Goal: Task Accomplishment & Management: Use online tool/utility

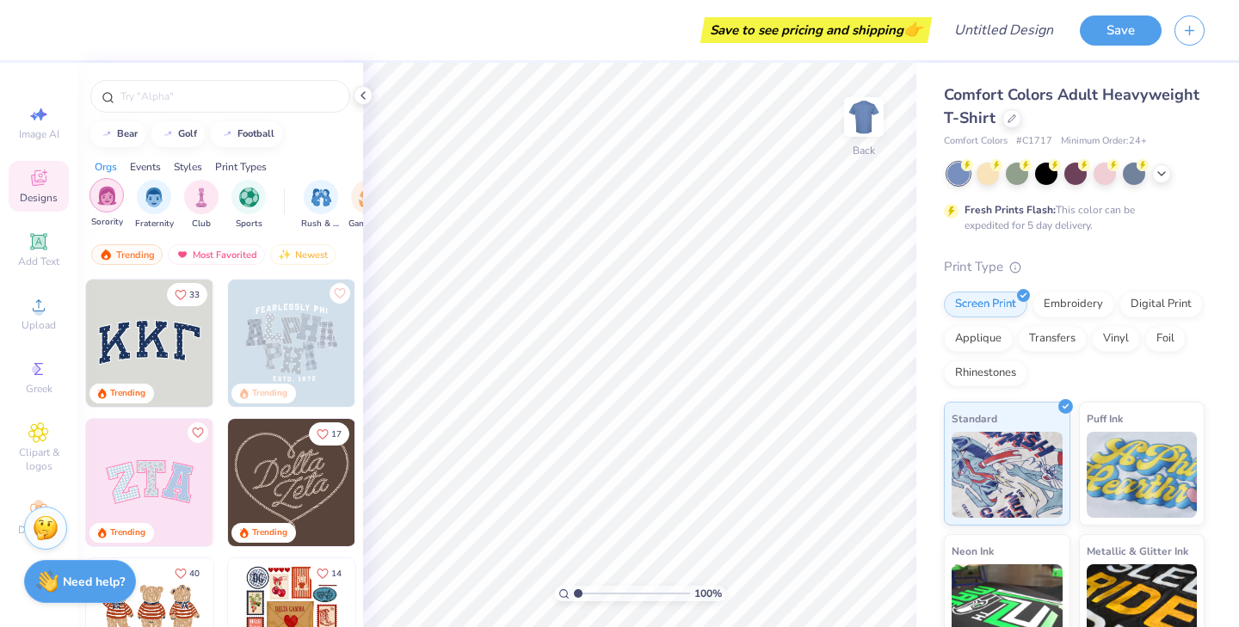
click at [114, 196] on img "filter for Sorority" at bounding box center [107, 196] width 20 height 20
click at [1014, 114] on icon at bounding box center [1012, 117] width 9 height 9
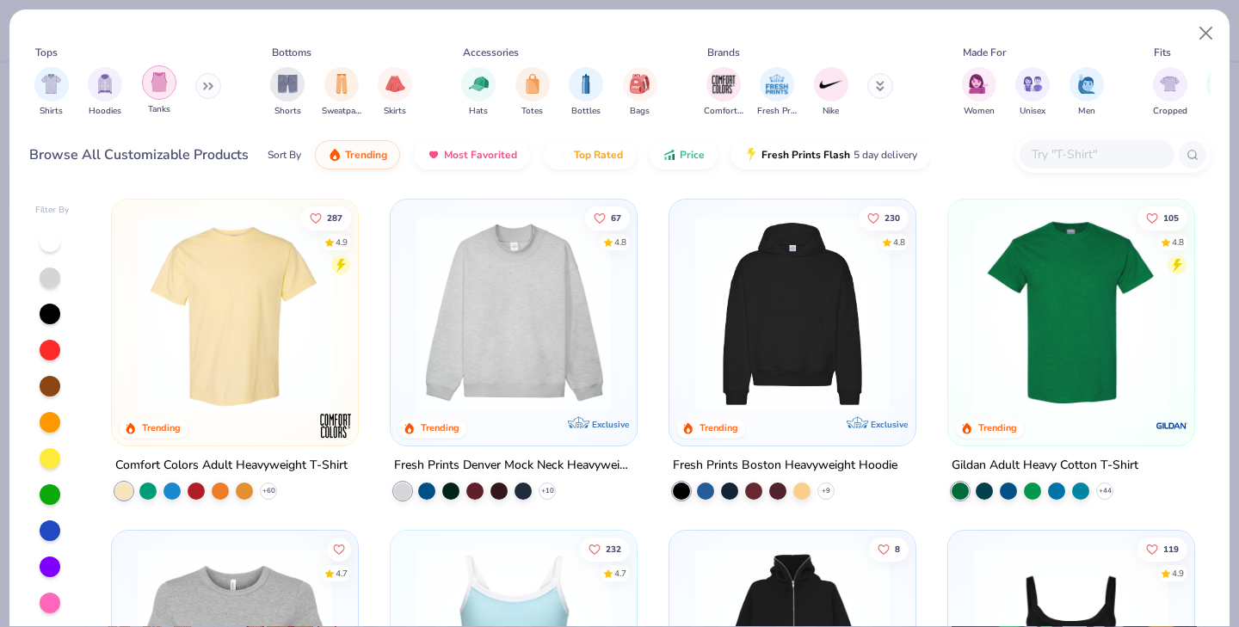
click at [167, 90] on img "filter for Tanks" at bounding box center [159, 82] width 19 height 20
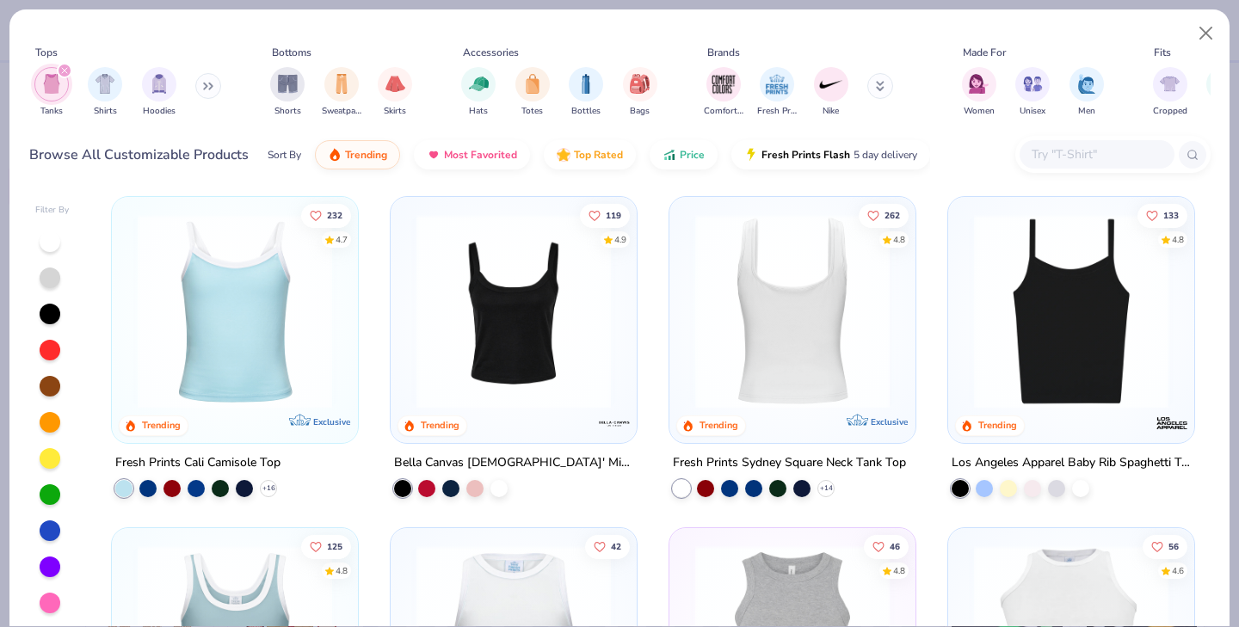
scroll to position [2, 0]
click at [475, 289] on img at bounding box center [369, 312] width 212 height 195
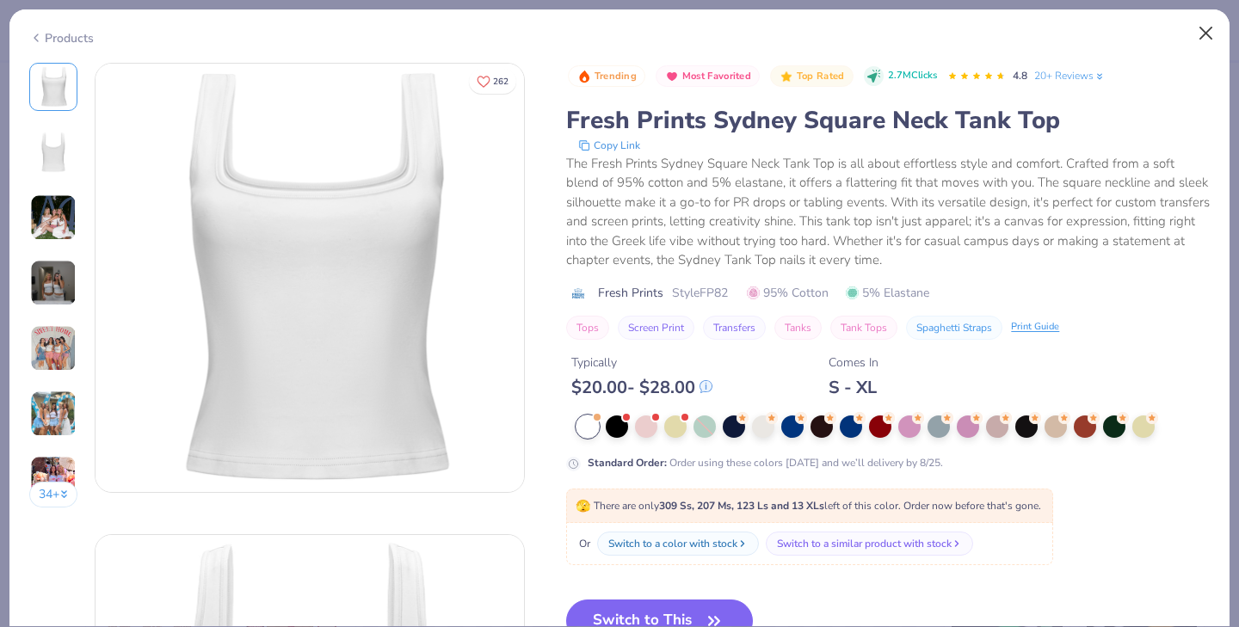
click at [1212, 35] on button "Close" at bounding box center [1206, 33] width 33 height 33
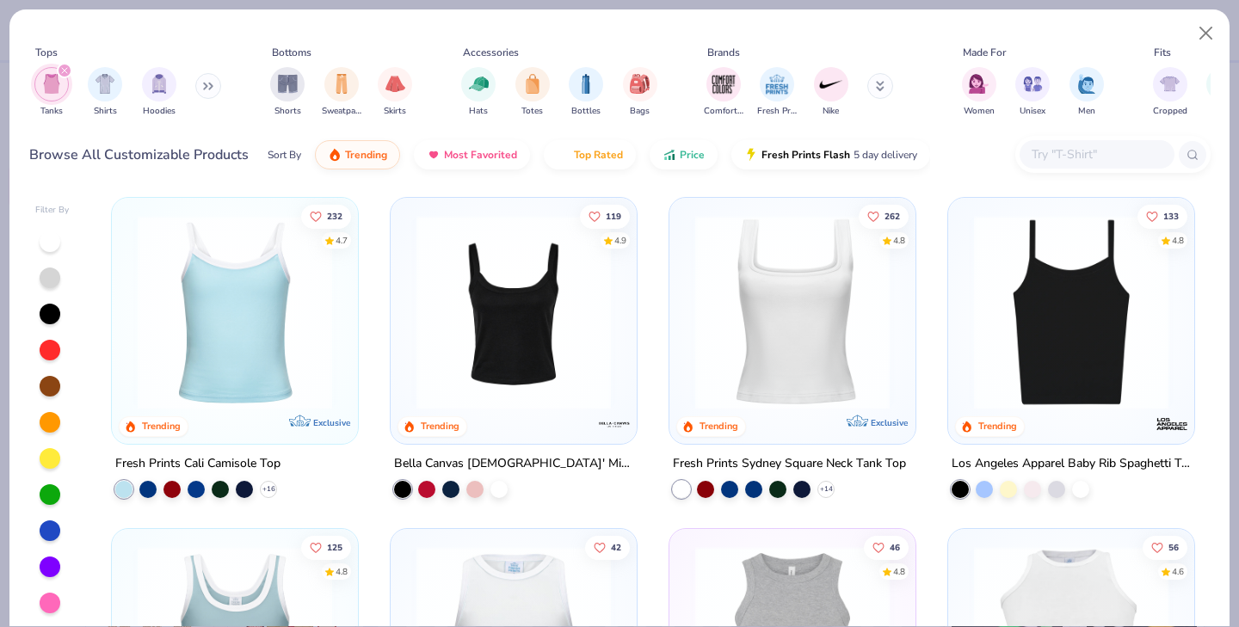
click at [301, 283] on img at bounding box center [235, 312] width 212 height 195
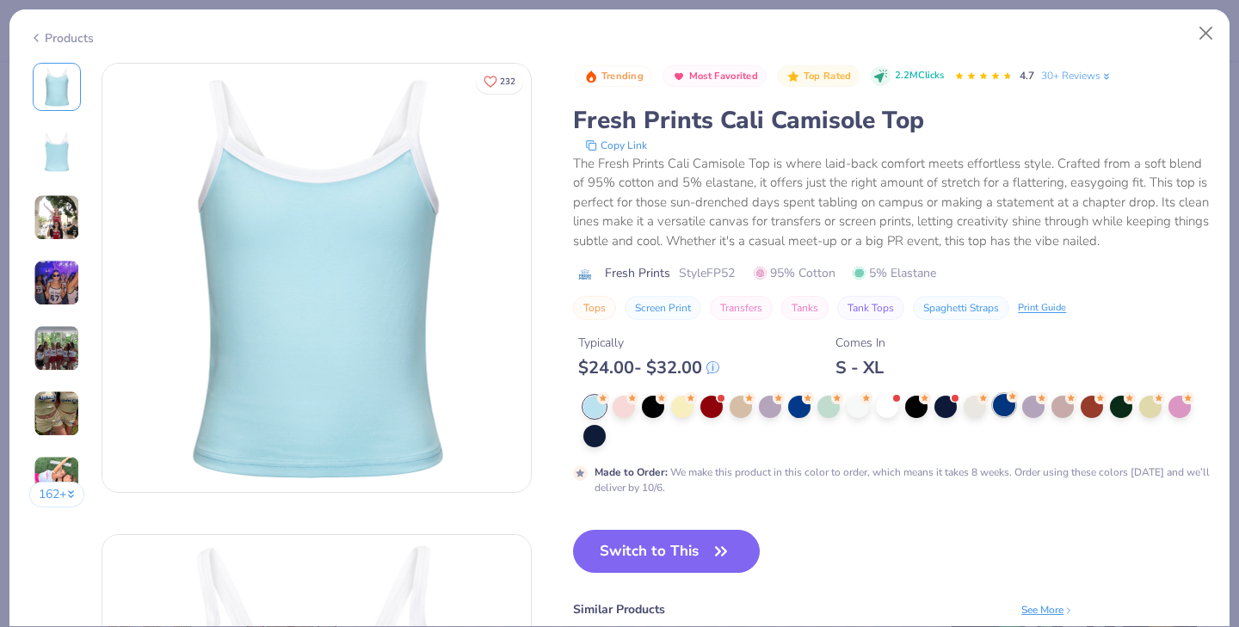
click at [1009, 404] on div at bounding box center [1004, 405] width 22 height 22
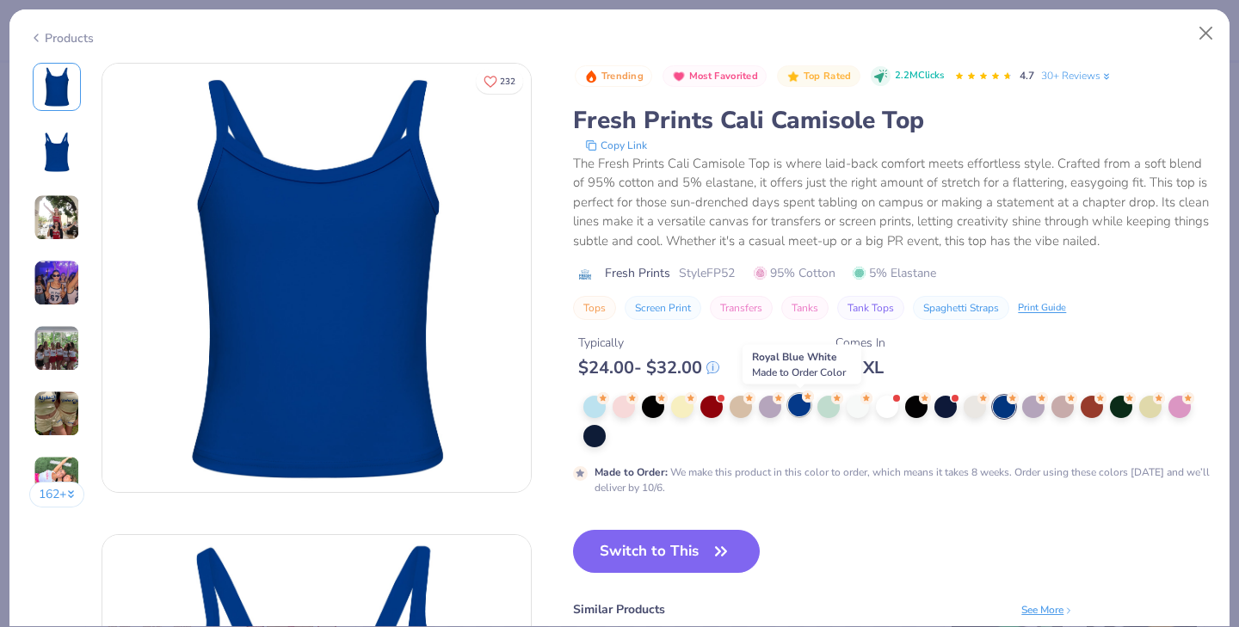
click at [800, 409] on div at bounding box center [799, 405] width 22 height 22
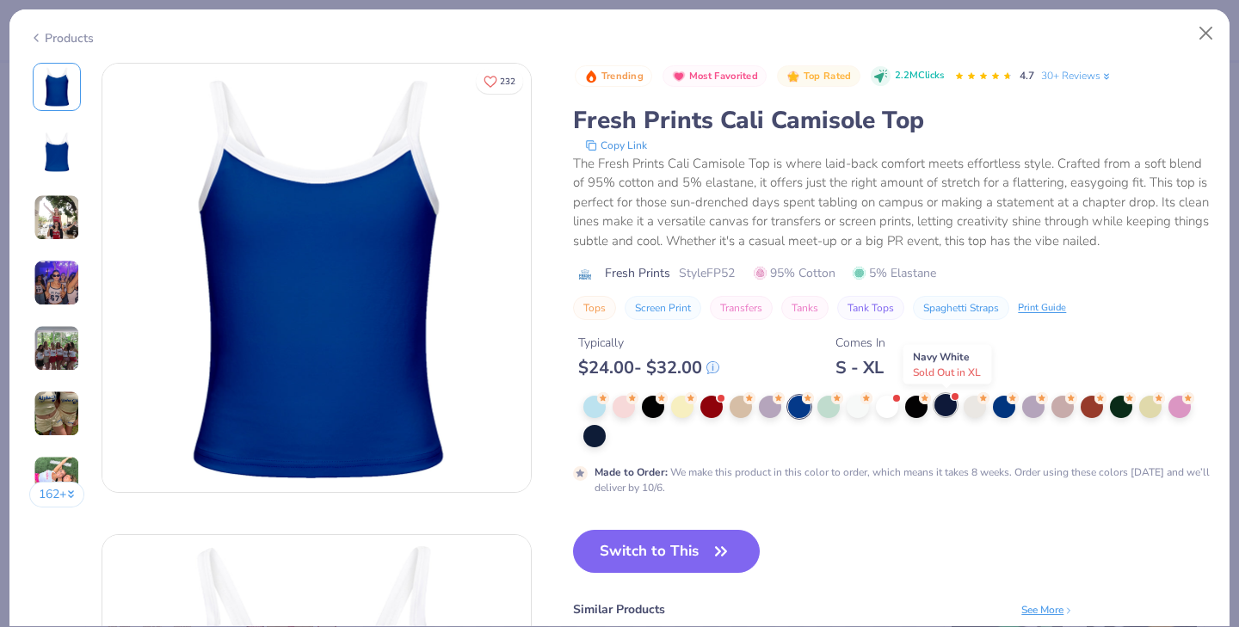
click at [948, 411] on div at bounding box center [946, 405] width 22 height 22
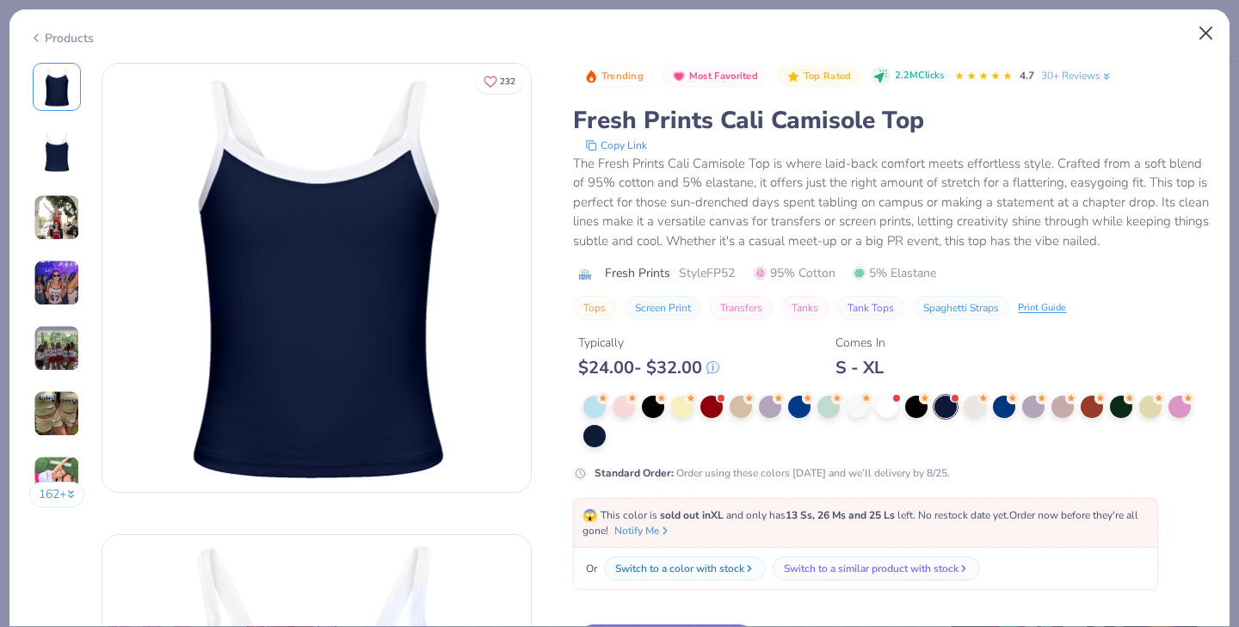
click at [1214, 33] on button "Close" at bounding box center [1206, 33] width 33 height 33
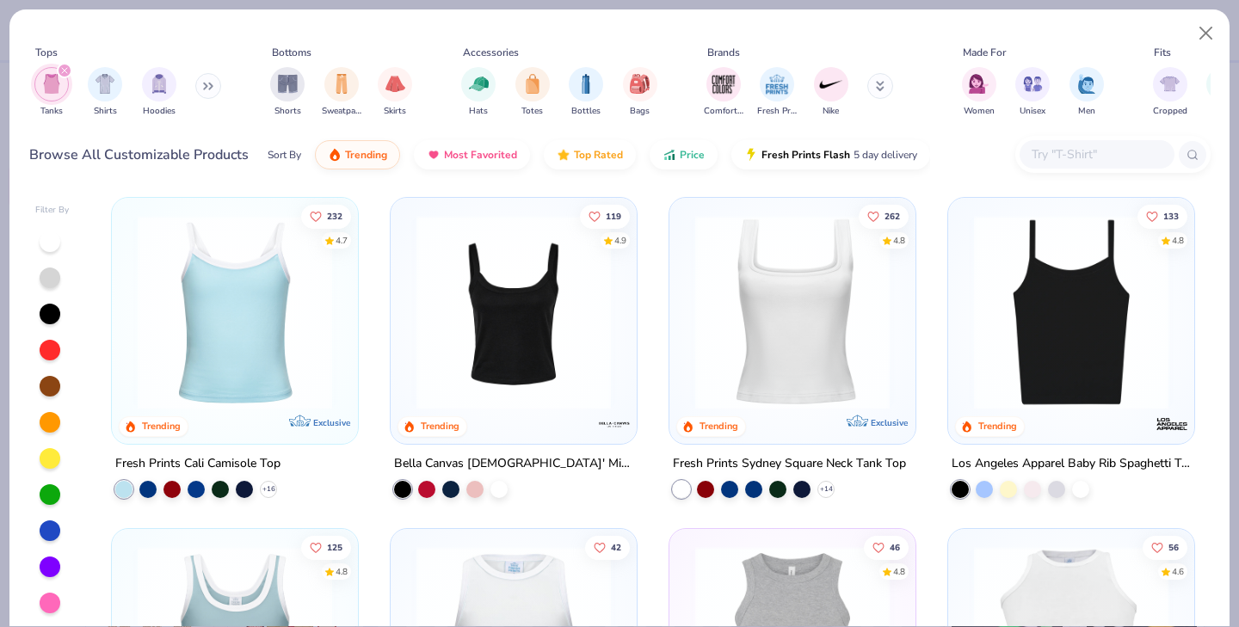
click at [584, 329] on img at bounding box center [514, 312] width 212 height 195
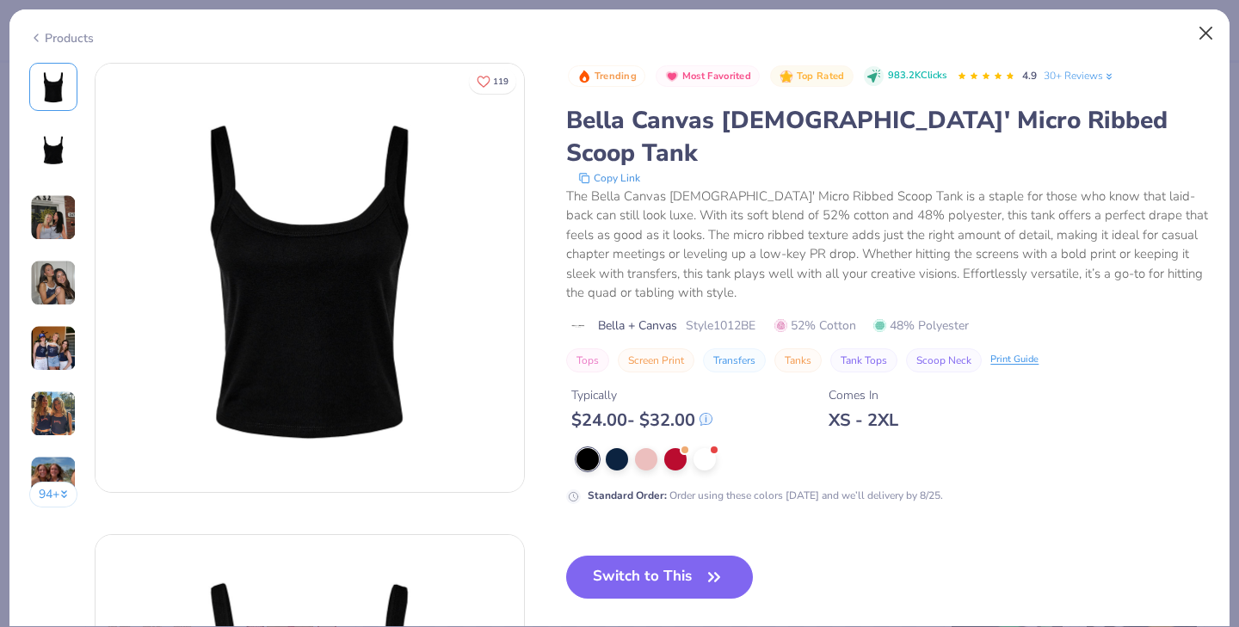
click at [1214, 34] on button "Close" at bounding box center [1206, 33] width 33 height 33
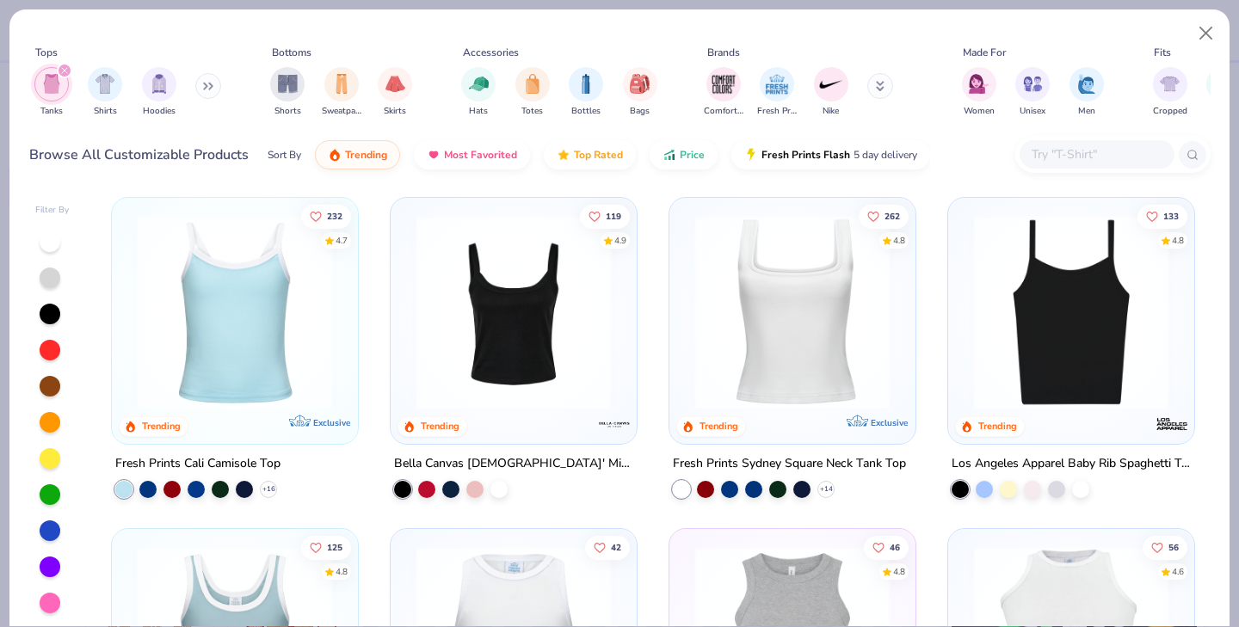
click at [838, 306] on img at bounding box center [793, 312] width 212 height 195
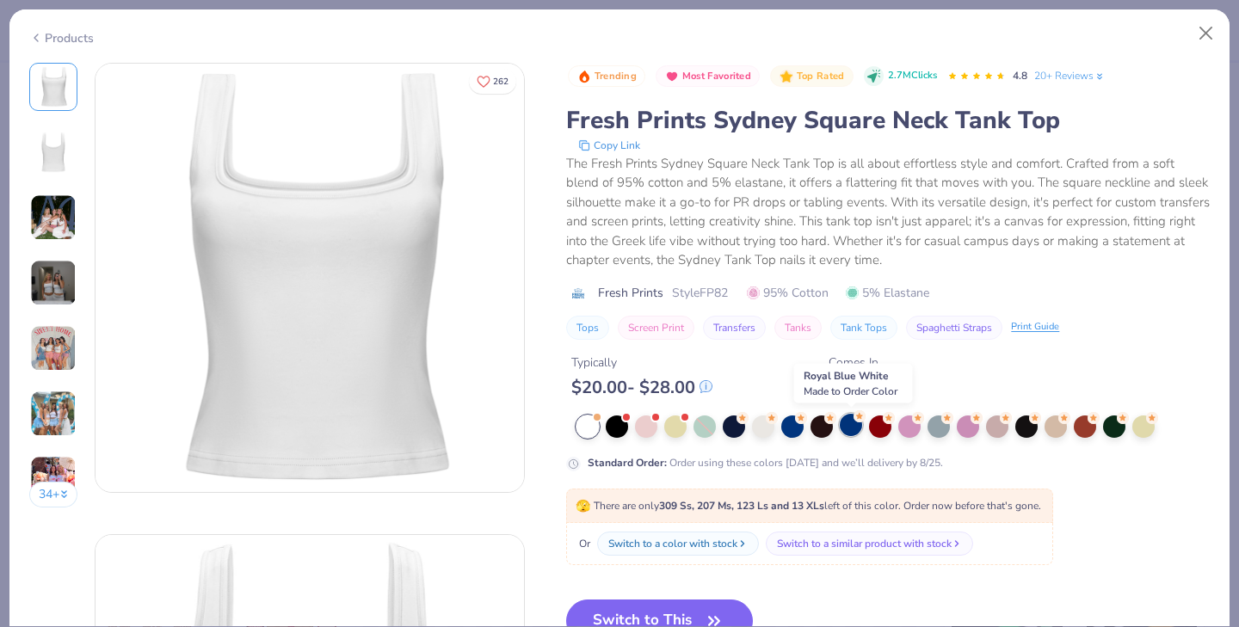
click at [849, 426] on div at bounding box center [851, 425] width 22 height 22
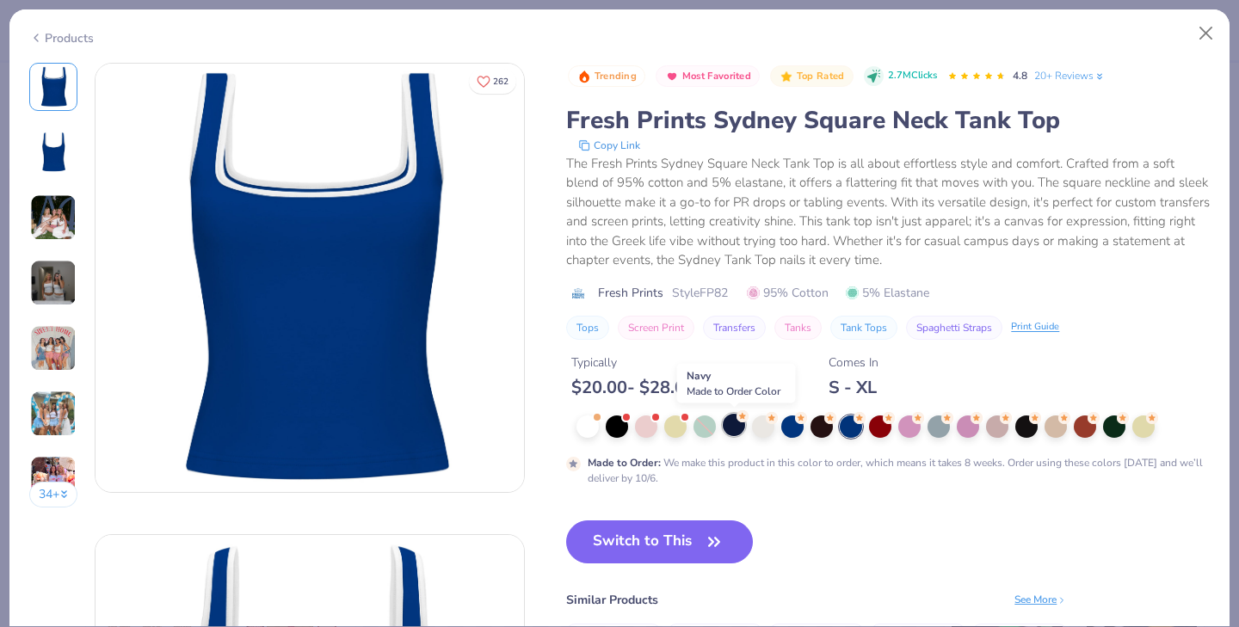
click at [736, 431] on div at bounding box center [734, 425] width 22 height 22
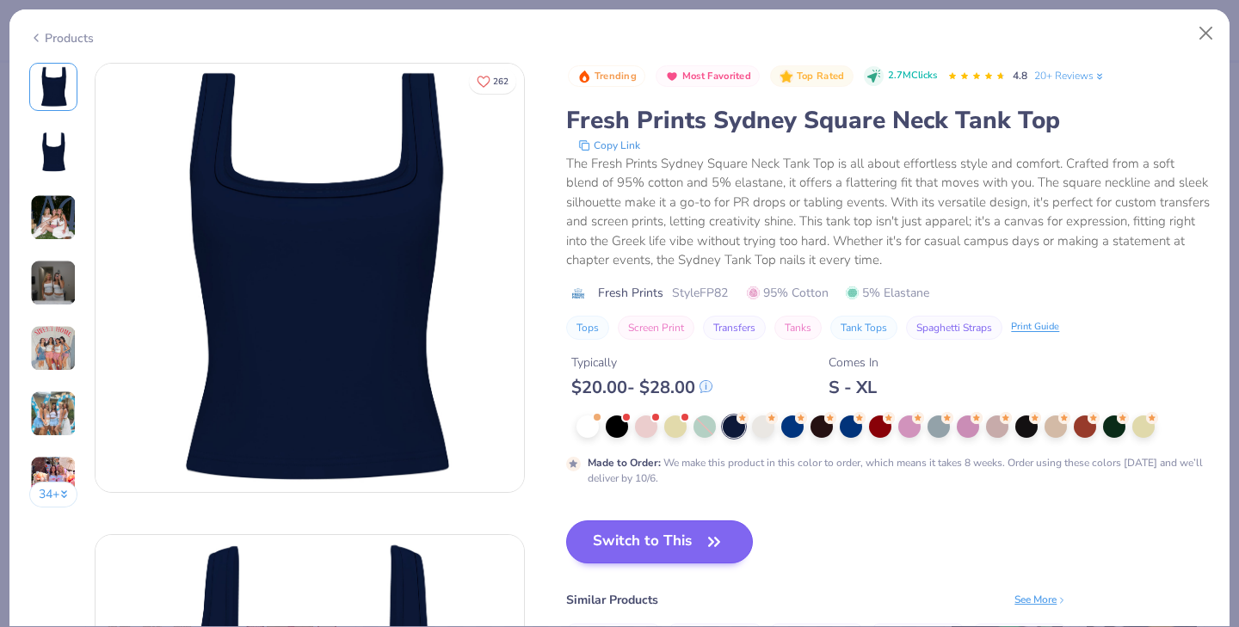
click at [641, 541] on button "Switch to This" at bounding box center [659, 542] width 187 height 43
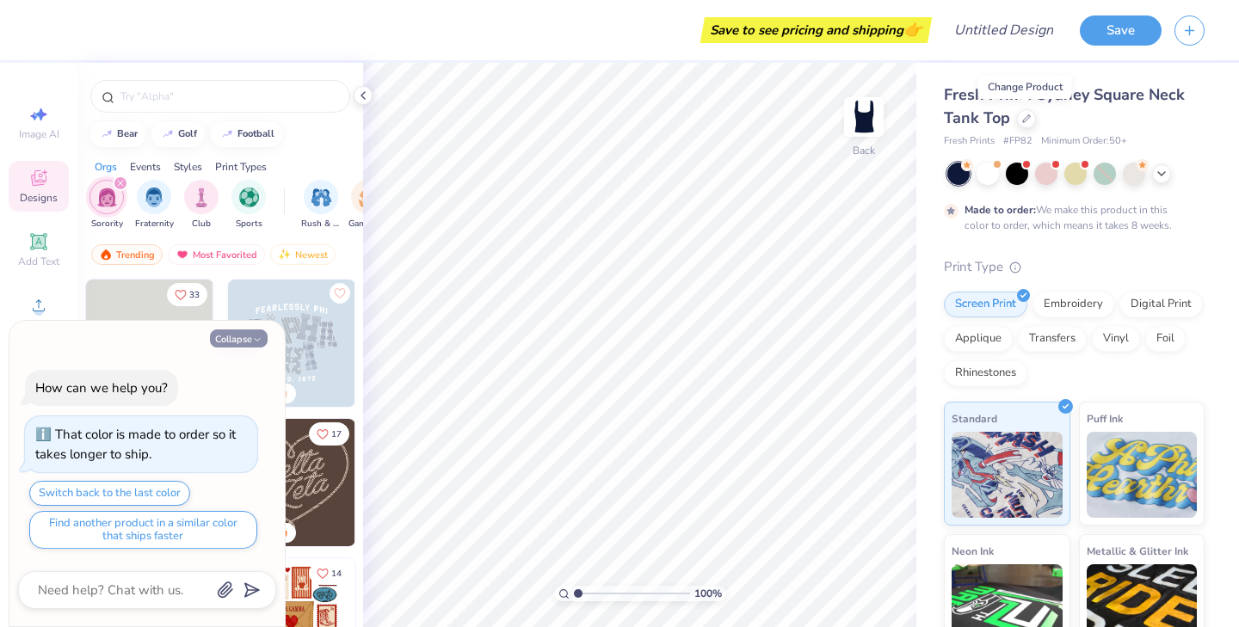
click at [244, 343] on button "Collapse" at bounding box center [239, 339] width 58 height 18
type textarea "x"
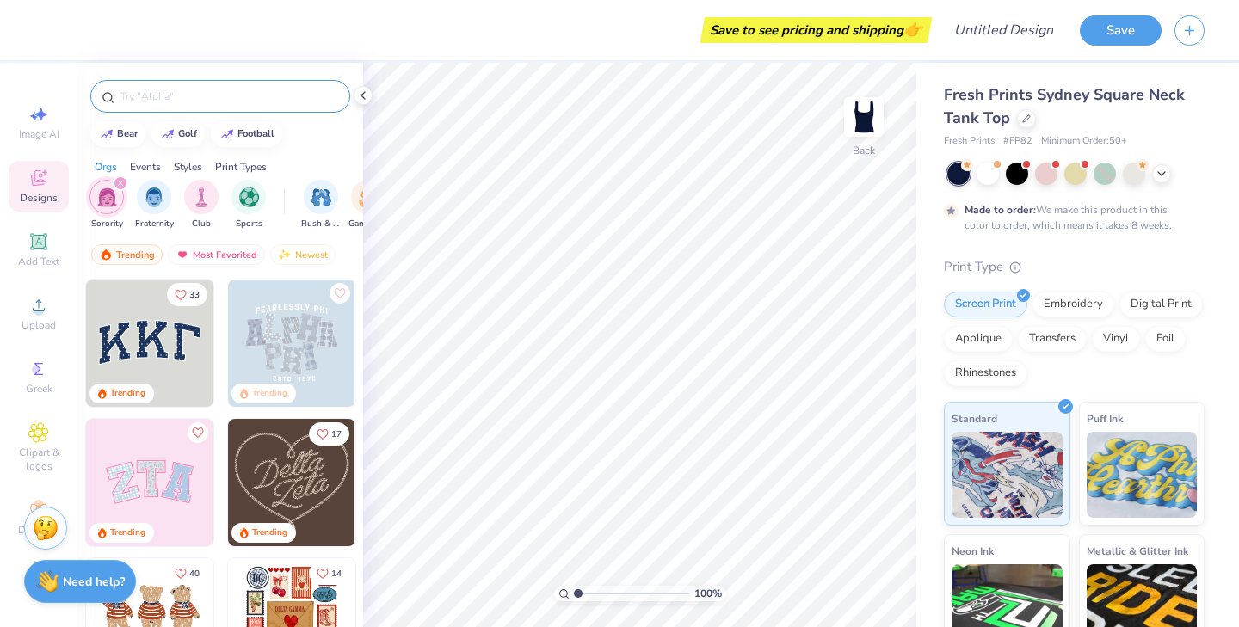
click at [215, 94] on input "text" at bounding box center [229, 96] width 220 height 17
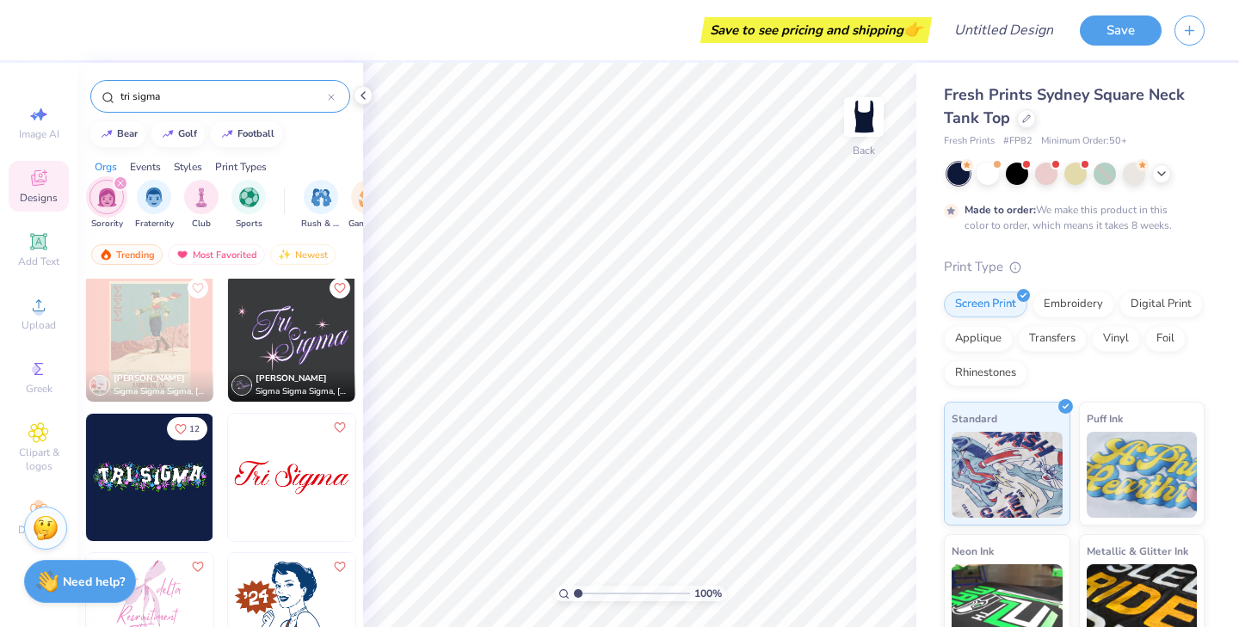
scroll to position [3073, 0]
type input "tri sigma"
click at [298, 503] on img at bounding box center [291, 477] width 127 height 127
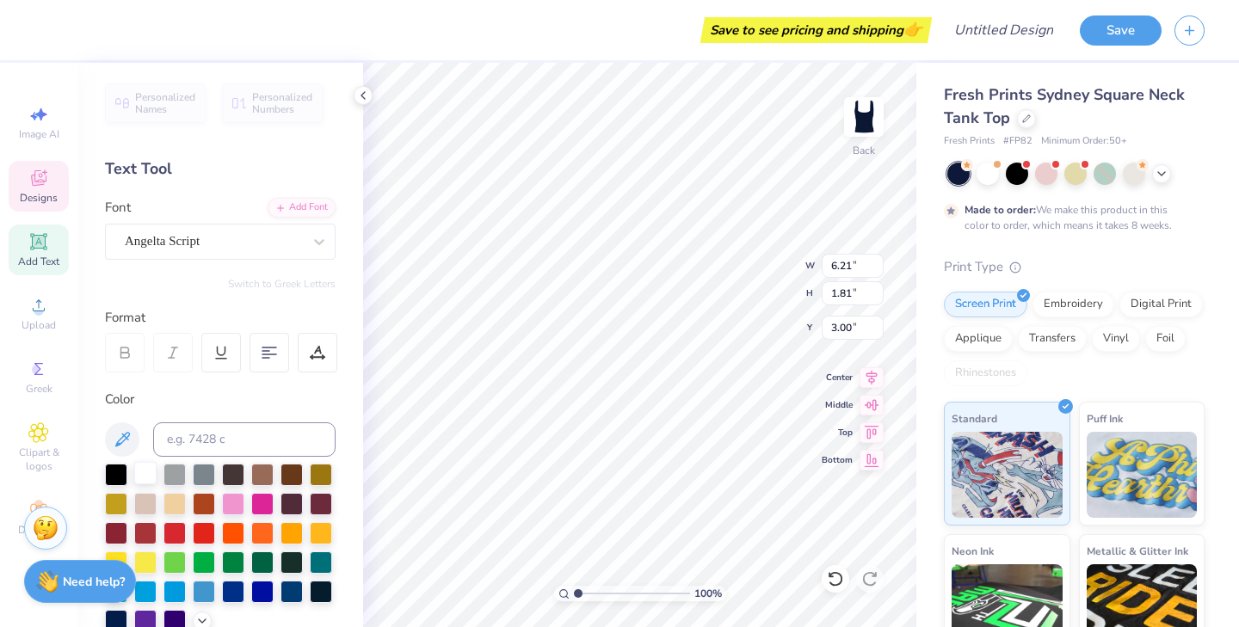
click at [139, 475] on div at bounding box center [145, 473] width 22 height 22
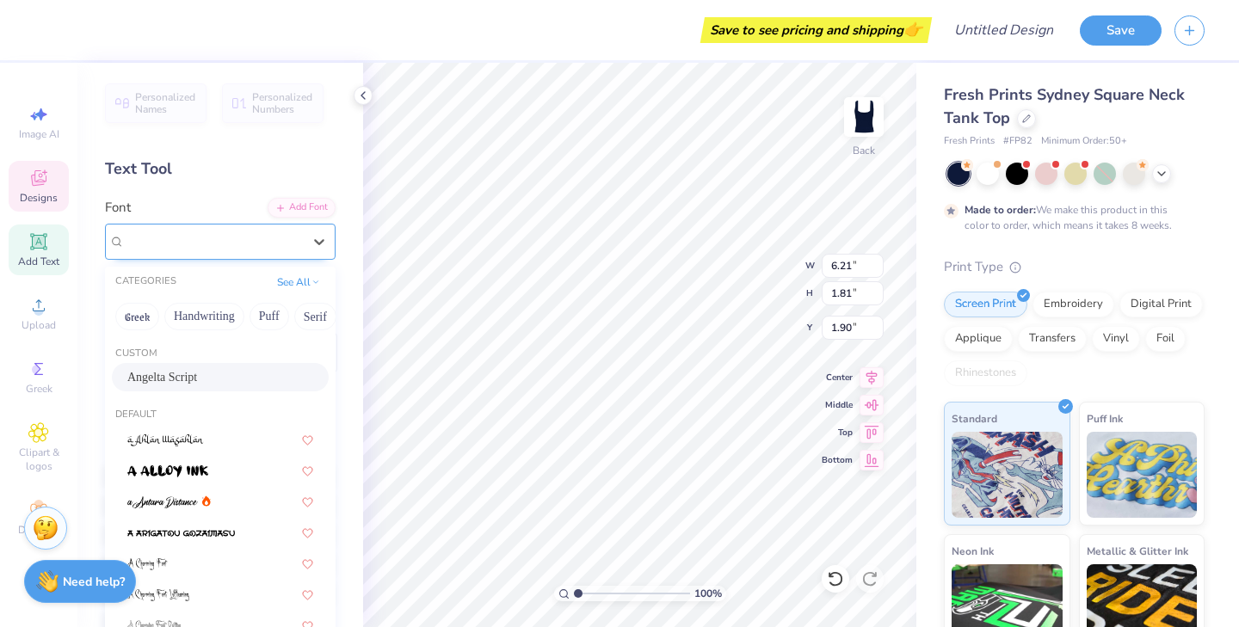
click at [281, 232] on div "Angelta Script" at bounding box center [213, 241] width 181 height 27
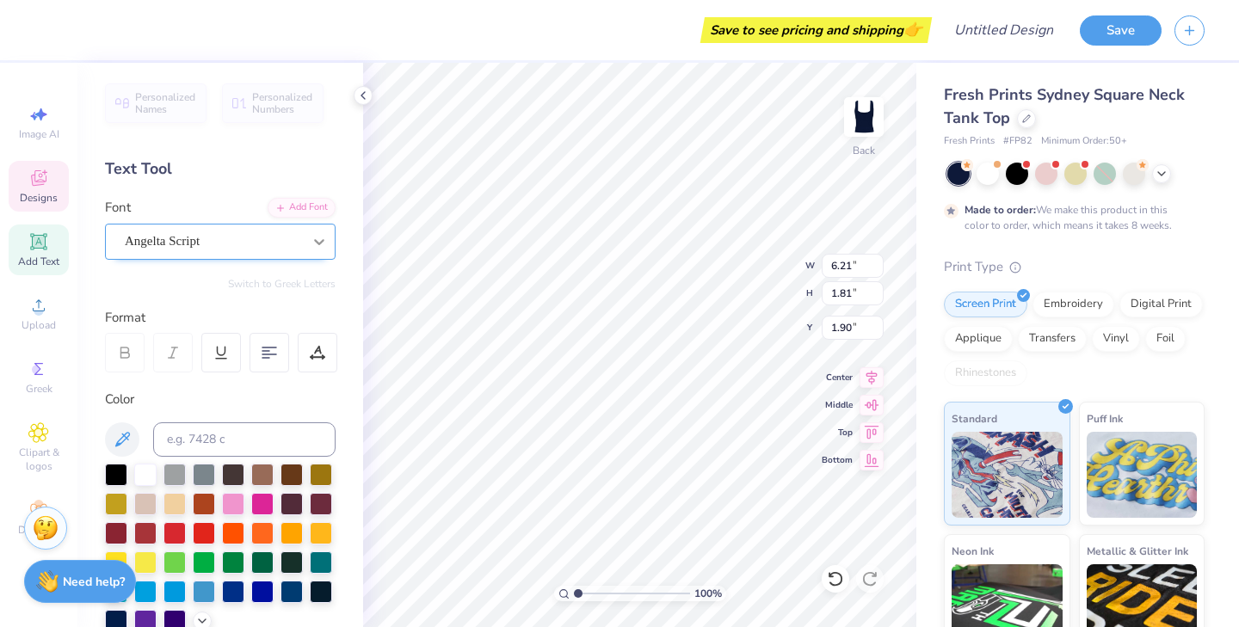
type input "2.09"
click at [37, 368] on circle at bounding box center [36, 369] width 9 height 9
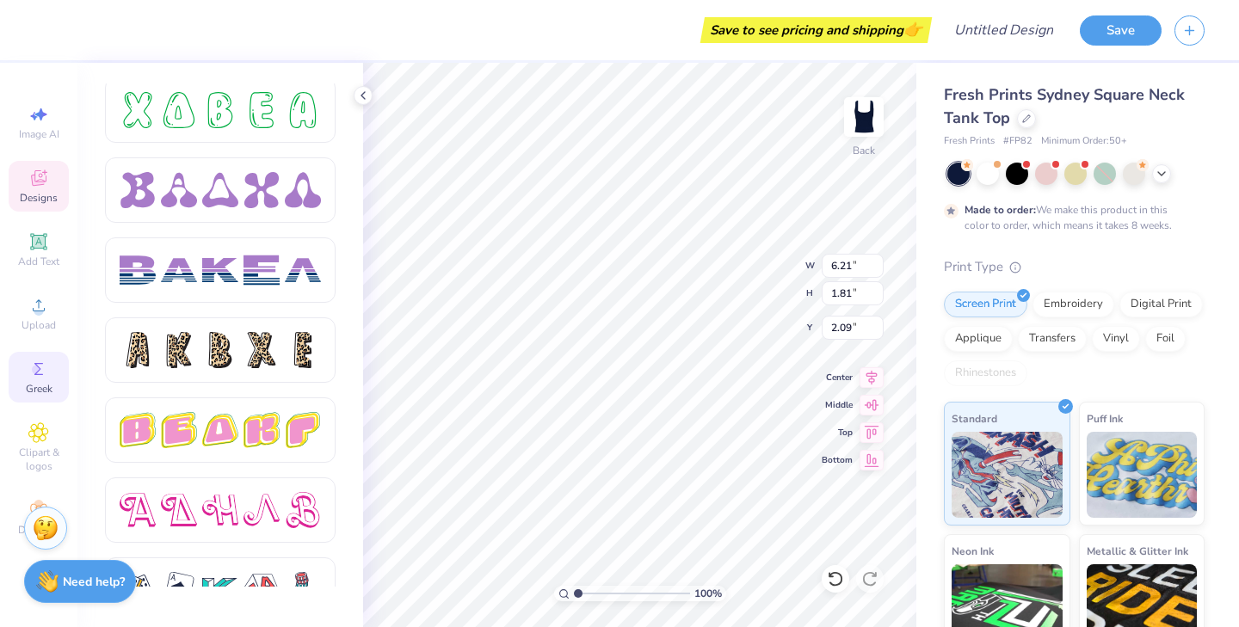
scroll to position [2646, 0]
click at [40, 180] on icon at bounding box center [38, 177] width 15 height 15
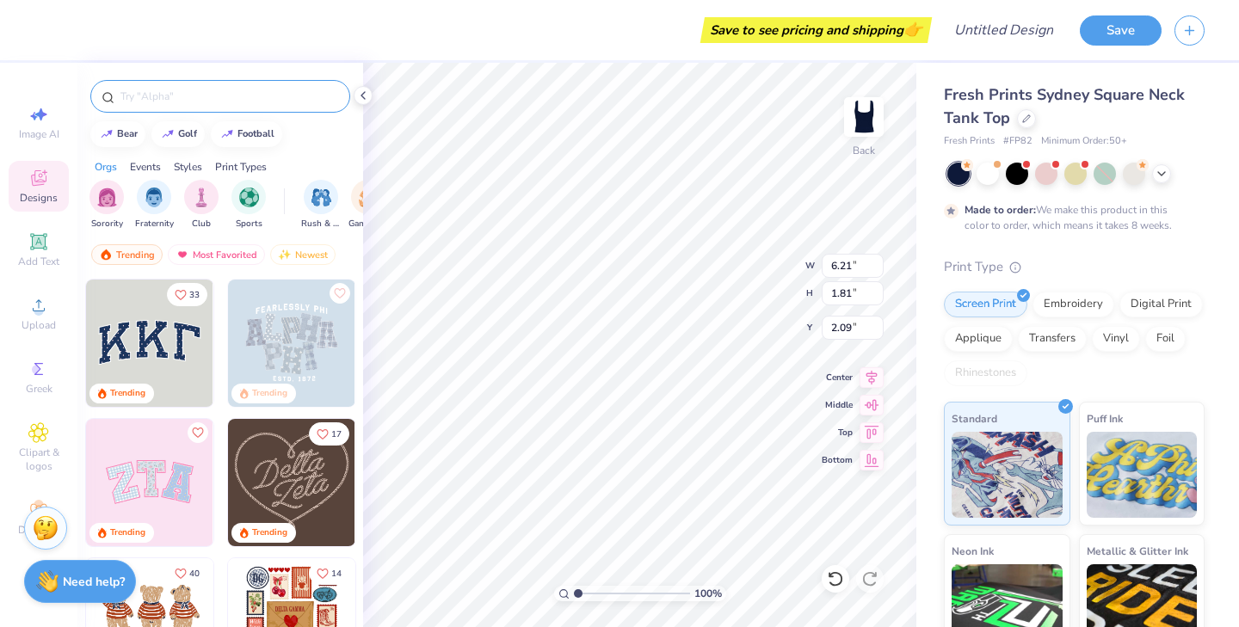
click at [158, 99] on input "text" at bounding box center [229, 96] width 220 height 17
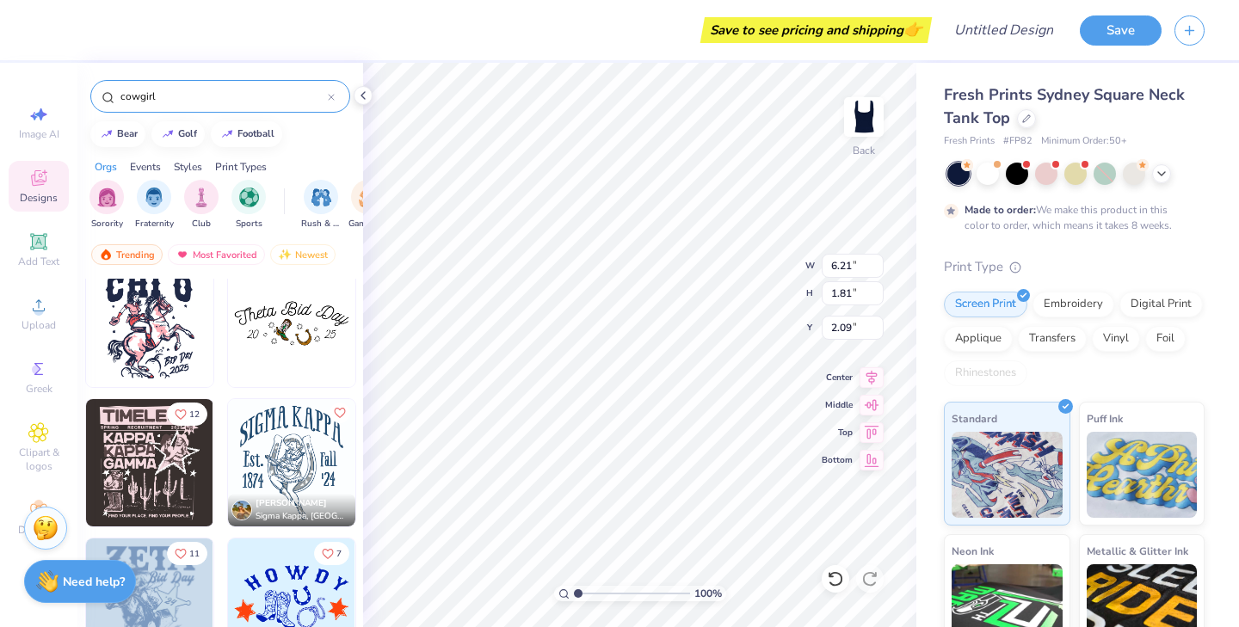
scroll to position [10, 0]
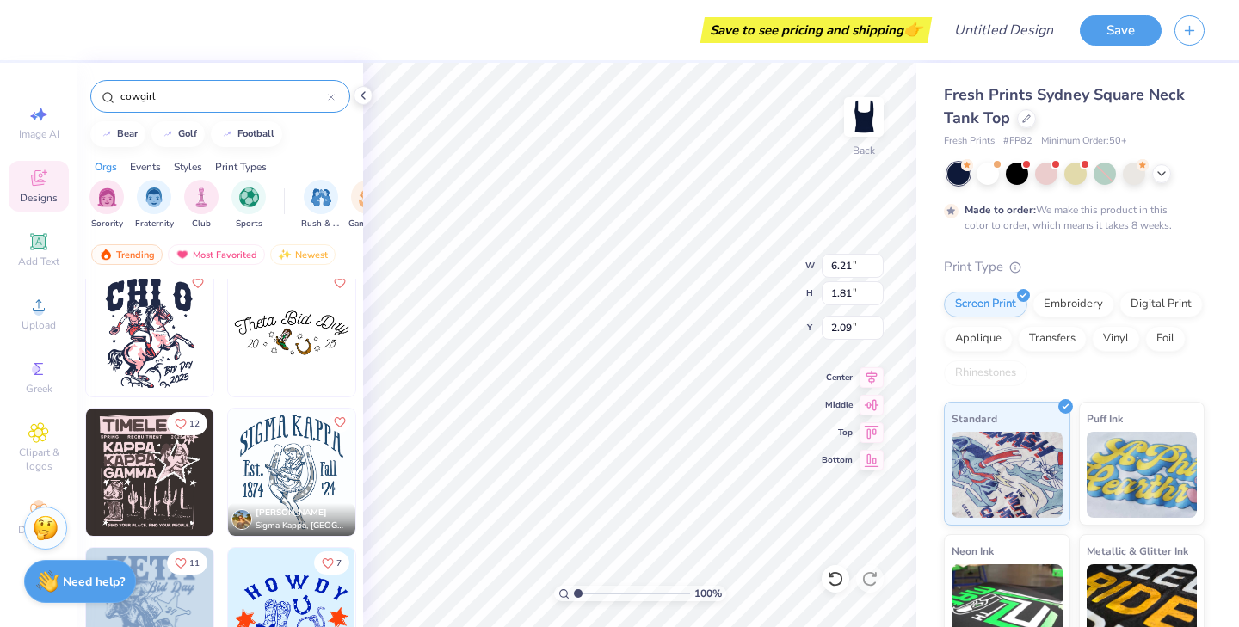
type input "cowgirl"
click at [168, 359] on img at bounding box center [149, 332] width 127 height 127
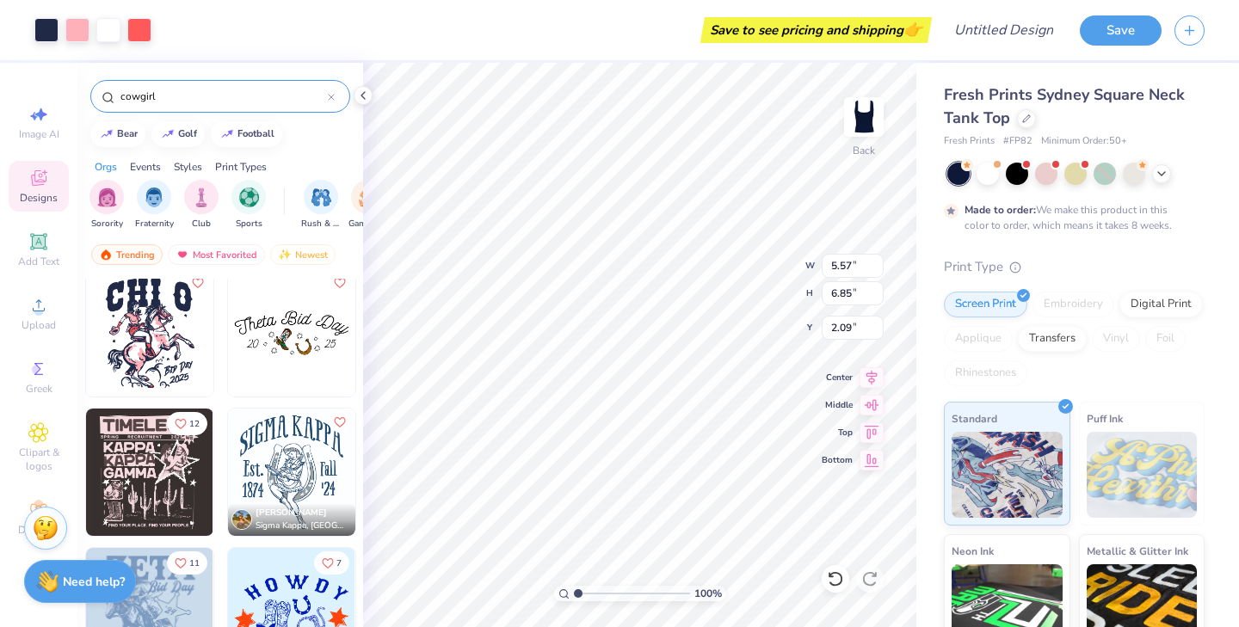
type input "5.57"
type input "6.85"
type input "3.00"
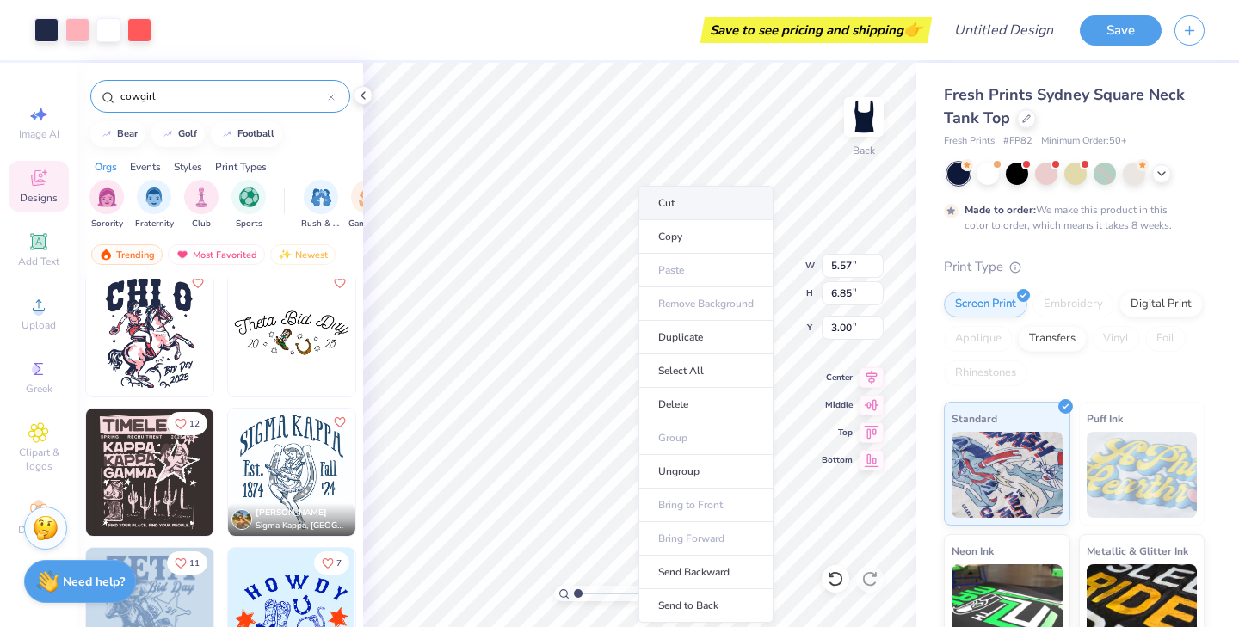
click at [688, 211] on li "Cut" at bounding box center [706, 203] width 135 height 34
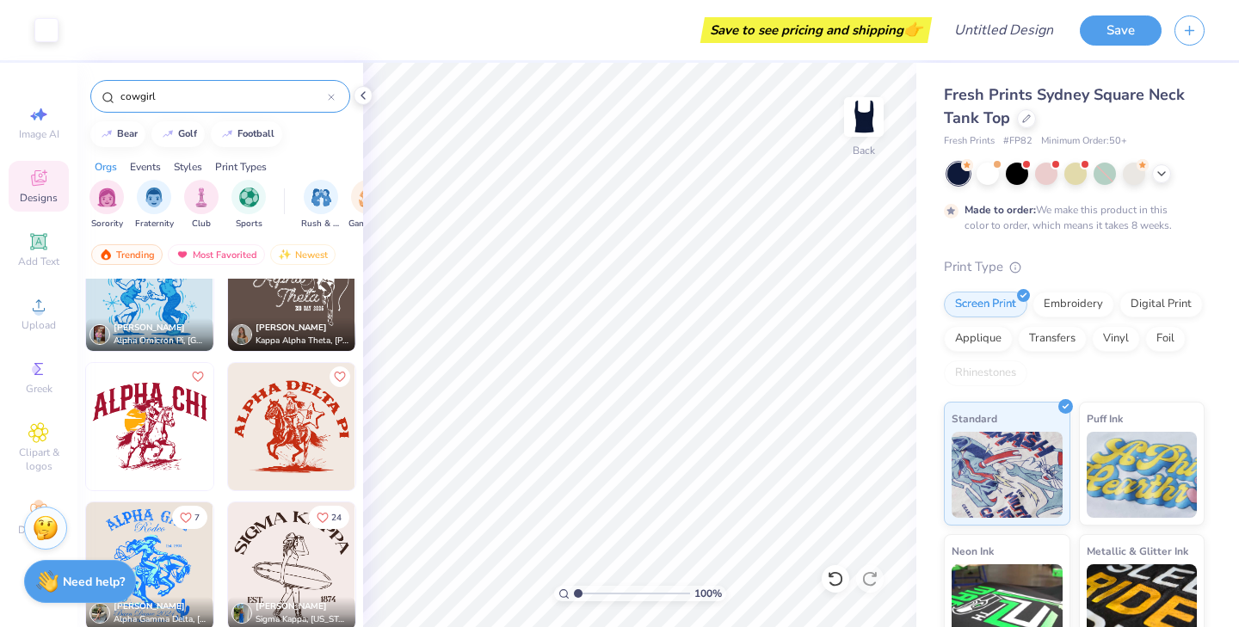
scroll to position [1705, 0]
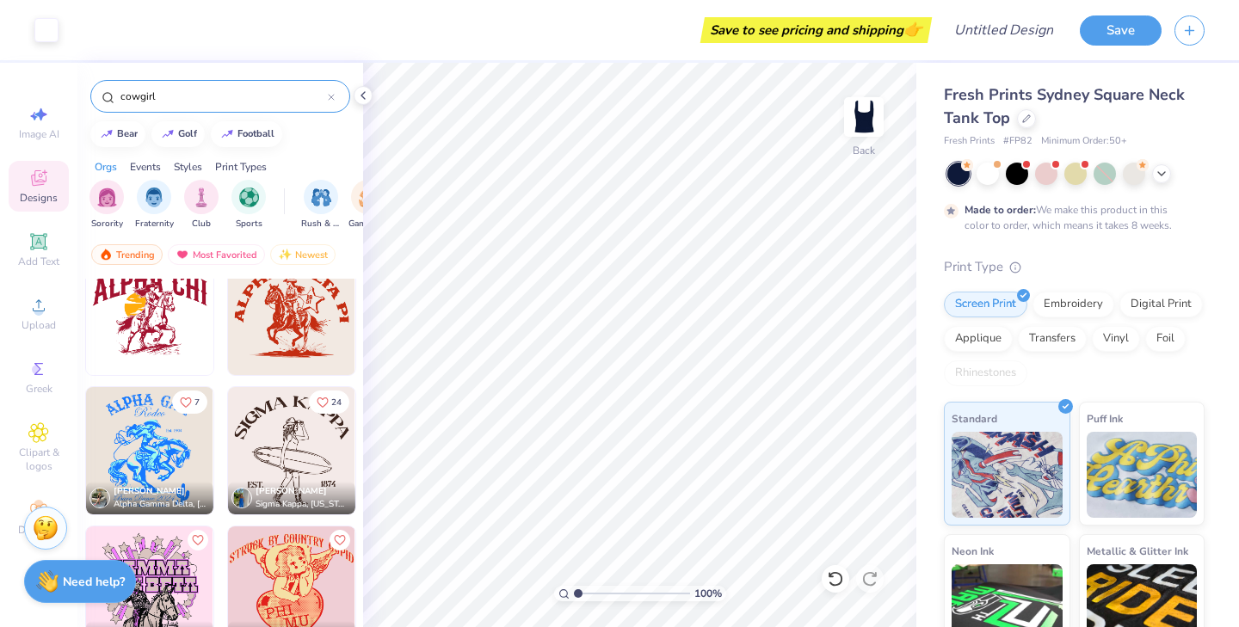
click at [175, 99] on input "cowgirl" at bounding box center [223, 96] width 209 height 17
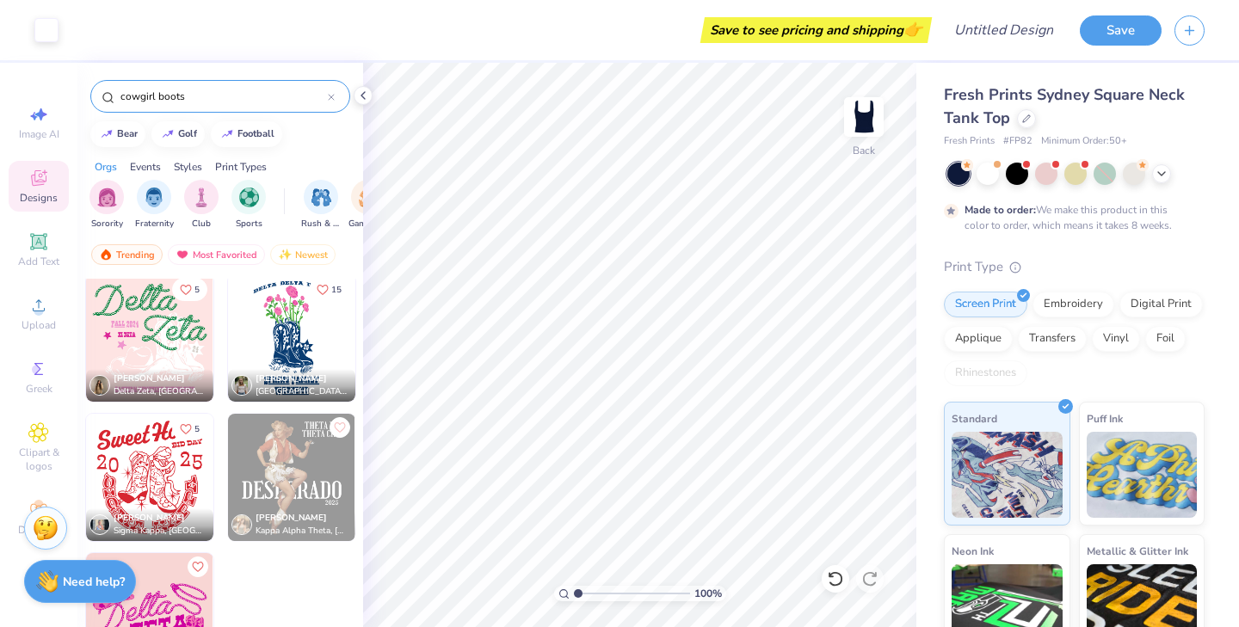
scroll to position [284, 0]
drag, startPoint x: 202, startPoint y: 92, endPoint x: 152, endPoint y: 92, distance: 49.9
click at [152, 92] on input "cowgirl boots" at bounding box center [223, 96] width 209 height 17
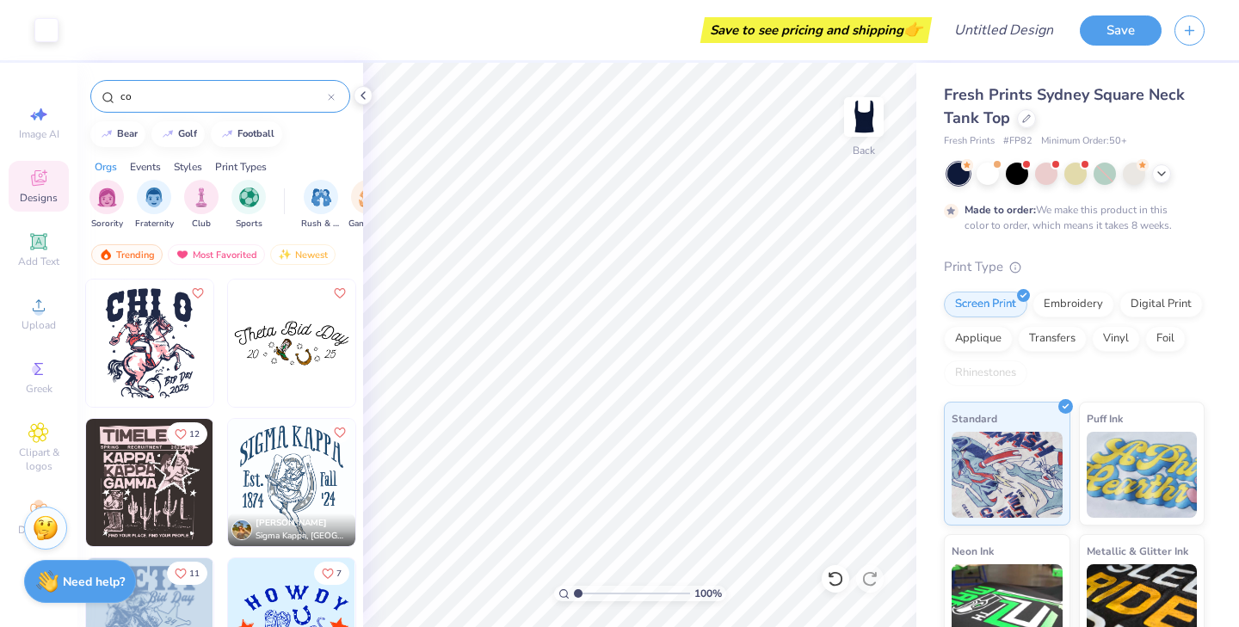
type input "c"
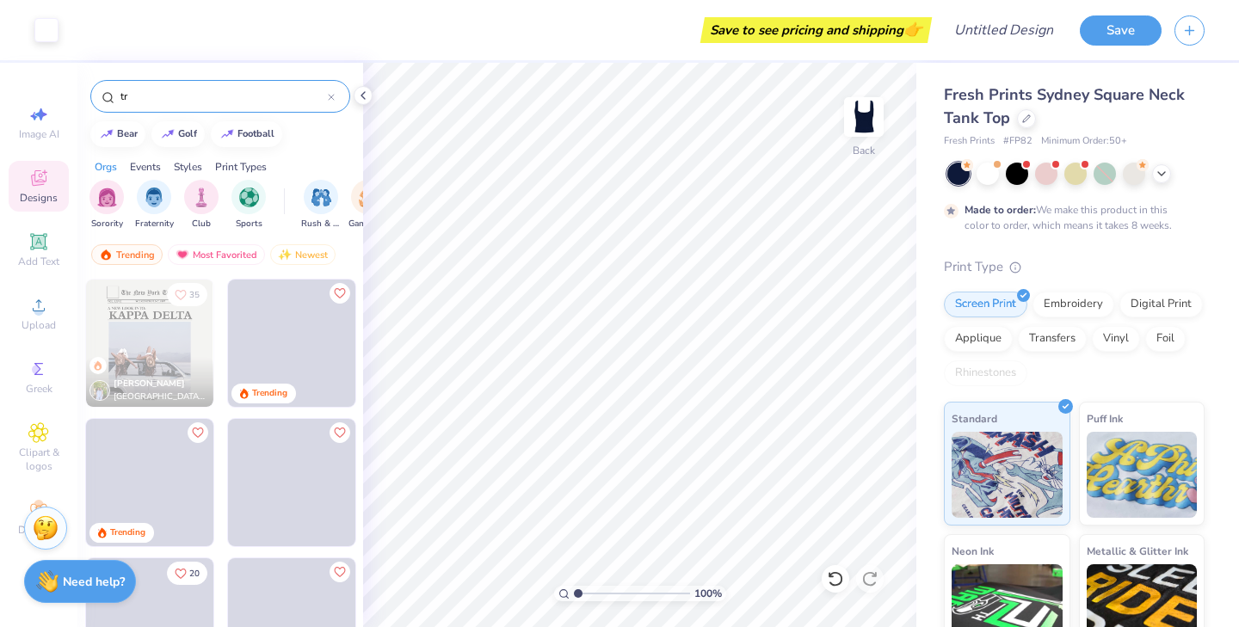
type input "t"
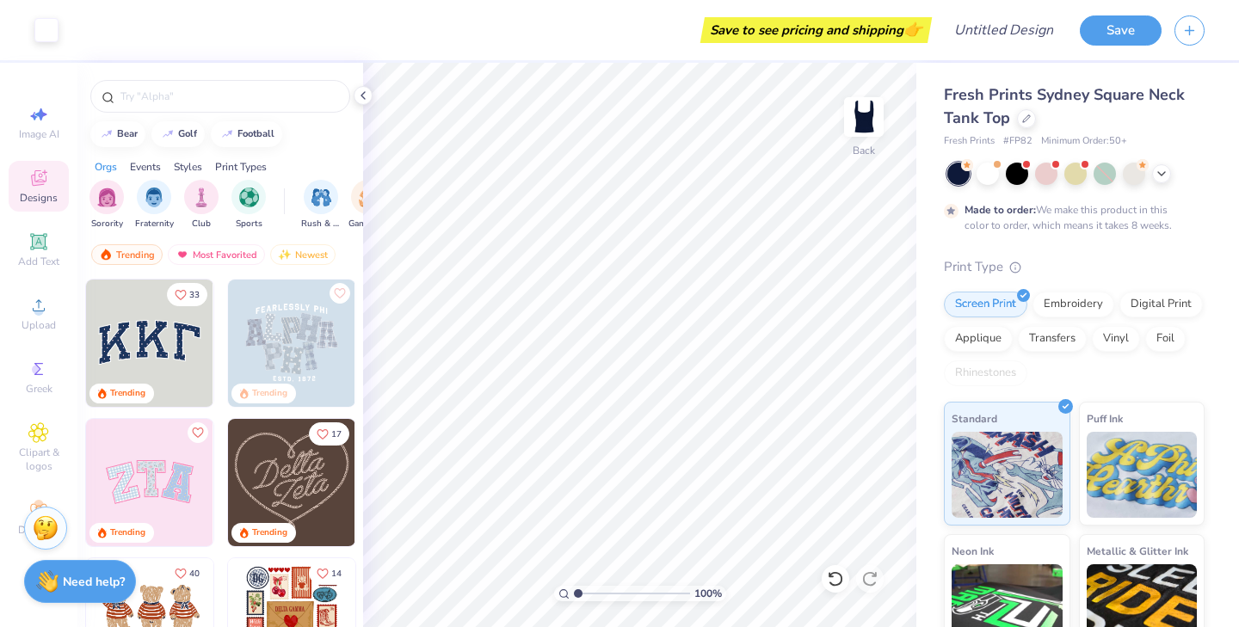
click at [154, 325] on img at bounding box center [149, 343] width 127 height 127
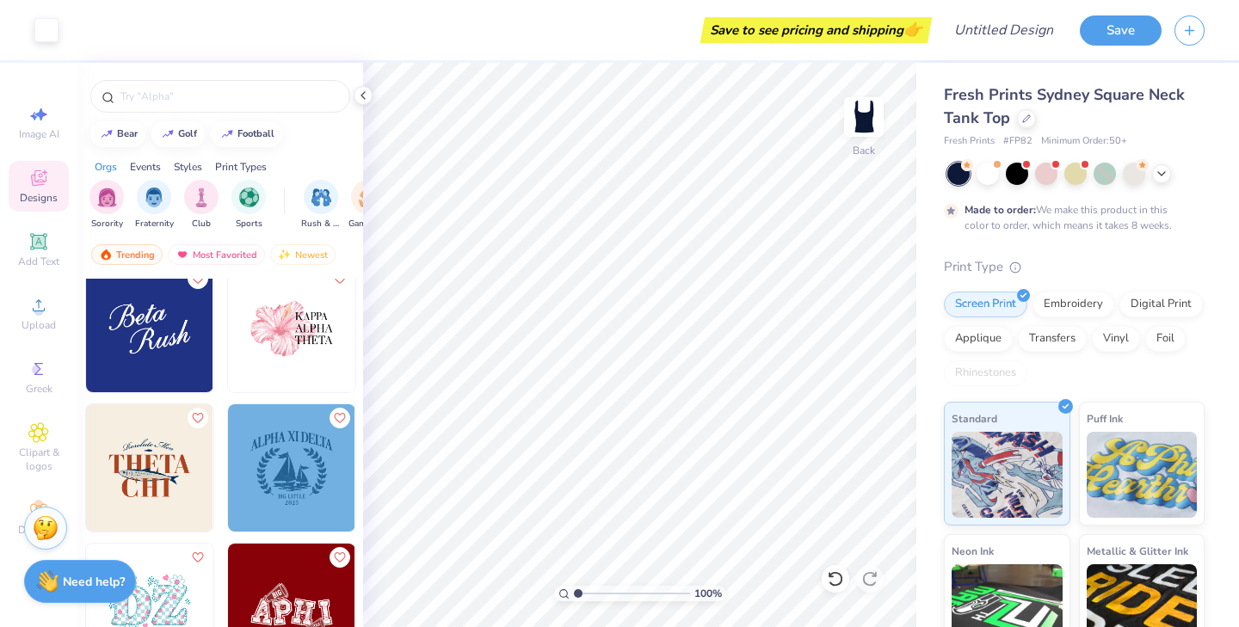
scroll to position [6013, 0]
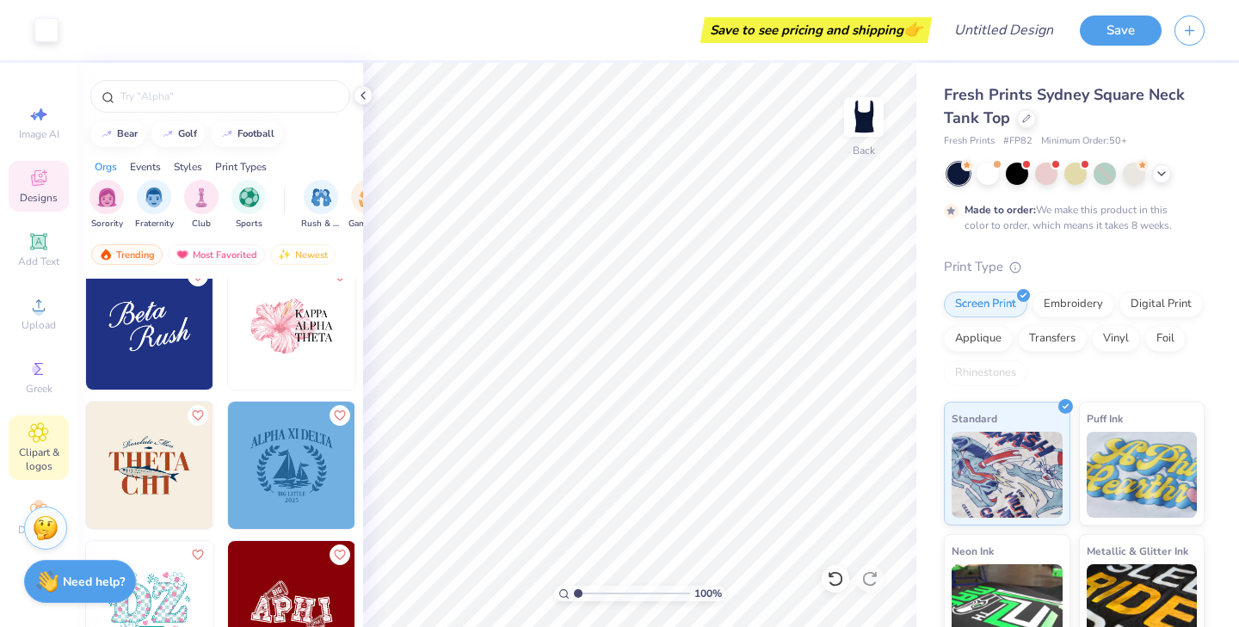
click at [46, 433] on icon at bounding box center [38, 433] width 20 height 21
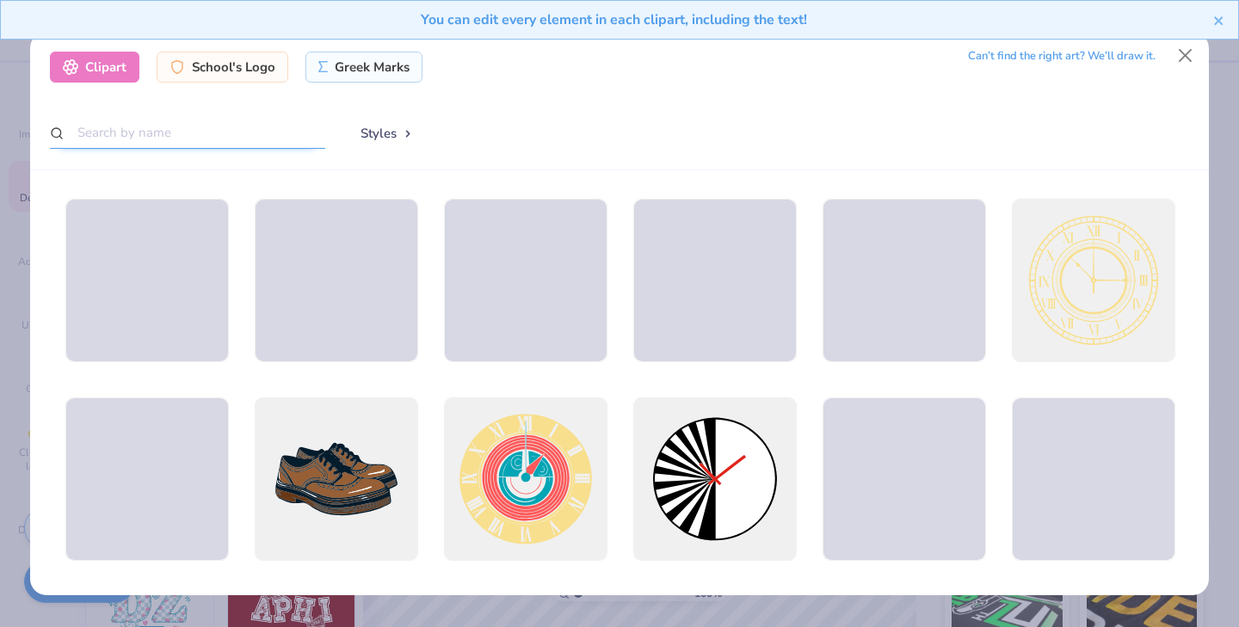
click at [178, 137] on input "text" at bounding box center [187, 133] width 275 height 32
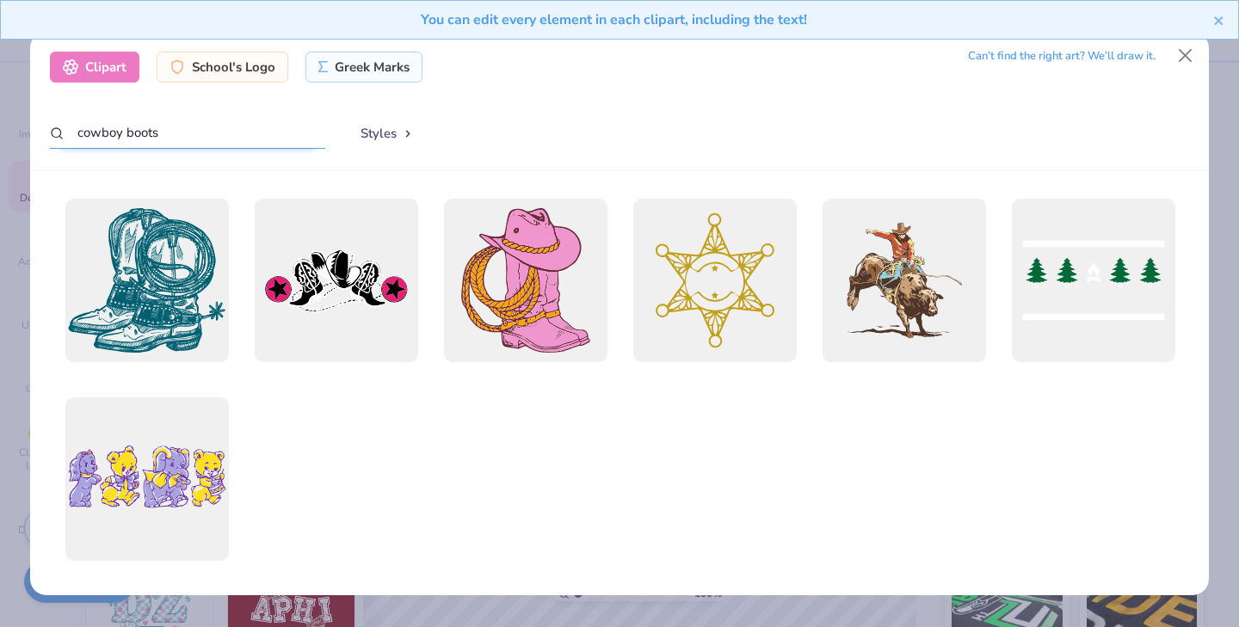
click at [114, 133] on input "cowboy boots" at bounding box center [187, 133] width 275 height 32
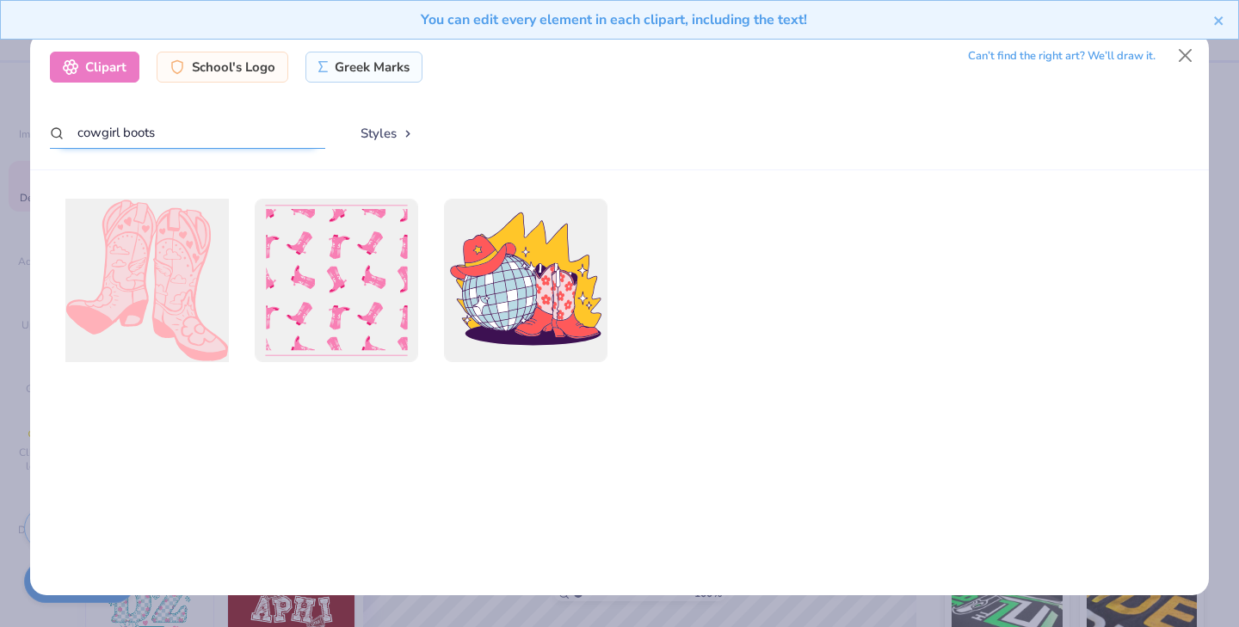
type input "cowgirl boots"
click at [183, 276] on div at bounding box center [147, 280] width 180 height 180
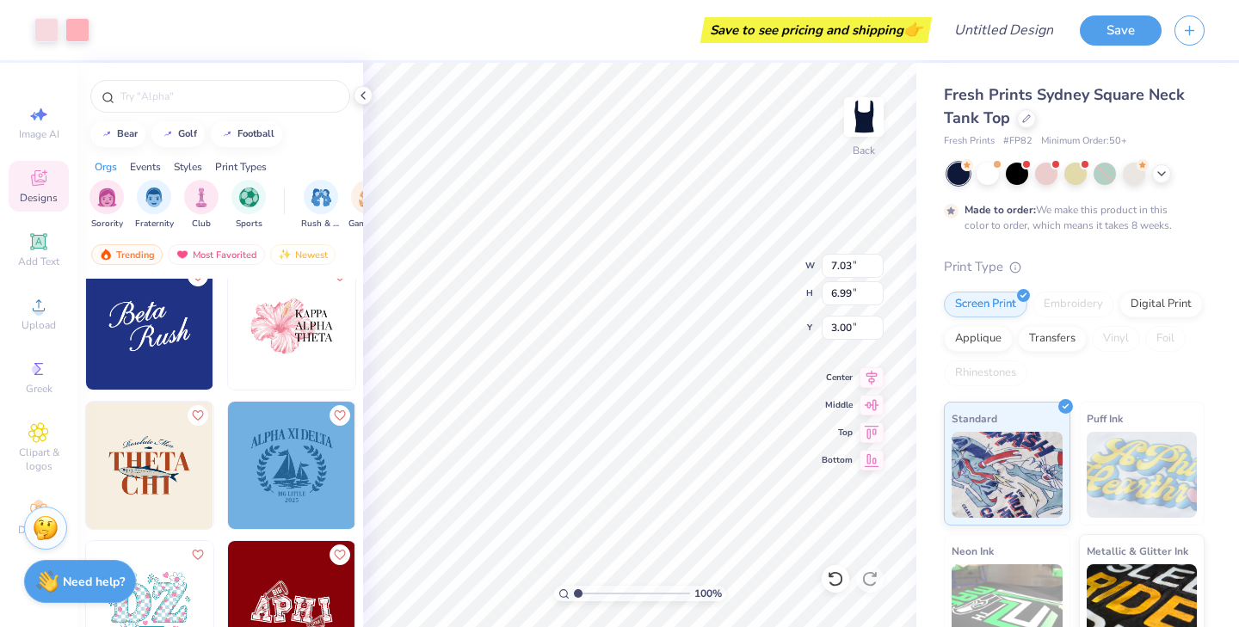
type input "3.63"
type input "6.21"
type input "1.81"
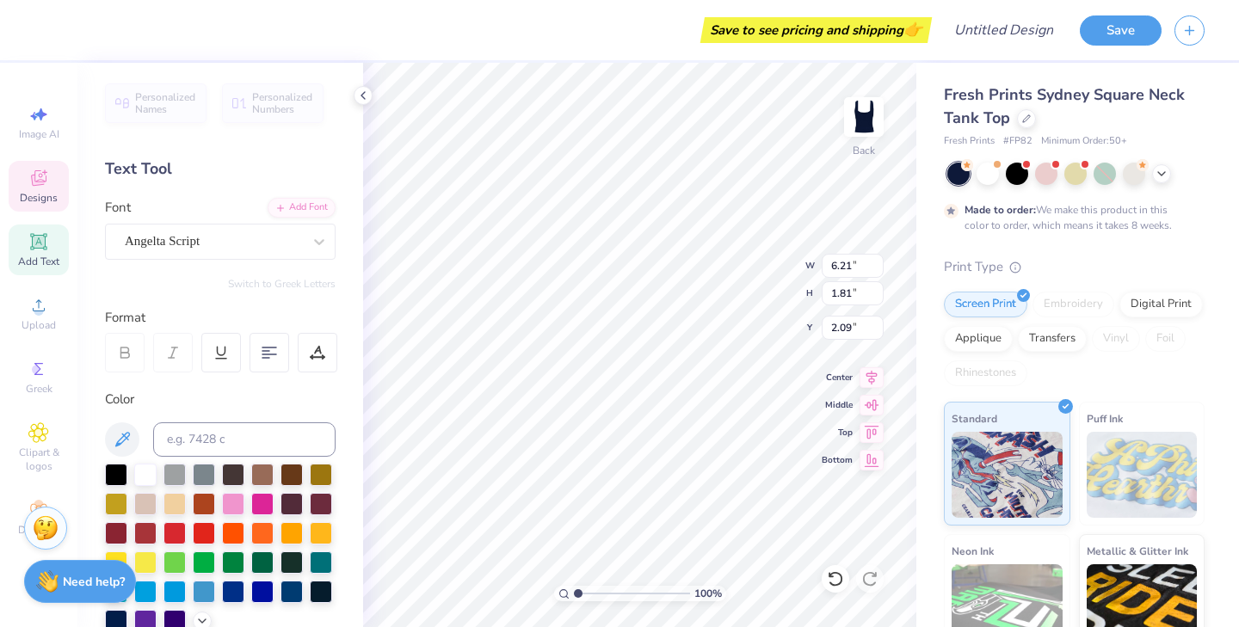
type input "1.82"
type input "7.03"
type input "6.99"
type input "3.63"
type input "5.64"
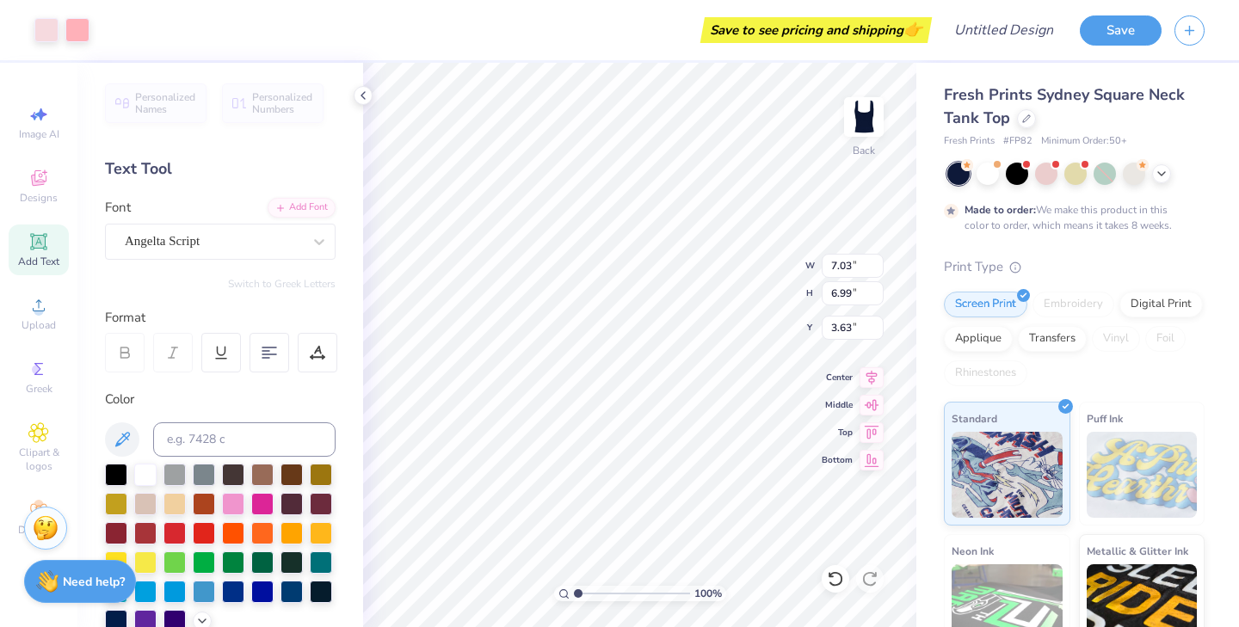
type input "5.61"
type input "3.97"
click at [143, 476] on div at bounding box center [145, 473] width 22 height 22
type input "4.01"
type input "4.41"
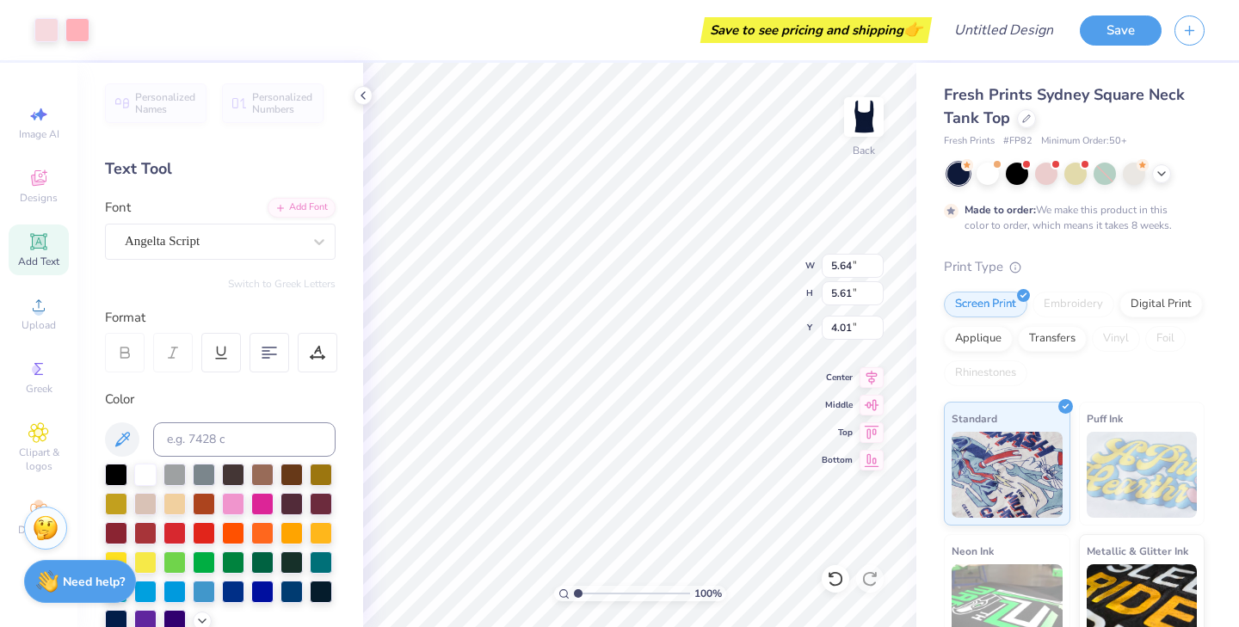
type input "4.39"
type input "3.63"
type input "6.21"
type input "1.81"
type input "1.82"
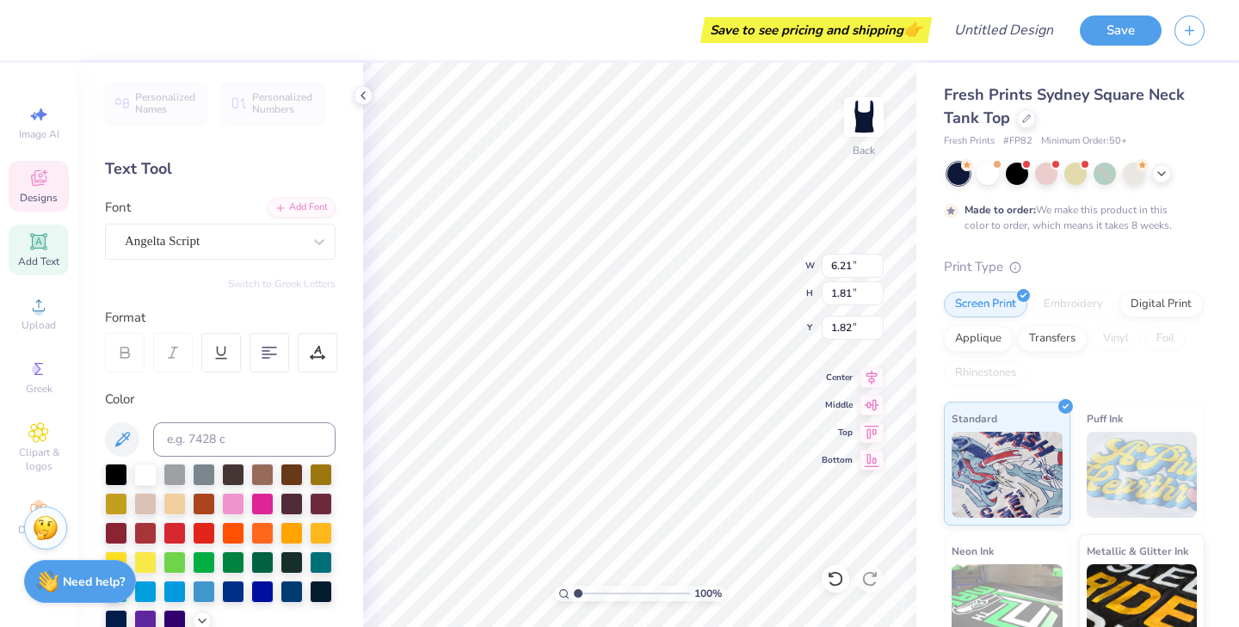
type input "6.53"
type input "1.90"
type input "2.05"
type input "4.41"
type input "4.39"
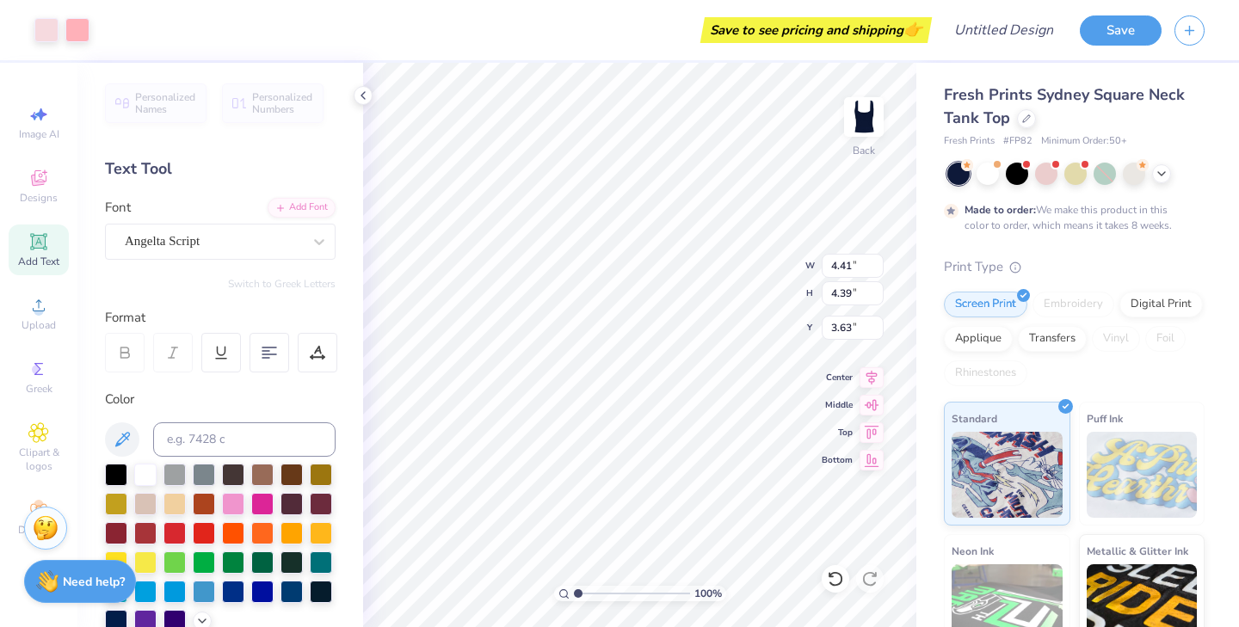
type input "3.79"
type input "3.08"
type input "3.06"
type input "3.95"
type input "3.71"
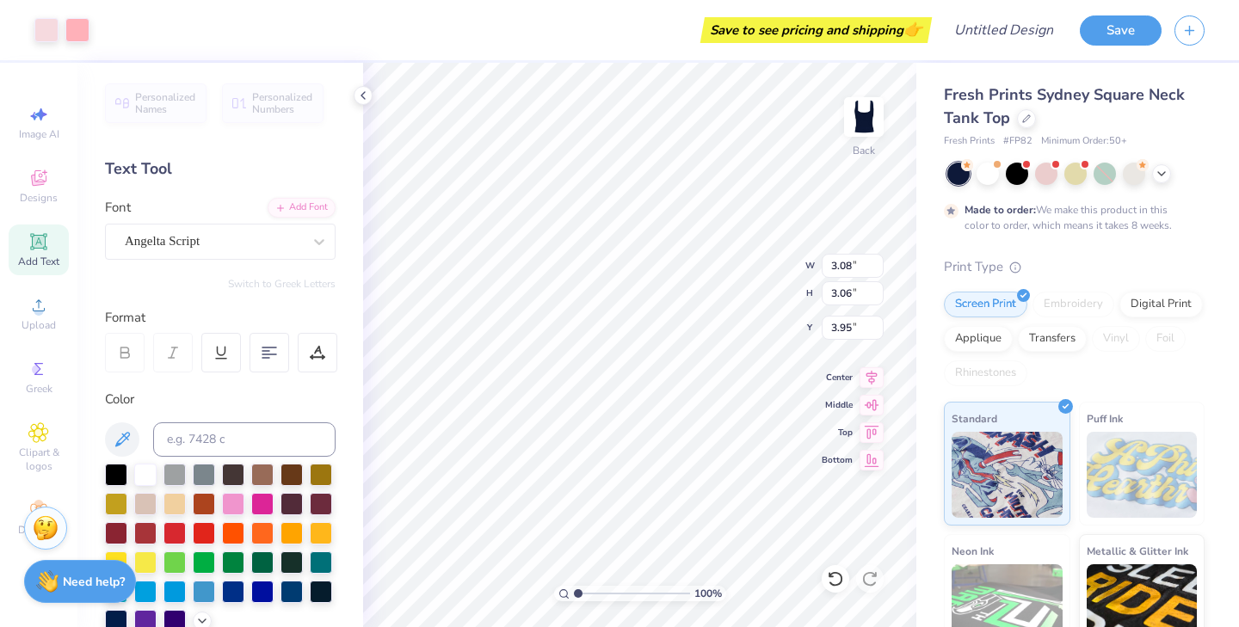
type input "3.69"
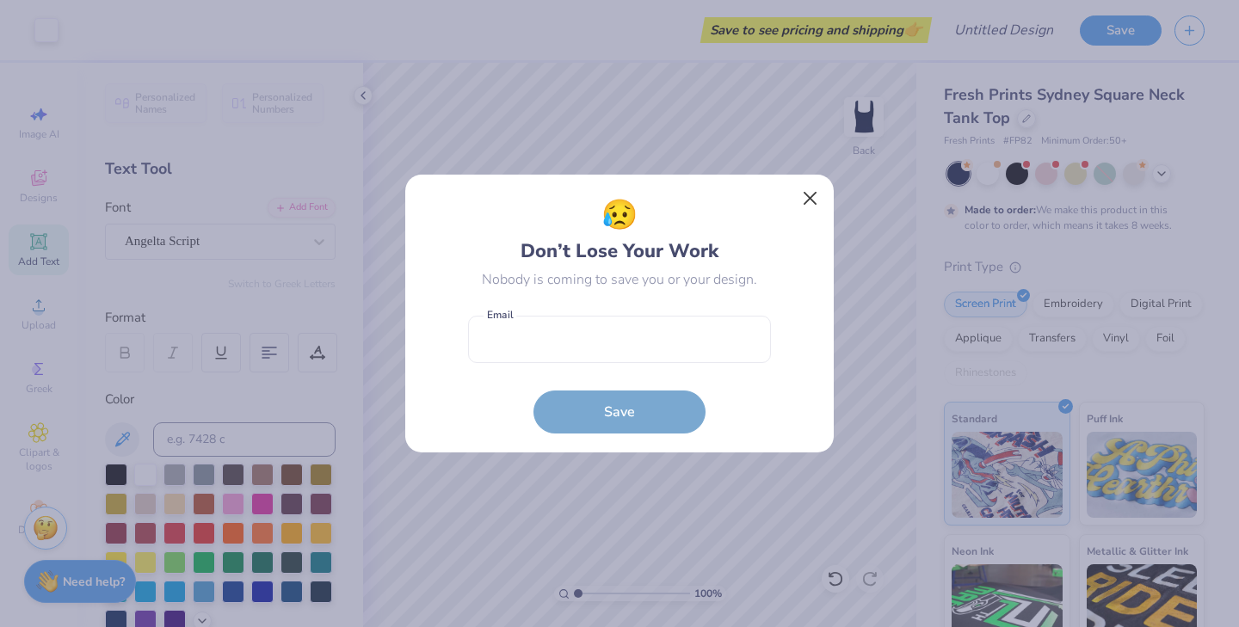
click at [817, 188] on button "Close" at bounding box center [810, 198] width 33 height 33
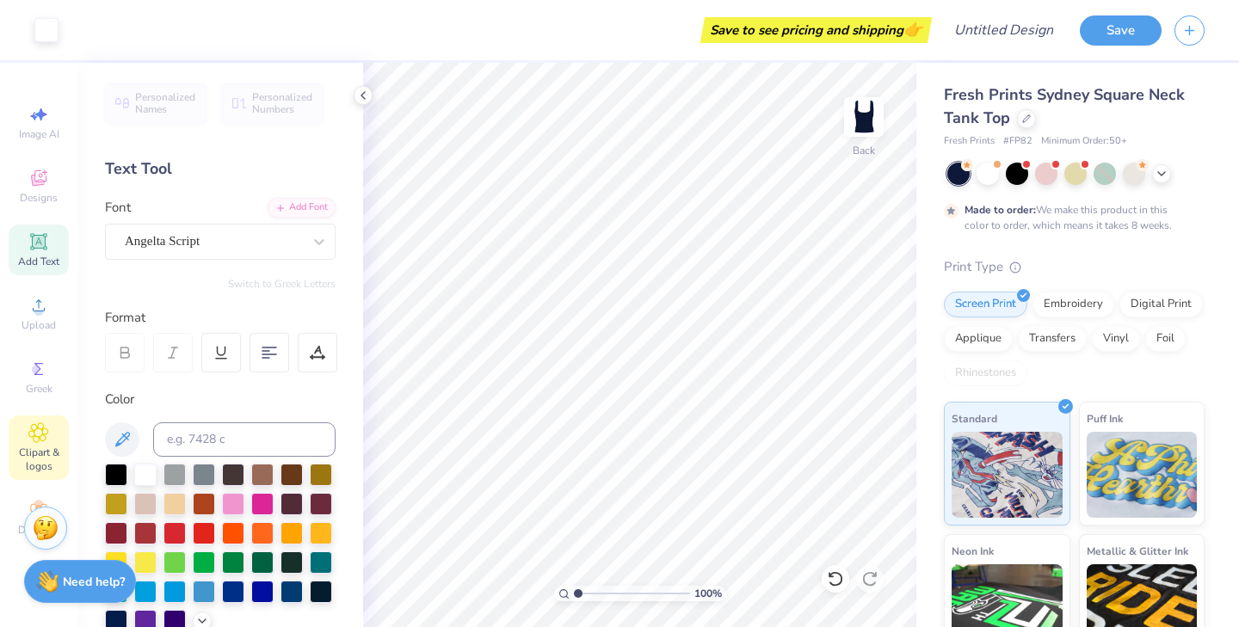
click at [46, 459] on span "Clipart & logos" at bounding box center [39, 460] width 60 height 28
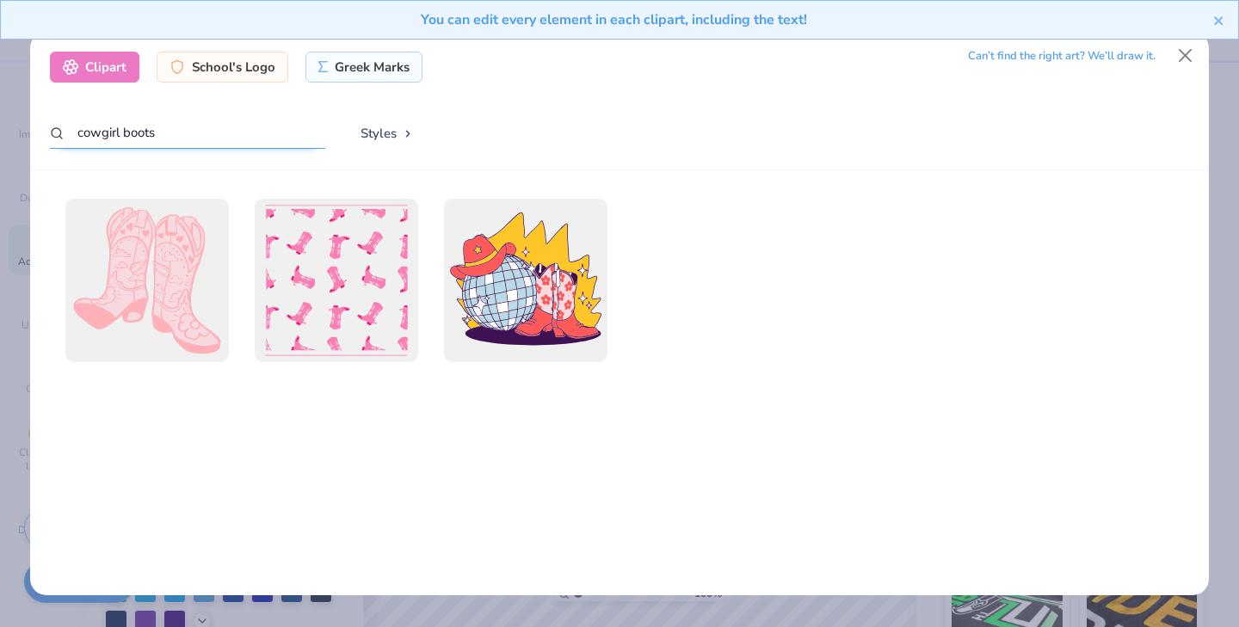
click at [192, 133] on input "cowgirl boots" at bounding box center [187, 133] width 275 height 32
click at [380, 142] on button "Styles" at bounding box center [388, 133] width 90 height 33
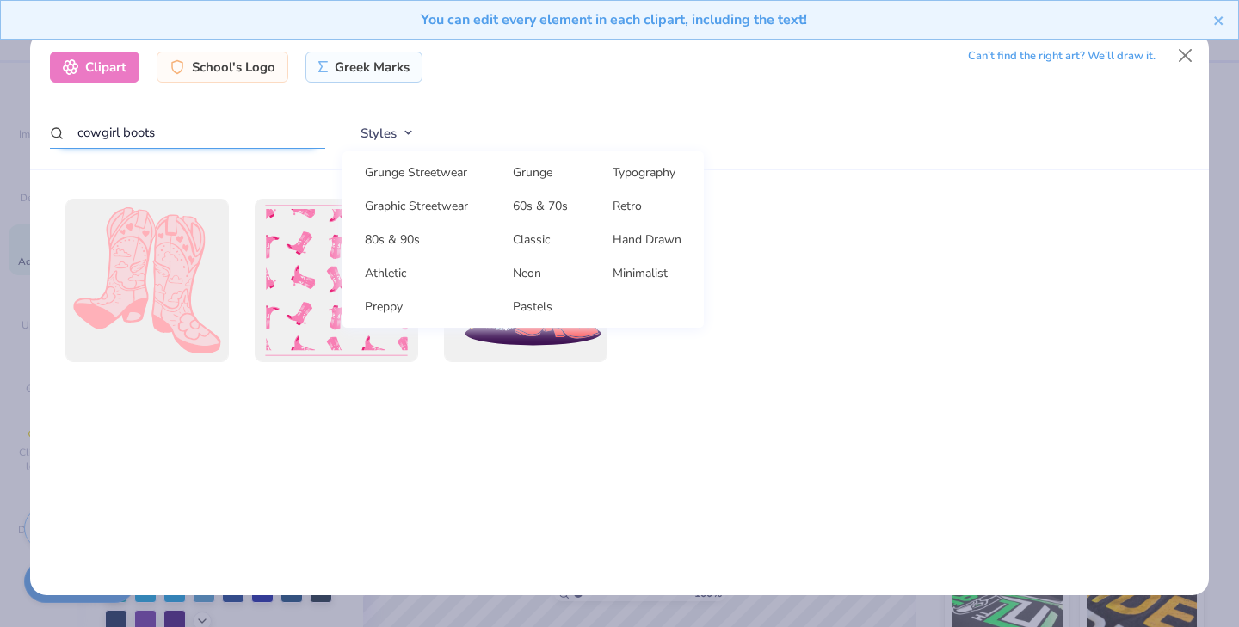
click at [226, 131] on input "cowgirl boots" at bounding box center [187, 133] width 275 height 32
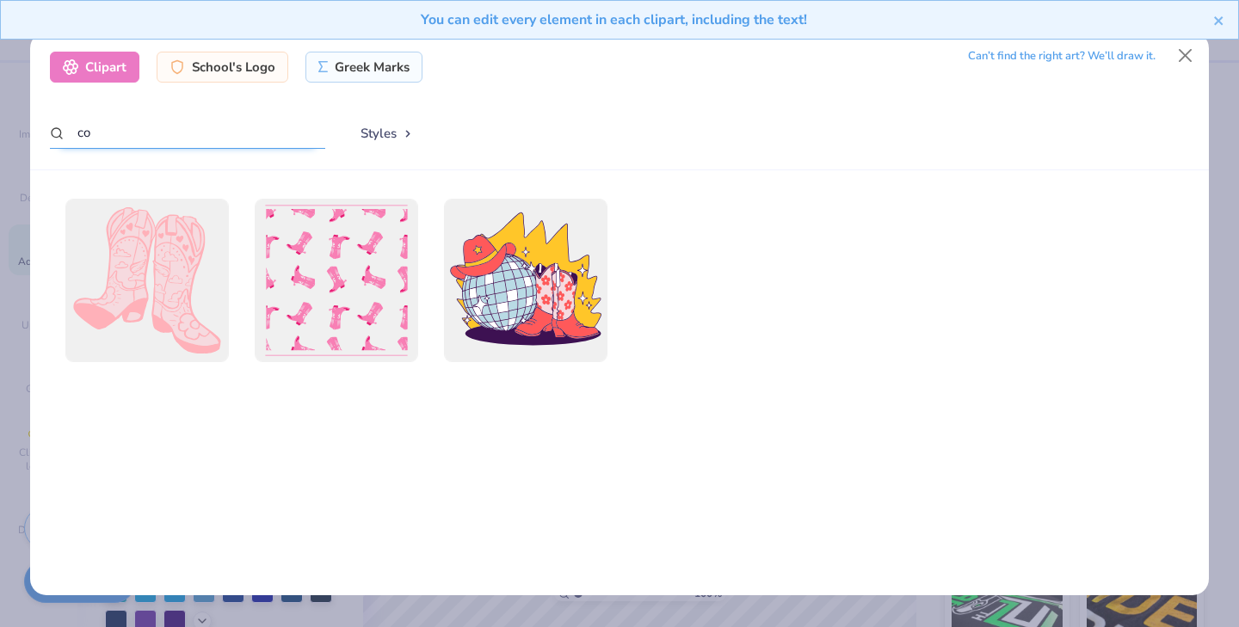
type input "c"
type input "boots"
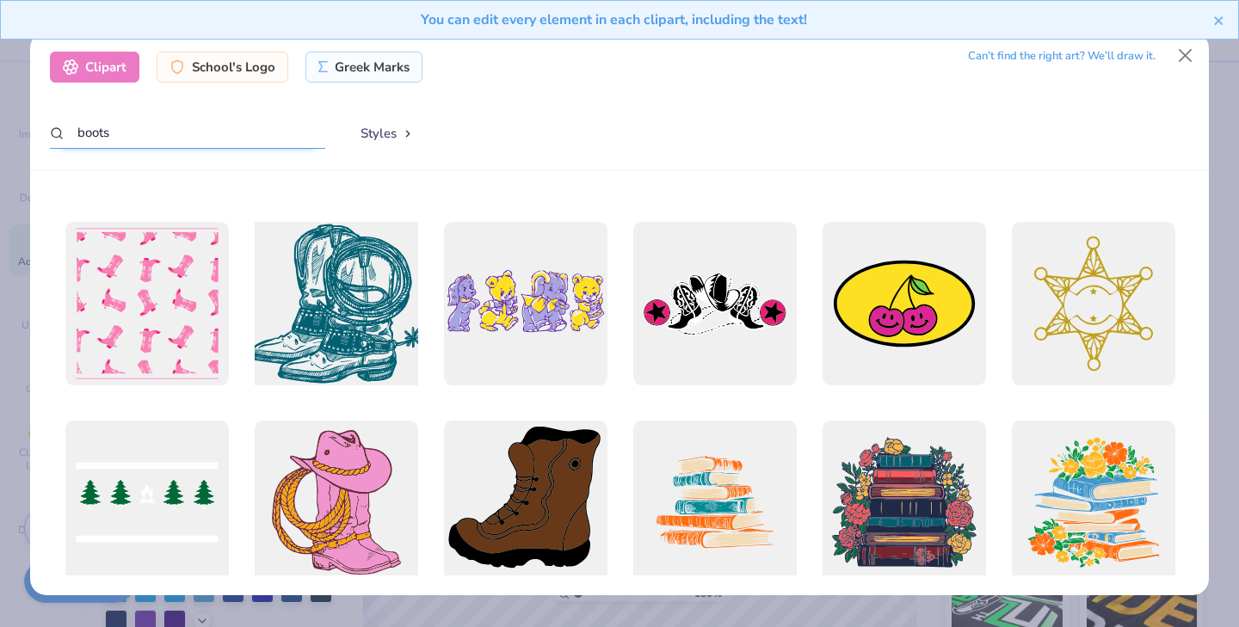
scroll to position [173, 0]
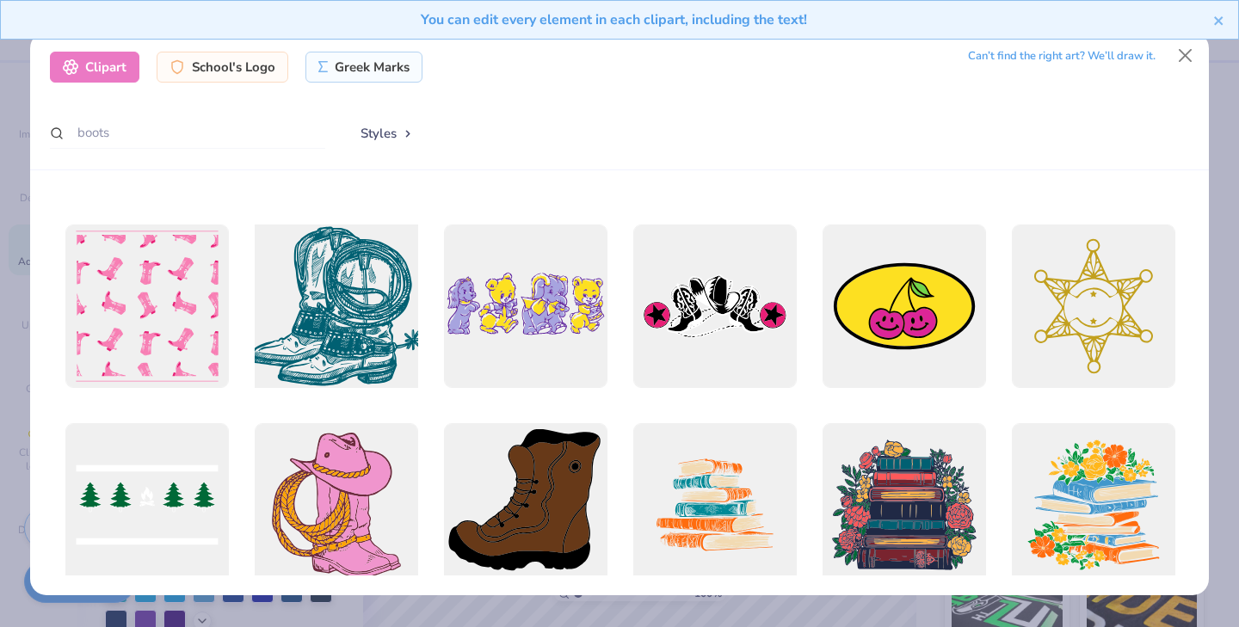
click at [348, 312] on div at bounding box center [336, 306] width 180 height 180
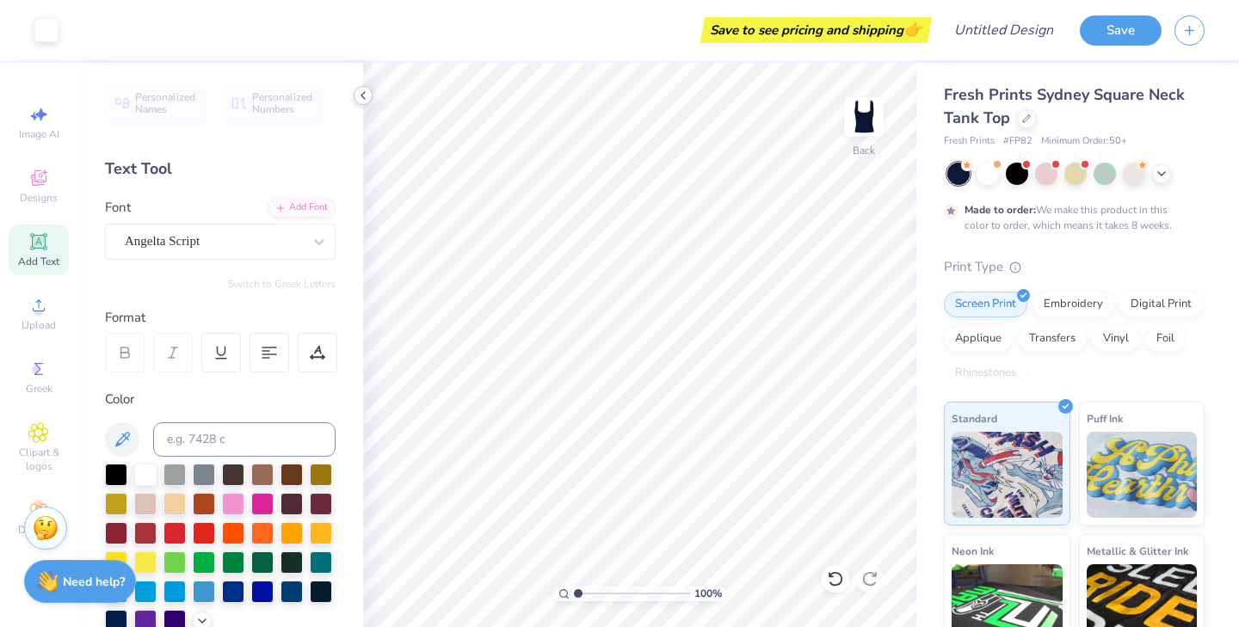
click at [367, 96] on icon at bounding box center [363, 96] width 14 height 14
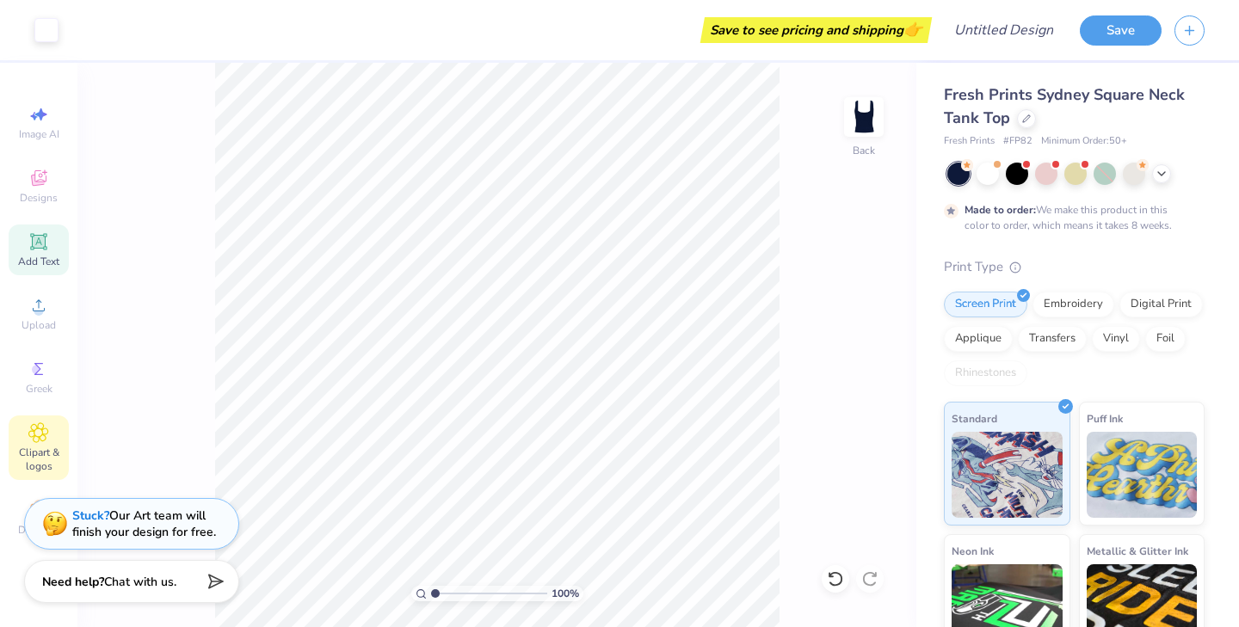
click at [54, 446] on span "Clipart & logos" at bounding box center [39, 460] width 60 height 28
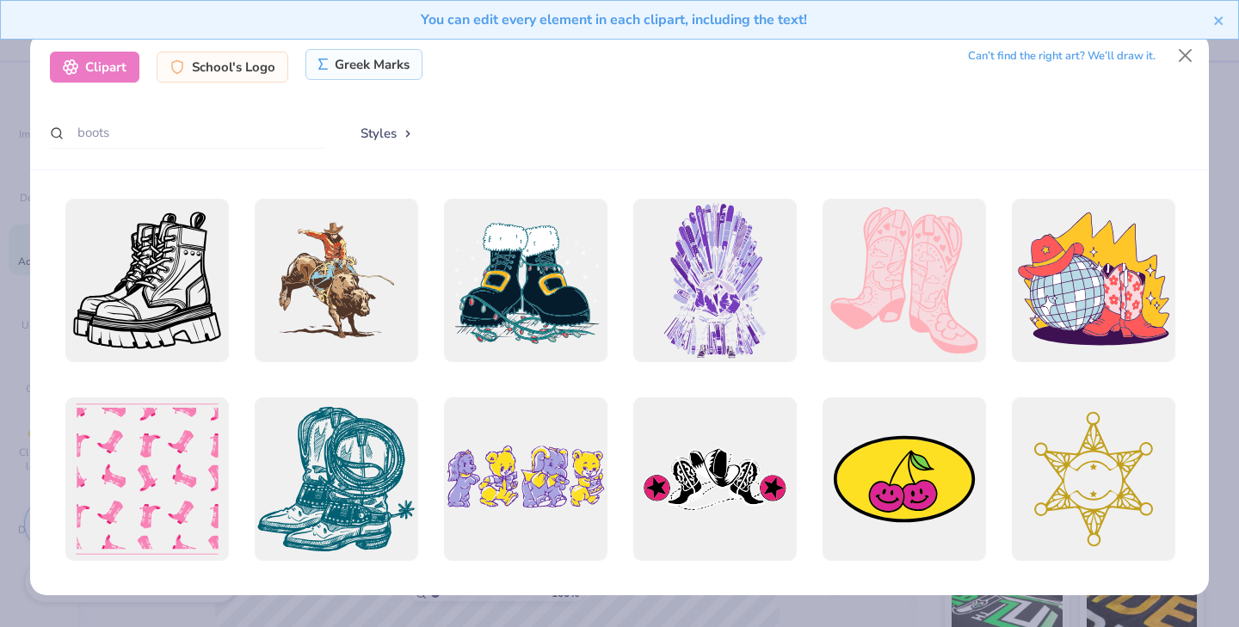
click at [358, 63] on div "Greek Marks" at bounding box center [365, 64] width 118 height 31
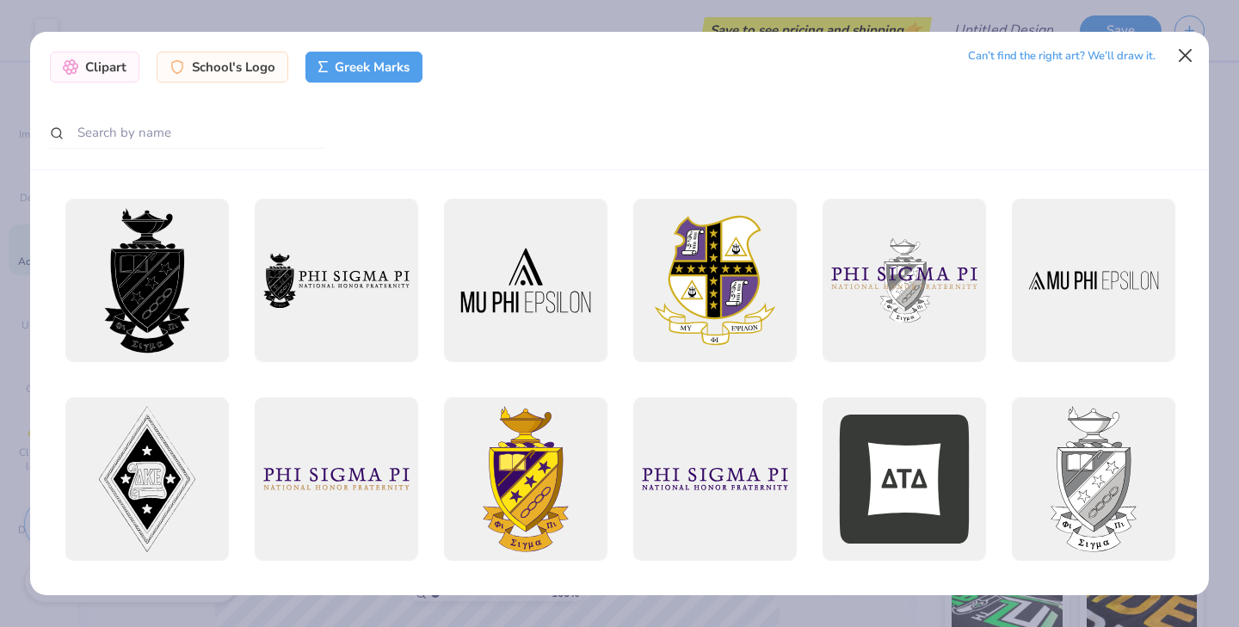
click at [1195, 60] on button "Close" at bounding box center [1186, 56] width 33 height 33
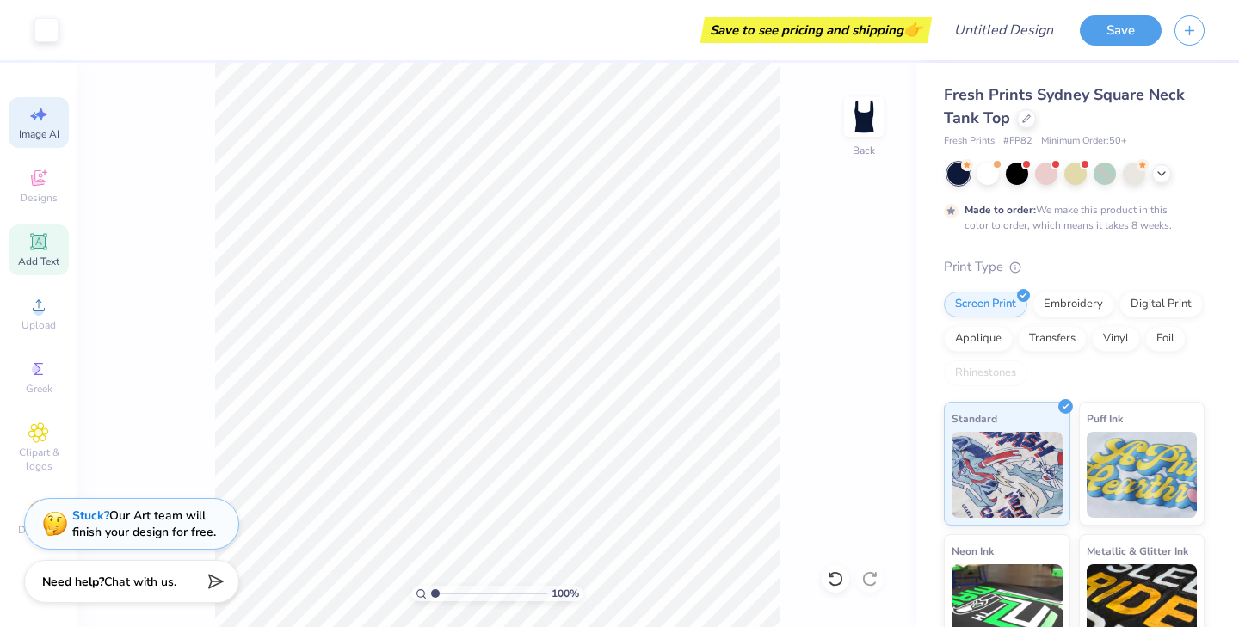
click at [46, 135] on span "Image AI" at bounding box center [39, 134] width 40 height 14
select select "4"
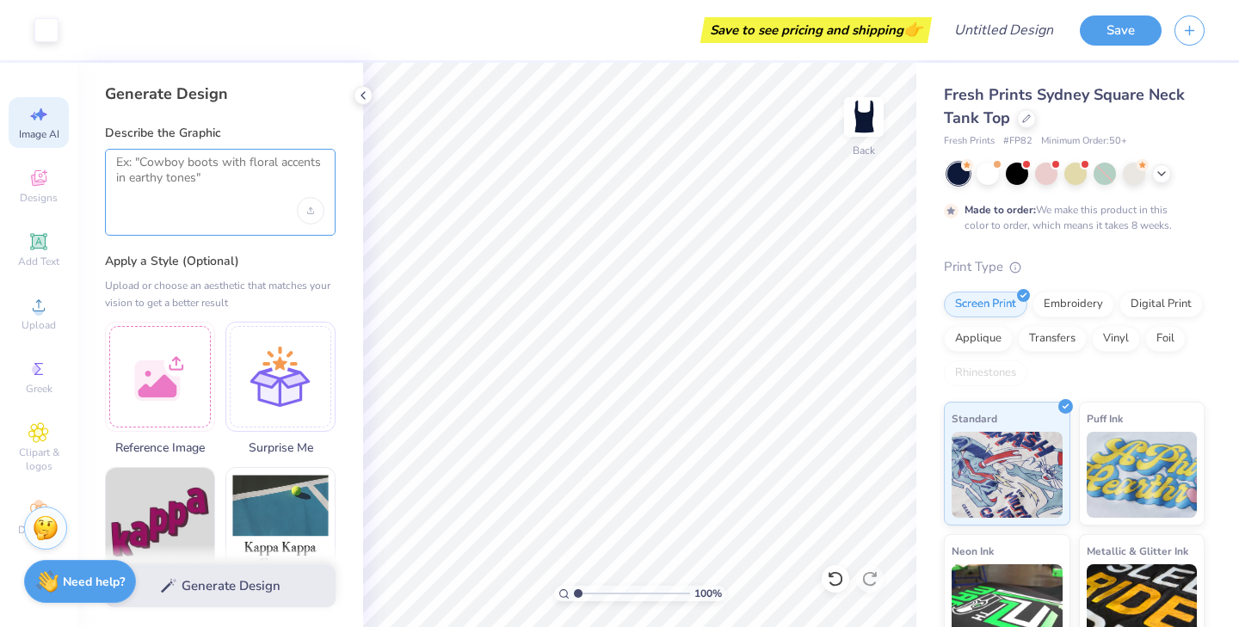
click at [198, 195] on textarea at bounding box center [220, 176] width 208 height 43
drag, startPoint x: 209, startPoint y: 182, endPoint x: 142, endPoint y: 161, distance: 70.2
click at [142, 161] on textarea at bounding box center [220, 176] width 208 height 43
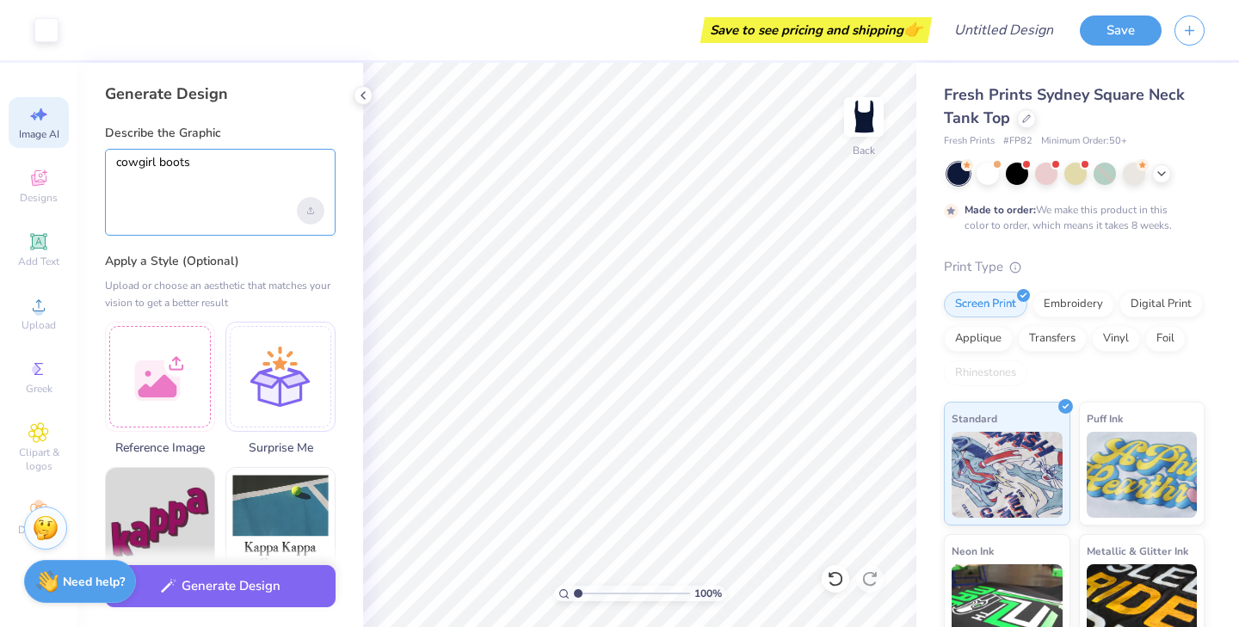
type textarea "cowgirl boots"
click at [303, 220] on div "Upload image" at bounding box center [311, 211] width 28 height 28
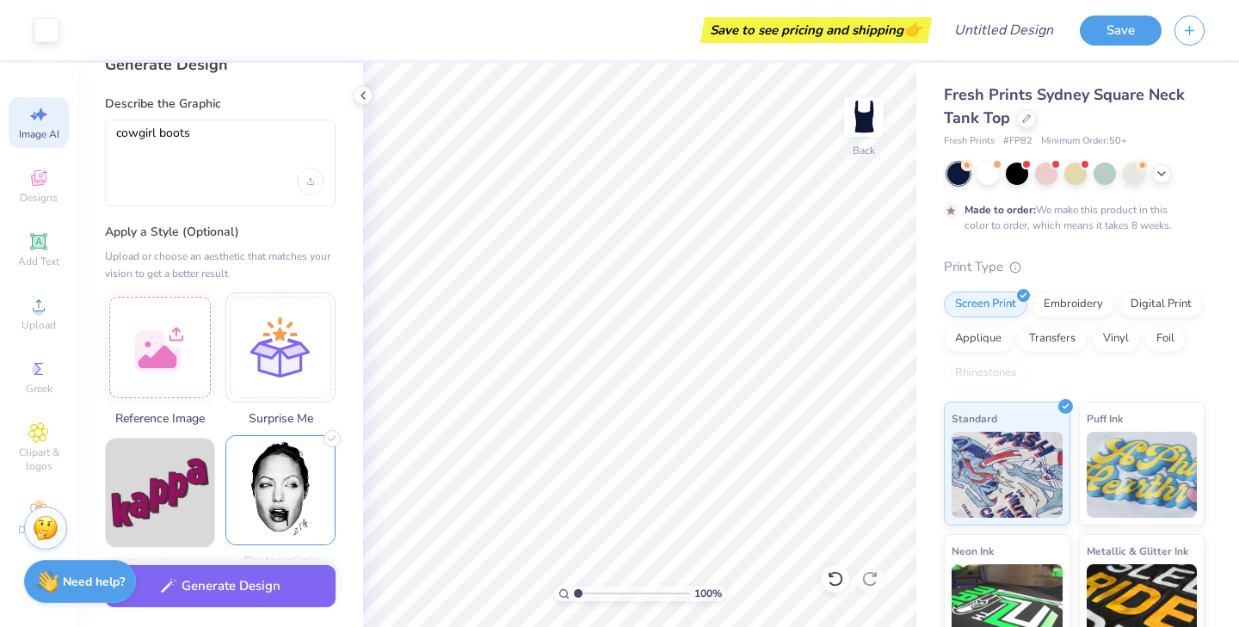
scroll to position [37, 0]
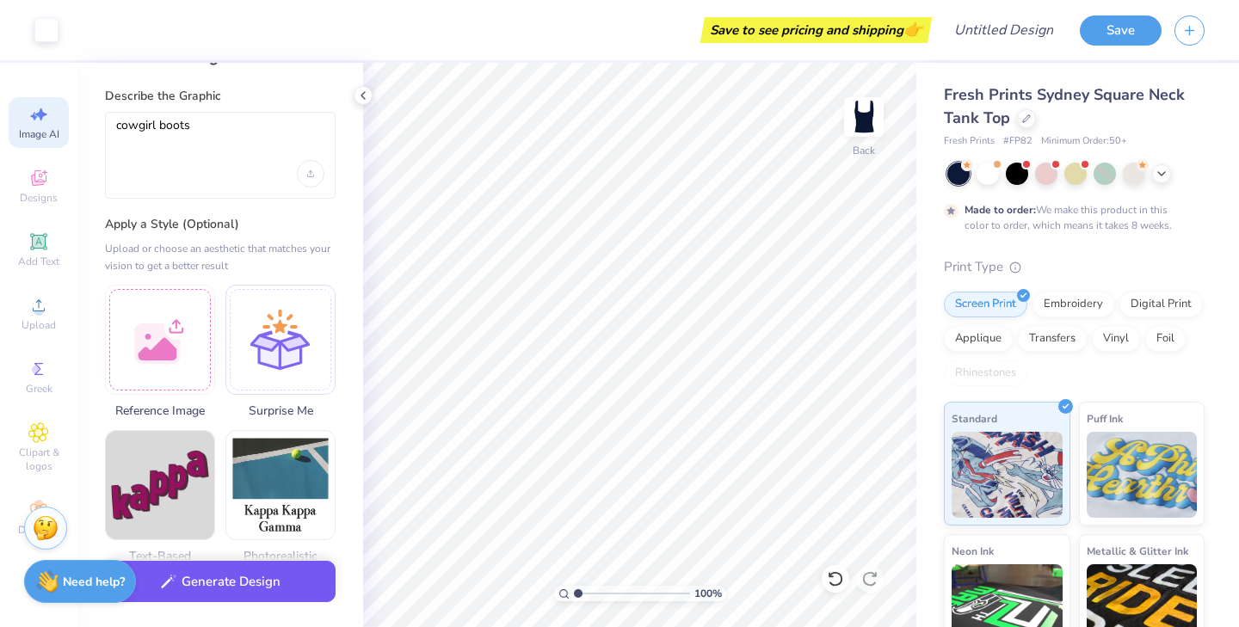
click at [232, 592] on button "Generate Design" at bounding box center [220, 582] width 231 height 42
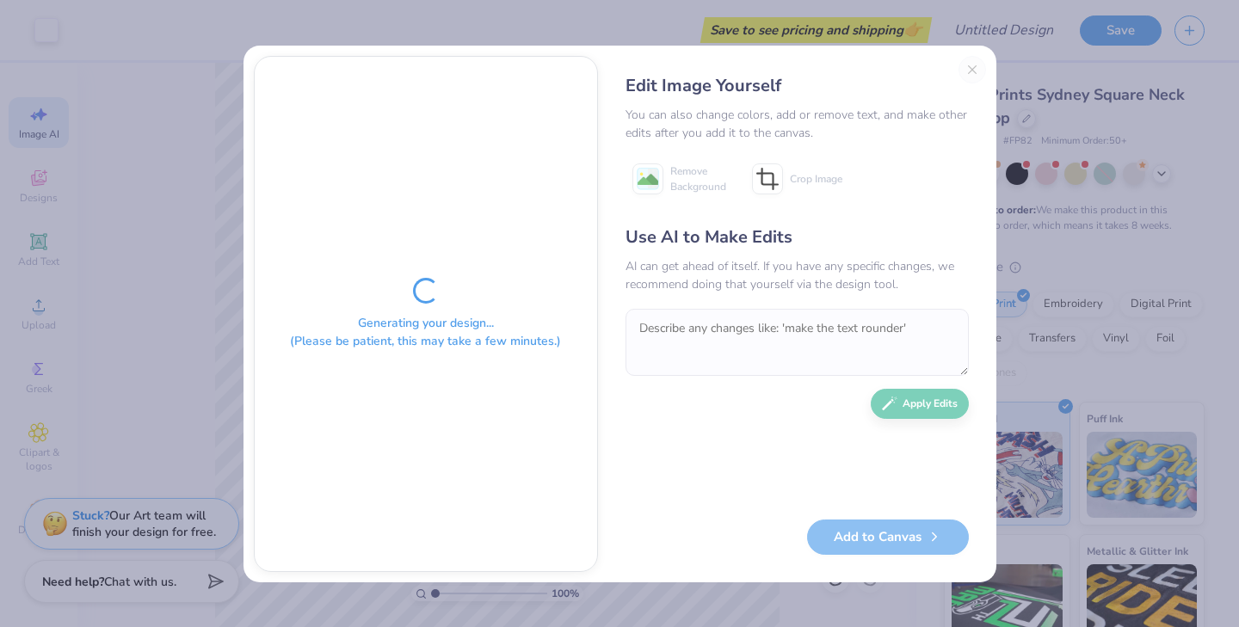
click at [967, 70] on div "Edit Image Yourself You can also change colors, add or remove text, and make ot…" at bounding box center [798, 314] width 378 height 516
click at [1111, 126] on div "Generating your design... (Please be patient, this may take a few minutes.) Edi…" at bounding box center [619, 313] width 1239 height 627
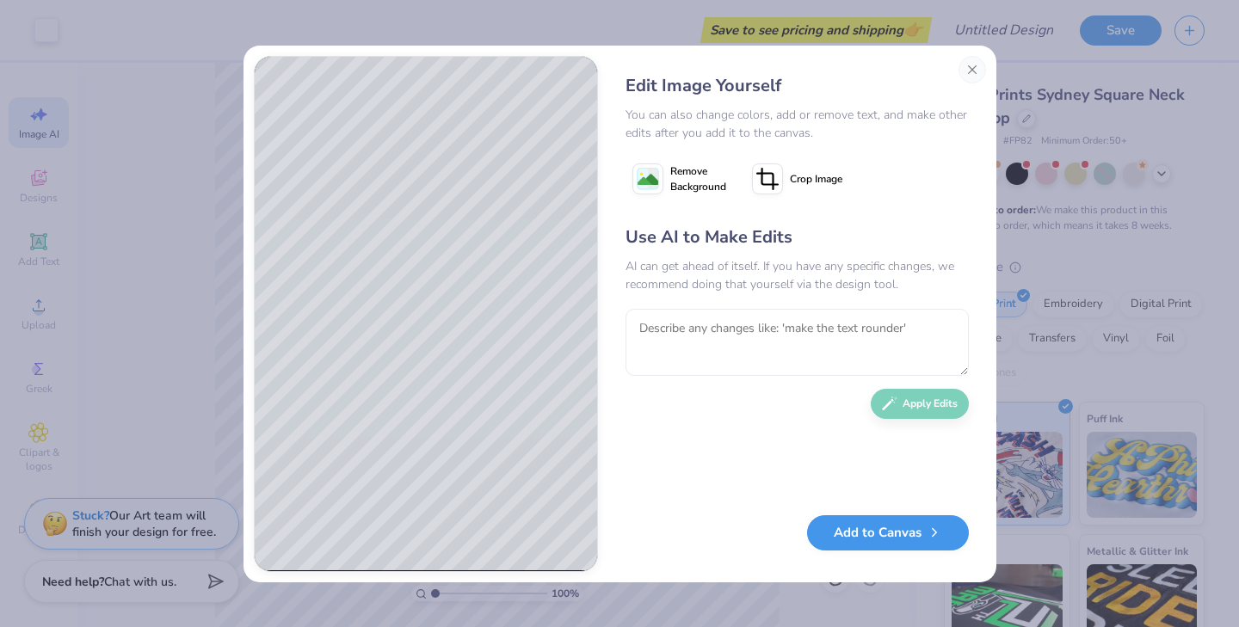
click at [888, 543] on button "Add to Canvas" at bounding box center [888, 533] width 162 height 35
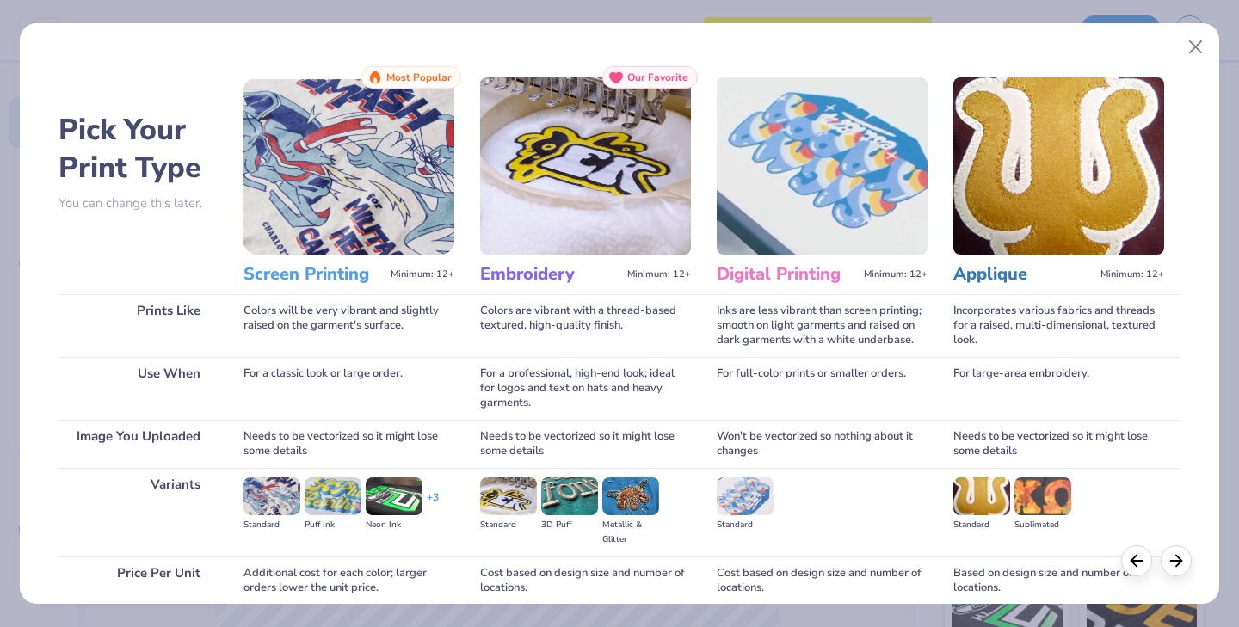
click at [354, 191] on img at bounding box center [349, 165] width 211 height 177
click at [1165, 573] on div at bounding box center [1157, 561] width 71 height 31
click at [1173, 570] on div at bounding box center [1176, 558] width 31 height 31
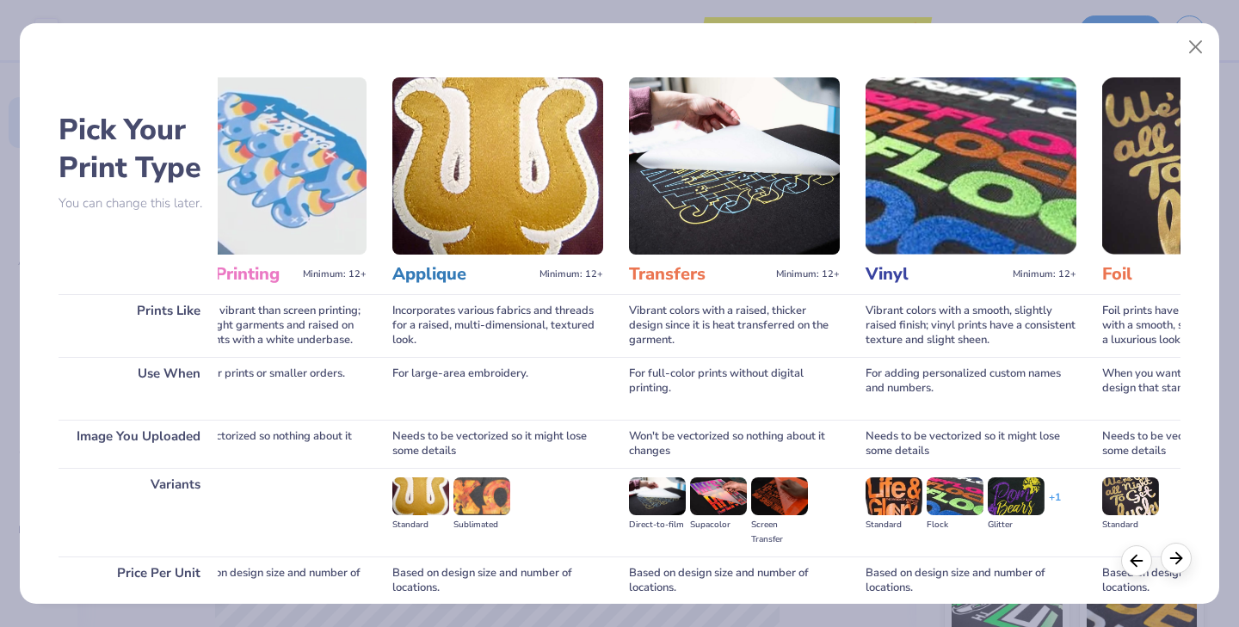
click at [1173, 570] on div at bounding box center [1176, 558] width 31 height 31
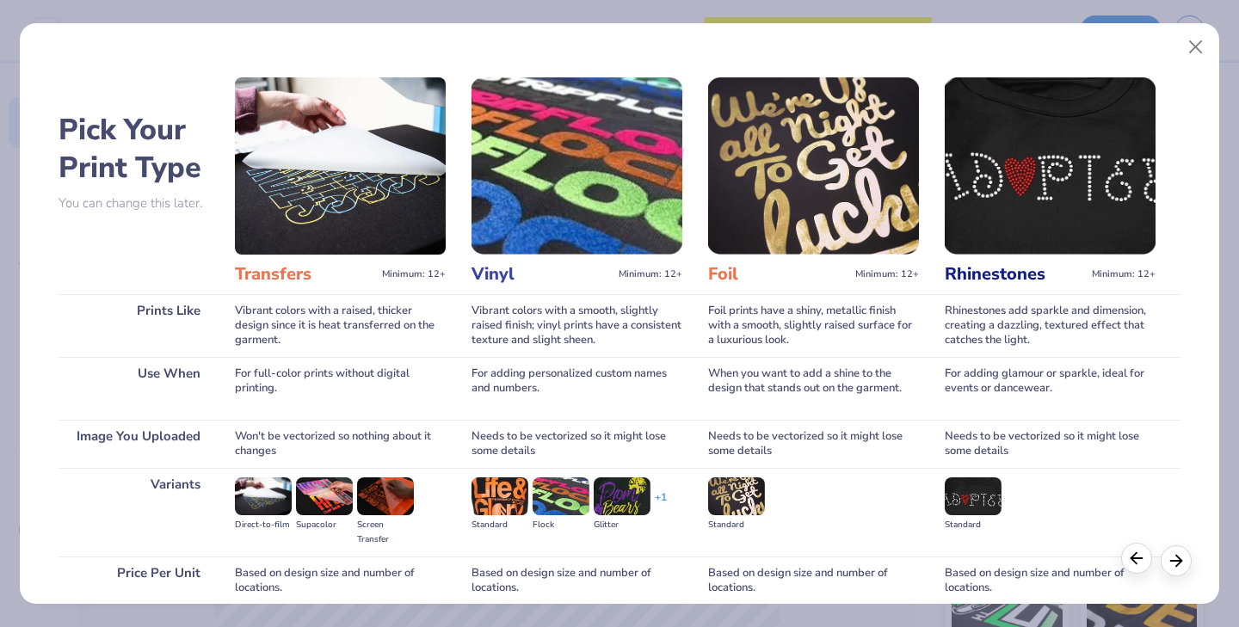
click at [1139, 566] on icon at bounding box center [1137, 558] width 19 height 19
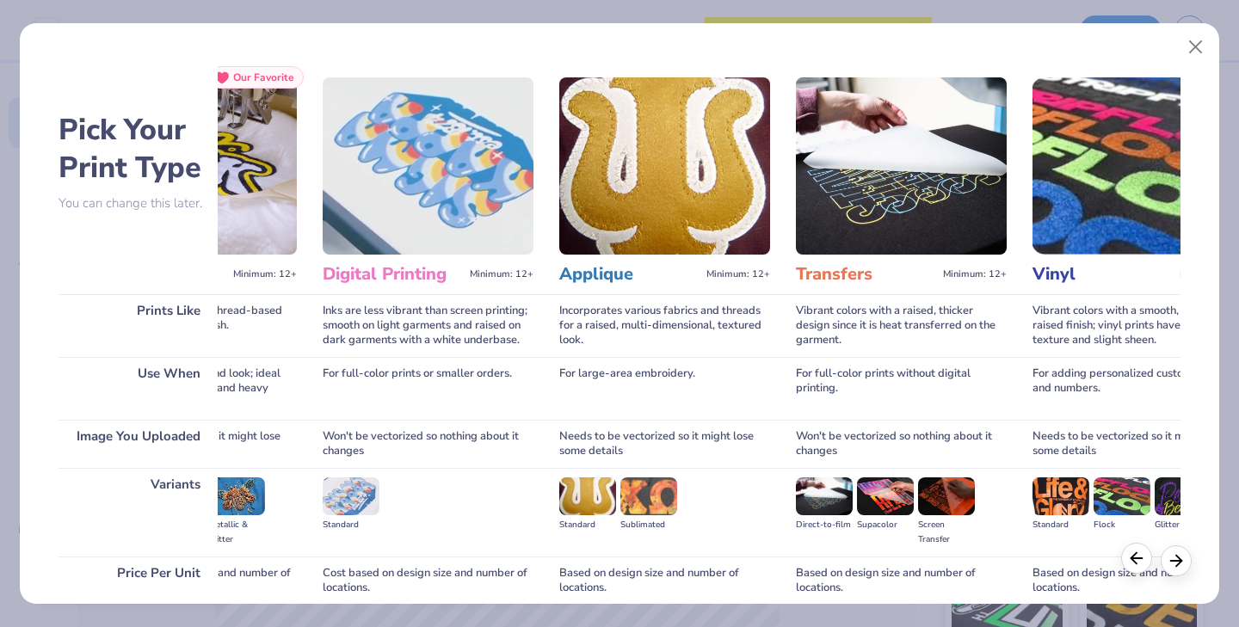
click at [1139, 566] on icon at bounding box center [1137, 558] width 19 height 19
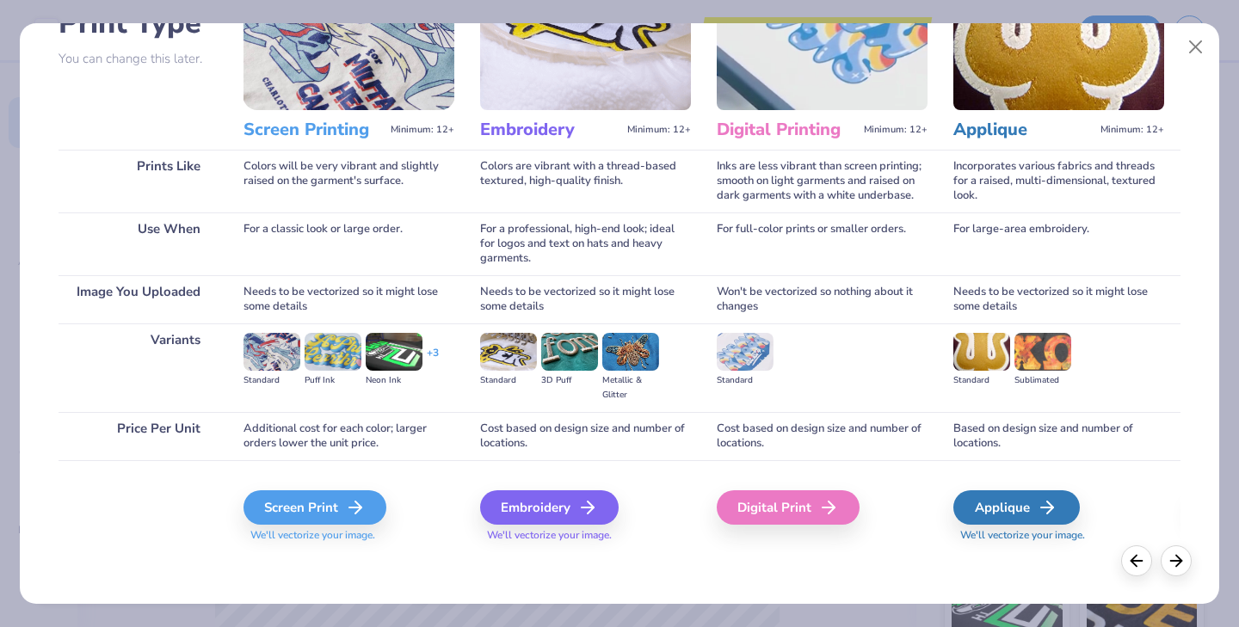
scroll to position [145, 0]
click at [365, 510] on polyline at bounding box center [364, 508] width 6 height 12
click at [271, 510] on div "Screen Print" at bounding box center [317, 508] width 143 height 34
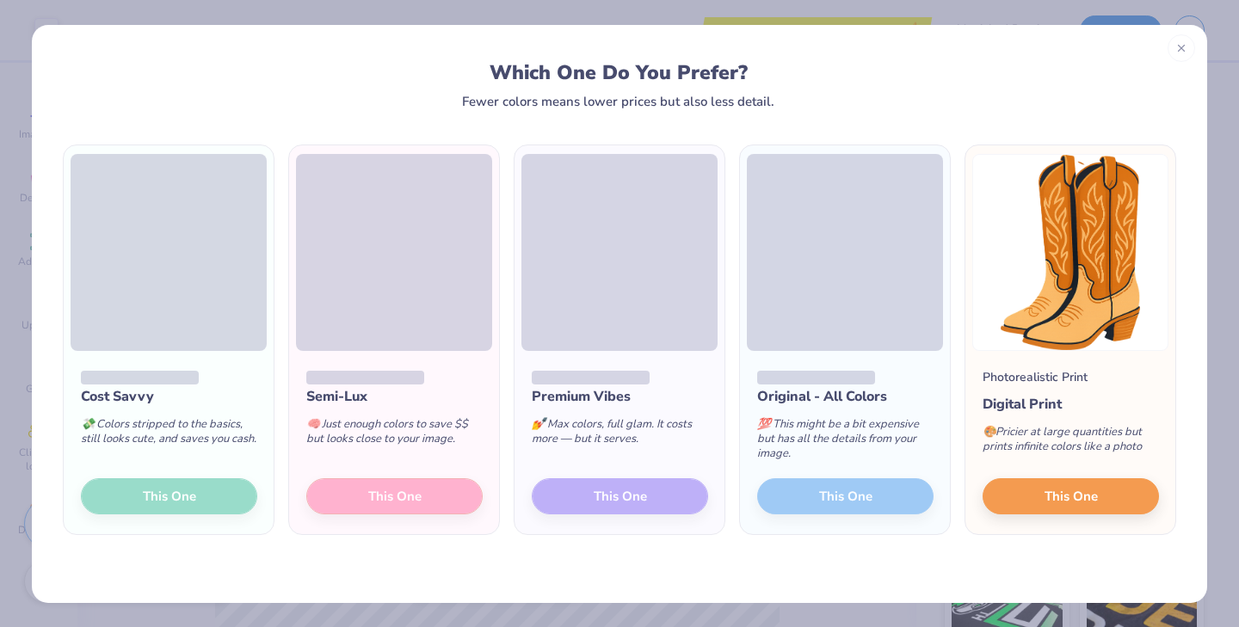
click at [182, 504] on div "Cost Savvy 💸 Colors stripped to the basics, still looks cute, and saves you cas…" at bounding box center [169, 443] width 210 height 184
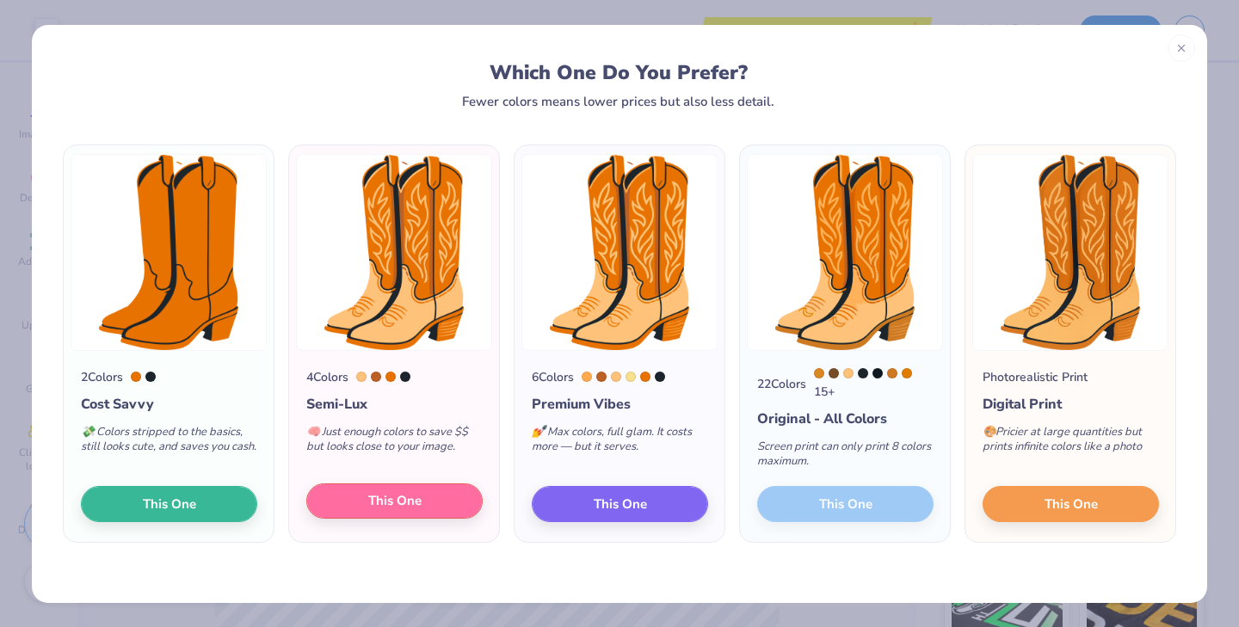
click at [397, 509] on span "This One" at bounding box center [394, 501] width 53 height 20
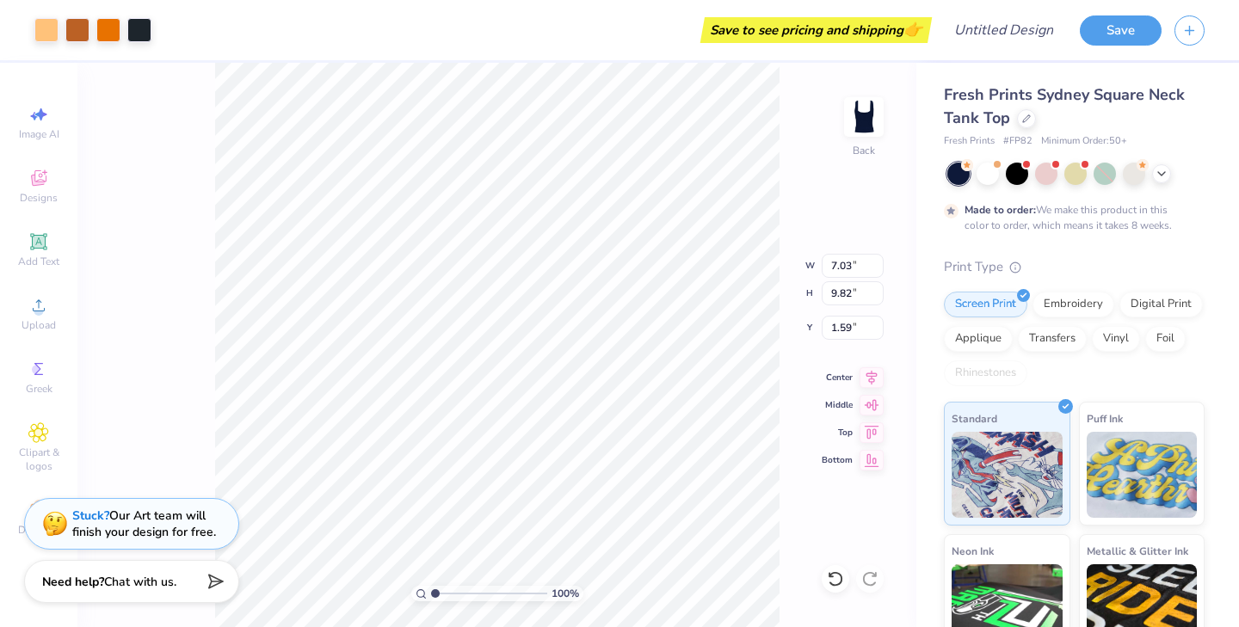
type input "3.90"
type input "5.45"
type input "3.95"
type input "2.74"
type input "3.83"
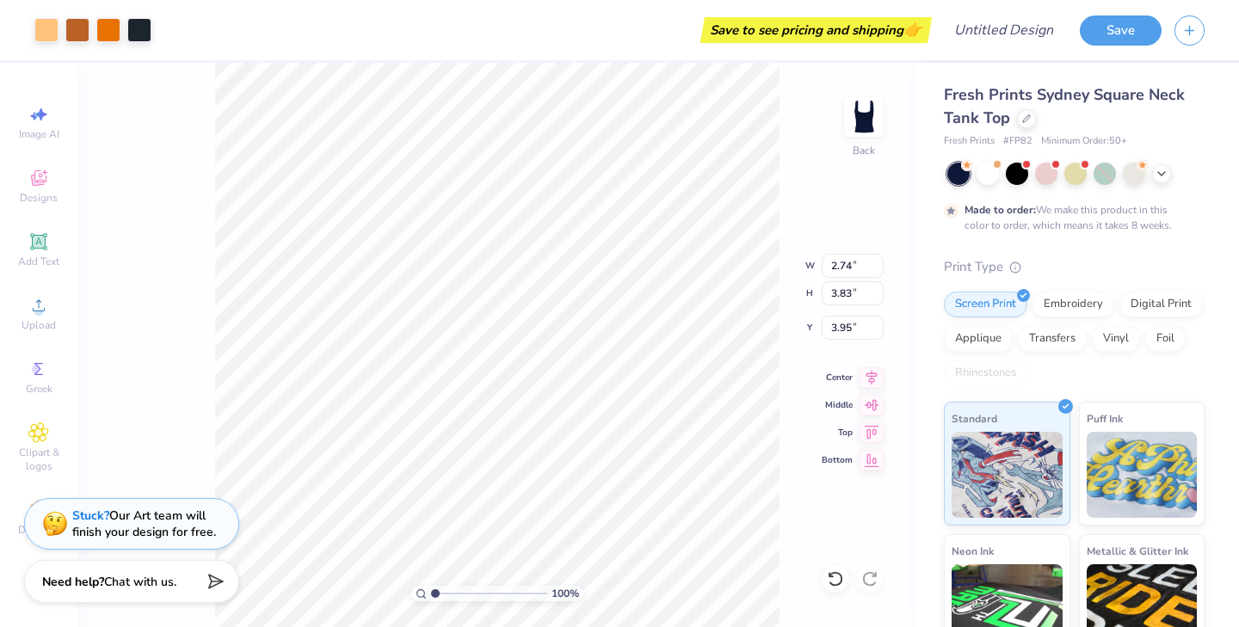
type input "6.53"
type input "1.90"
type input "2.05"
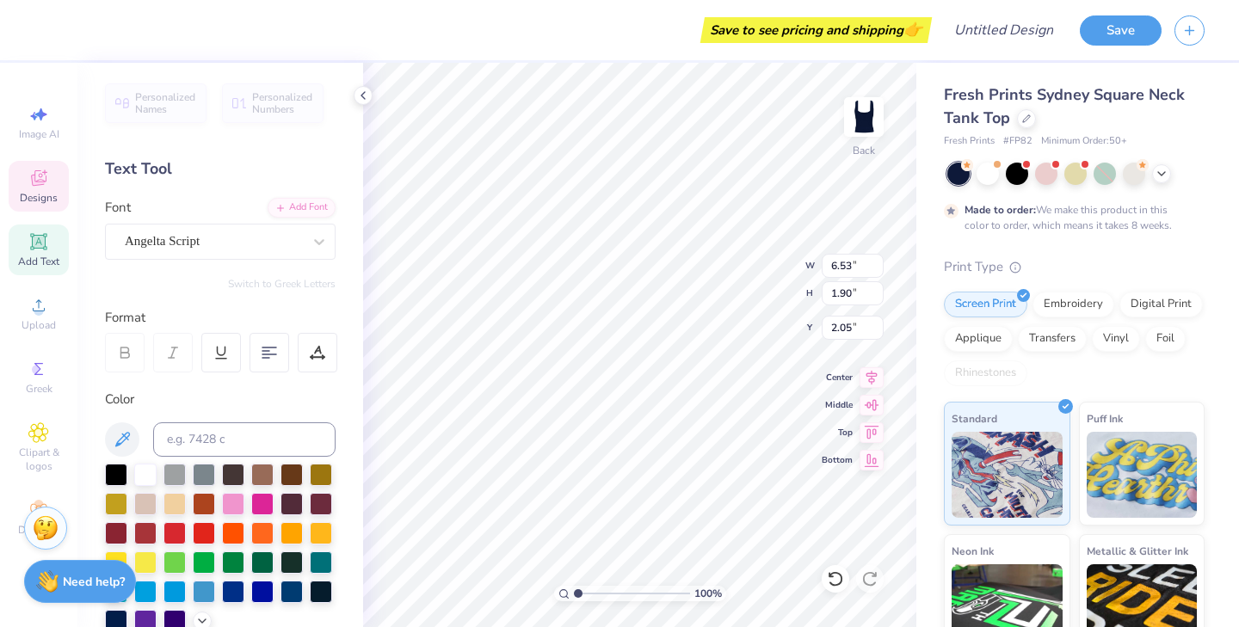
type input "2.74"
type input "3.83"
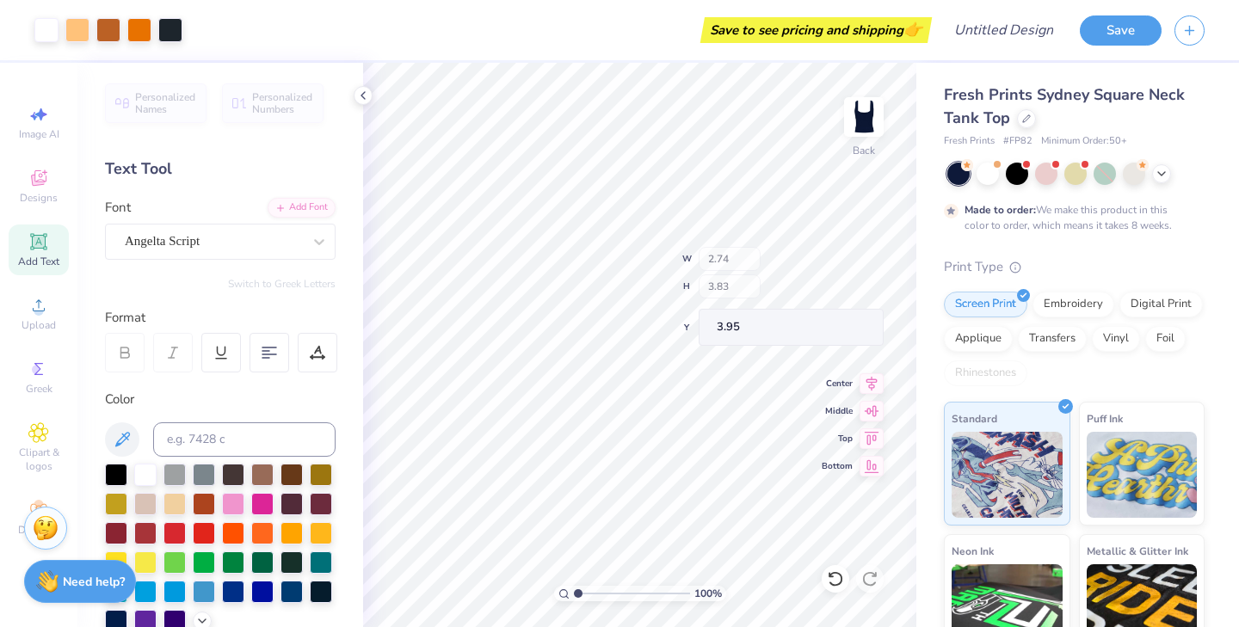
type input "6.50"
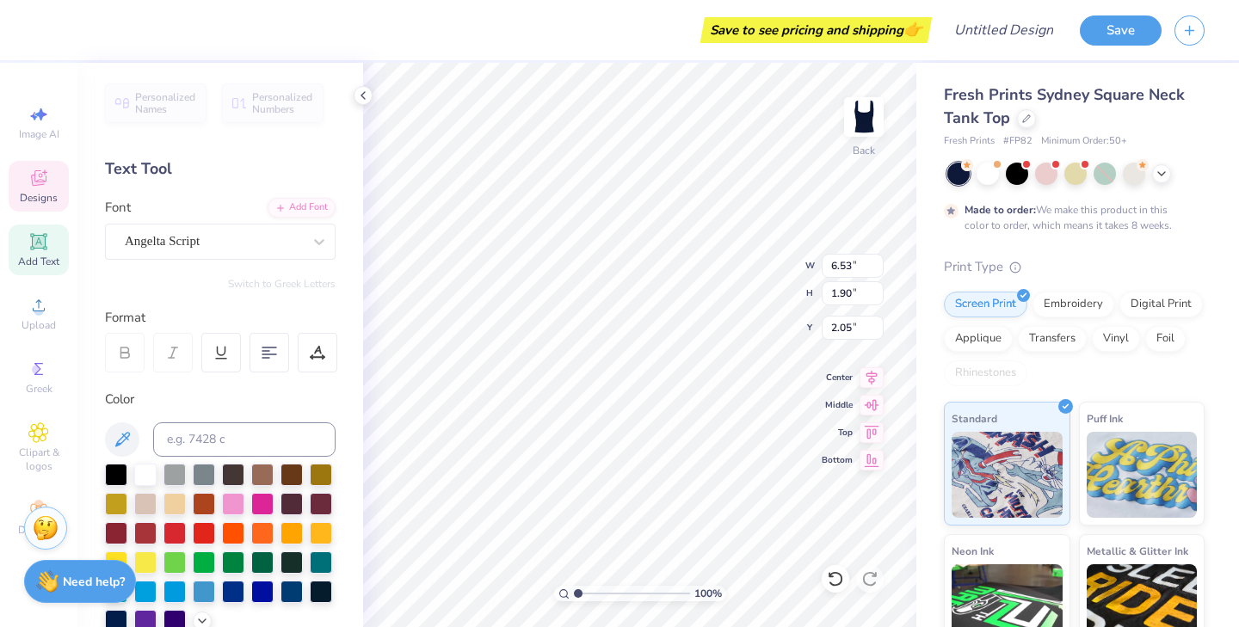
type input "6.75"
type input "1.97"
type input "6.96"
type input "2.03"
type input "0.55"
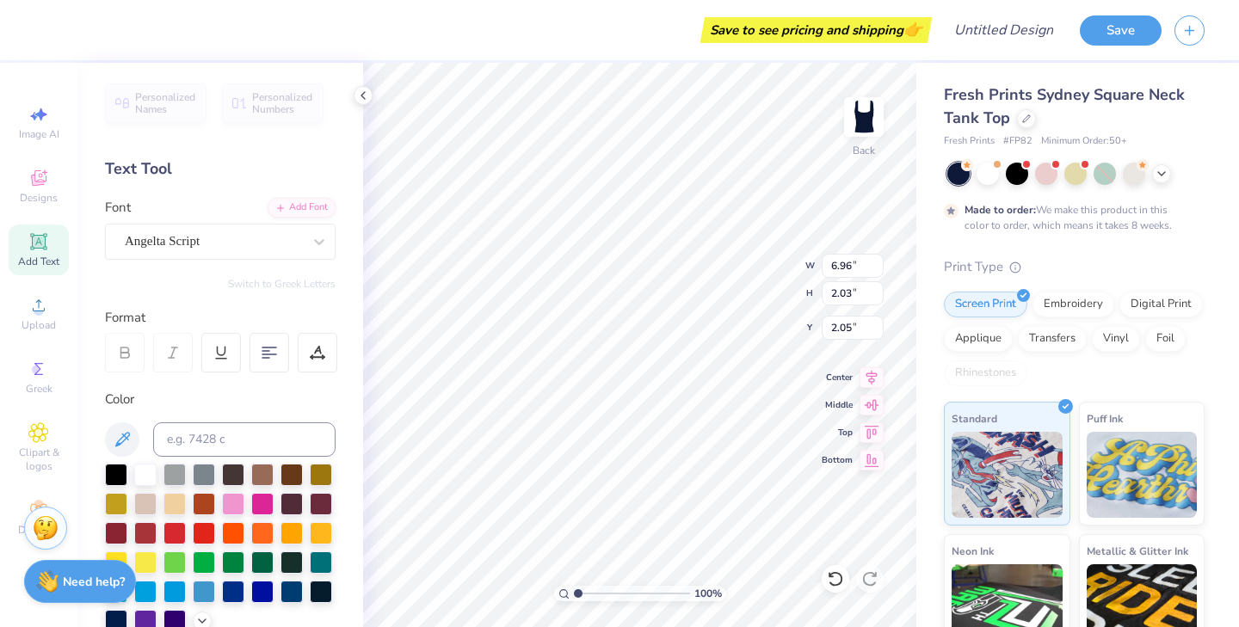
type input "2.53"
type input "6.71"
type input "0.50"
type input "1.83"
type input "5.59"
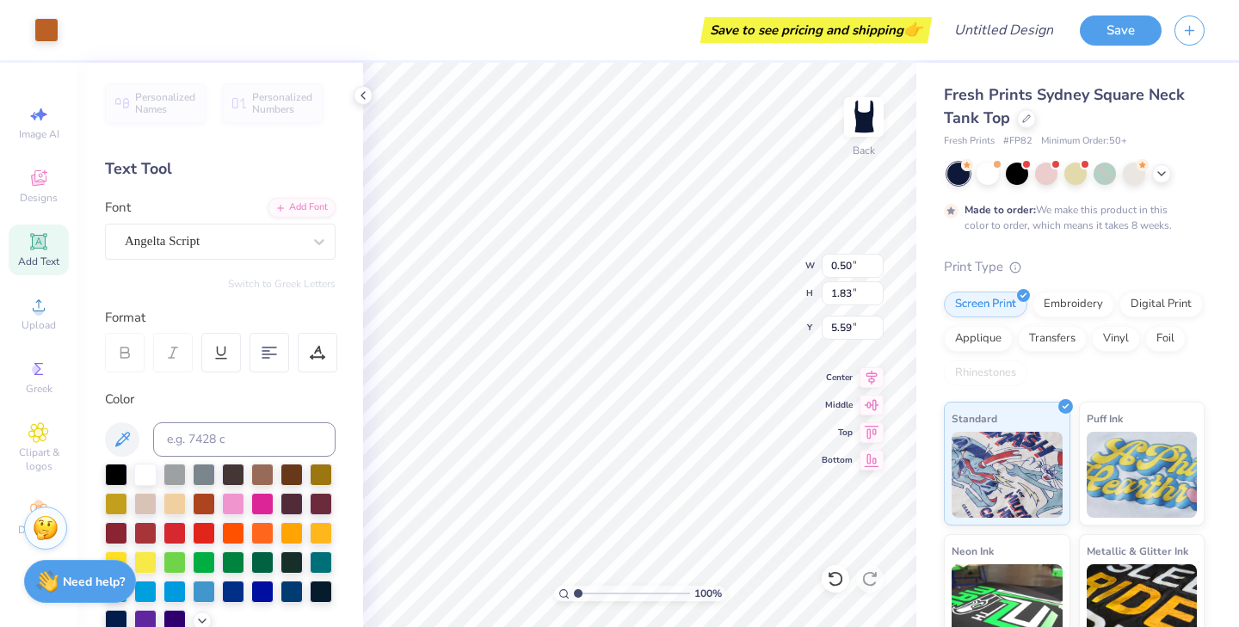
type input "0.55"
type input "0.97"
type input "8.75"
type input "0.47"
type input "1.81"
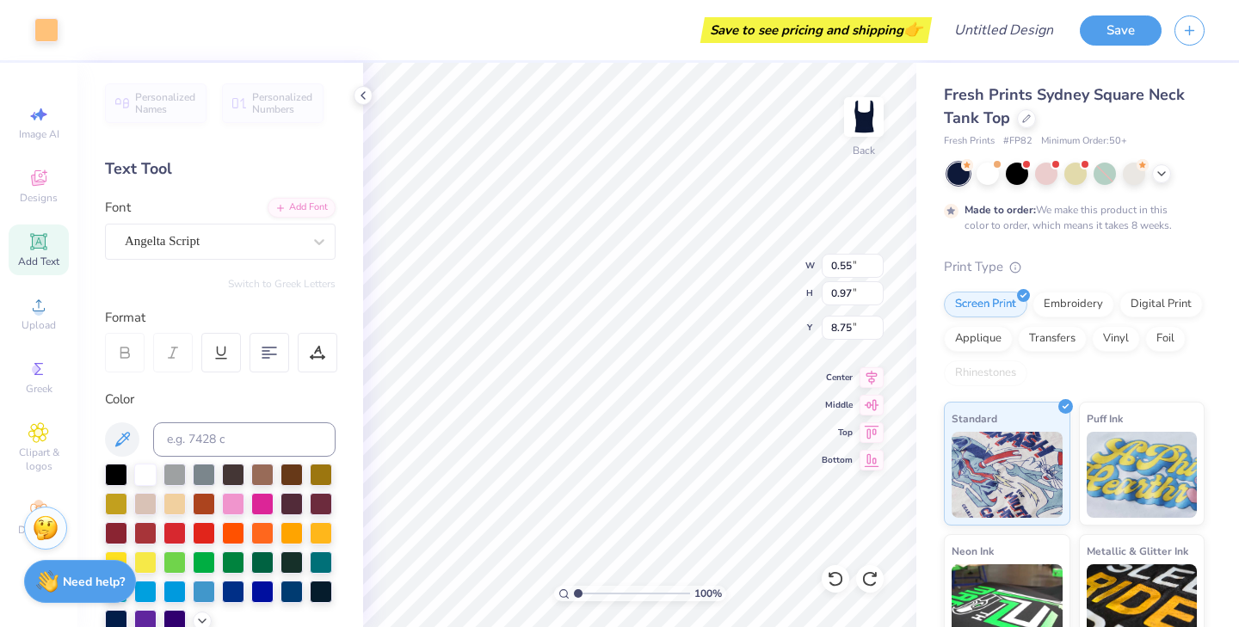
type input "7.04"
type input "1.66"
type input "1.52"
type input "8.66"
type input "0.48"
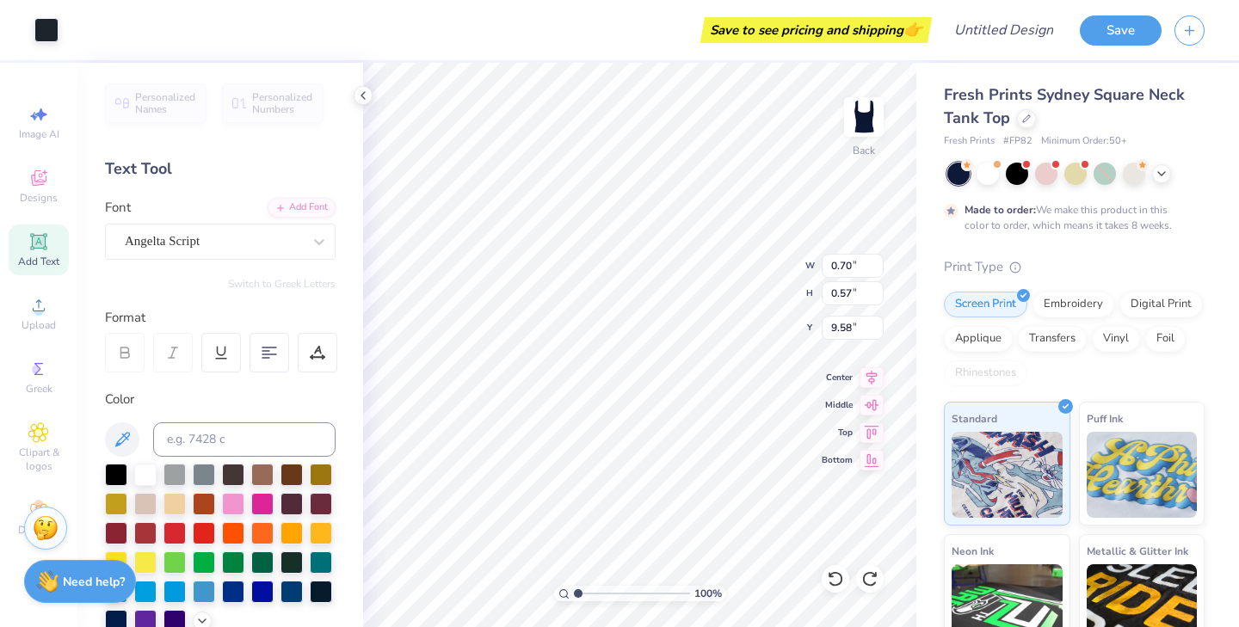
type input "1.97"
type input "7.04"
type input "0.68"
type input "2.52"
type input "6.61"
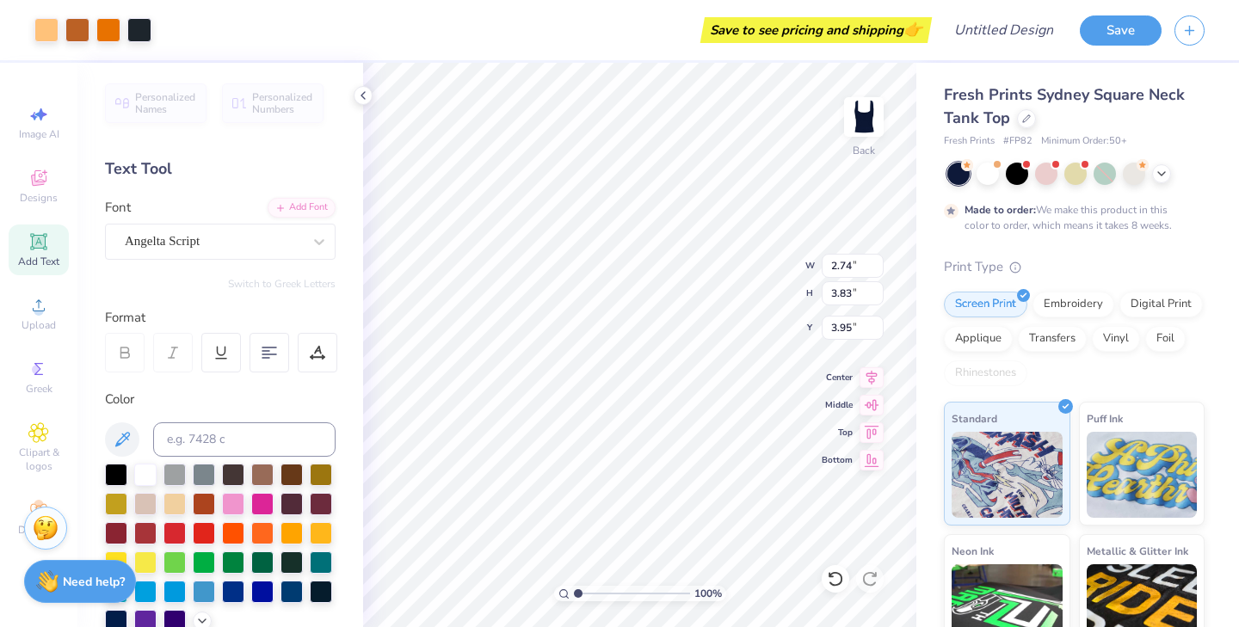
type input "4.59"
type input "6.53"
type input "1.90"
type input "2.05"
type input "6.79"
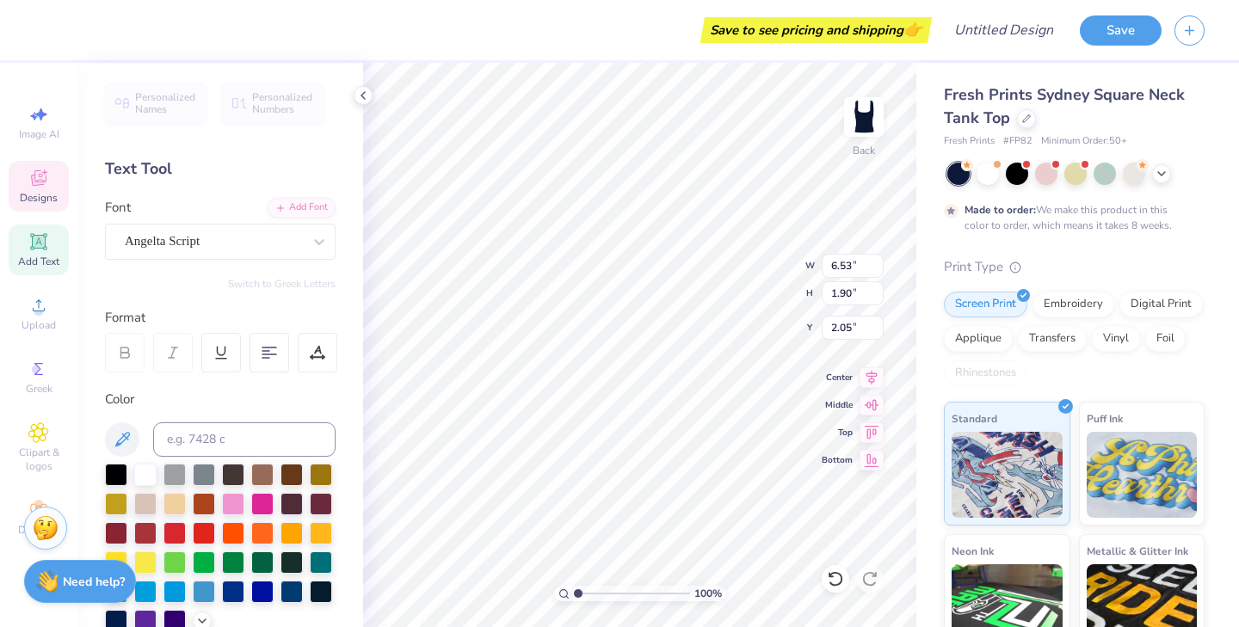
type input "1.98"
type input "7.00"
type input "2.04"
type input "4.37"
type input "4.40"
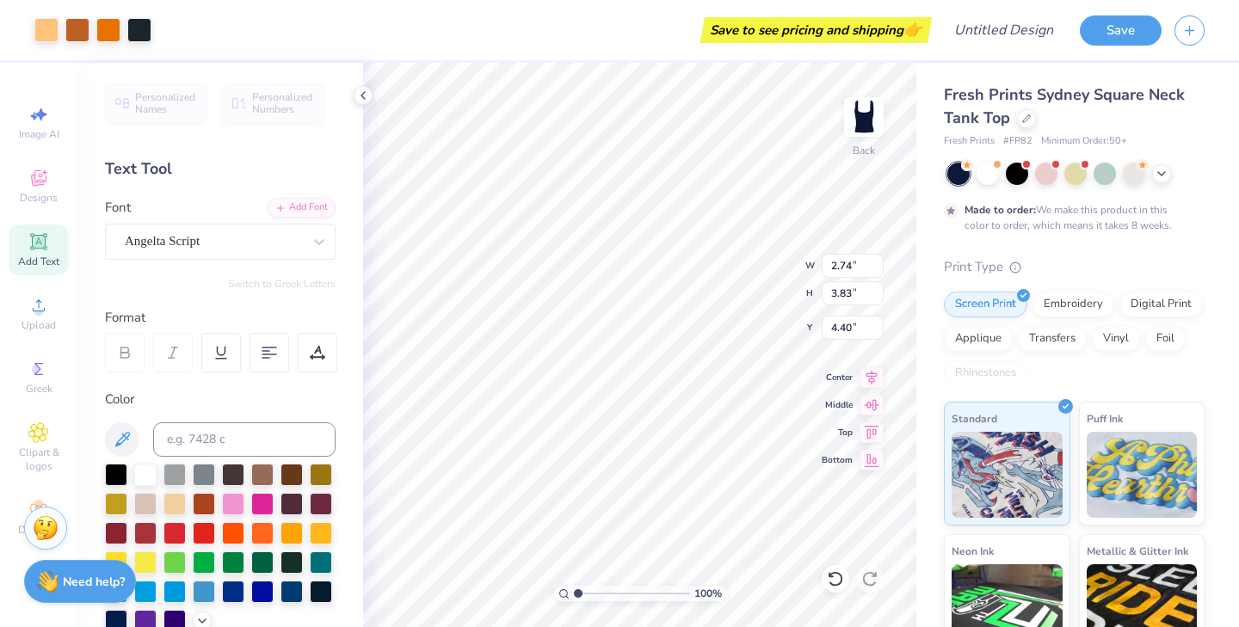
type input "4.43"
type input "4.09"
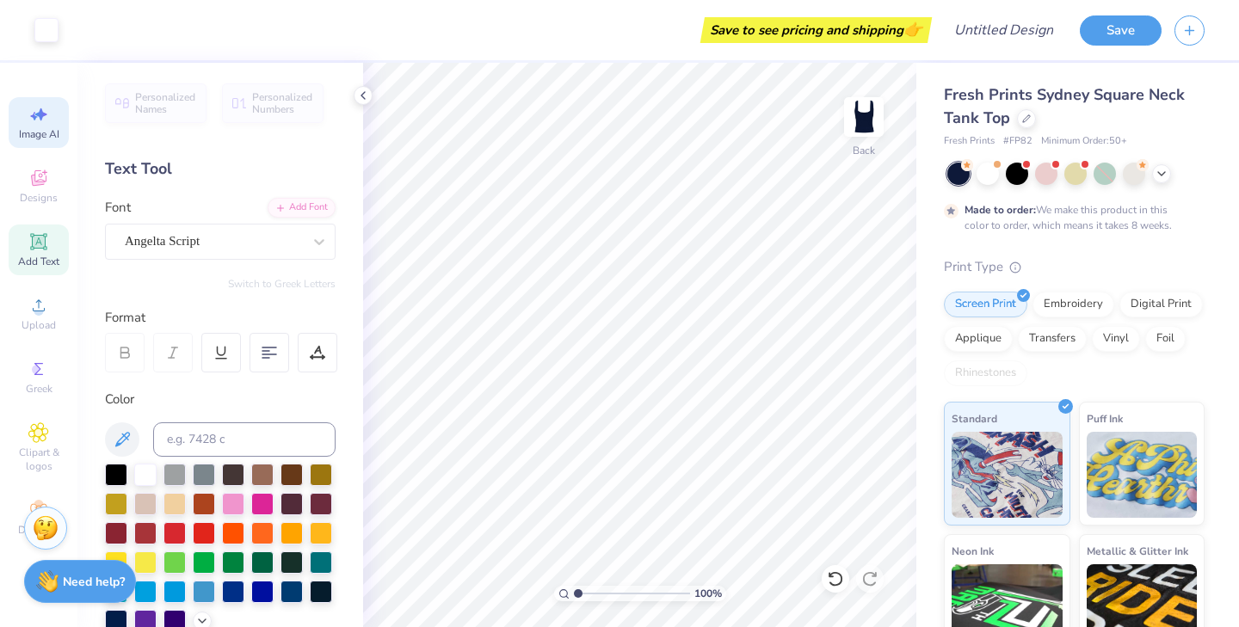
click at [22, 129] on span "Image AI" at bounding box center [39, 134] width 40 height 14
select select "4"
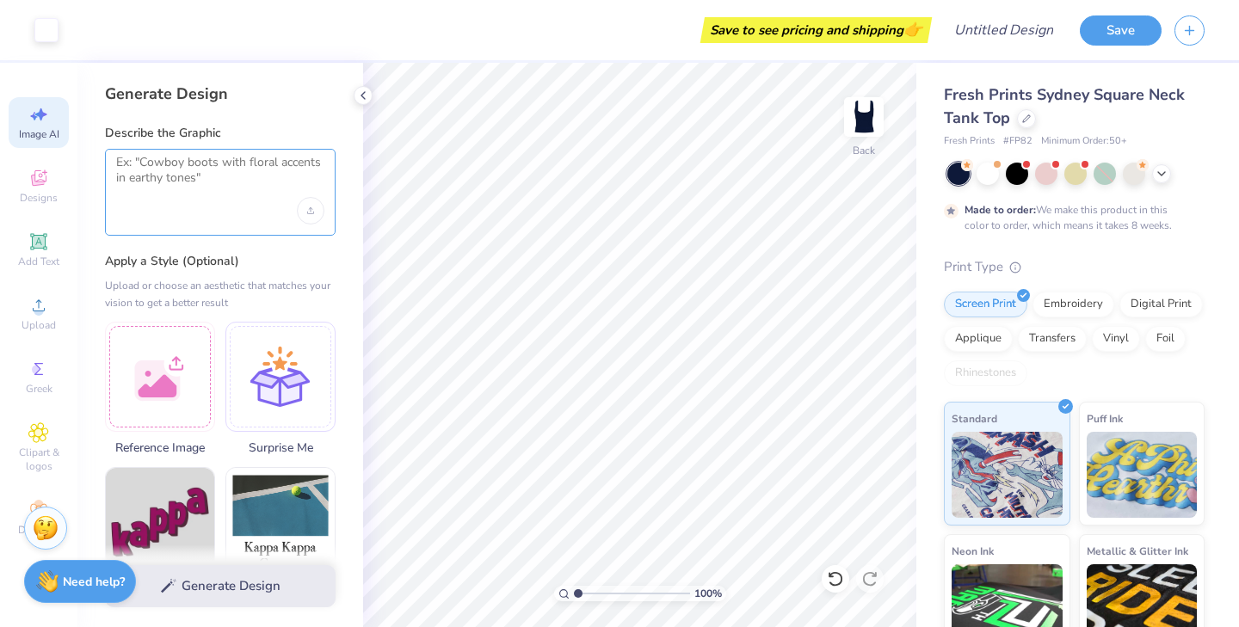
click at [142, 180] on textarea at bounding box center [220, 176] width 208 height 43
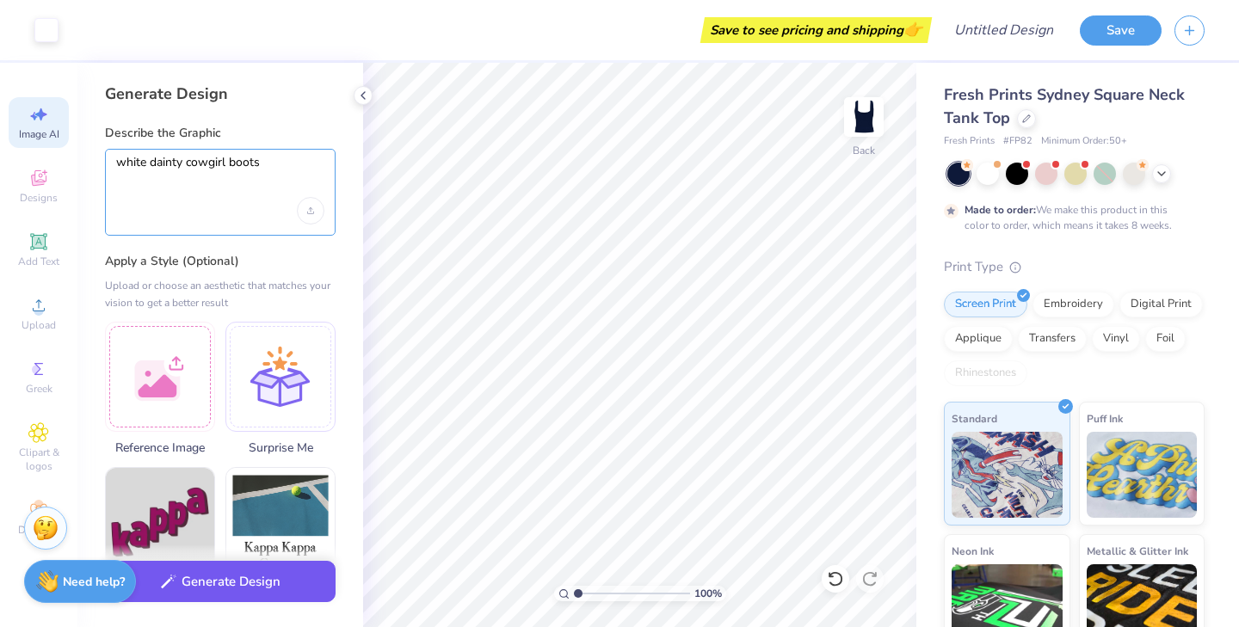
type textarea "white dainty cowgirl boots"
click at [206, 585] on button "Generate Design" at bounding box center [220, 582] width 231 height 42
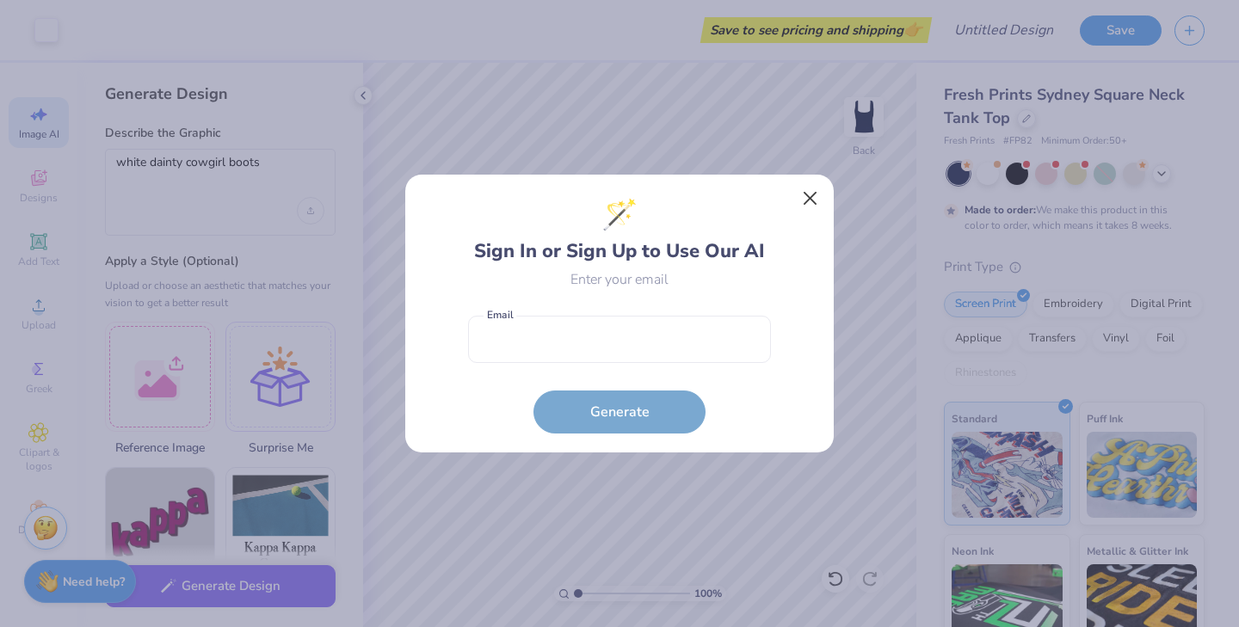
click at [813, 200] on button "Close" at bounding box center [810, 198] width 33 height 33
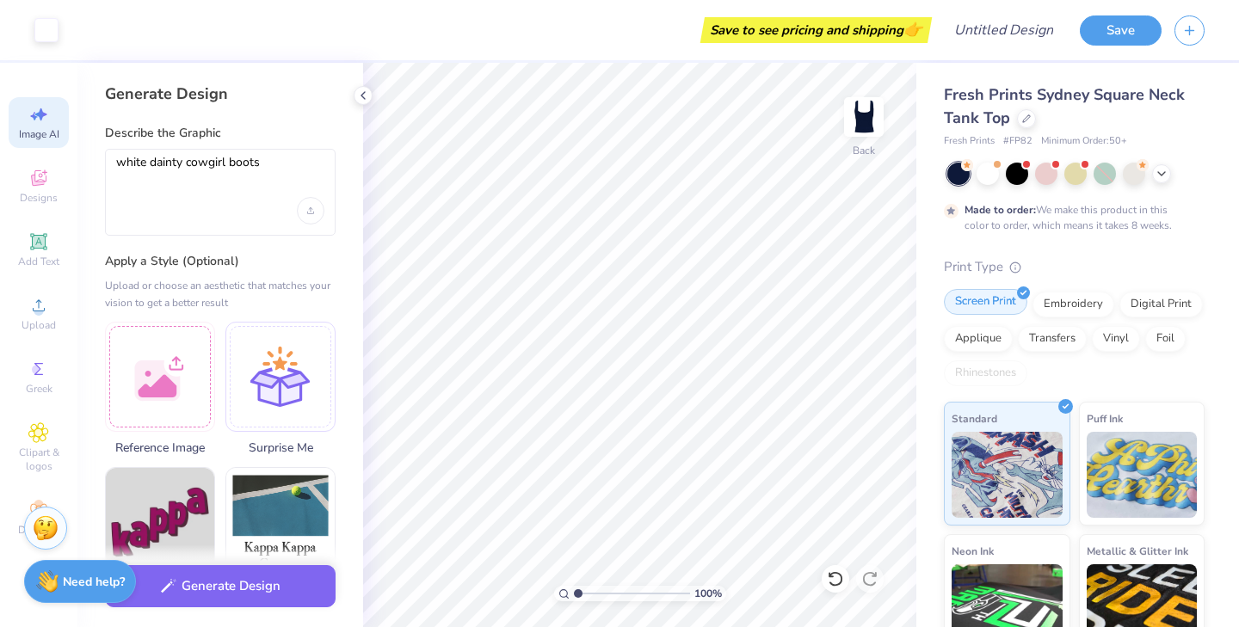
click at [981, 305] on div "Screen Print" at bounding box center [985, 302] width 83 height 26
click at [210, 585] on button "Generate Design" at bounding box center [220, 582] width 231 height 42
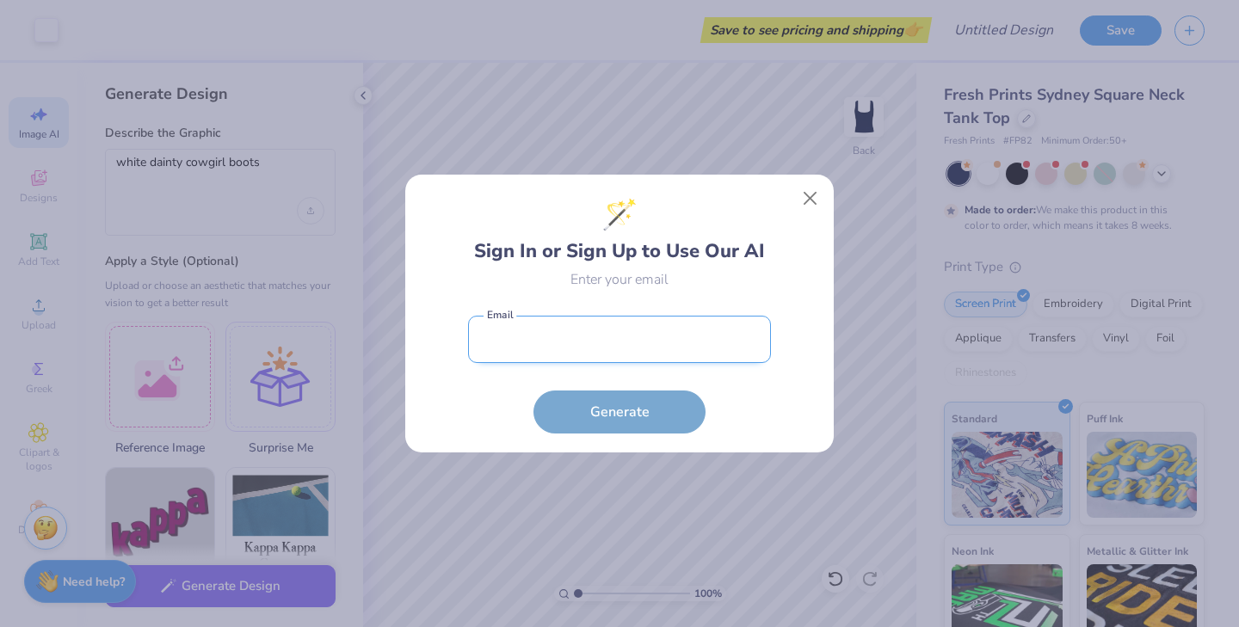
click at [611, 342] on input "email" at bounding box center [619, 339] width 303 height 47
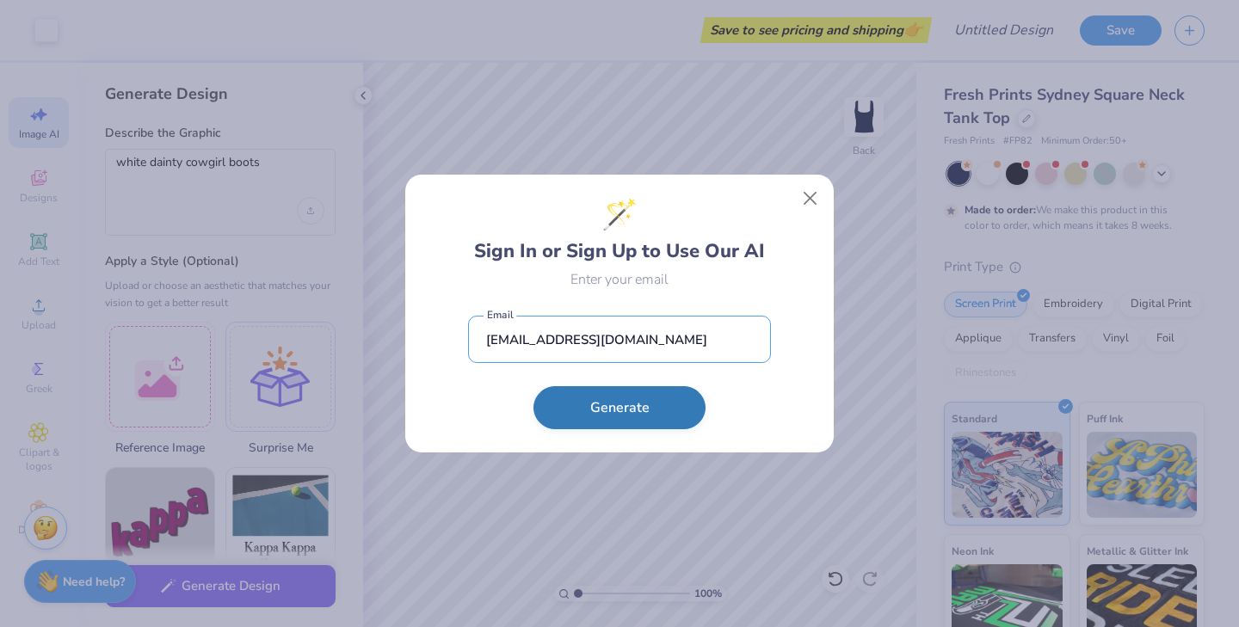
type input "[EMAIL_ADDRESS][DOMAIN_NAME]"
click at [644, 405] on button "Generate" at bounding box center [620, 407] width 172 height 43
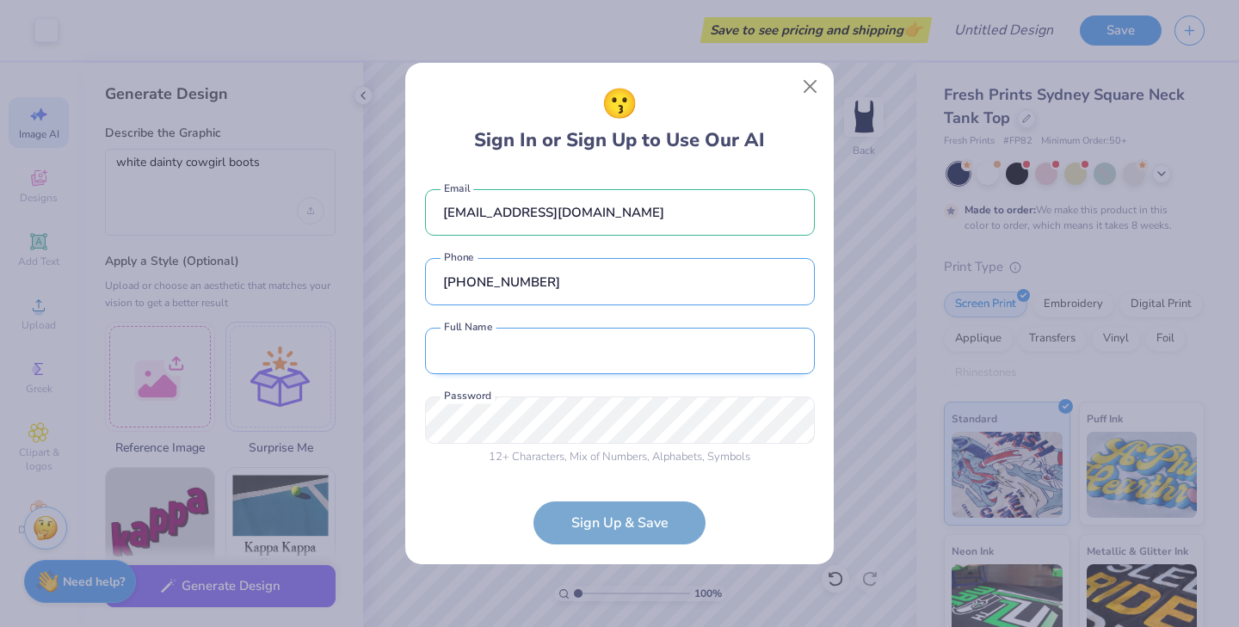
type input "[PHONE_NUMBER]"
type input "[PERSON_NAME]"
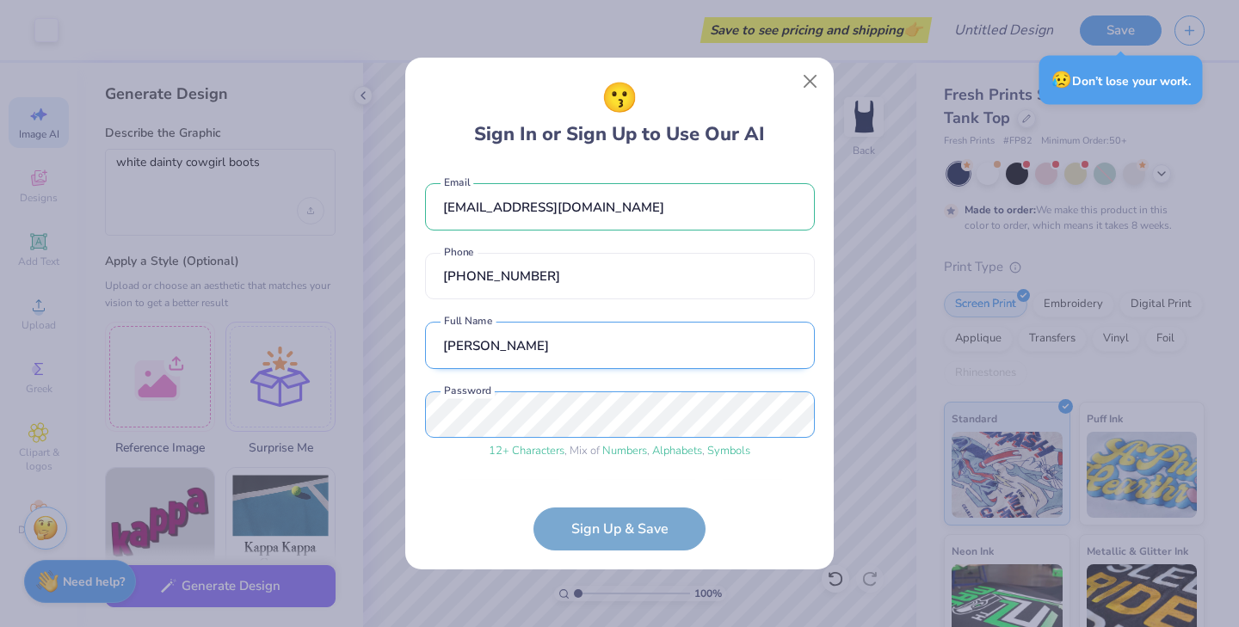
scroll to position [53, 0]
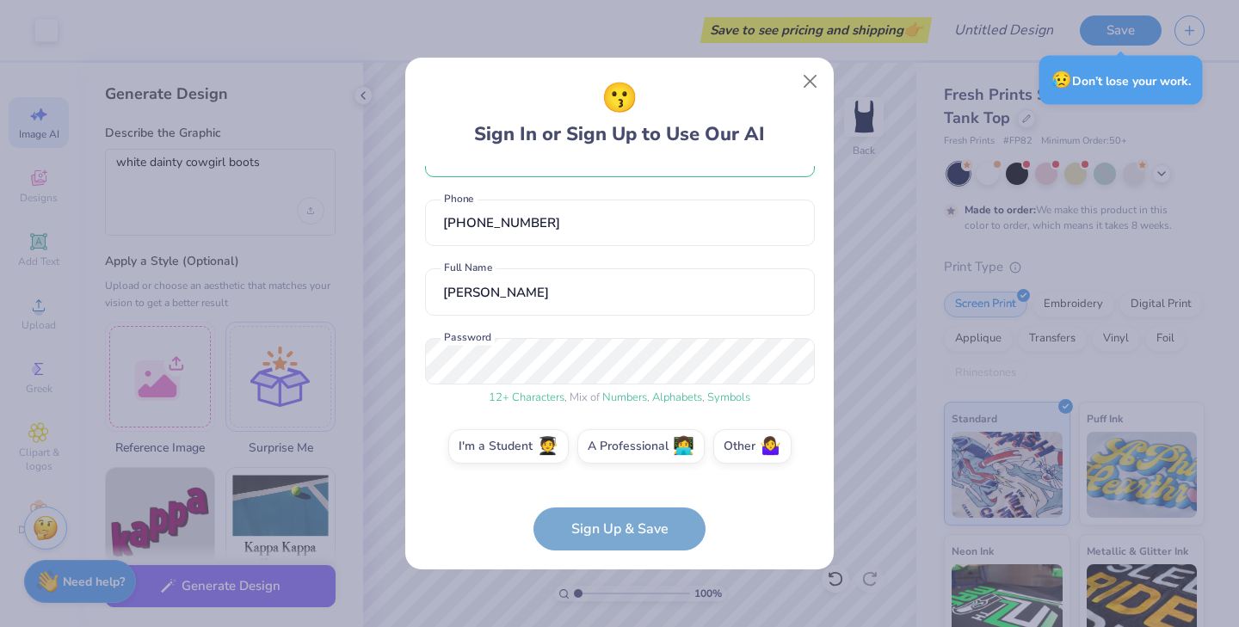
click at [629, 522] on form "[EMAIL_ADDRESS][DOMAIN_NAME] Email [PHONE_NUMBER] Phone [PERSON_NAME] Gang Full…" at bounding box center [620, 358] width 390 height 385
click at [506, 452] on label "I'm a Student 🧑‍🎓" at bounding box center [508, 444] width 121 height 34
click at [615, 498] on input "I'm a Student 🧑‍🎓" at bounding box center [620, 503] width 11 height 11
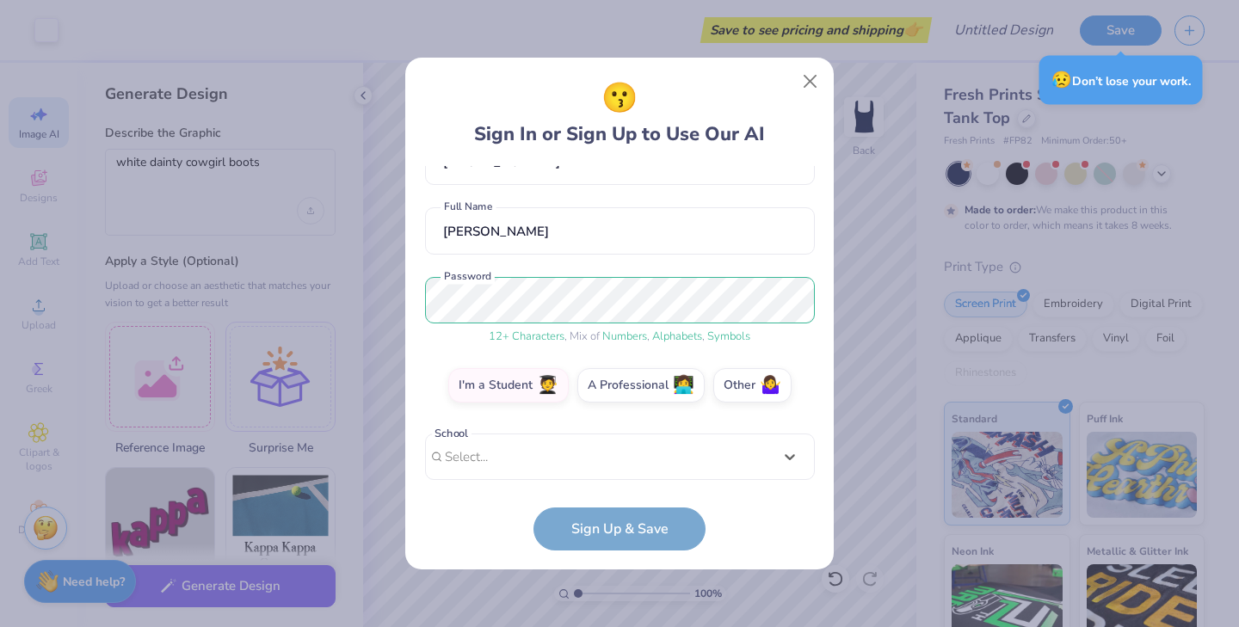
click at [581, 472] on div "[EMAIL_ADDRESS][DOMAIN_NAME] Email [PHONE_NUMBER] Phone [PERSON_NAME] Gang Full…" at bounding box center [620, 323] width 390 height 314
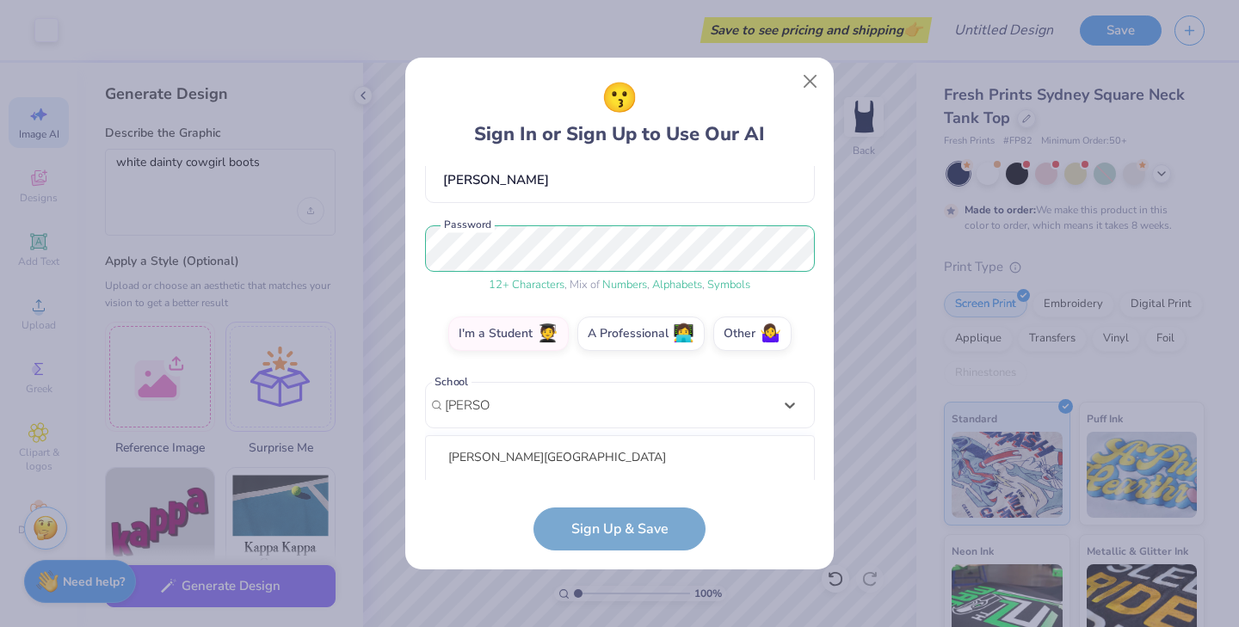
scroll to position [381, 0]
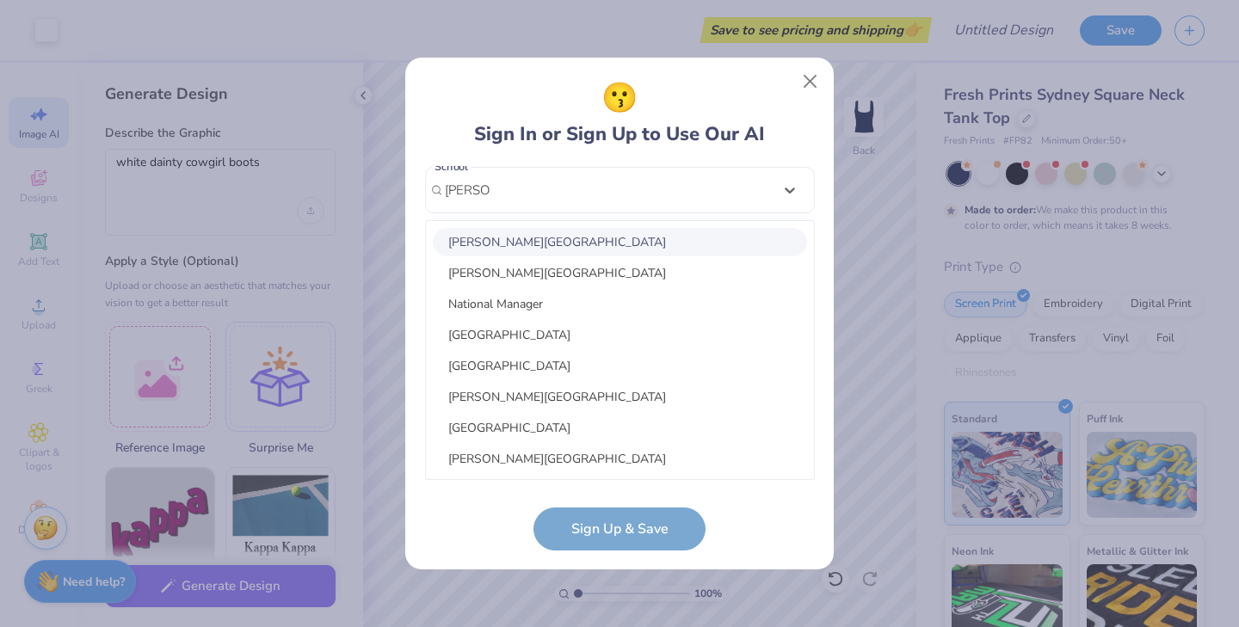
click at [519, 238] on div "[PERSON_NAME][GEOGRAPHIC_DATA]" at bounding box center [620, 242] width 374 height 28
type input "[PERSON_NAME]"
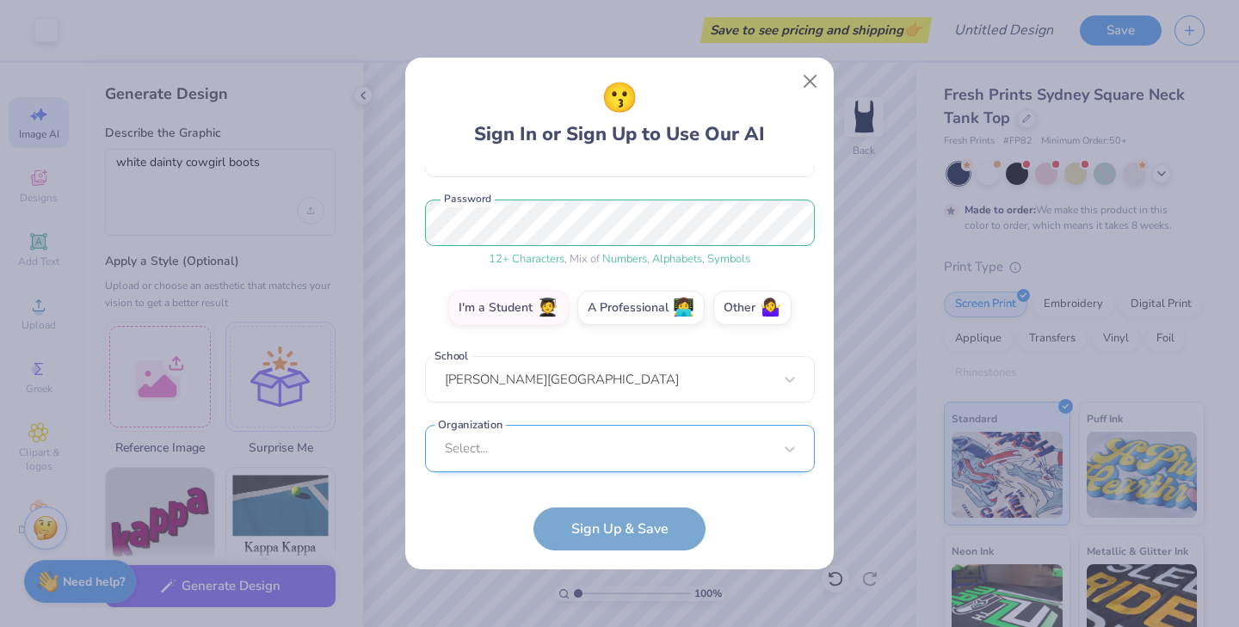
click at [554, 461] on div "Select..." at bounding box center [620, 448] width 390 height 47
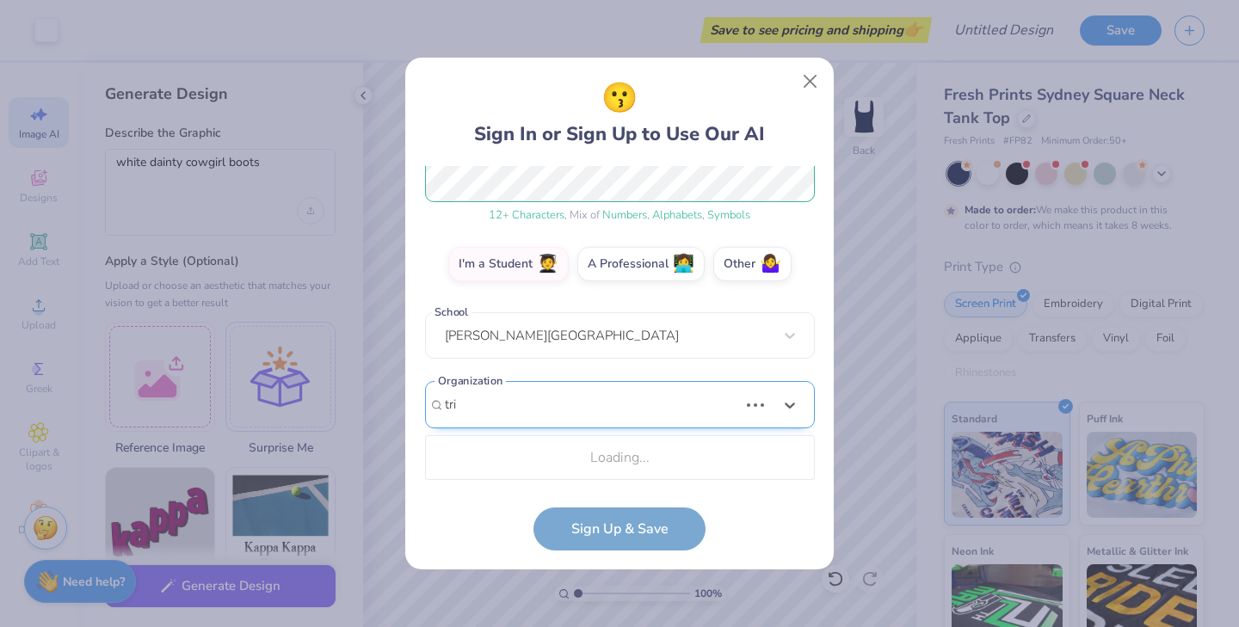
scroll to position [451, 0]
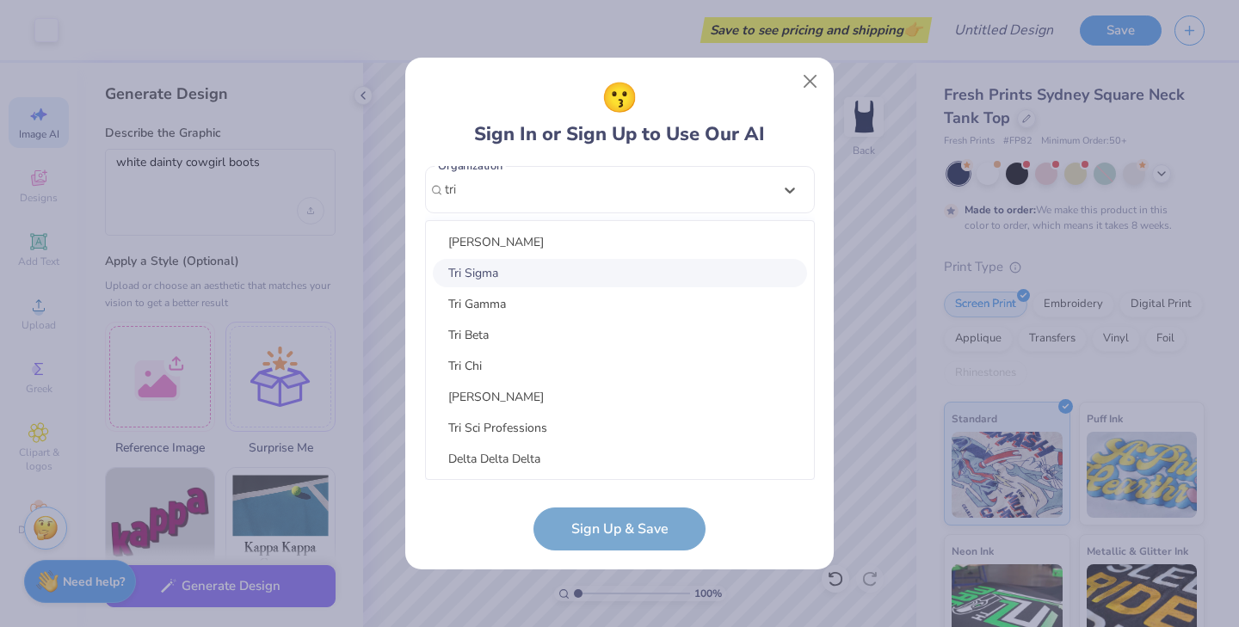
click at [496, 267] on div "Tri Sigma" at bounding box center [620, 273] width 374 height 28
type input "tri"
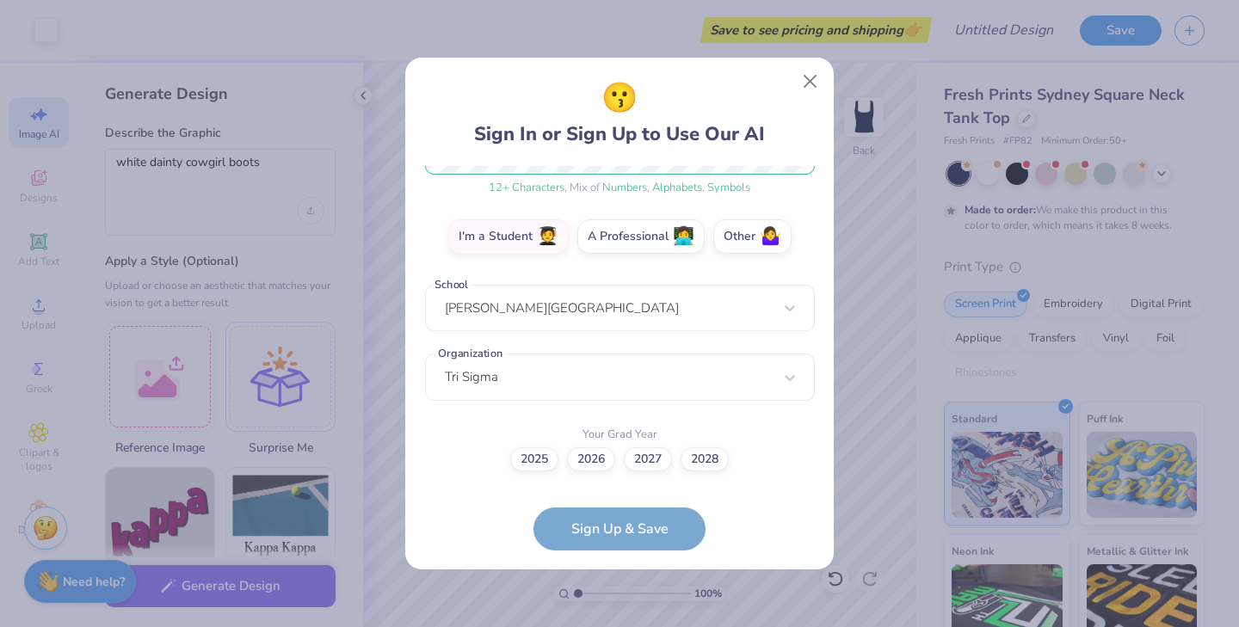
scroll to position [263, 0]
click at [592, 459] on label "2026" at bounding box center [591, 458] width 48 height 24
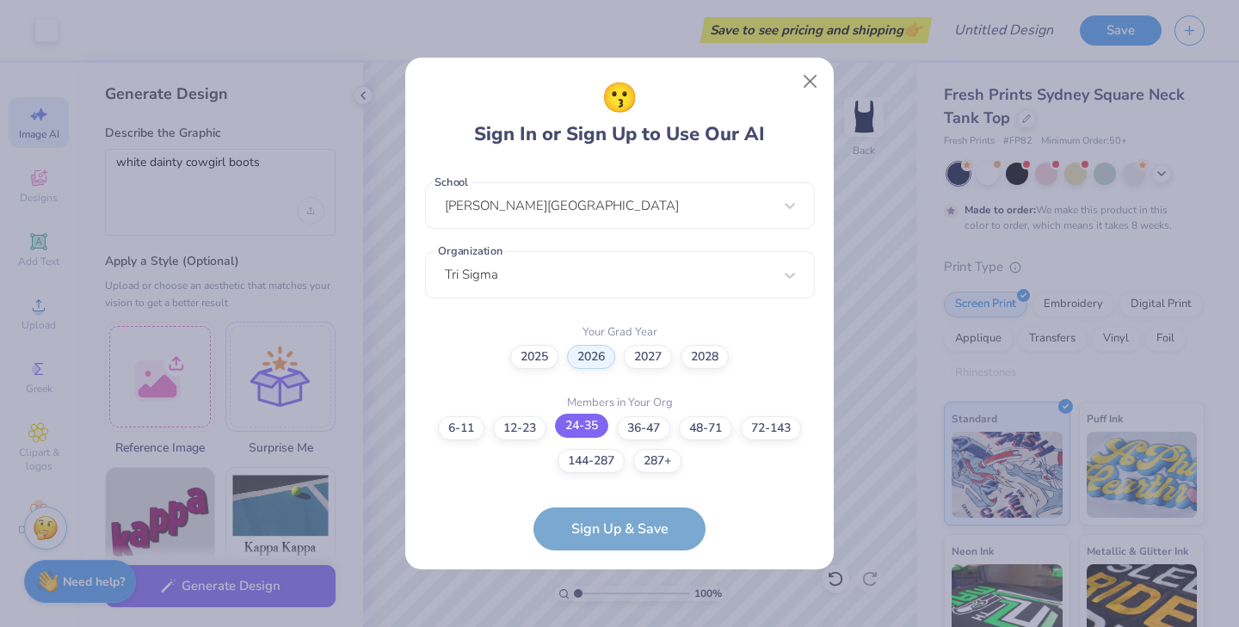
click at [578, 433] on label "24-35" at bounding box center [581, 426] width 53 height 24
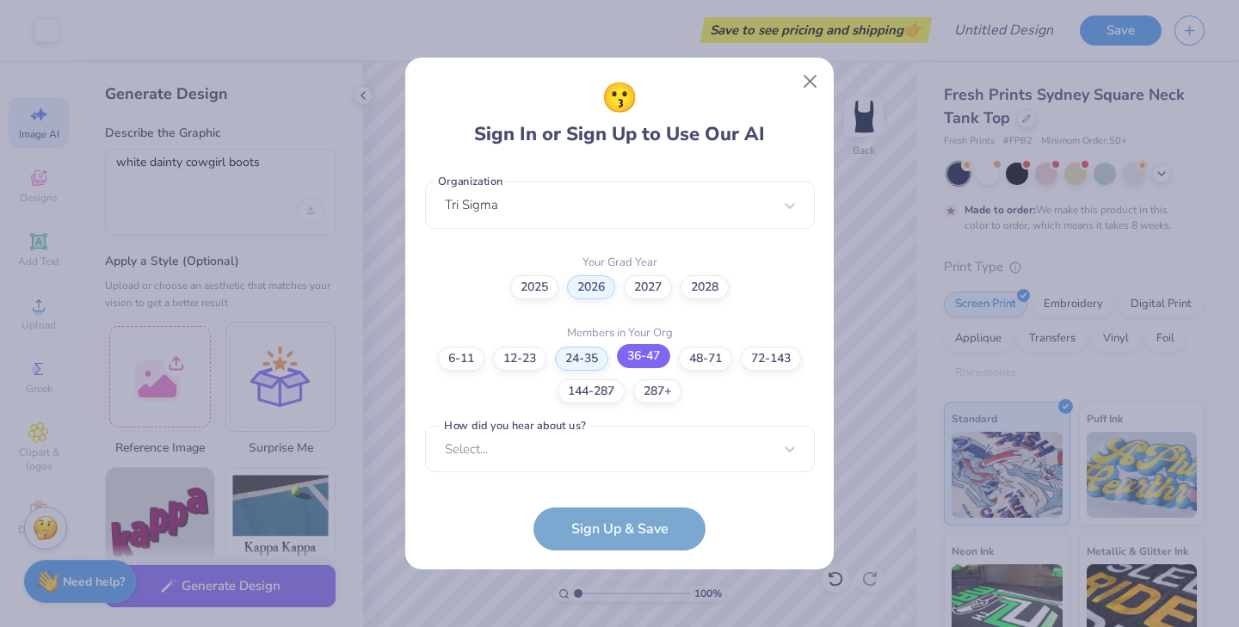
click at [638, 355] on label "36-47" at bounding box center [643, 356] width 53 height 24
click at [603, 473] on div "[EMAIL_ADDRESS][DOMAIN_NAME] Email [PHONE_NUMBER] Phone [PERSON_NAME] Gang Full…" at bounding box center [620, 323] width 390 height 314
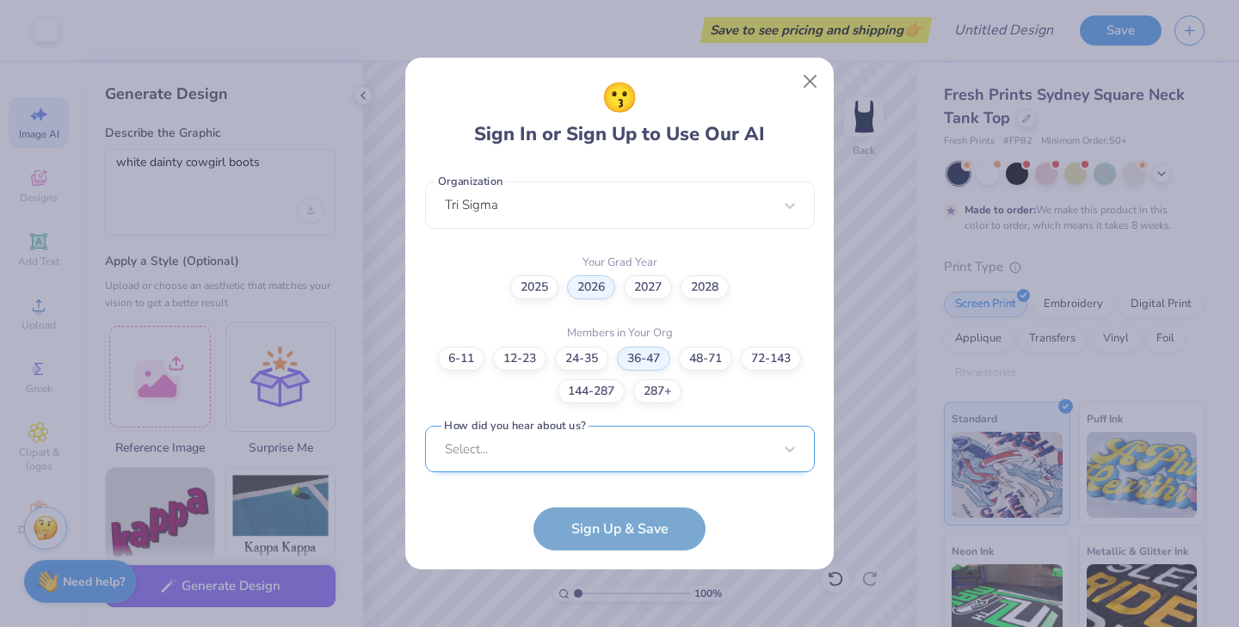
click at [587, 456] on div "Select..." at bounding box center [620, 449] width 390 height 47
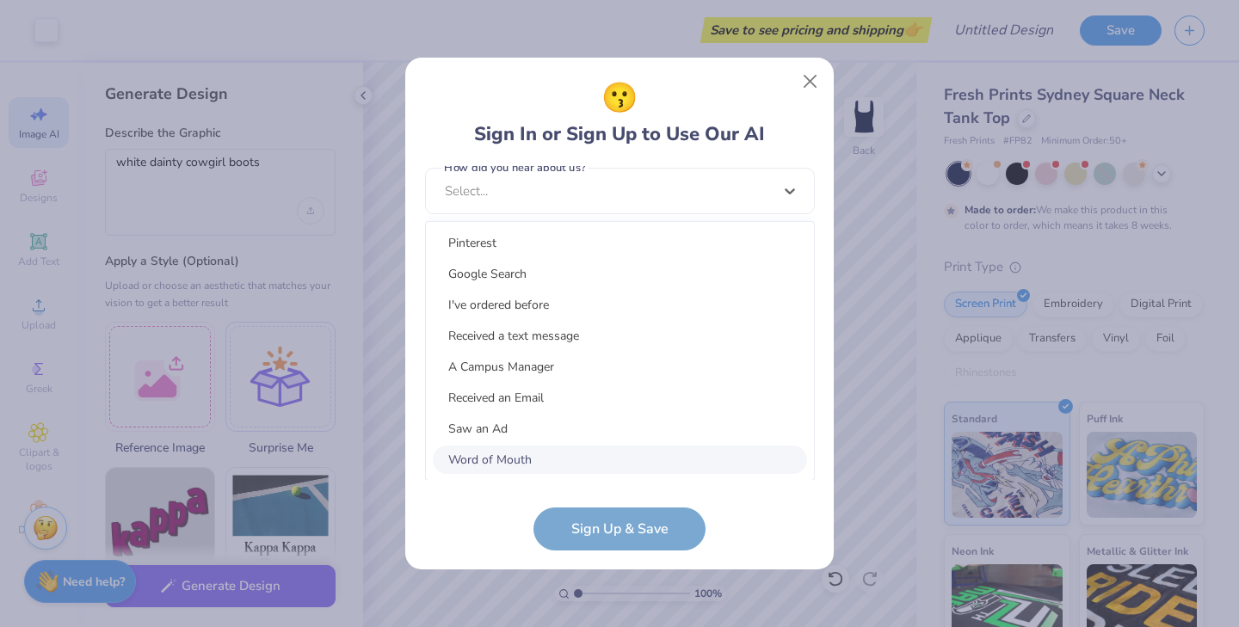
click at [529, 463] on div "Word of Mouth" at bounding box center [620, 460] width 374 height 28
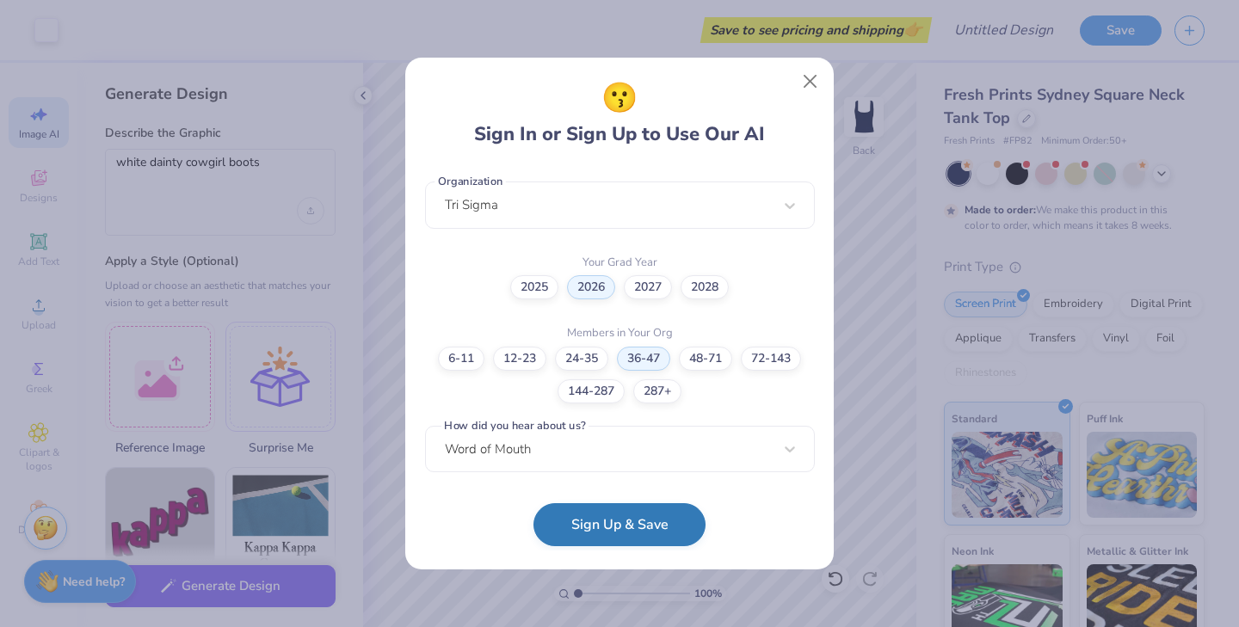
click at [592, 533] on button "Sign Up & Save" at bounding box center [620, 525] width 172 height 43
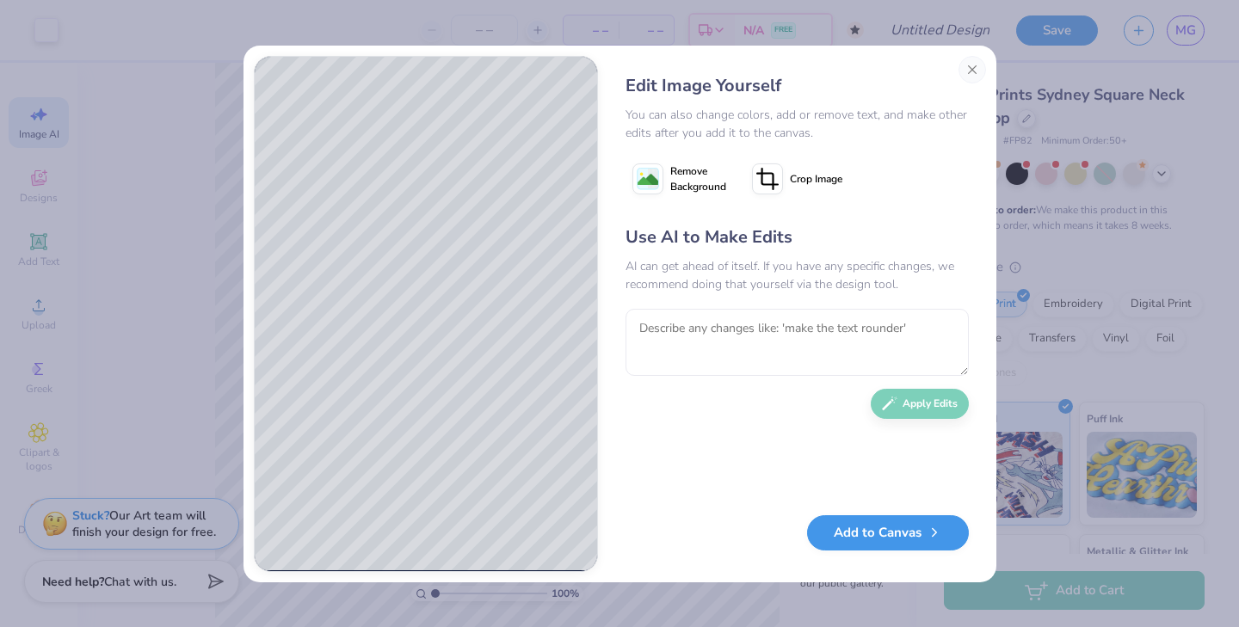
click at [855, 537] on button "Add to Canvas" at bounding box center [888, 533] width 162 height 35
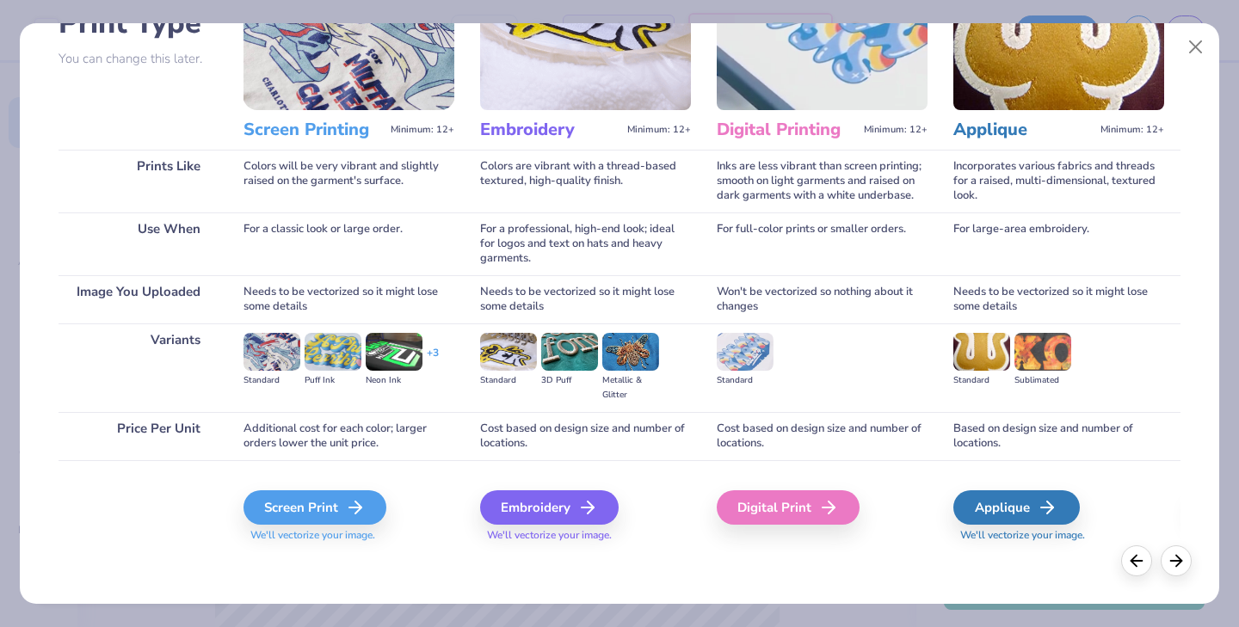
scroll to position [145, 0]
click at [312, 518] on div "Screen Print" at bounding box center [317, 508] width 143 height 34
click at [312, 506] on div "Screen Print" at bounding box center [317, 508] width 143 height 34
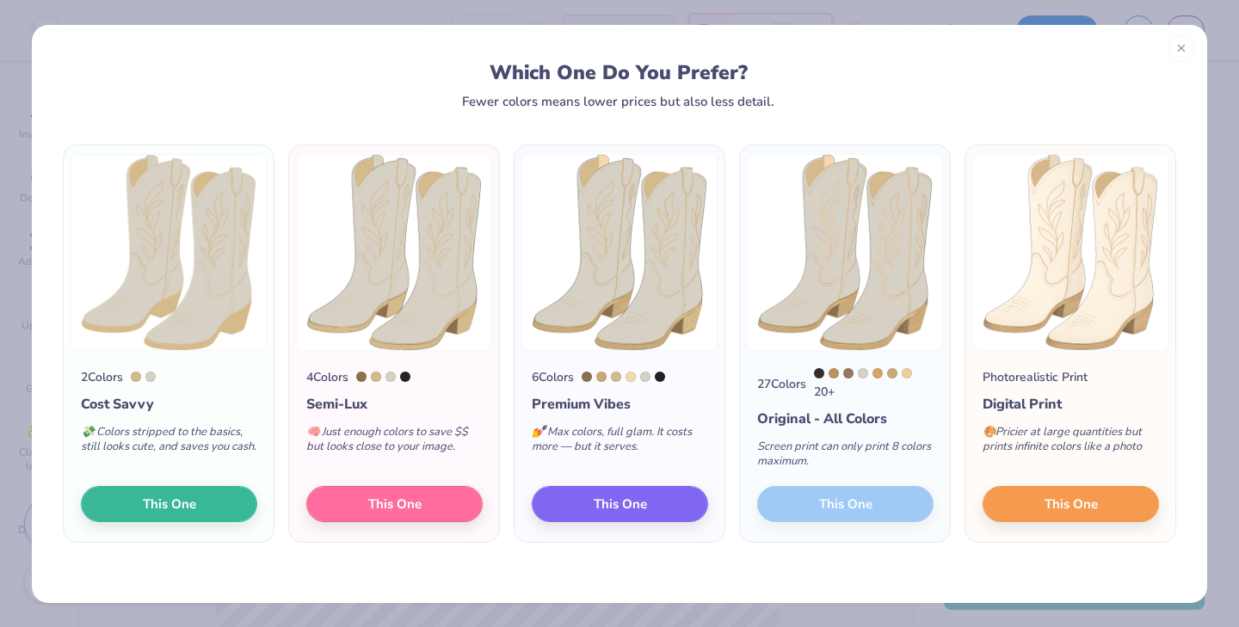
click at [174, 246] on img at bounding box center [169, 252] width 196 height 197
click at [166, 504] on span "This One" at bounding box center [169, 501] width 53 height 20
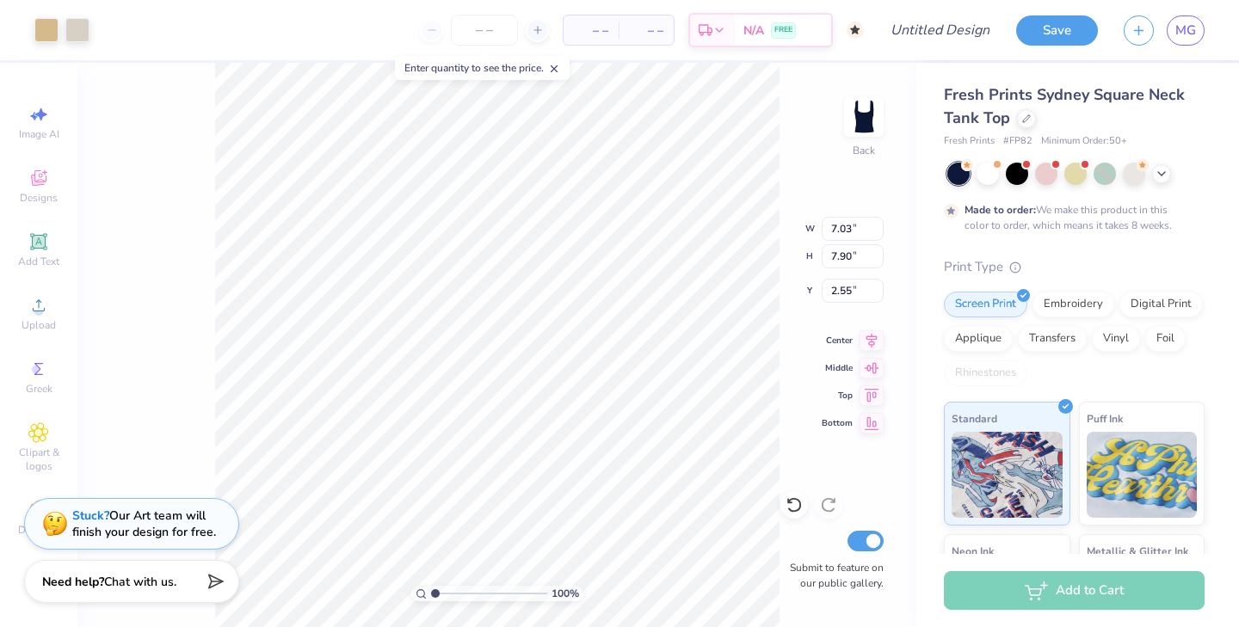
type input "4.92"
type input "5.52"
type input "4.09"
type input "3.51"
type input "3.94"
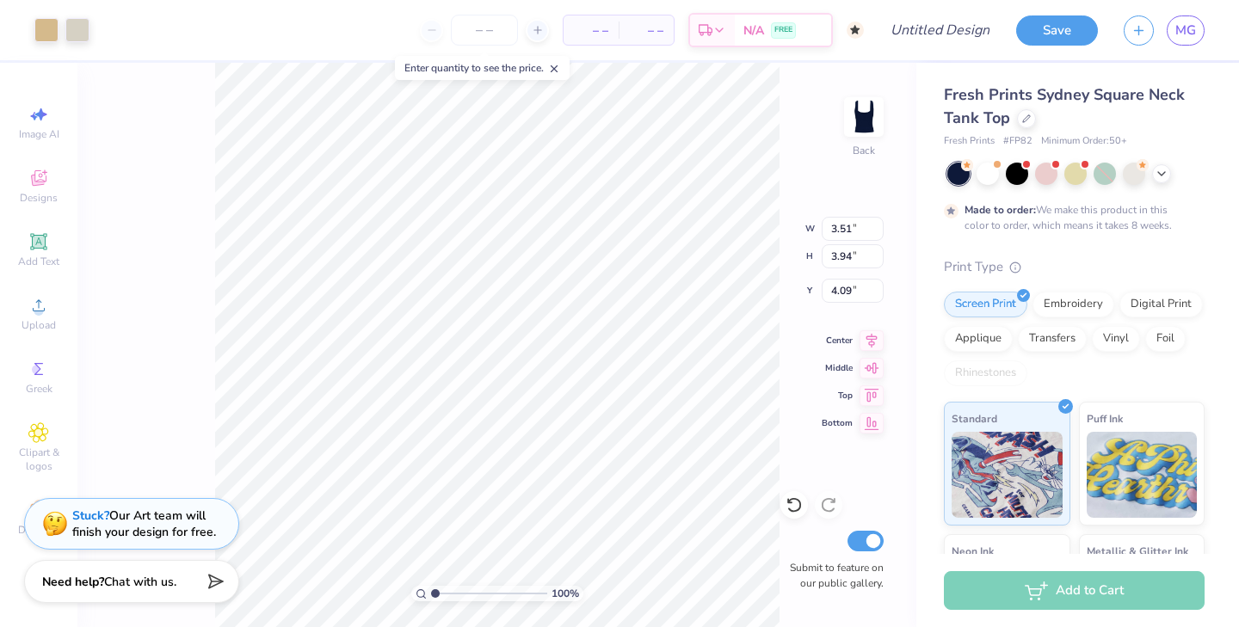
type input "3.05"
type input "3.43"
type input "4.28"
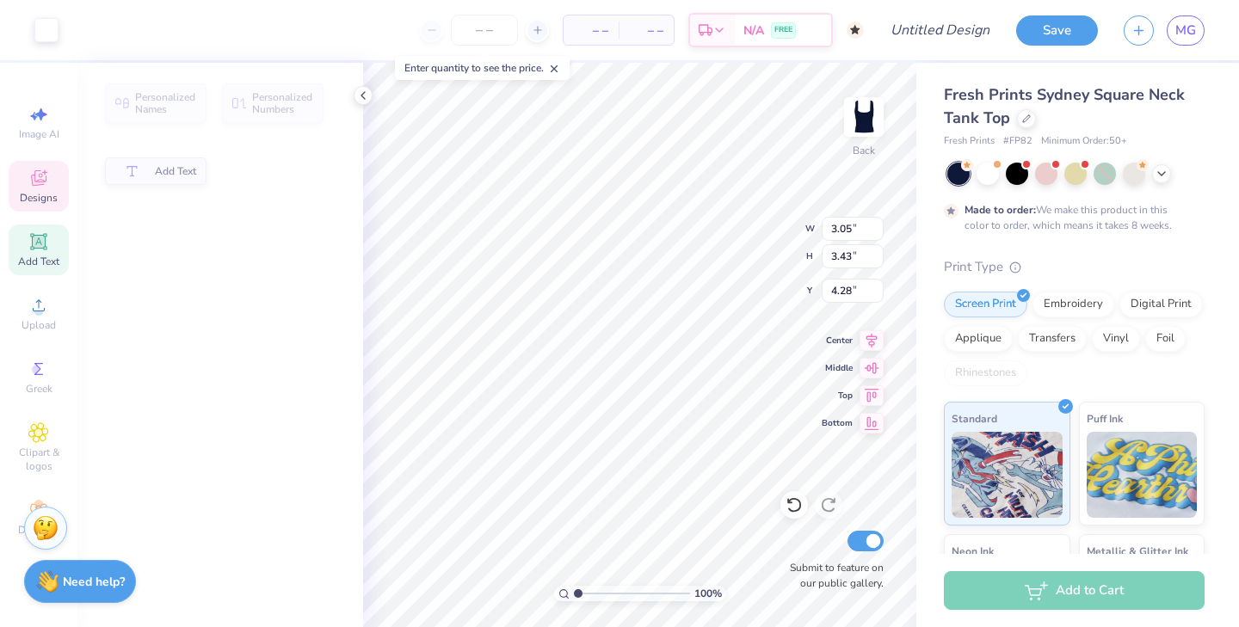
type input "7.00"
type input "2.04"
type input "2.05"
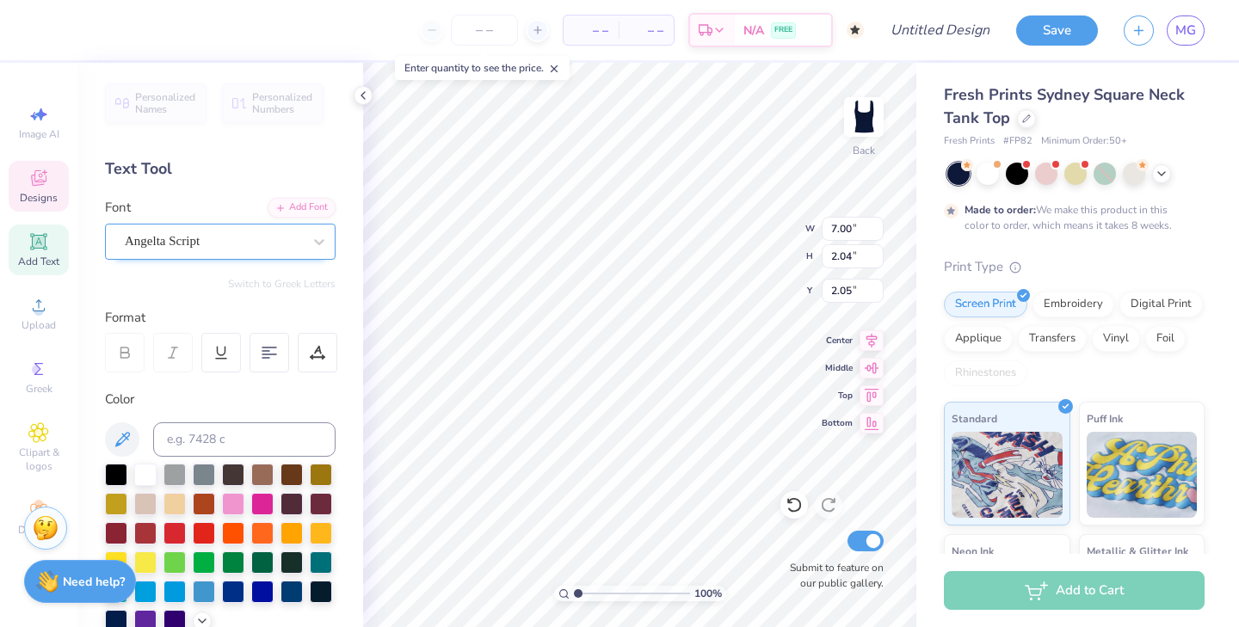
click at [263, 251] on div at bounding box center [213, 241] width 177 height 23
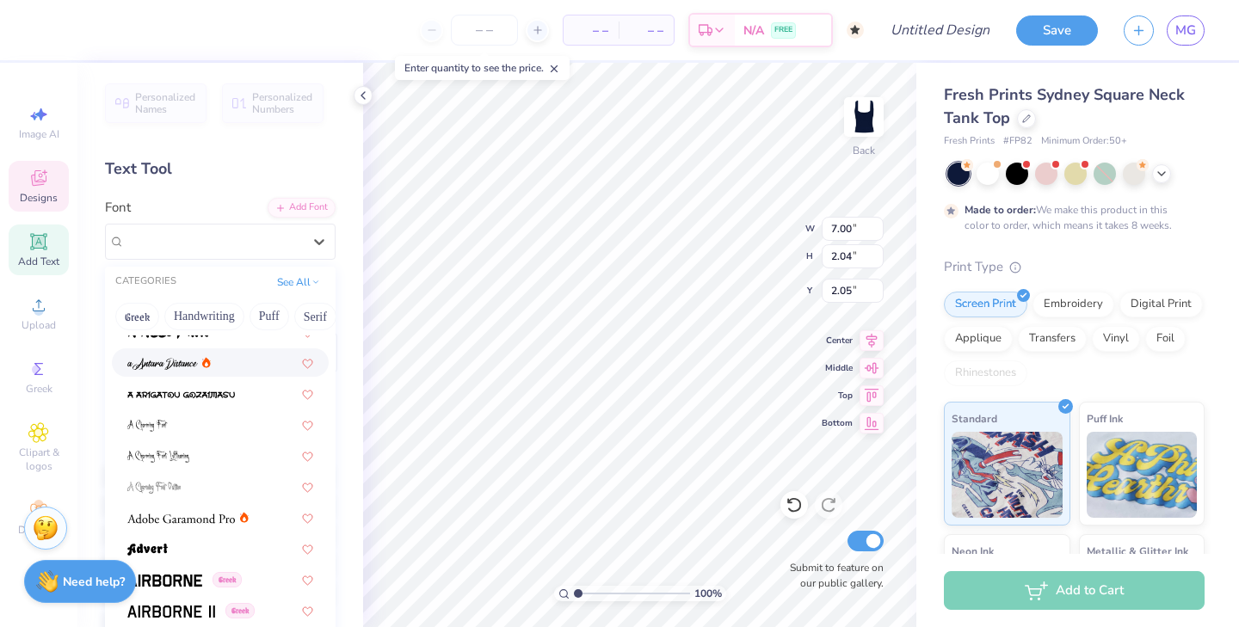
scroll to position [171, 0]
click at [214, 516] on img at bounding box center [181, 517] width 108 height 12
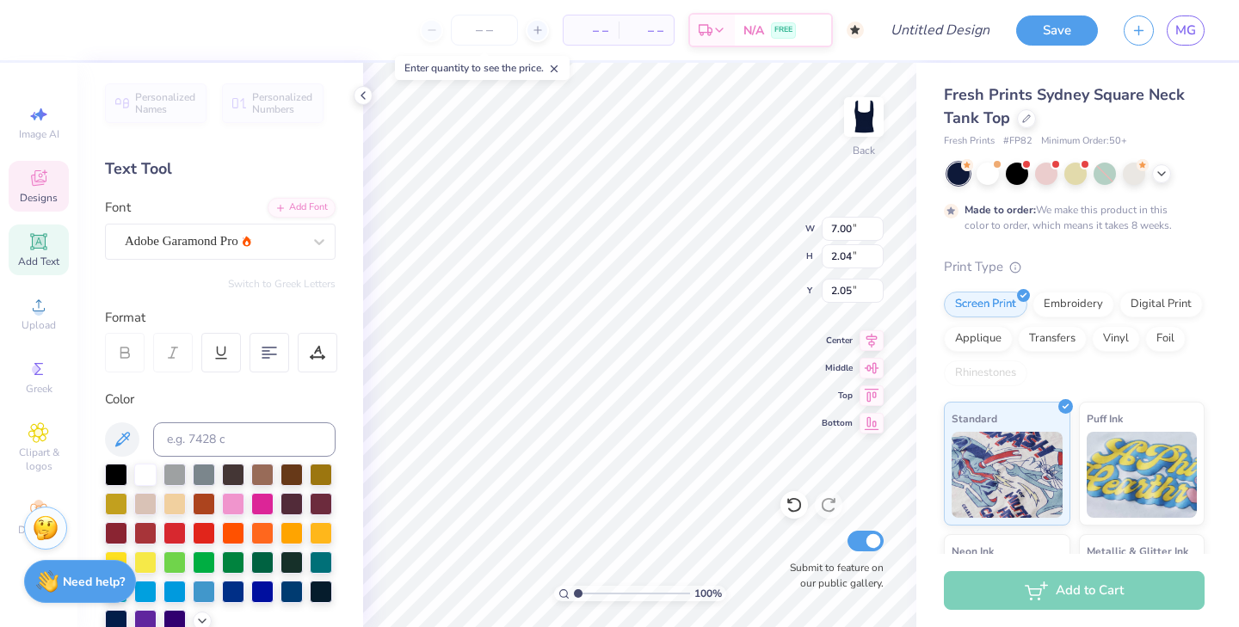
type input "5.78"
type input "1.49"
type input "2.54"
click at [228, 253] on div "Adobe Garamond Pro" at bounding box center [213, 241] width 181 height 27
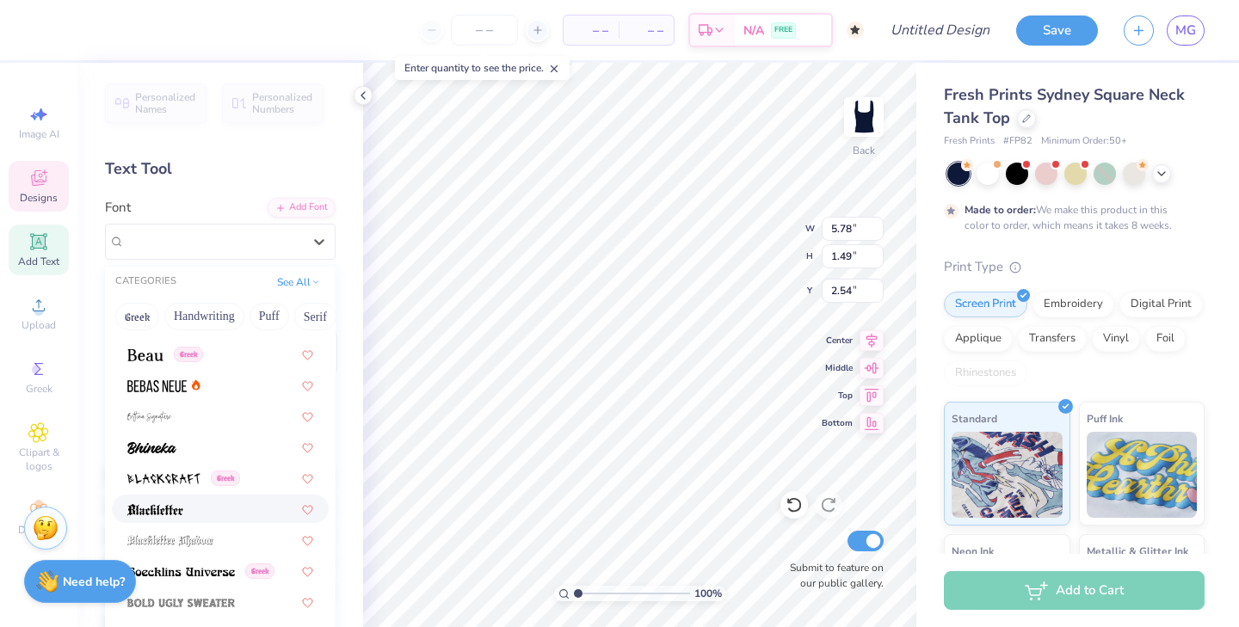
scroll to position [889, 0]
click at [147, 363] on img at bounding box center [145, 357] width 36 height 12
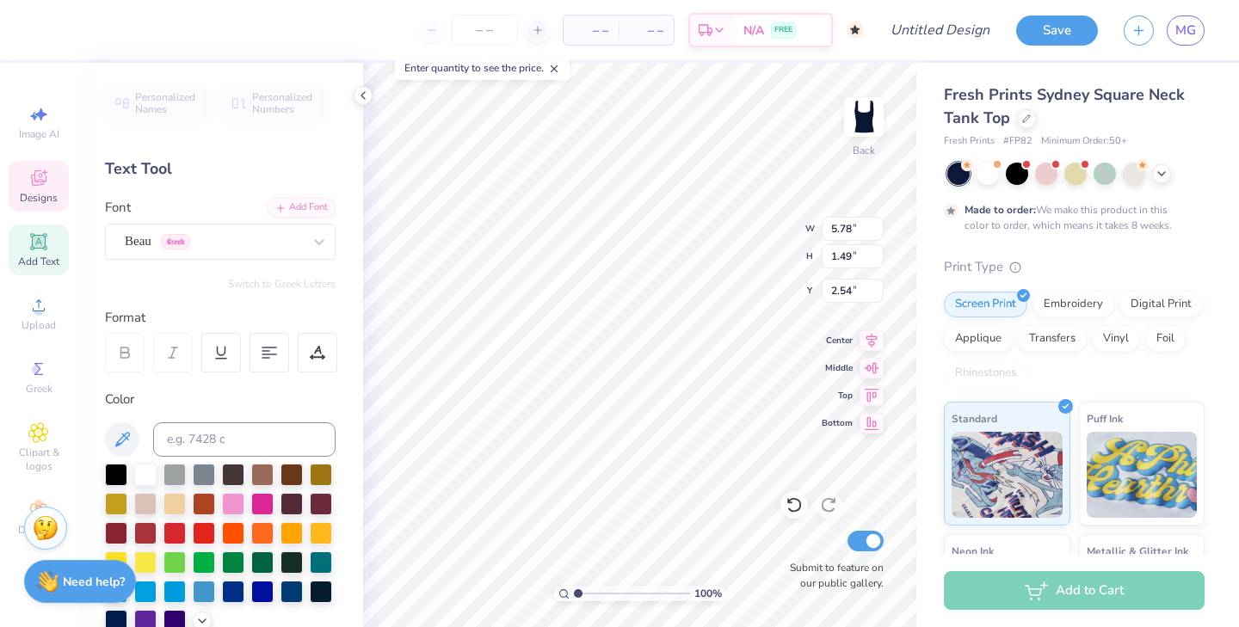
type input "6.34"
type input "1.38"
type input "2.57"
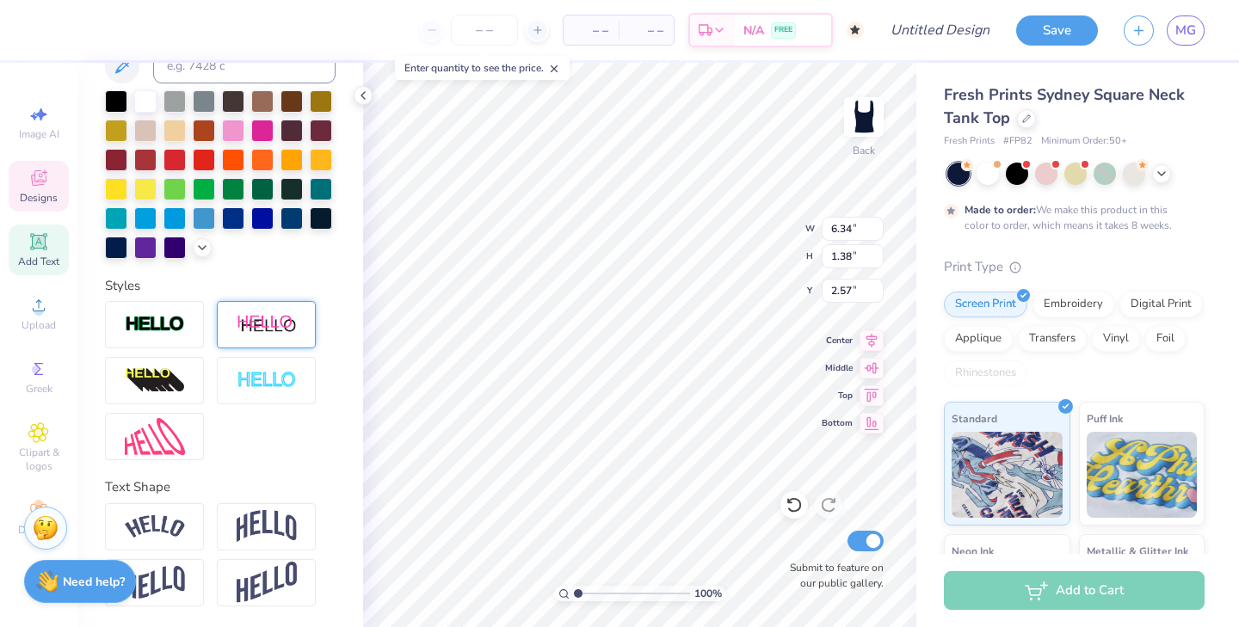
scroll to position [374, 0]
click at [264, 519] on img at bounding box center [267, 526] width 60 height 33
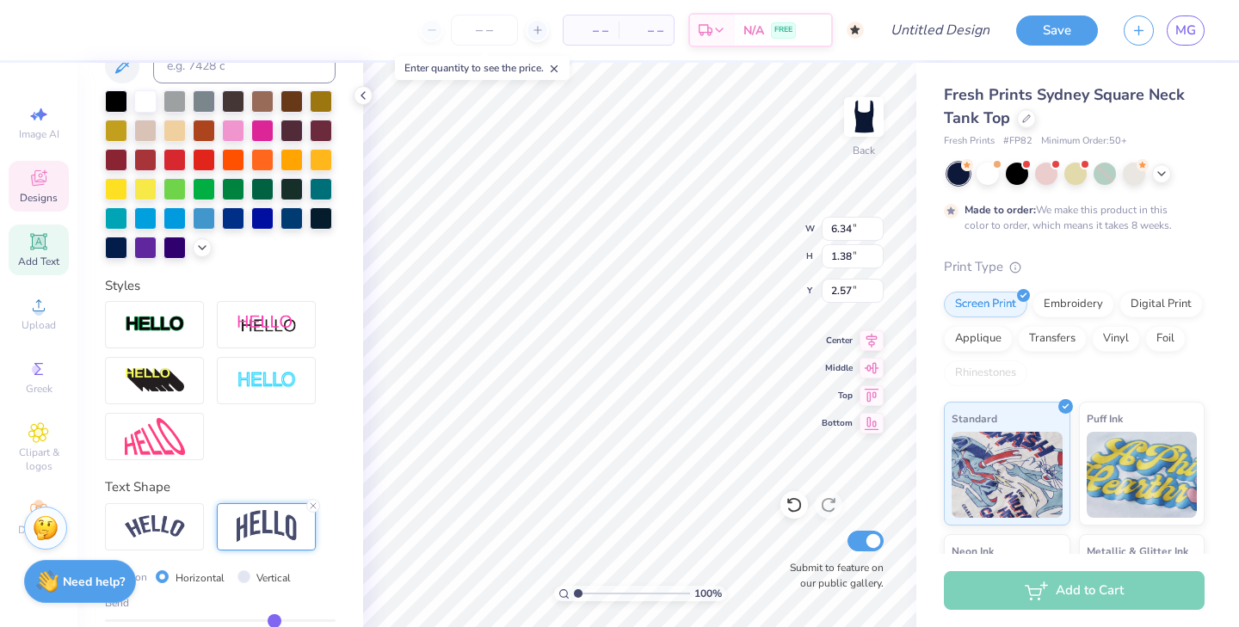
type input "2.38"
type input "1.86"
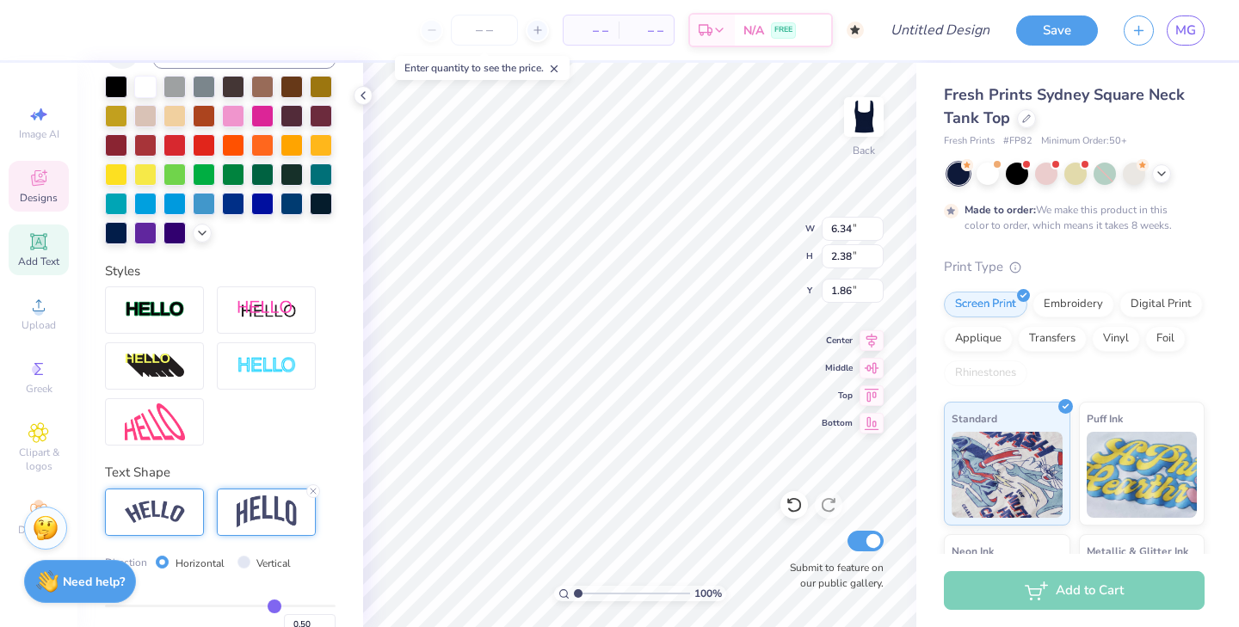
click at [158, 510] on img at bounding box center [155, 512] width 60 height 23
type input "7.03"
type input "1.89"
type input "2.00"
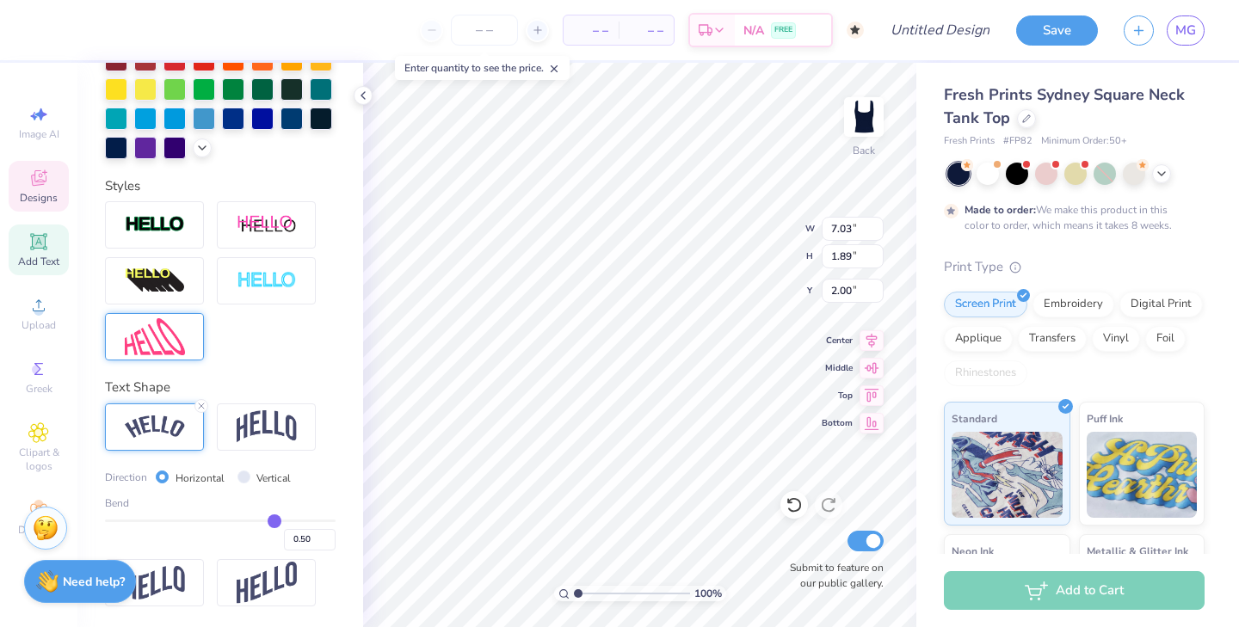
scroll to position [474, 0]
type input "0.49"
type input "0.48"
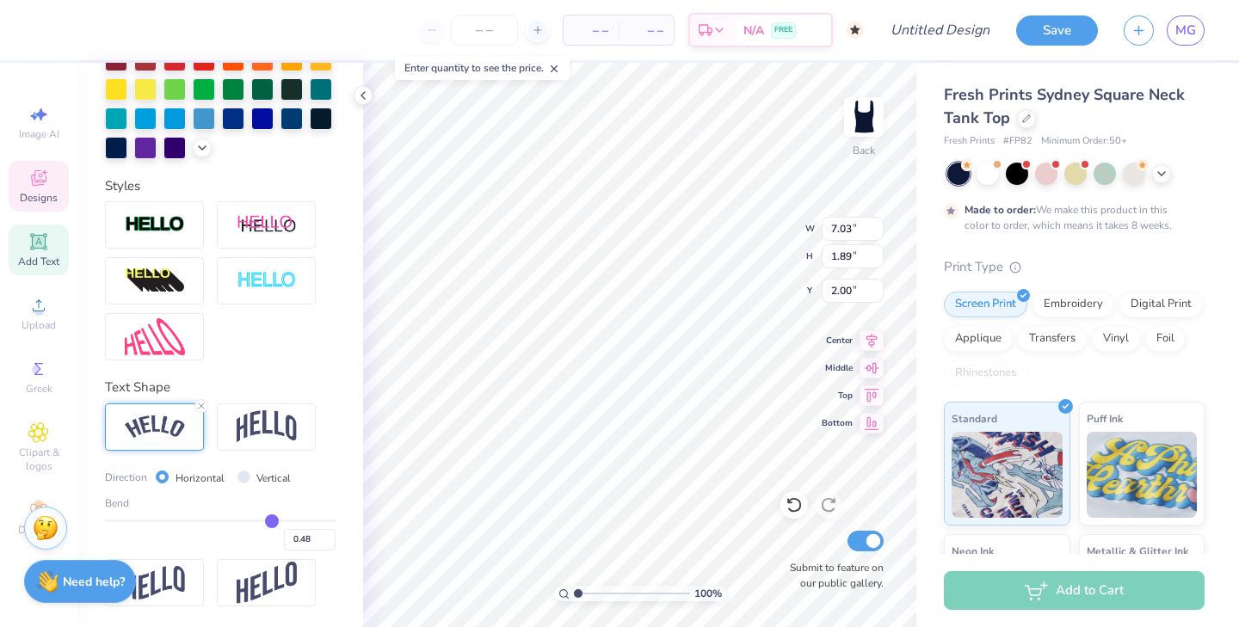
type input "0.47"
type input "0.45"
type input "0.44"
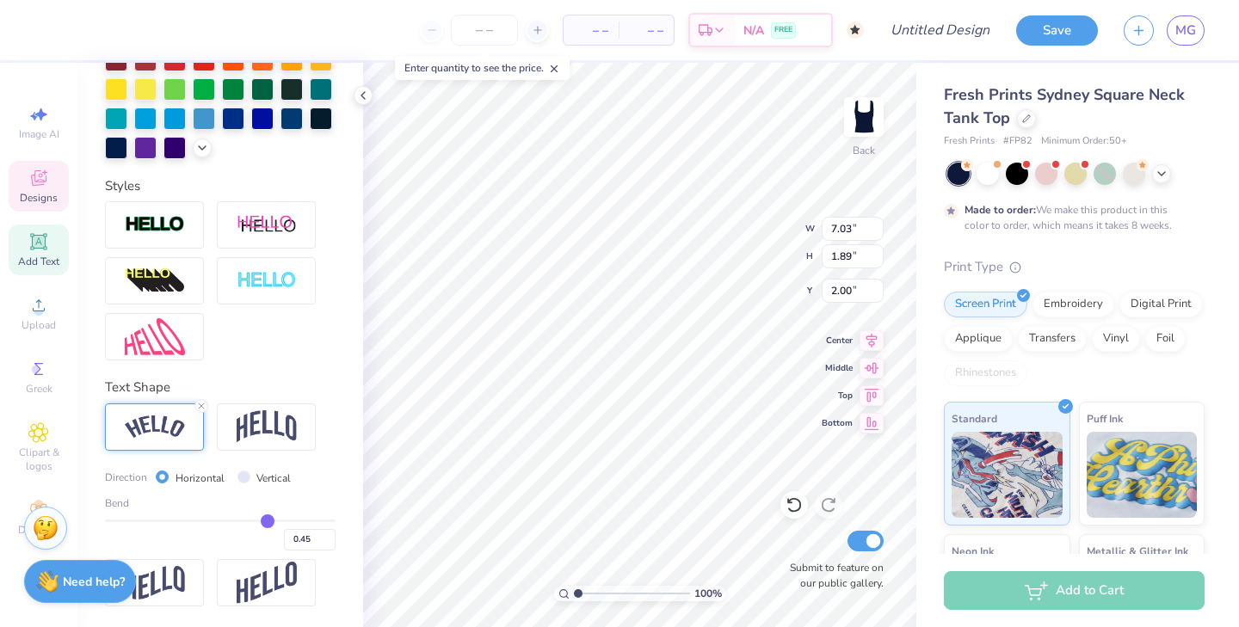
type input "0.44"
type input "0.42"
type input "0.4"
type input "0.40"
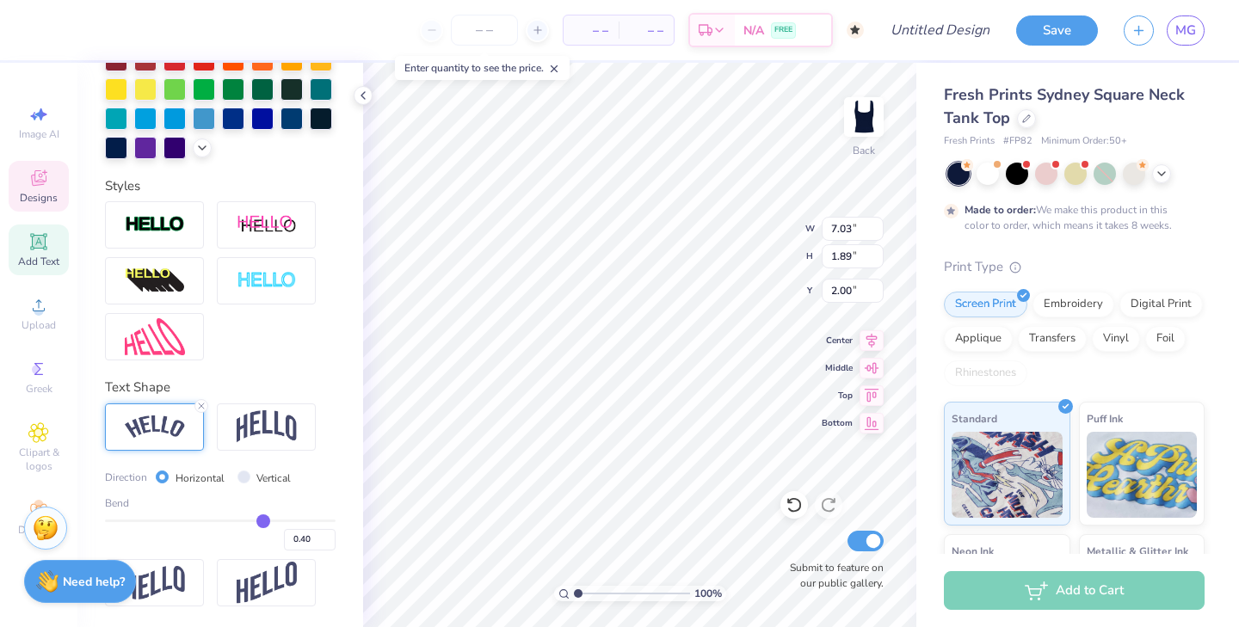
type input "0.39"
type input "0.37"
type input "0.35"
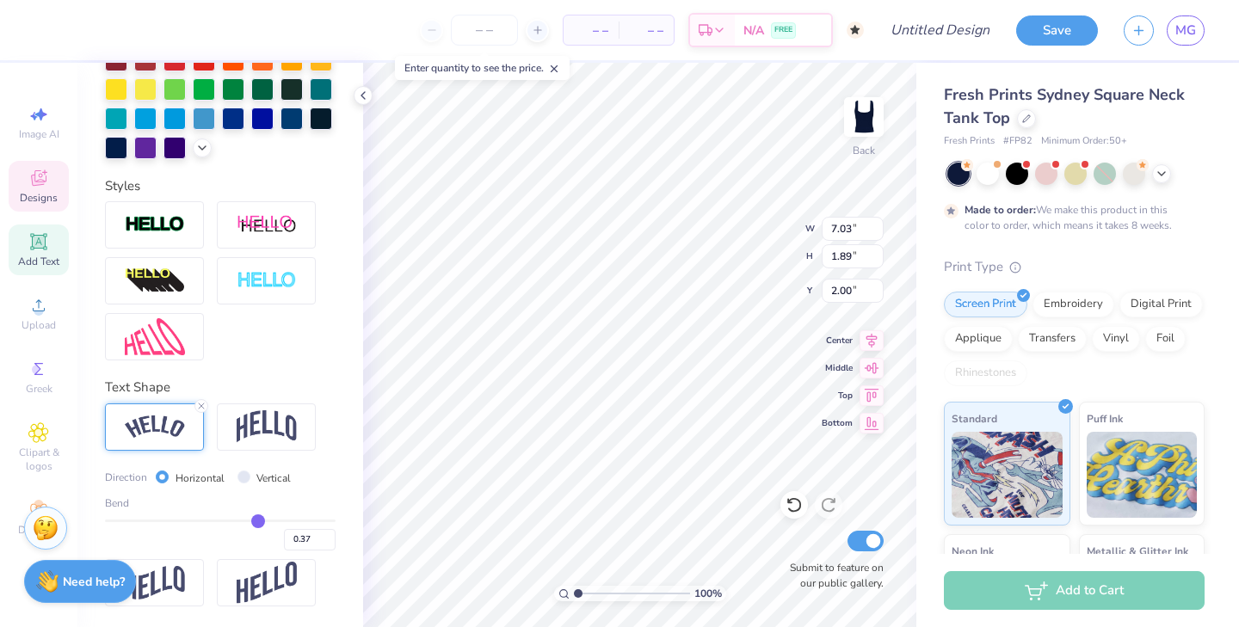
type input "0.35"
type input "0.33"
type input "0.31"
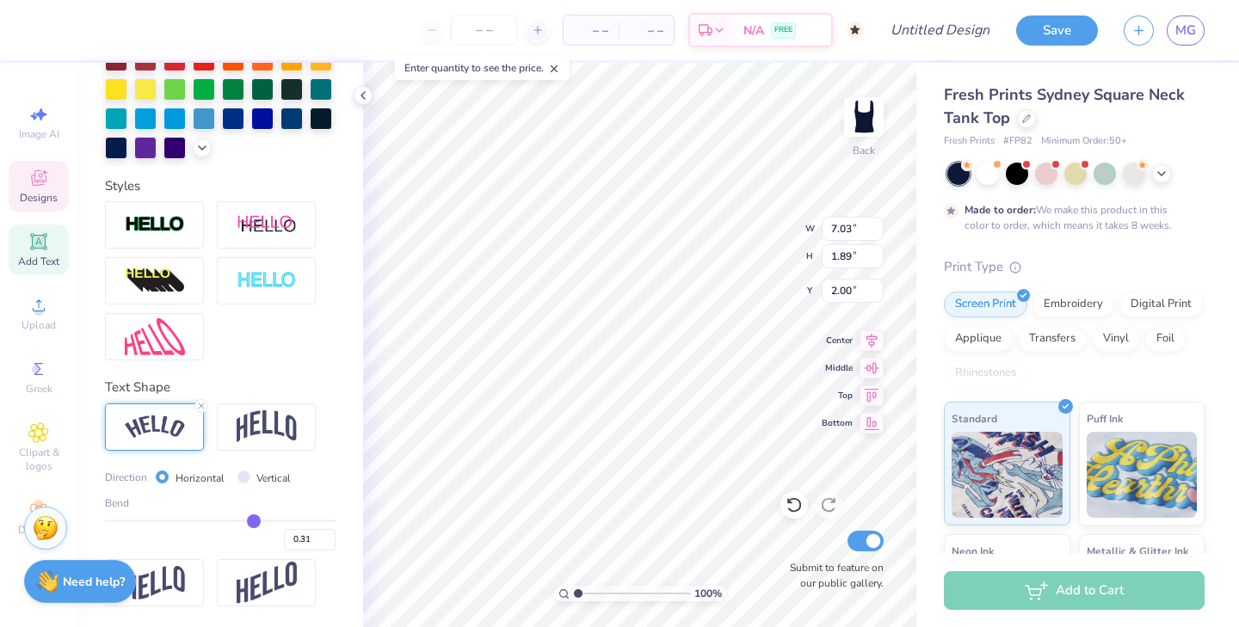
type input "0.29"
type input "0.26"
type input "0.25"
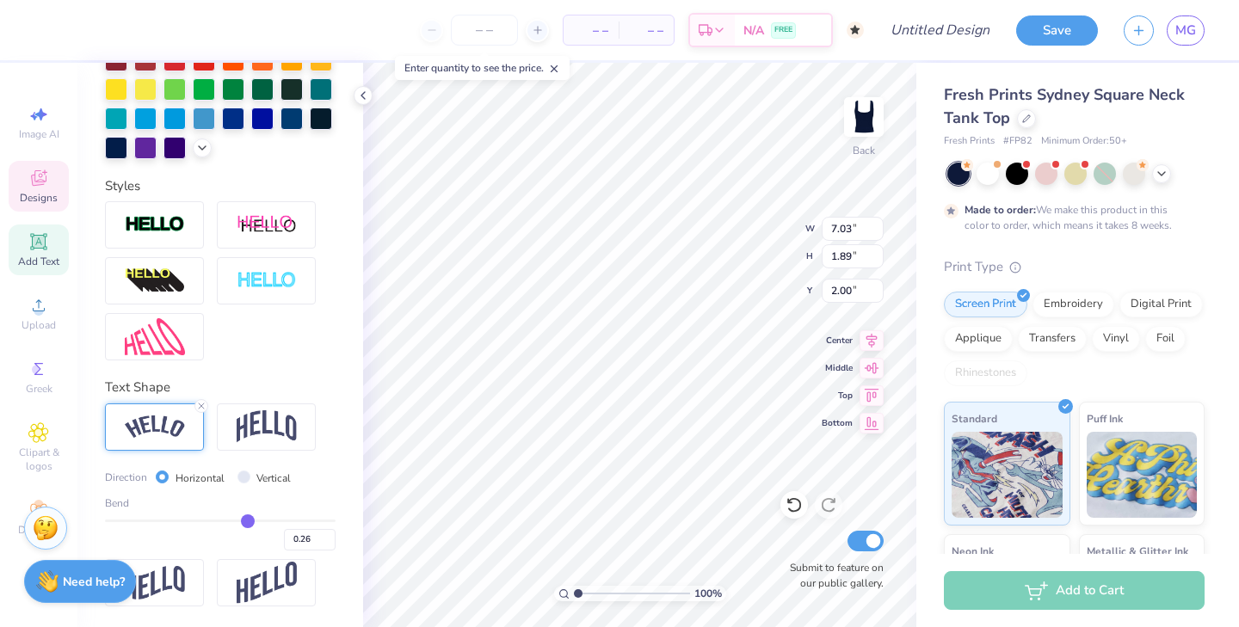
type input "0.25"
type input "0.22"
type input "0.21"
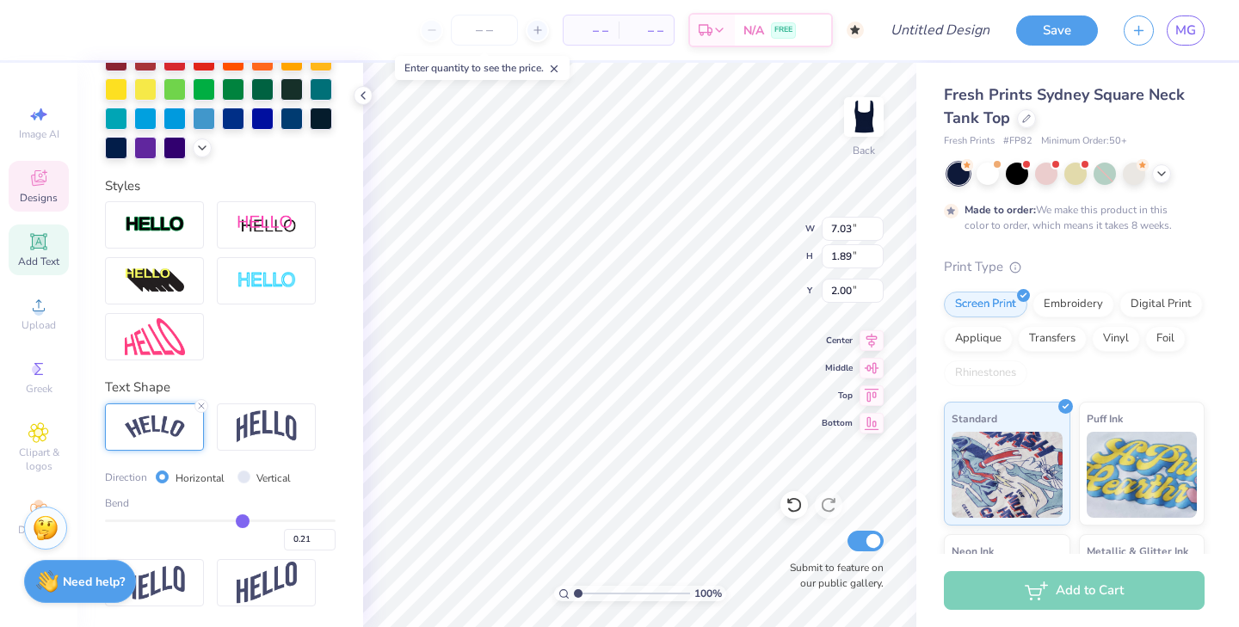
type input "0.19"
type input "0.17"
type input "0.16"
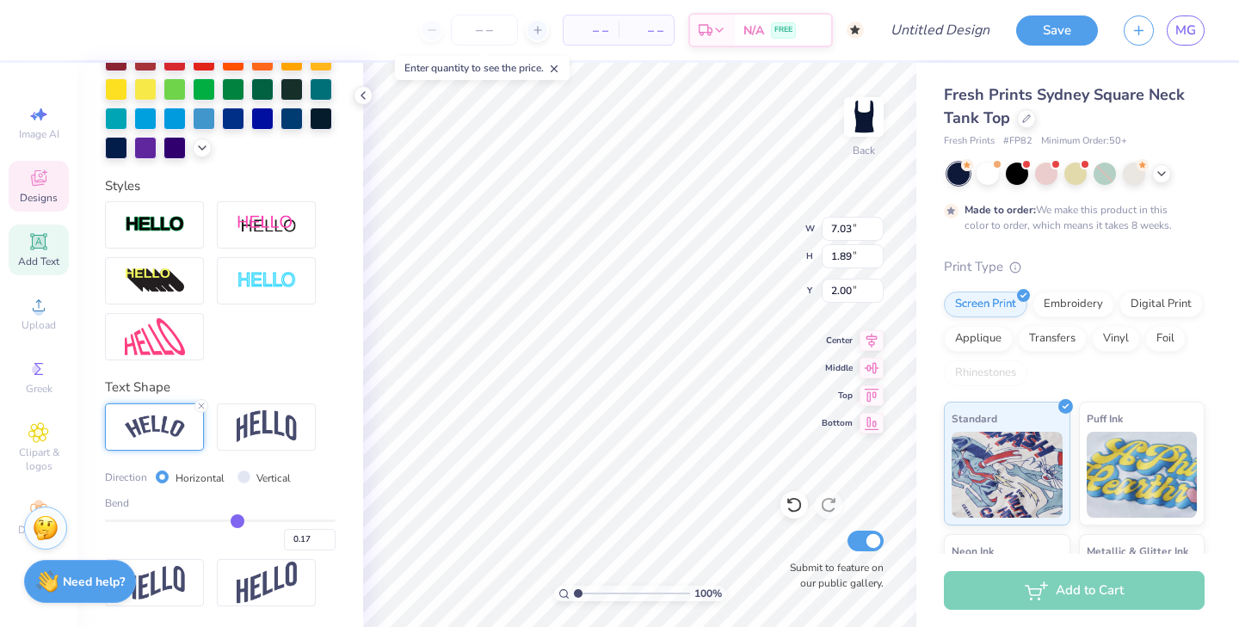
type input "0.16"
type input "0.14"
type input "0.13"
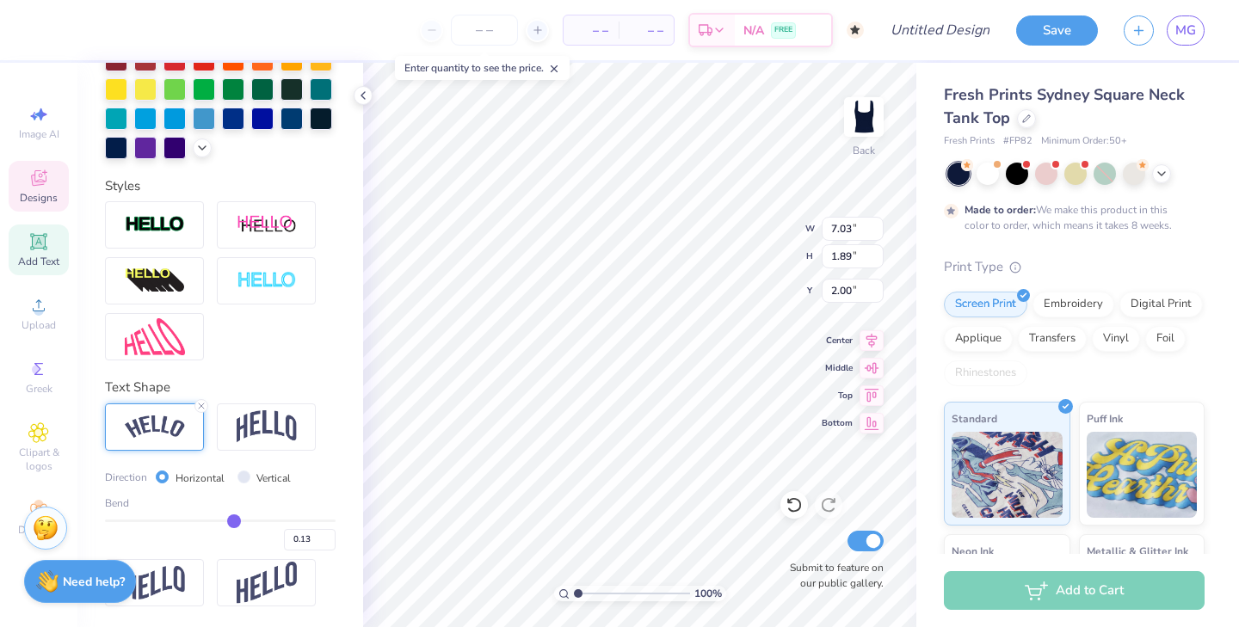
type input "0.12"
type input "0.1"
type input "0.10"
type input "0.09"
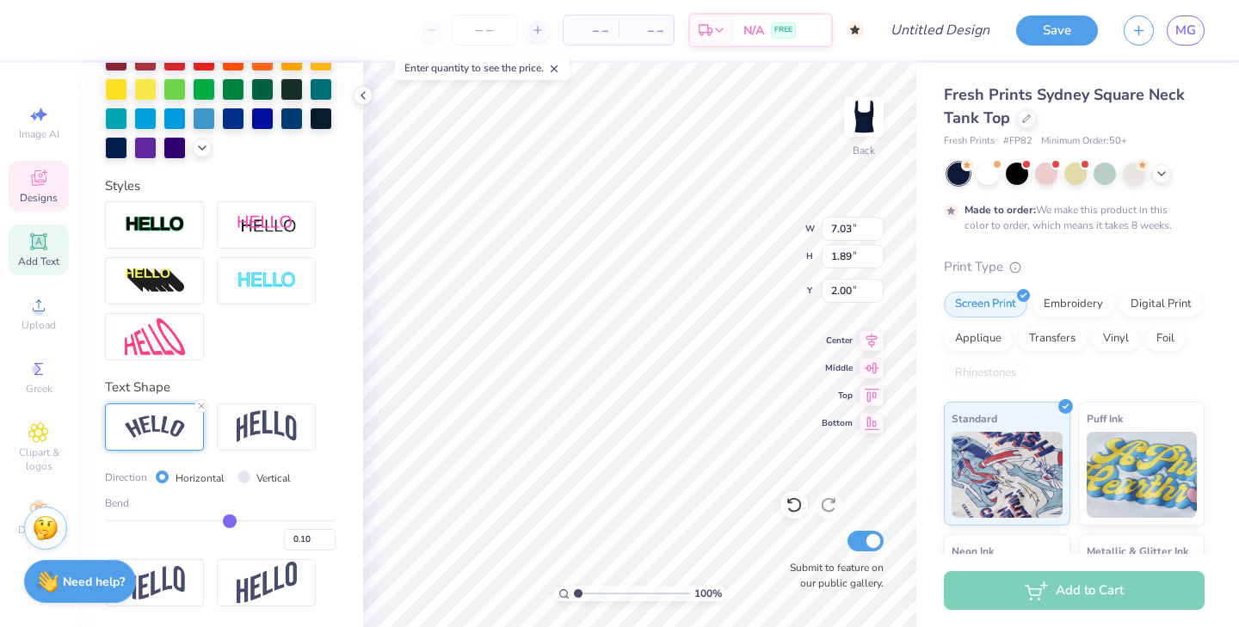
type input "0.09"
type input "0.08"
type input "0.07"
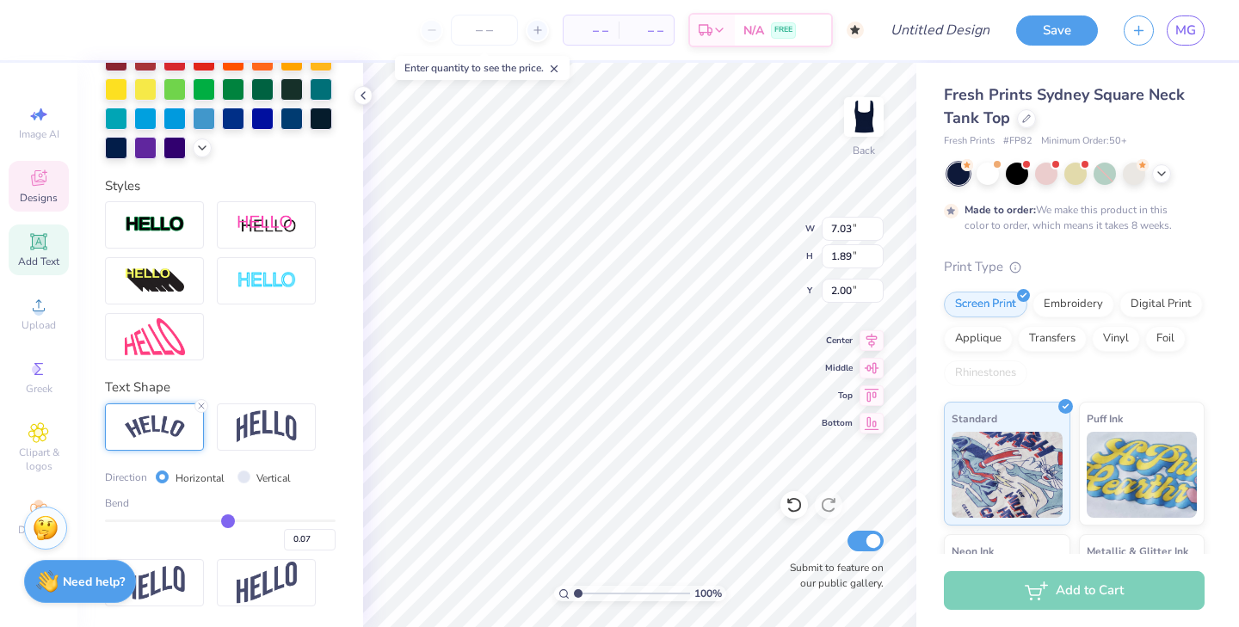
type input "0.06"
type input "0.05"
type input "0.04"
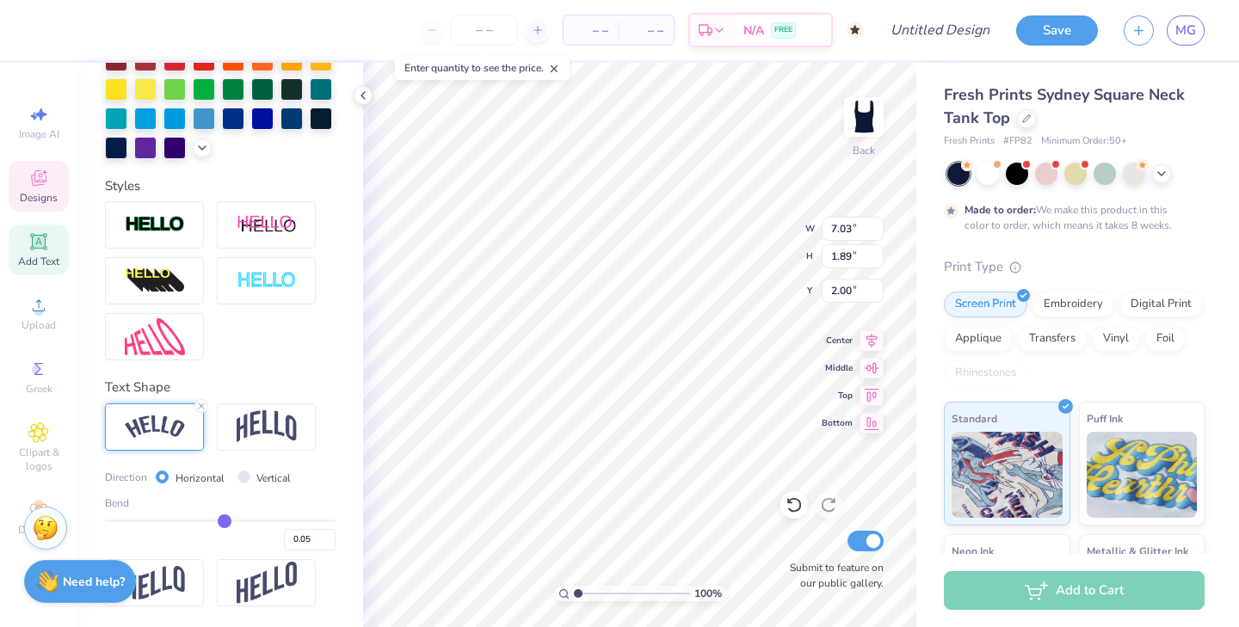
type input "0.04"
type input "0.03"
type input "0.02"
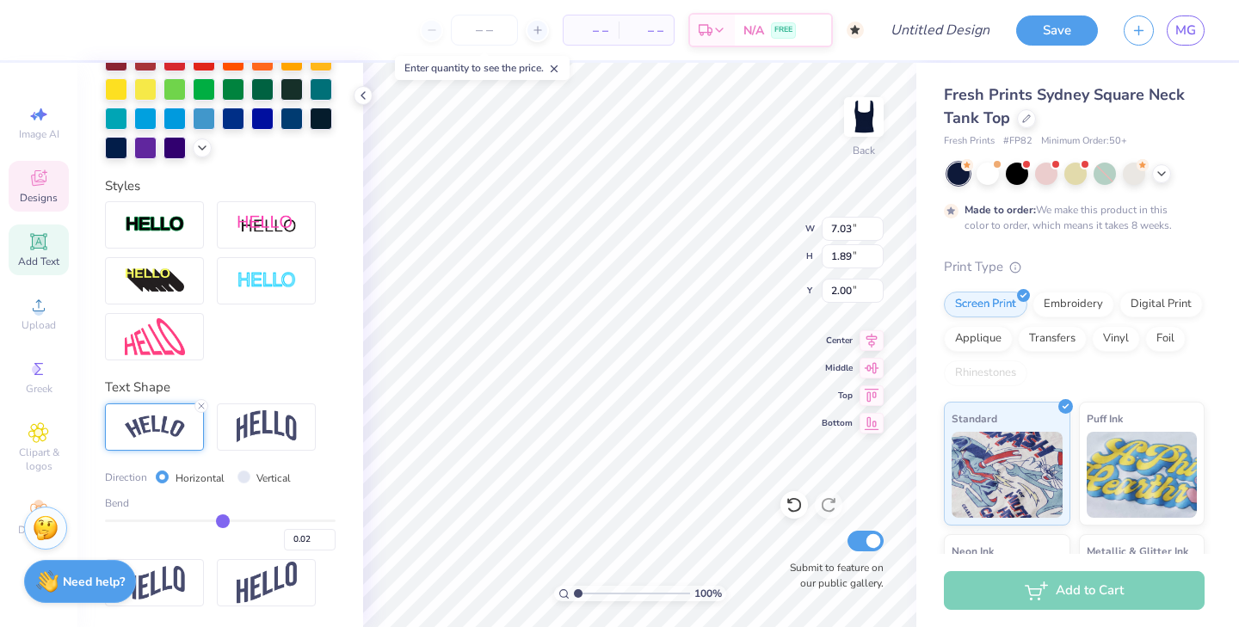
type input "0.01"
type input "0"
type input "0.00"
type input "-0.01"
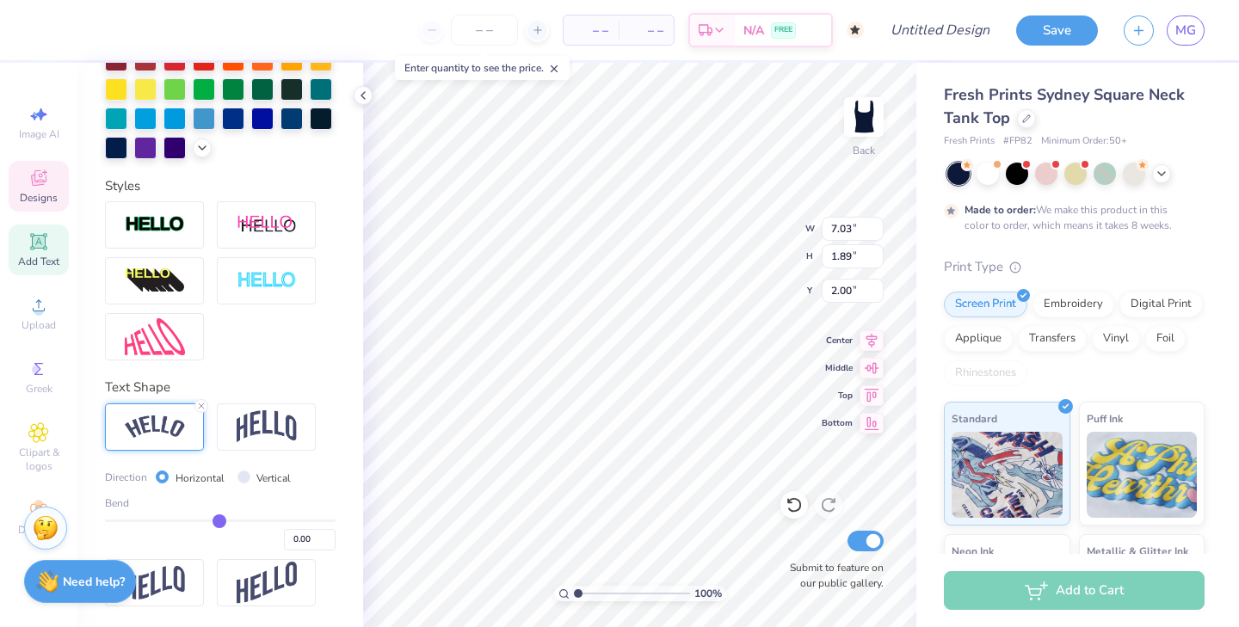
type input "-0.01"
type input "-0.02"
type input "-0.03"
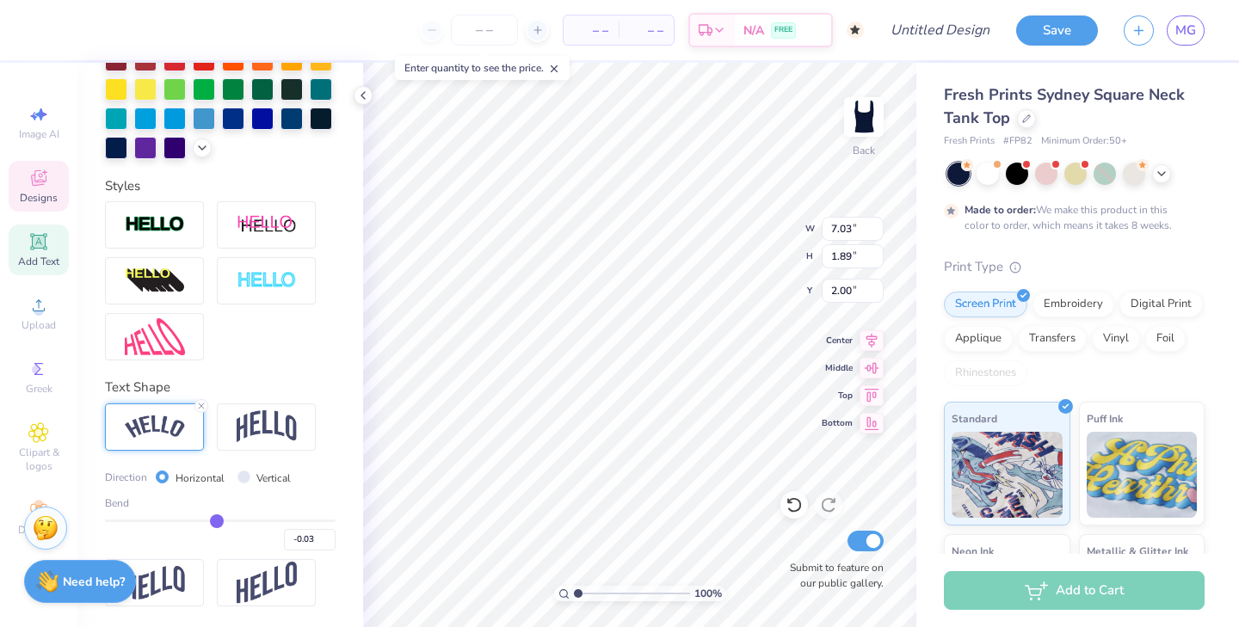
type input "-0.04"
drag, startPoint x: 275, startPoint y: 516, endPoint x: 215, endPoint y: 514, distance: 59.4
click at [215, 520] on input "range" at bounding box center [220, 521] width 231 height 3
drag, startPoint x: 215, startPoint y: 514, endPoint x: 242, endPoint y: 516, distance: 26.8
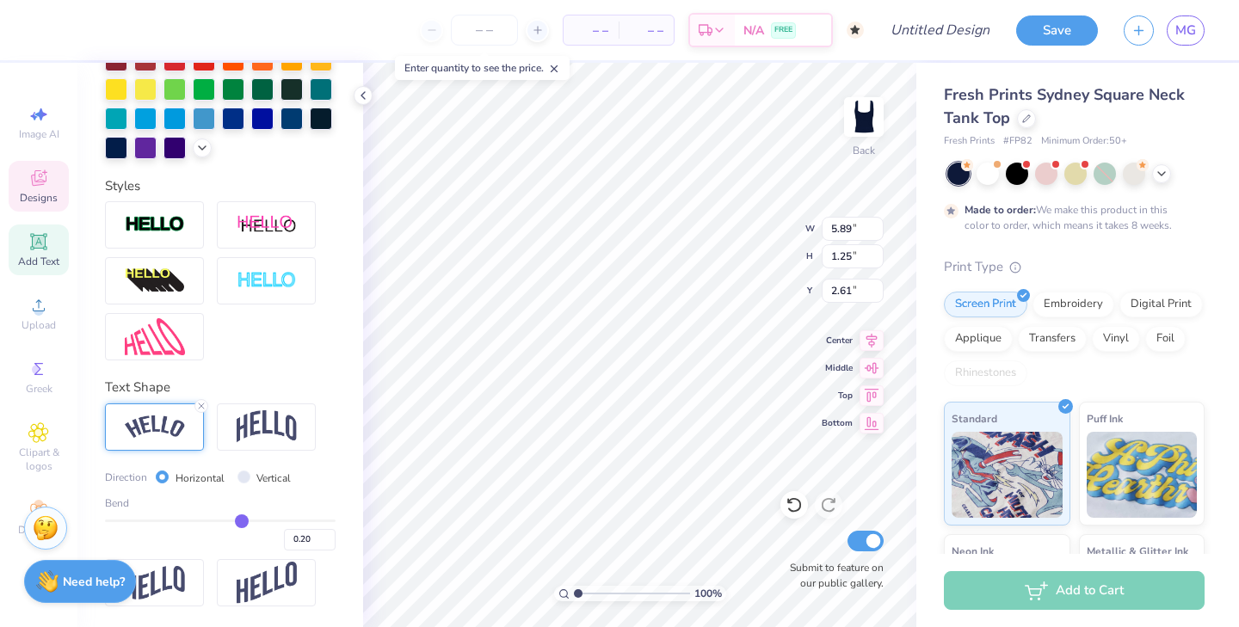
click at [242, 520] on input "range" at bounding box center [220, 521] width 231 height 3
drag, startPoint x: 242, startPoint y: 516, endPoint x: 266, endPoint y: 519, distance: 24.2
click at [267, 520] on input "range" at bounding box center [220, 521] width 231 height 3
click at [273, 424] on img at bounding box center [267, 427] width 60 height 33
drag, startPoint x: 267, startPoint y: 520, endPoint x: 225, endPoint y: 520, distance: 42.2
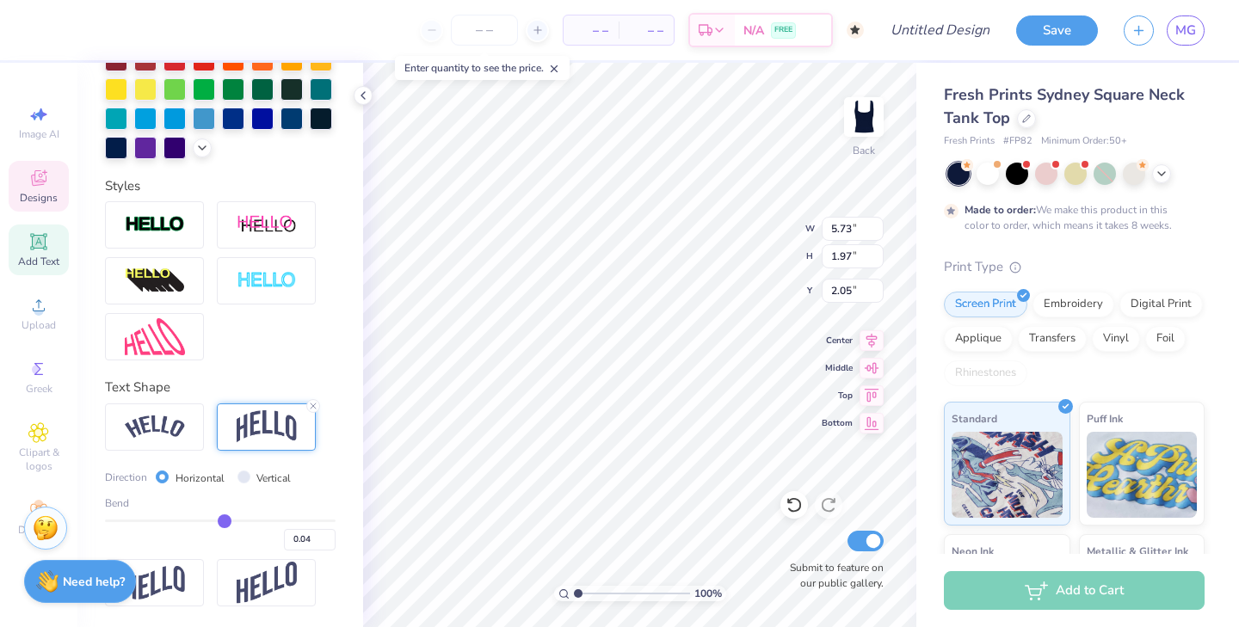
click at [225, 520] on input "range" at bounding box center [220, 521] width 231 height 3
drag, startPoint x: 225, startPoint y: 520, endPoint x: 250, endPoint y: 522, distance: 25.0
click at [250, 522] on input "range" at bounding box center [220, 521] width 231 height 3
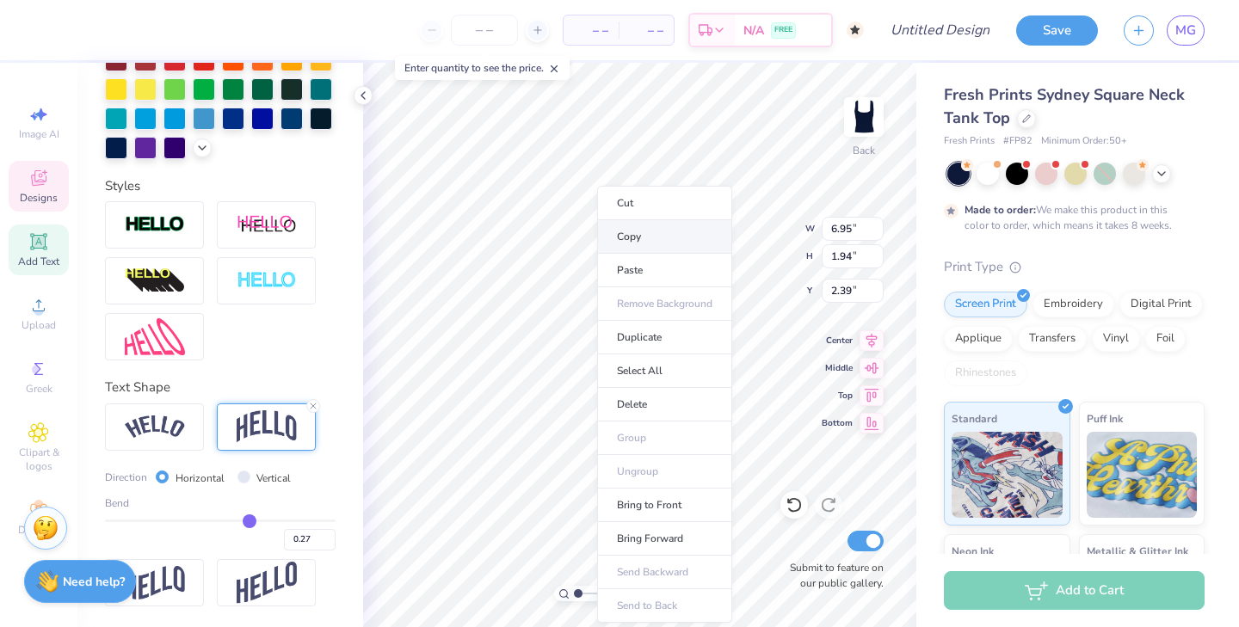
click at [650, 238] on li "Copy" at bounding box center [664, 237] width 135 height 34
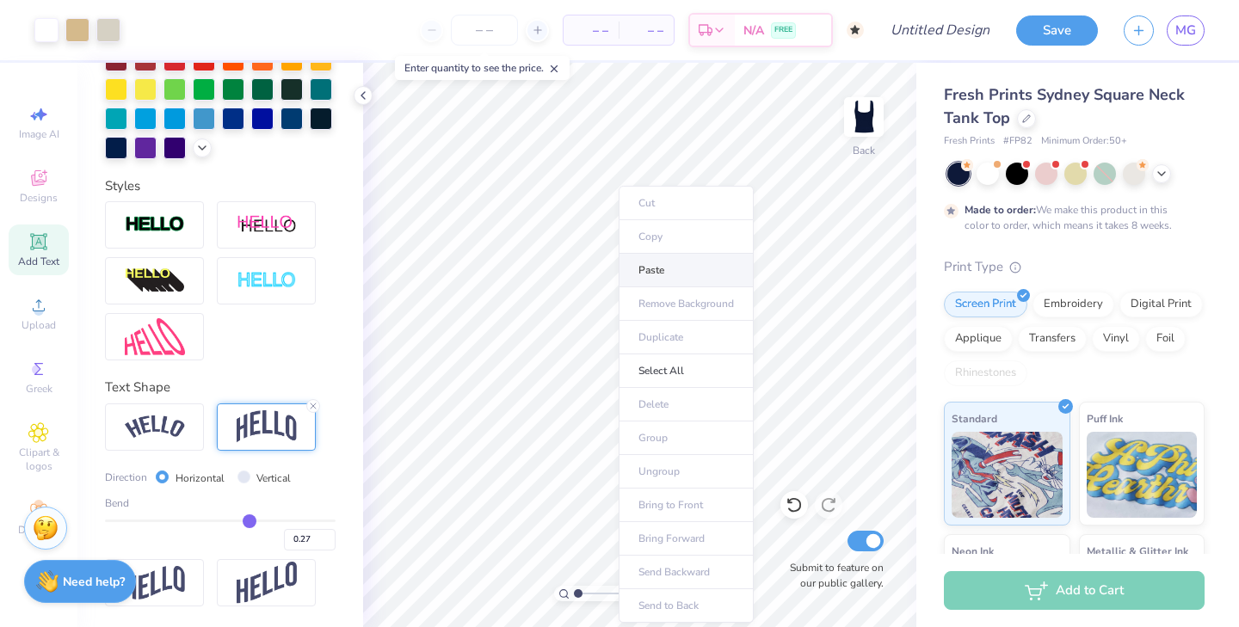
click at [658, 277] on li "Paste" at bounding box center [686, 271] width 135 height 34
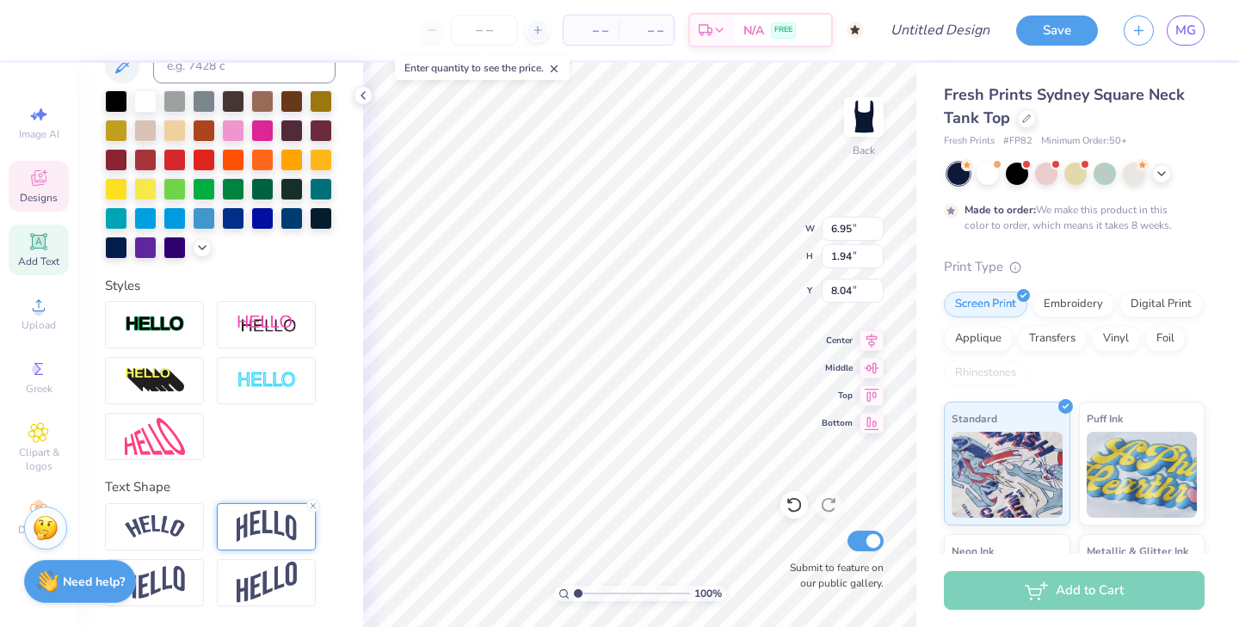
click at [259, 510] on img at bounding box center [267, 526] width 60 height 33
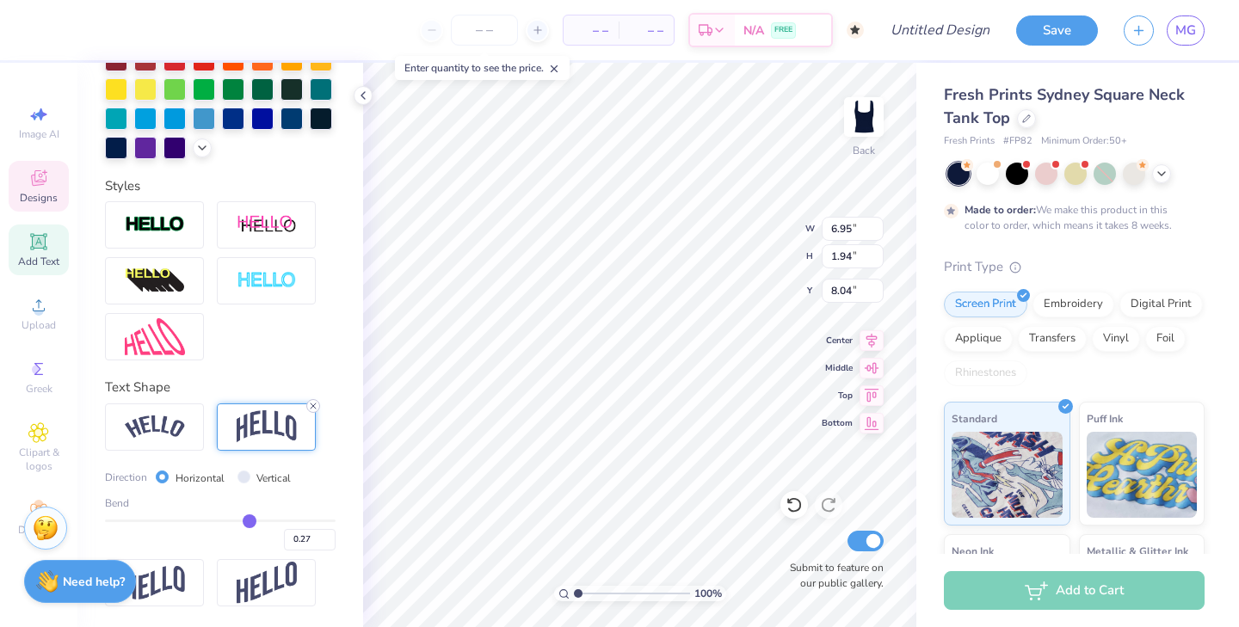
click at [310, 403] on icon at bounding box center [313, 406] width 10 height 10
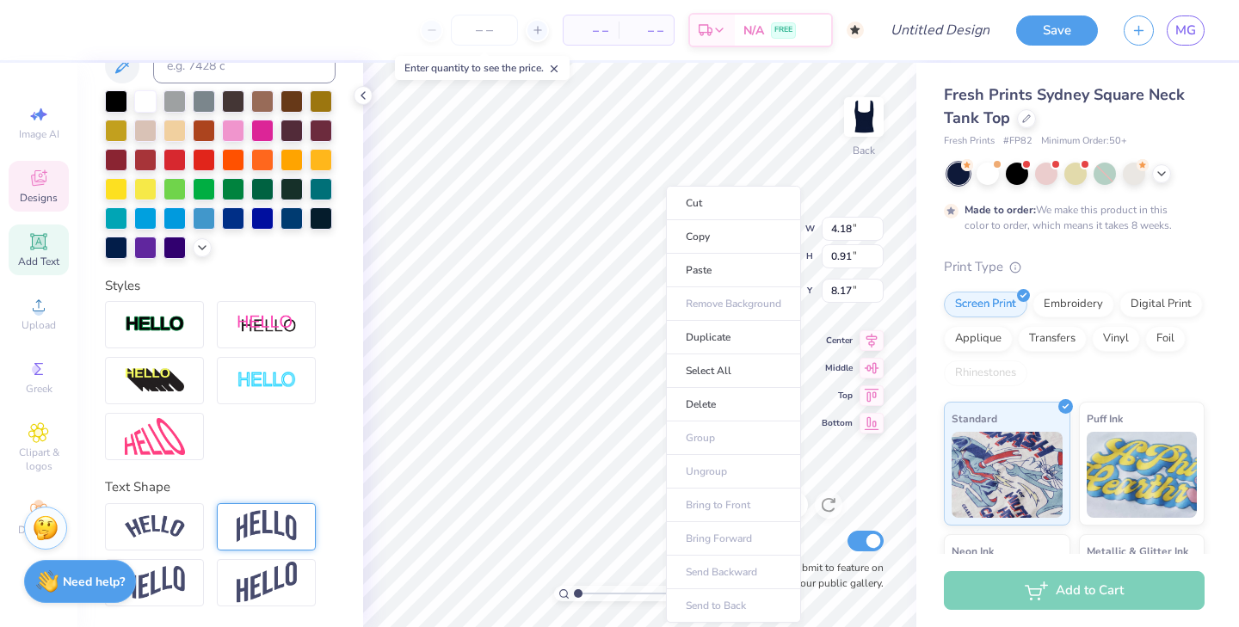
scroll to position [0, 2]
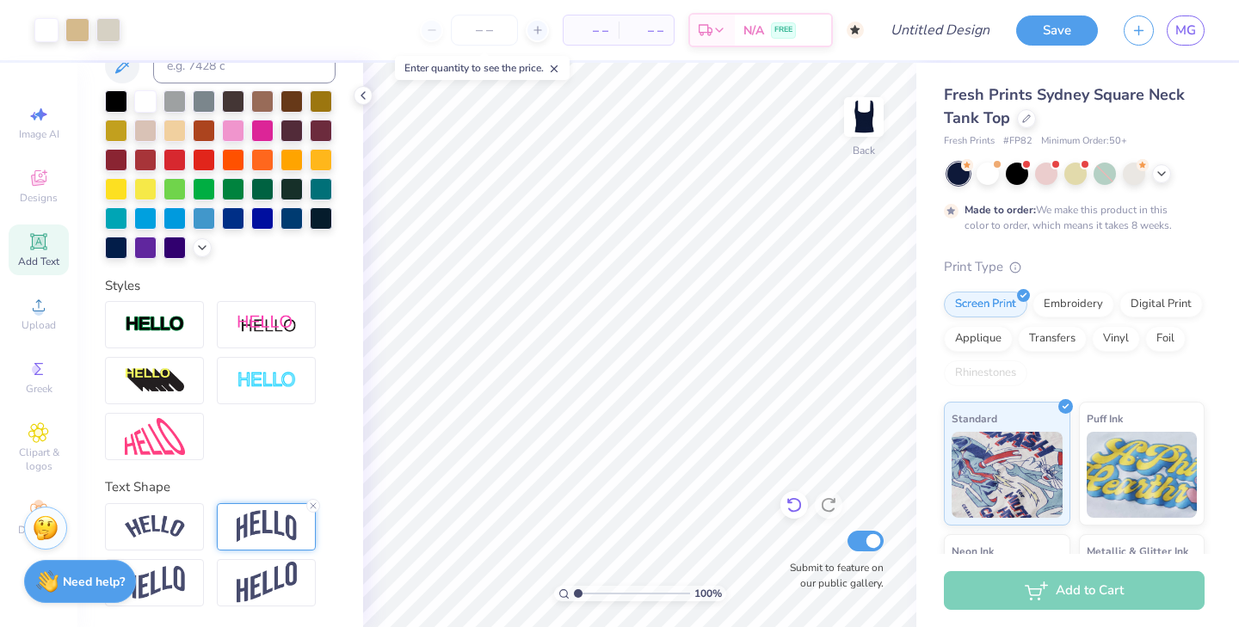
click at [790, 509] on icon at bounding box center [794, 505] width 17 height 17
click at [841, 509] on div at bounding box center [829, 505] width 28 height 28
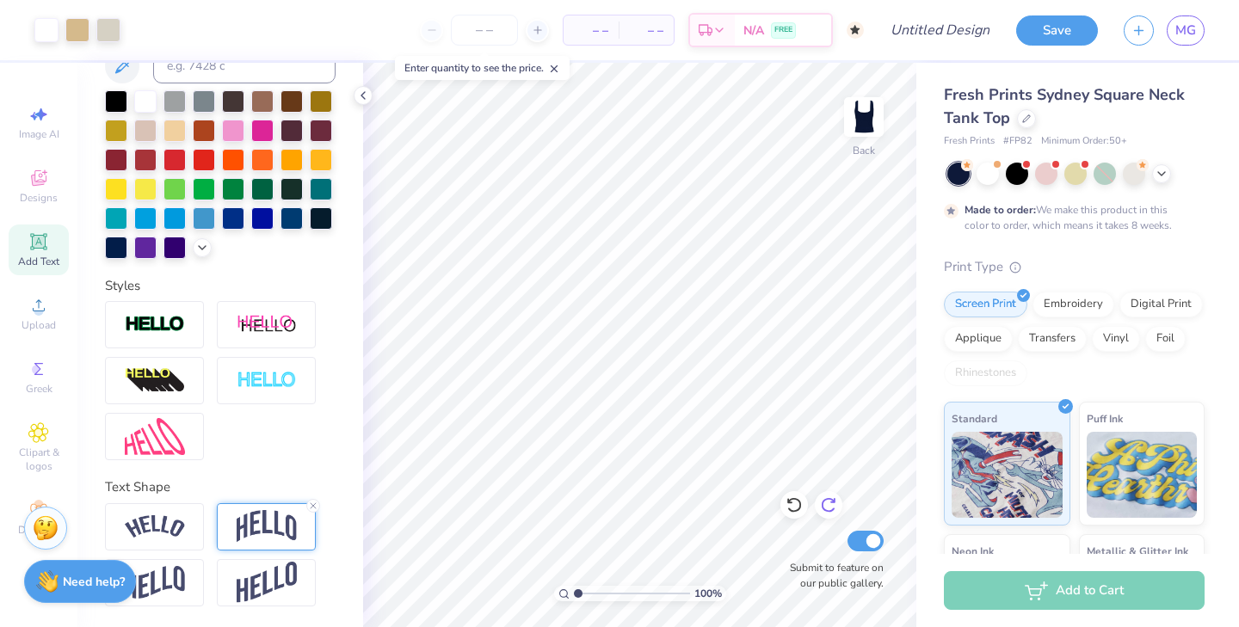
click at [841, 509] on div at bounding box center [829, 505] width 28 height 28
click at [312, 407] on div "Personalized Names Personalized Numbers Text Tool Add Font Font Beau Greek Swit…" at bounding box center [220, 345] width 286 height 565
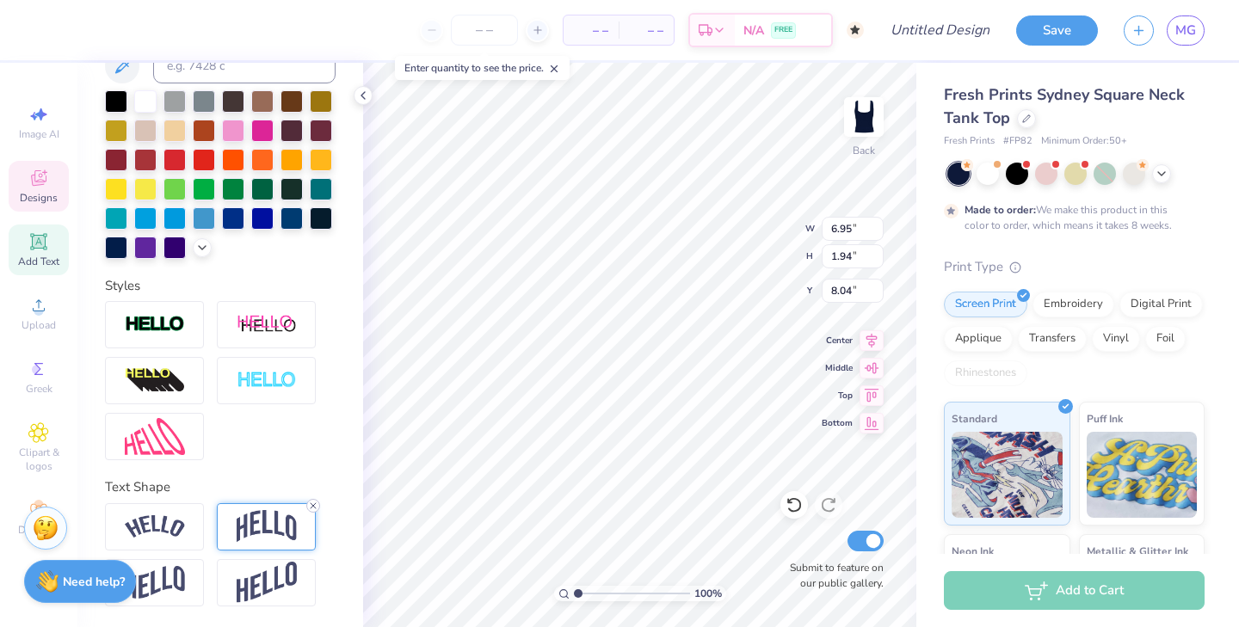
click at [312, 503] on icon at bounding box center [313, 506] width 10 height 10
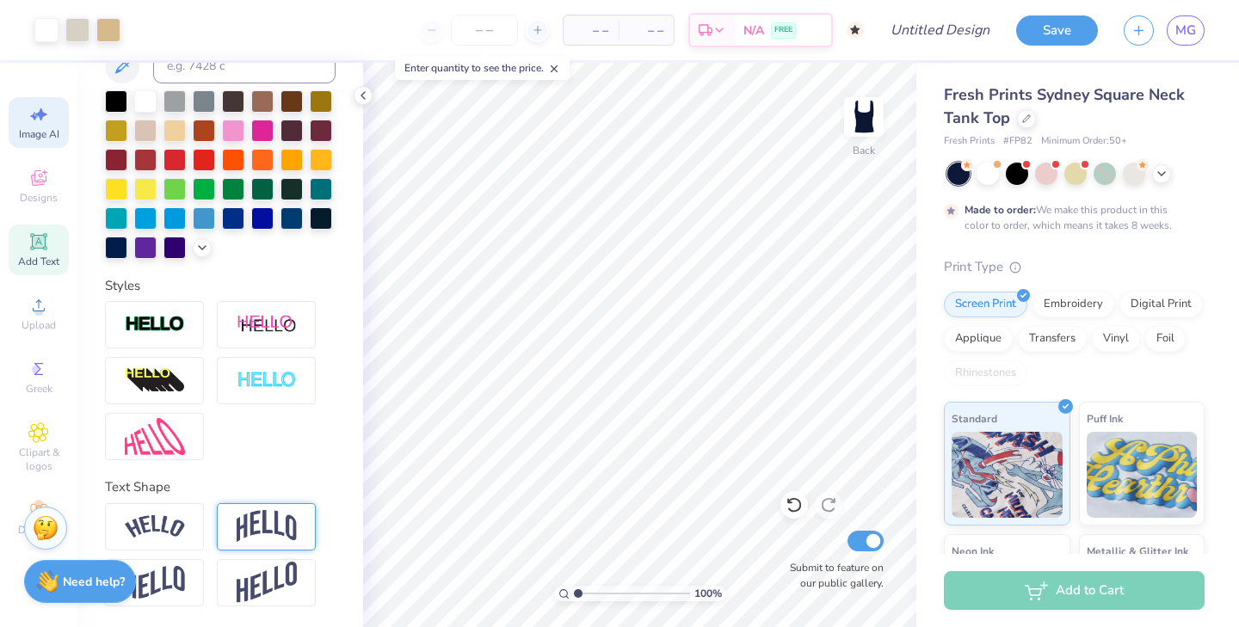
click at [42, 136] on span "Image AI" at bounding box center [39, 134] width 40 height 14
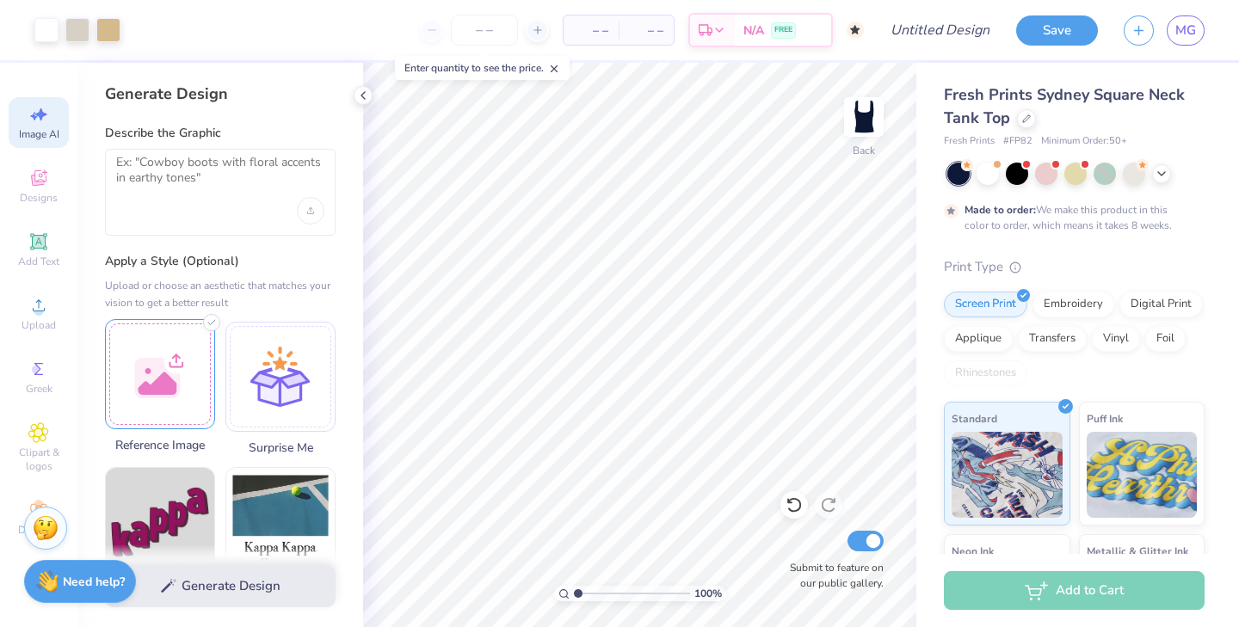
click at [172, 408] on div at bounding box center [160, 374] width 110 height 110
click at [558, 71] on line at bounding box center [555, 69] width 6 height 6
click at [1137, 34] on icon "button" at bounding box center [1139, 28] width 15 height 15
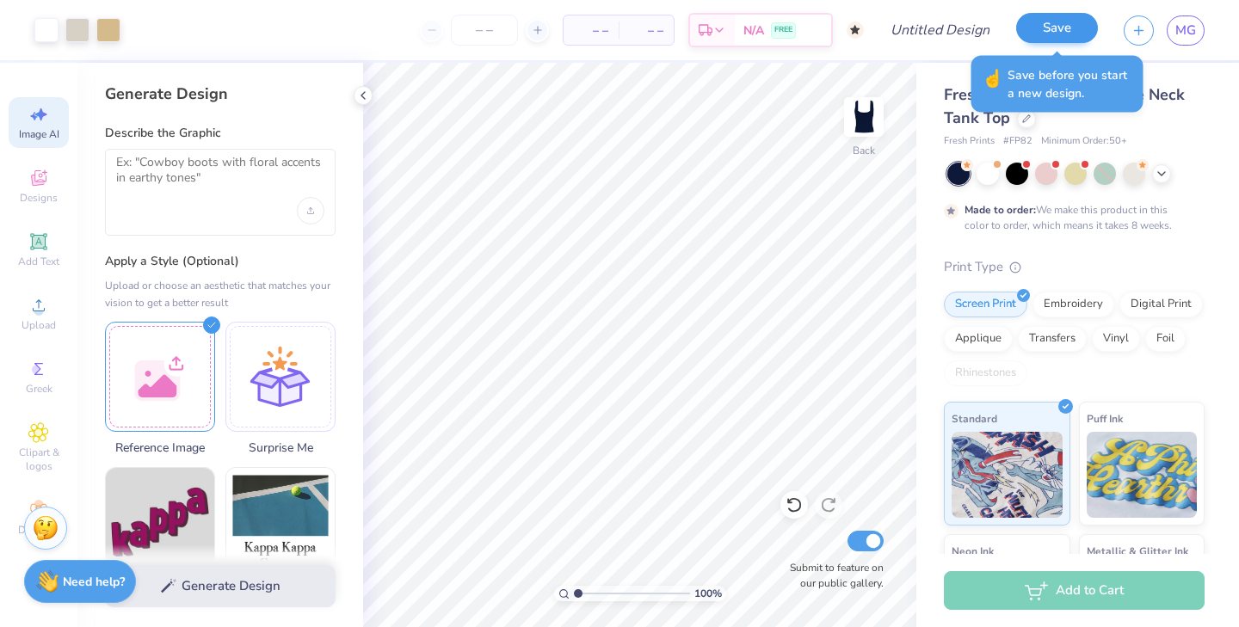
click at [1066, 28] on button "Save" at bounding box center [1058, 28] width 82 height 30
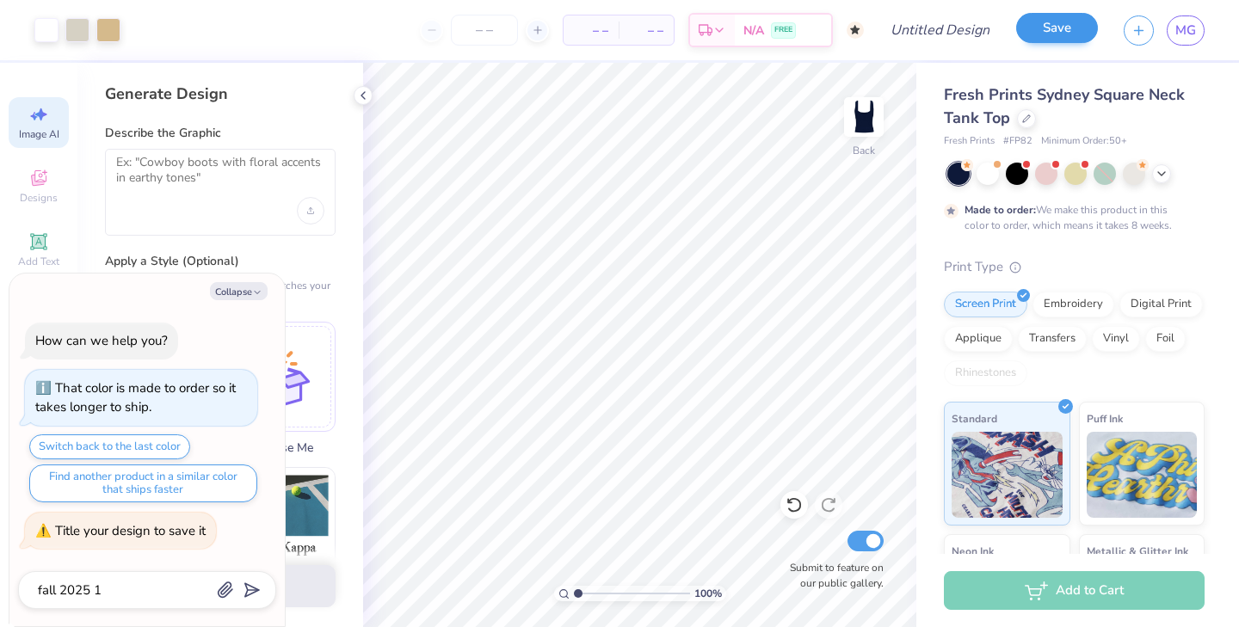
click at [1054, 34] on button "Save" at bounding box center [1058, 28] width 82 height 30
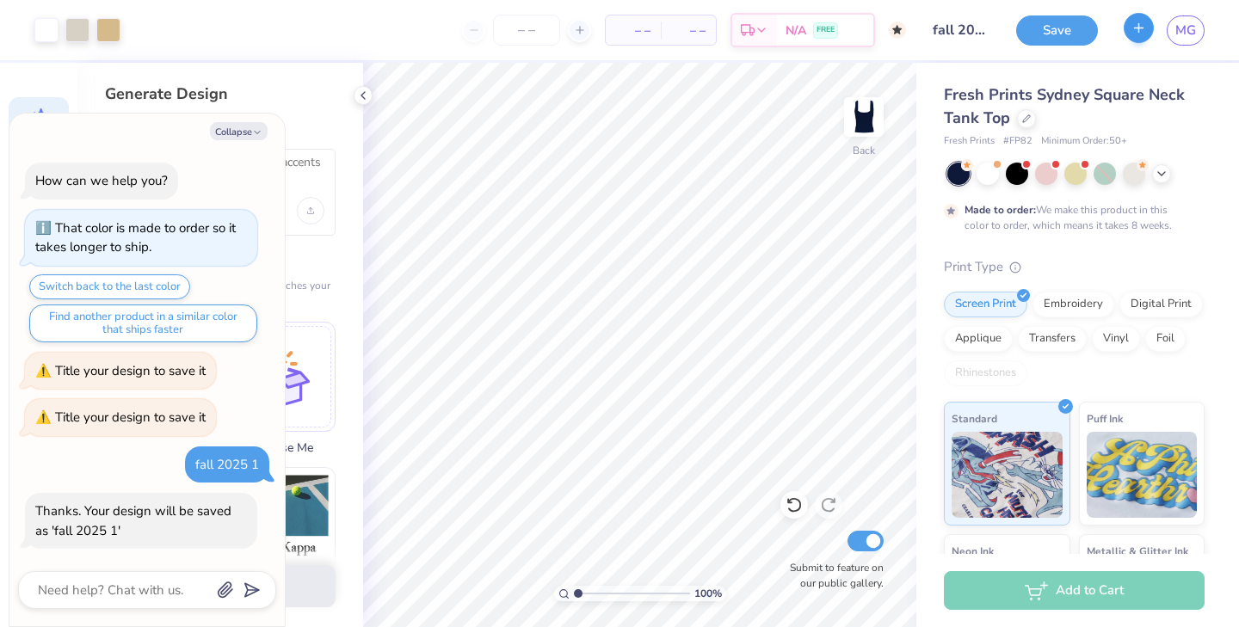
click at [1143, 27] on icon "button" at bounding box center [1139, 28] width 15 height 15
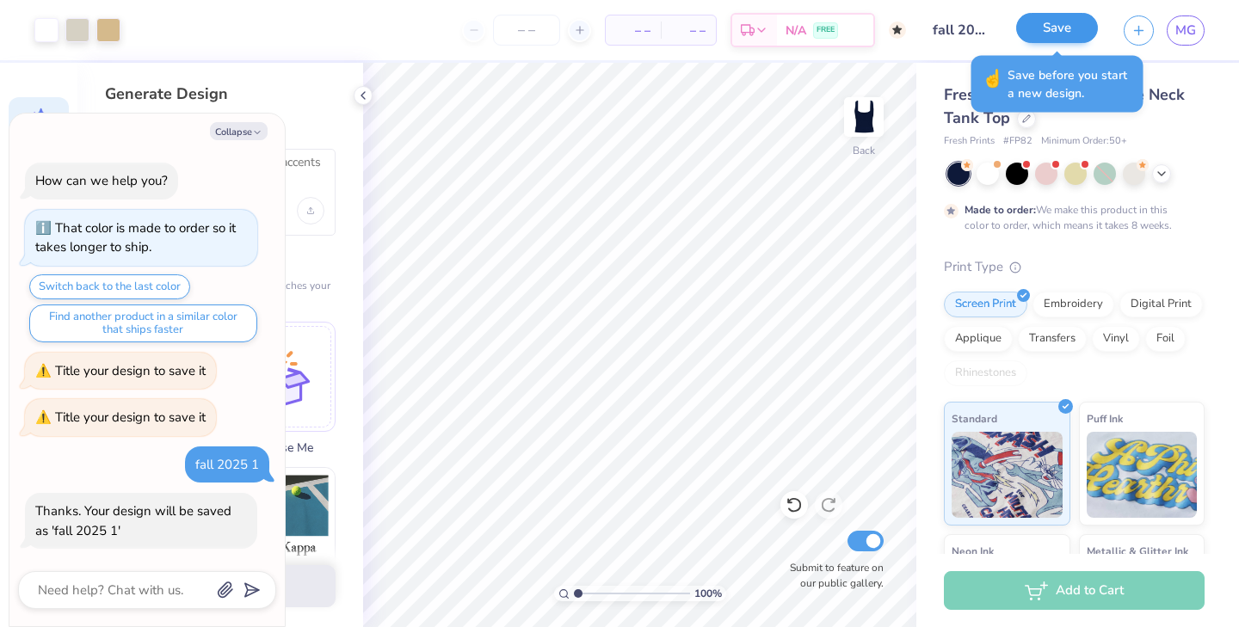
click at [1064, 38] on button "Save" at bounding box center [1058, 28] width 82 height 30
click at [1060, 30] on div "Save" at bounding box center [1058, 30] width 82 height 30
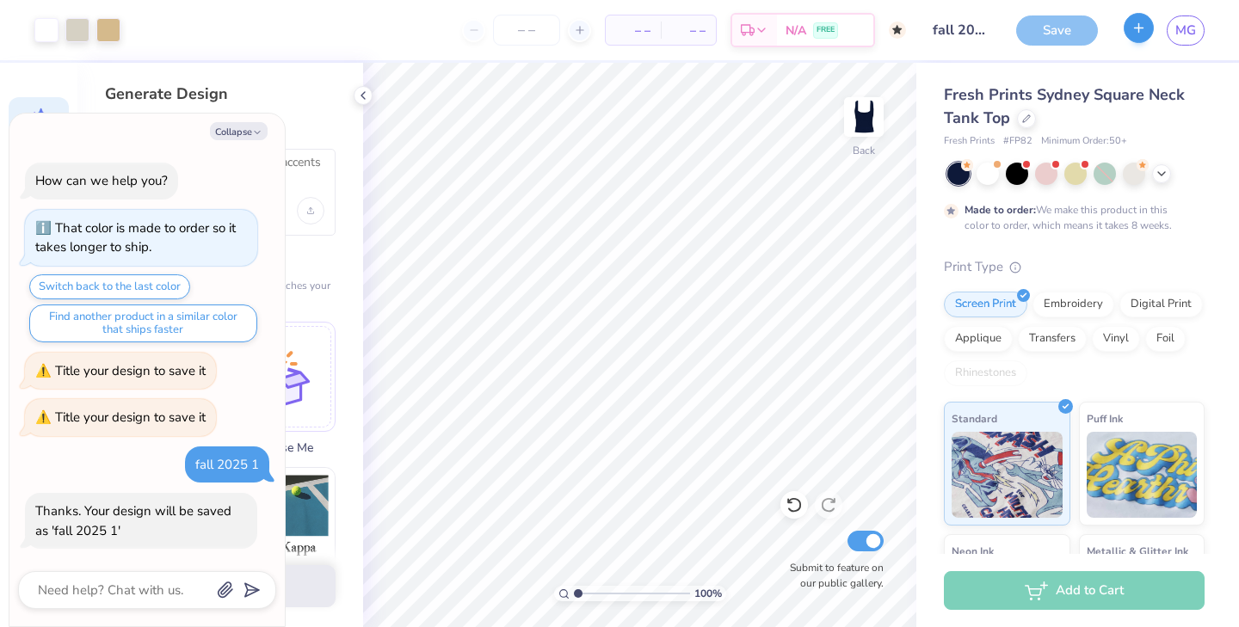
click at [1138, 33] on icon "button" at bounding box center [1139, 28] width 15 height 15
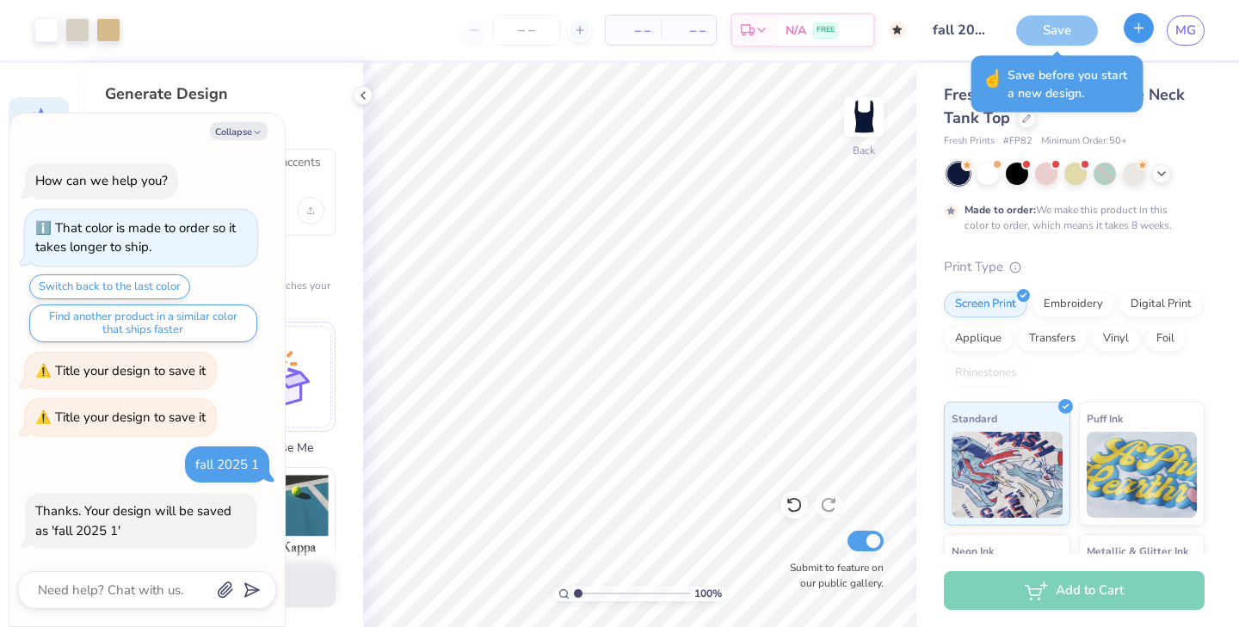
click at [1138, 33] on icon "button" at bounding box center [1139, 28] width 15 height 15
click at [1185, 10] on div "Save MG" at bounding box center [1128, 30] width 223 height 60
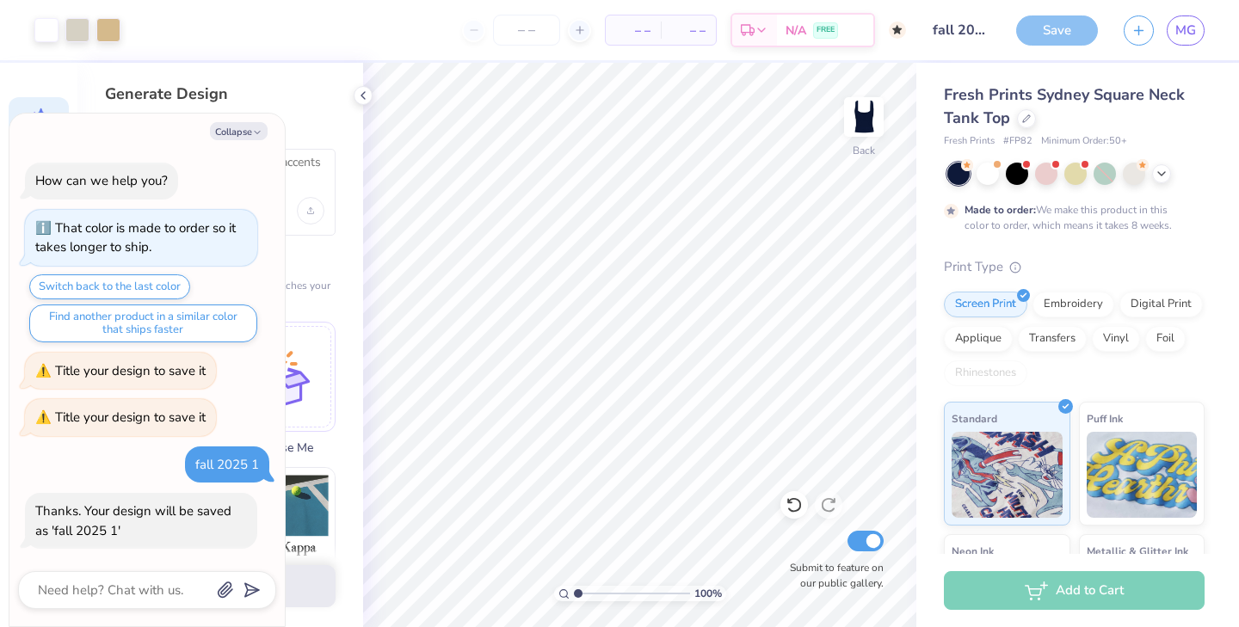
click at [1185, 13] on div "Save MG" at bounding box center [1128, 30] width 223 height 60
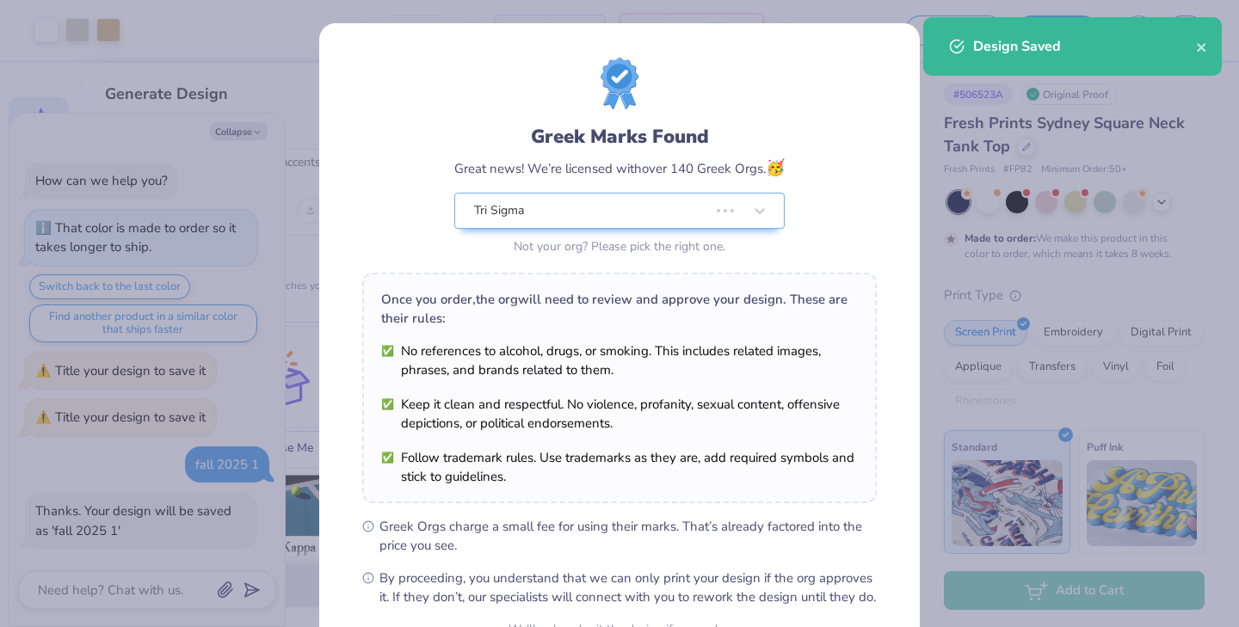
click at [1195, 48] on div "Design Saved" at bounding box center [1084, 46] width 223 height 21
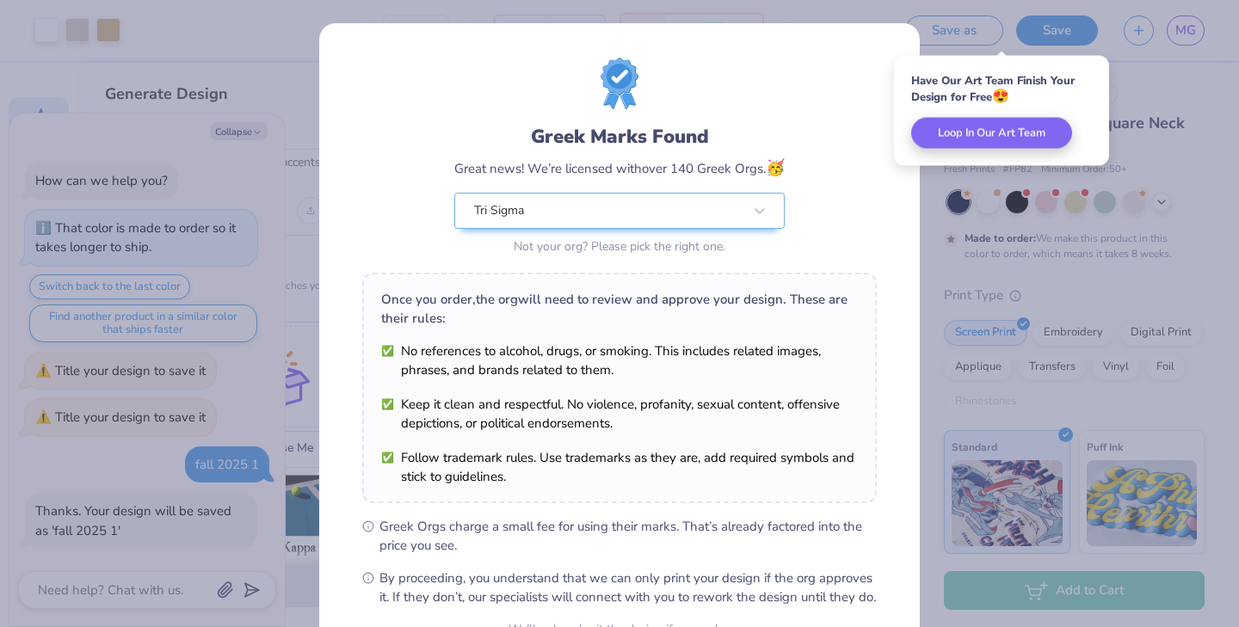
click at [943, 245] on div "Greek Marks Found Great news! We’re licensed with over 140 Greek Orgs. 🥳 Tri Si…" at bounding box center [619, 313] width 1239 height 627
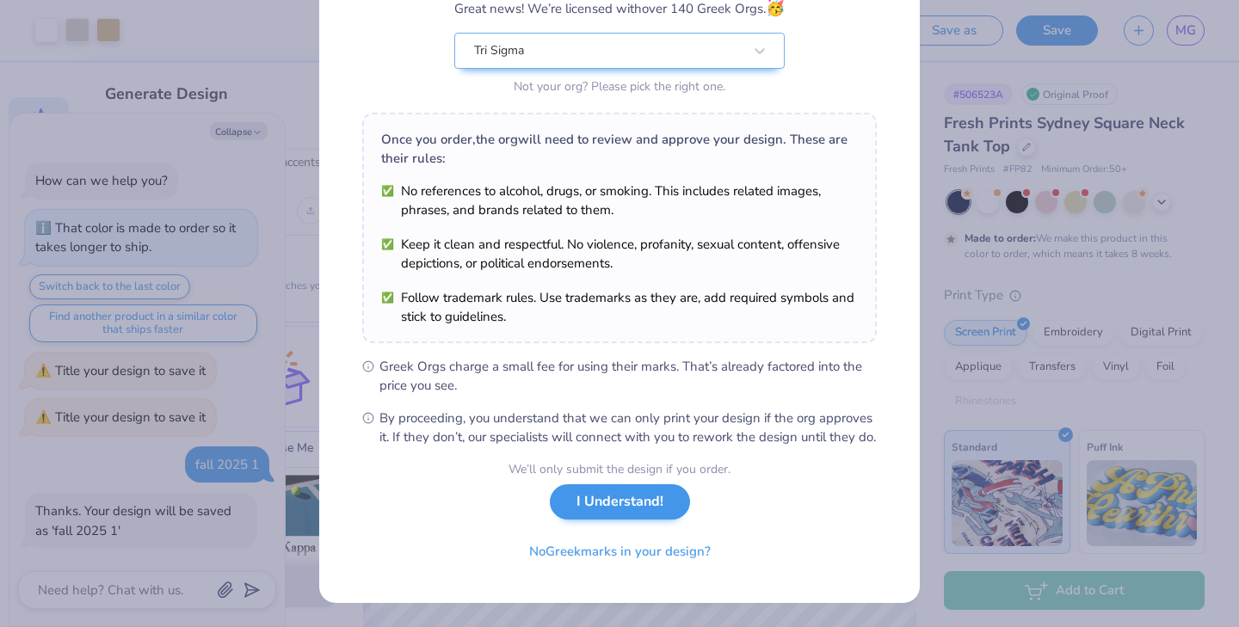
scroll to position [178, 0]
click at [622, 507] on button "I Understand!" at bounding box center [620, 502] width 140 height 35
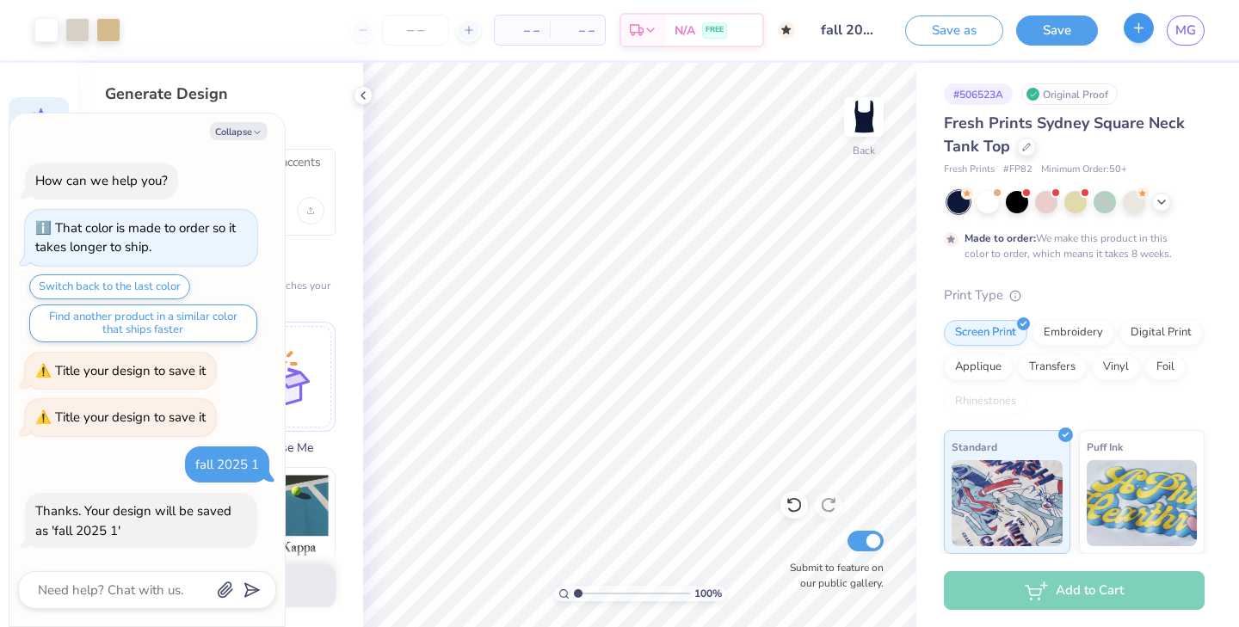
click at [1135, 38] on button "button" at bounding box center [1139, 28] width 30 height 30
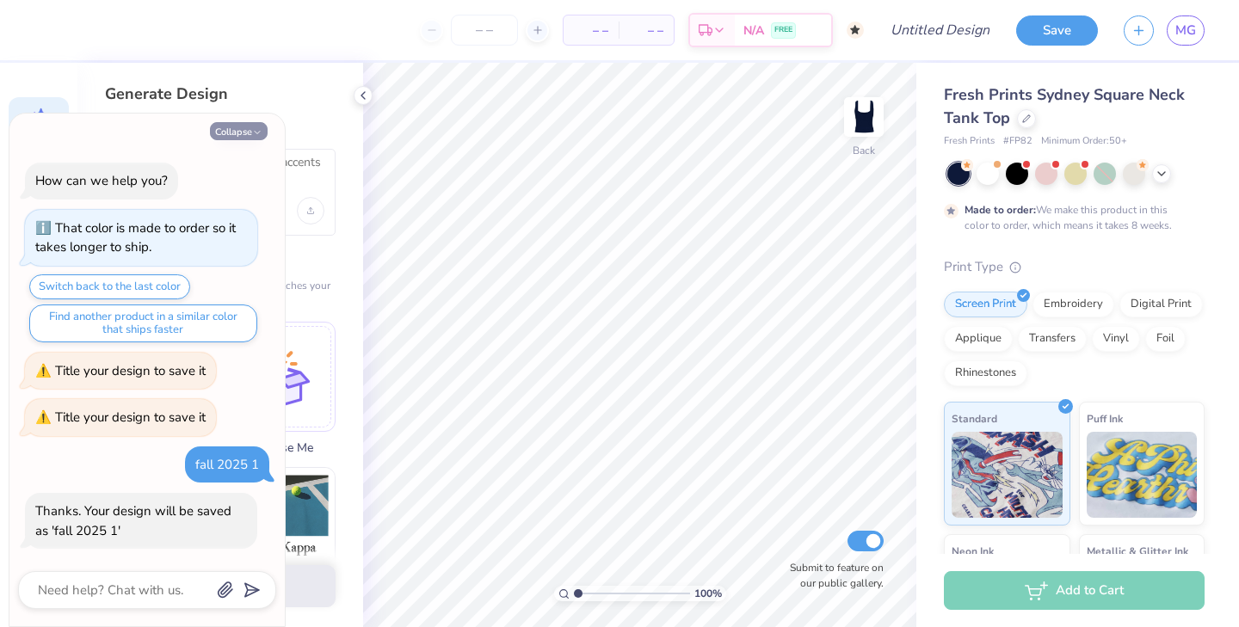
click at [251, 137] on button "Collapse" at bounding box center [239, 131] width 58 height 18
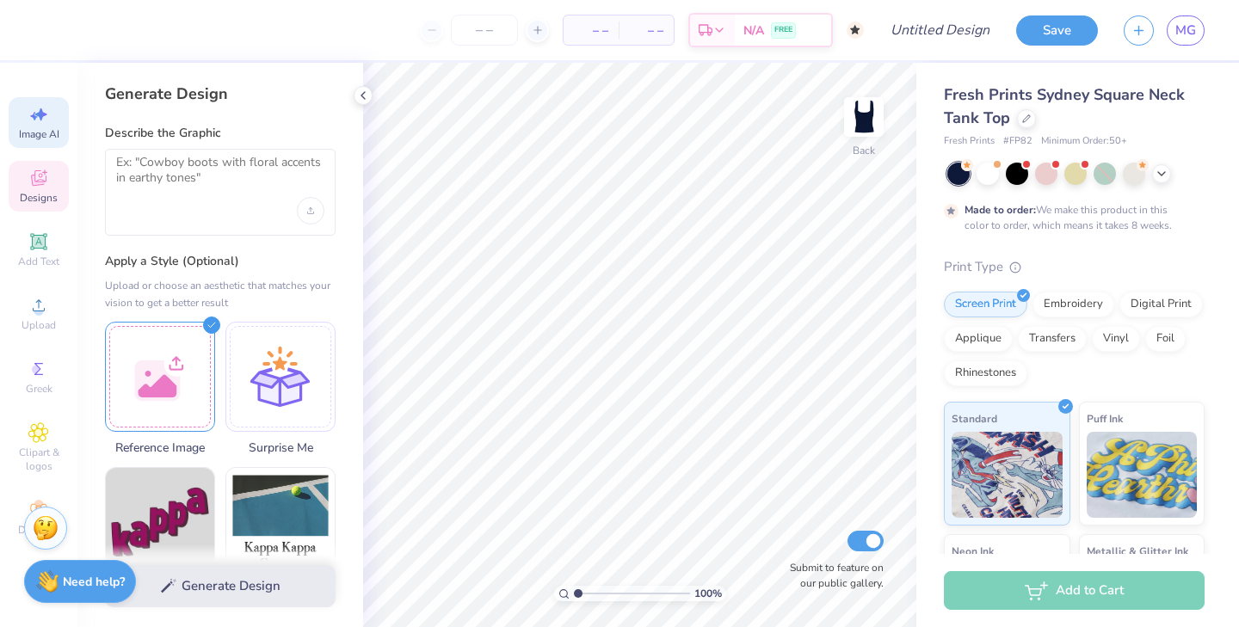
click at [41, 192] on span "Designs" at bounding box center [39, 198] width 38 height 14
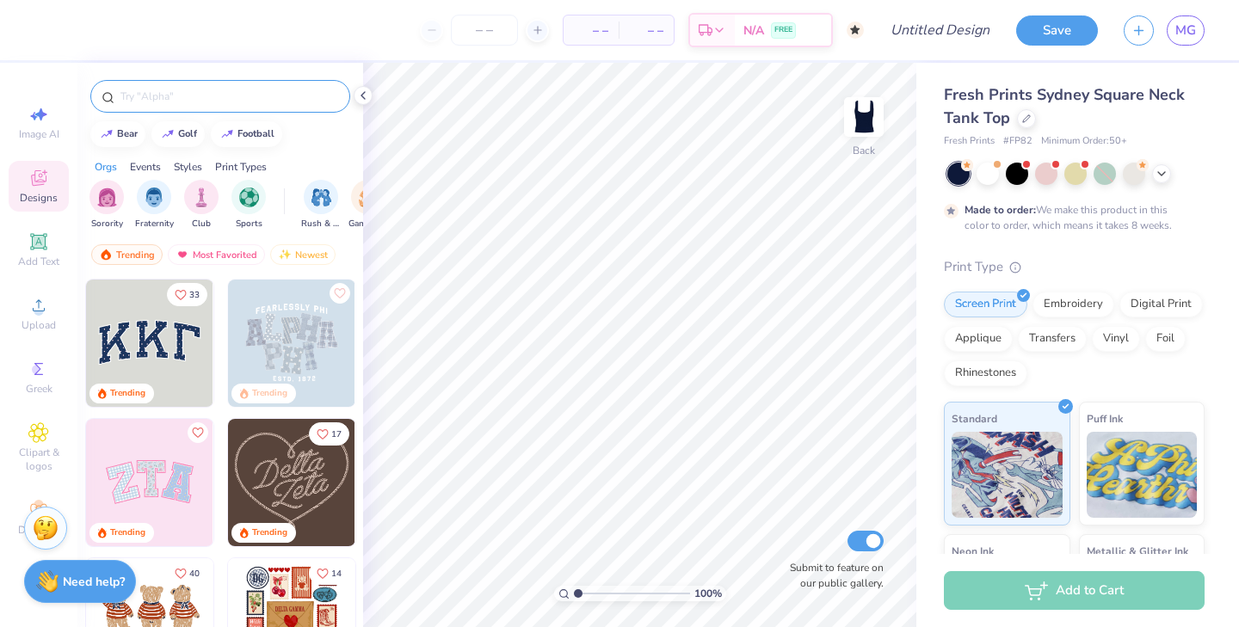
click at [183, 108] on div at bounding box center [220, 96] width 260 height 33
click at [172, 96] on input "text" at bounding box center [229, 96] width 220 height 17
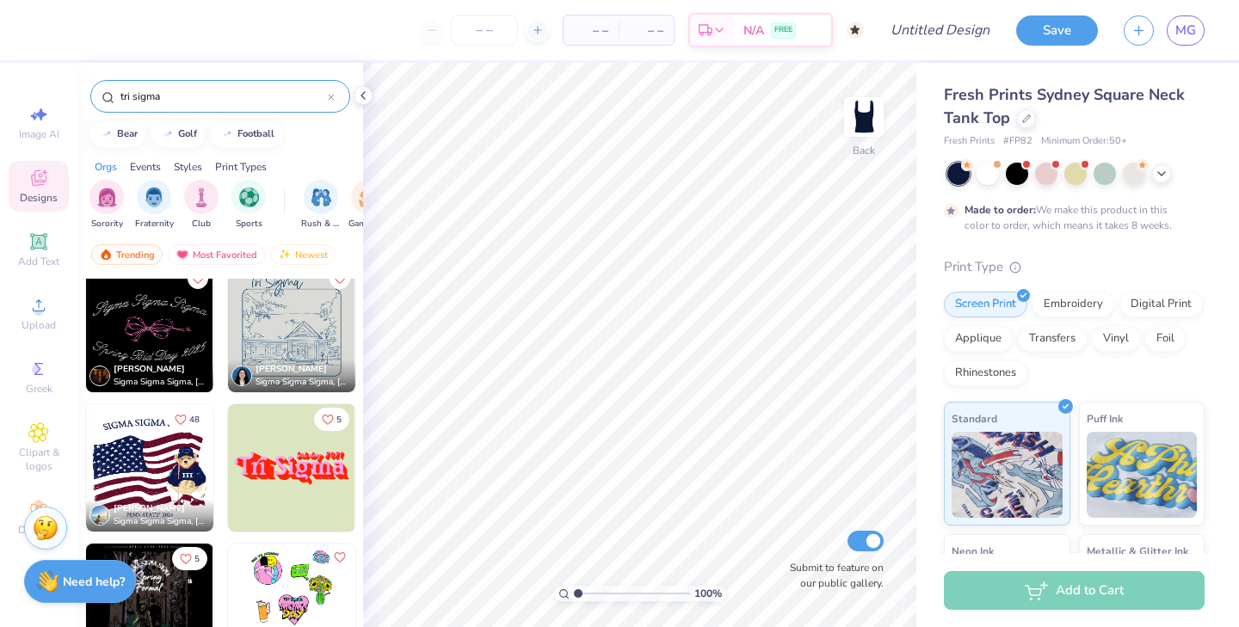
scroll to position [2537, 0]
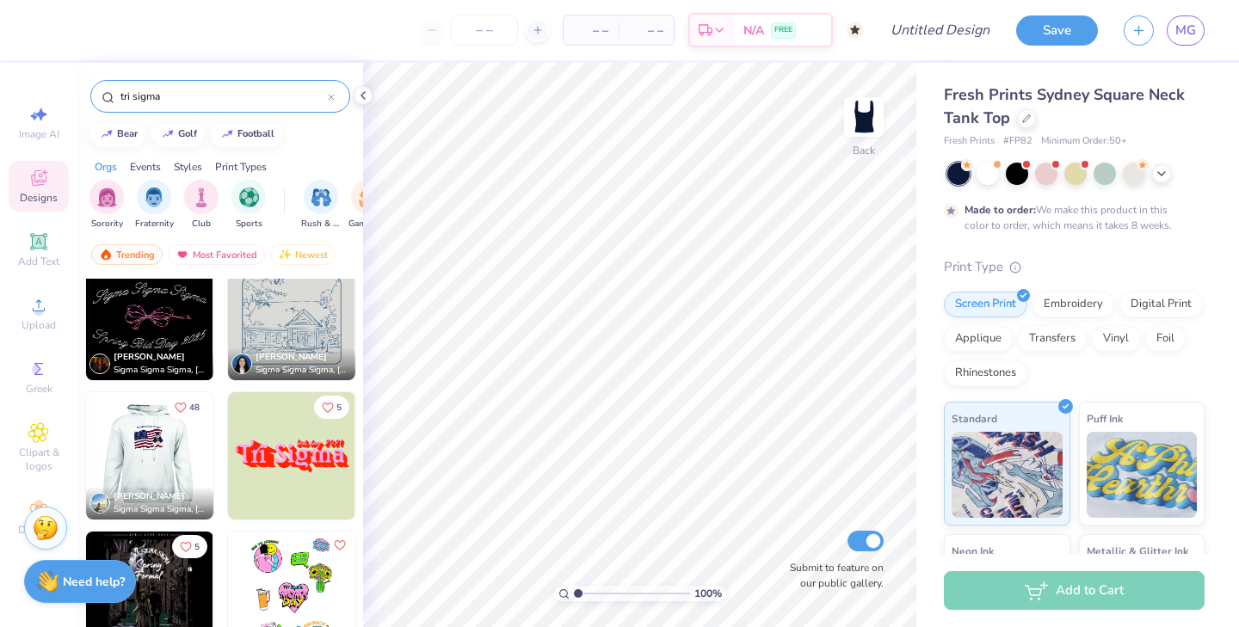
click at [86, 435] on img at bounding box center [22, 455] width 127 height 127
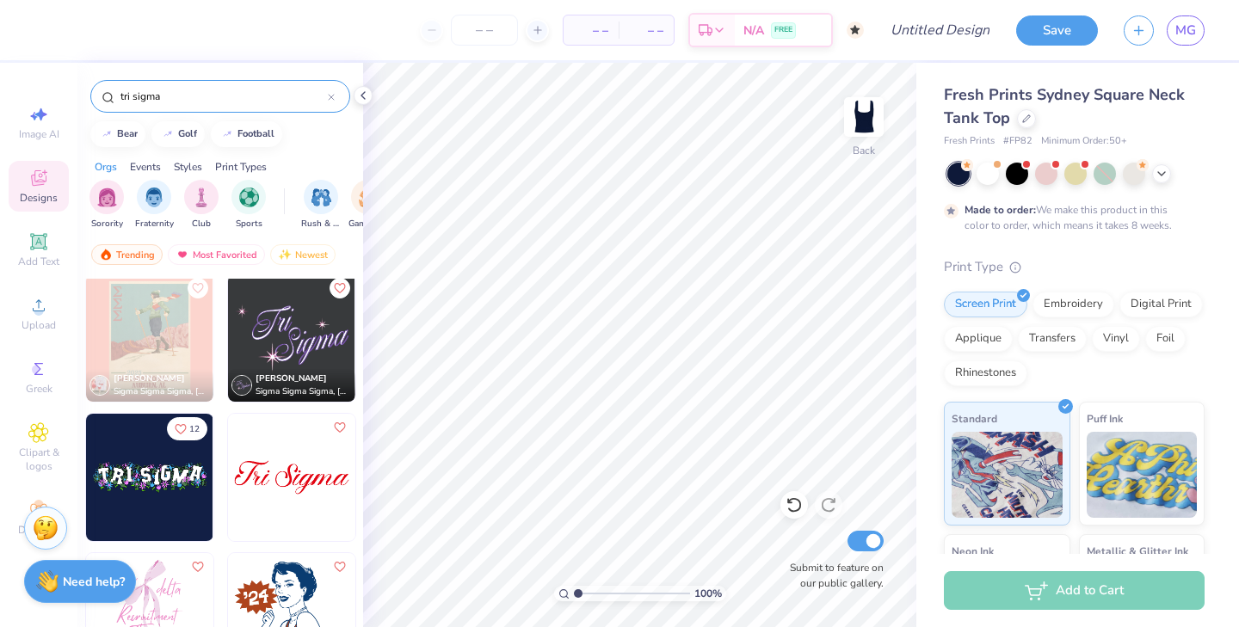
scroll to position [3073, 0]
click at [324, 506] on img at bounding box center [291, 477] width 127 height 127
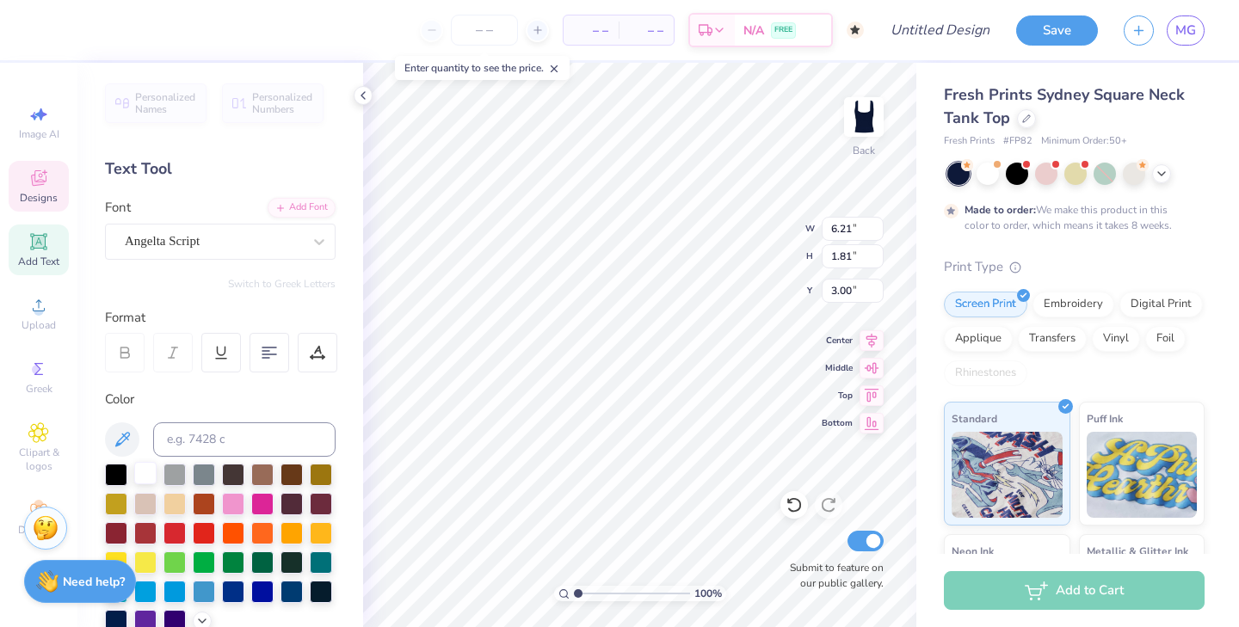
click at [145, 477] on div at bounding box center [145, 473] width 22 height 22
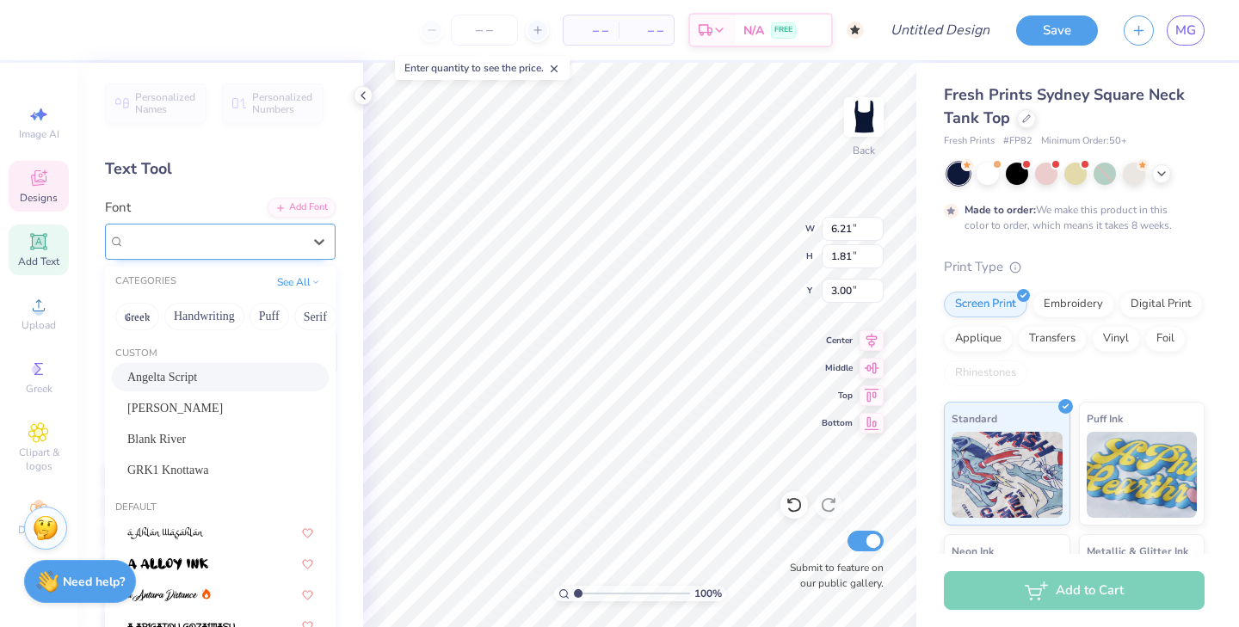
click at [227, 224] on div "Angelta Script" at bounding box center [220, 242] width 231 height 36
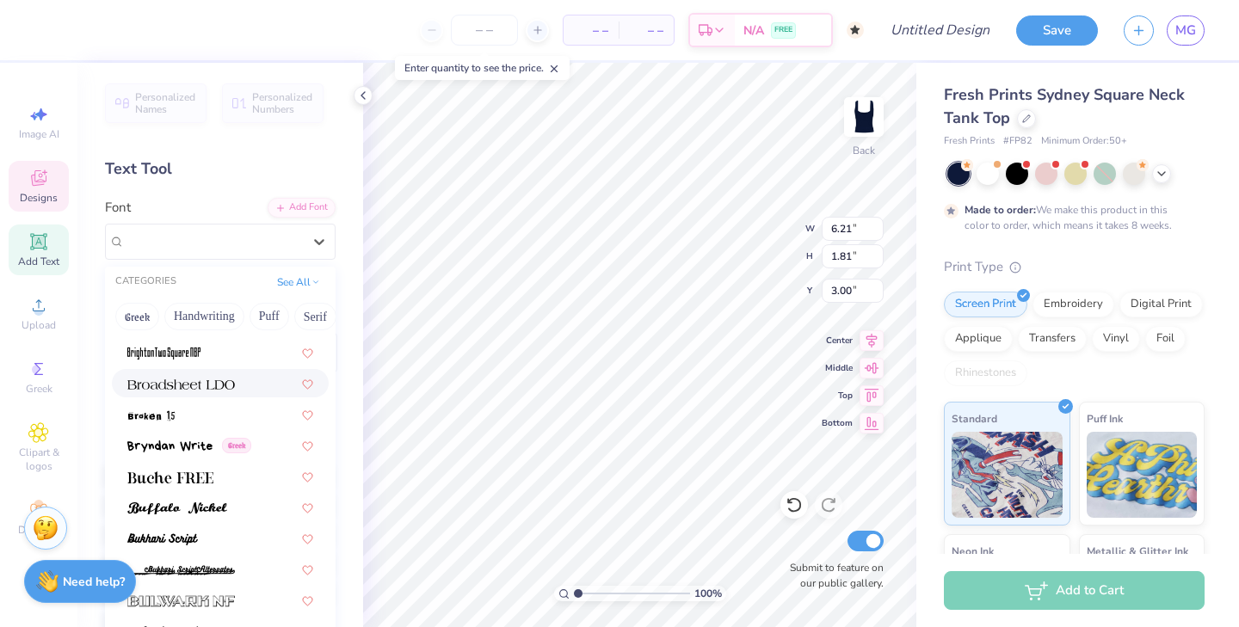
scroll to position [1610, 0]
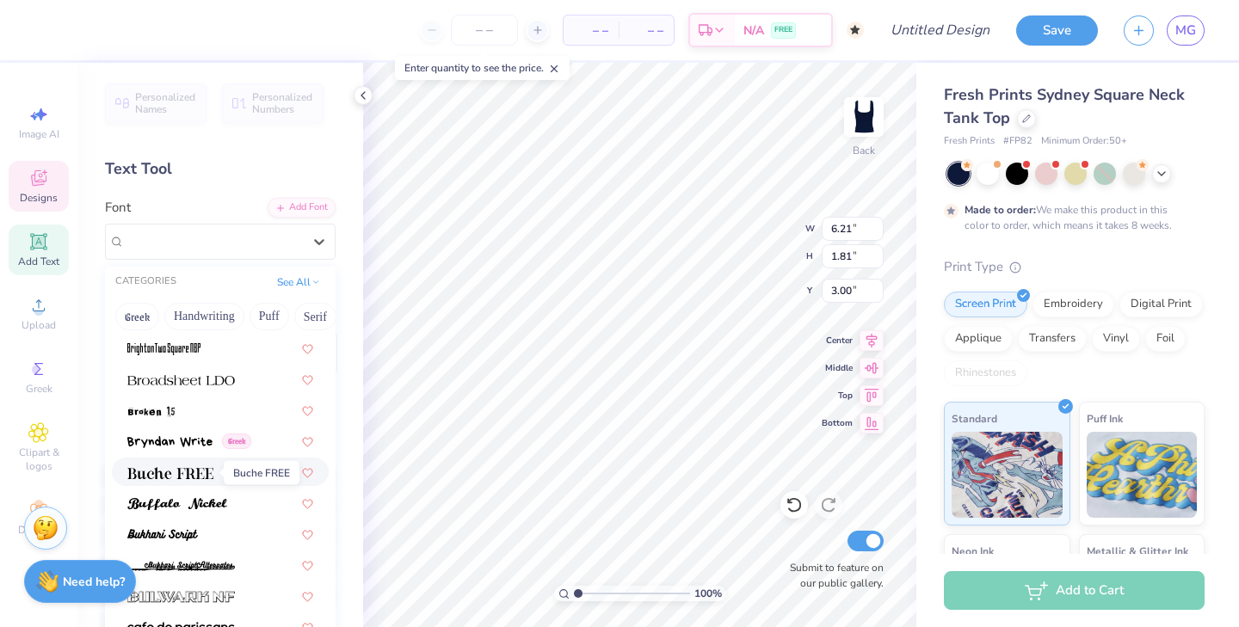
click at [188, 467] on span at bounding box center [170, 472] width 86 height 18
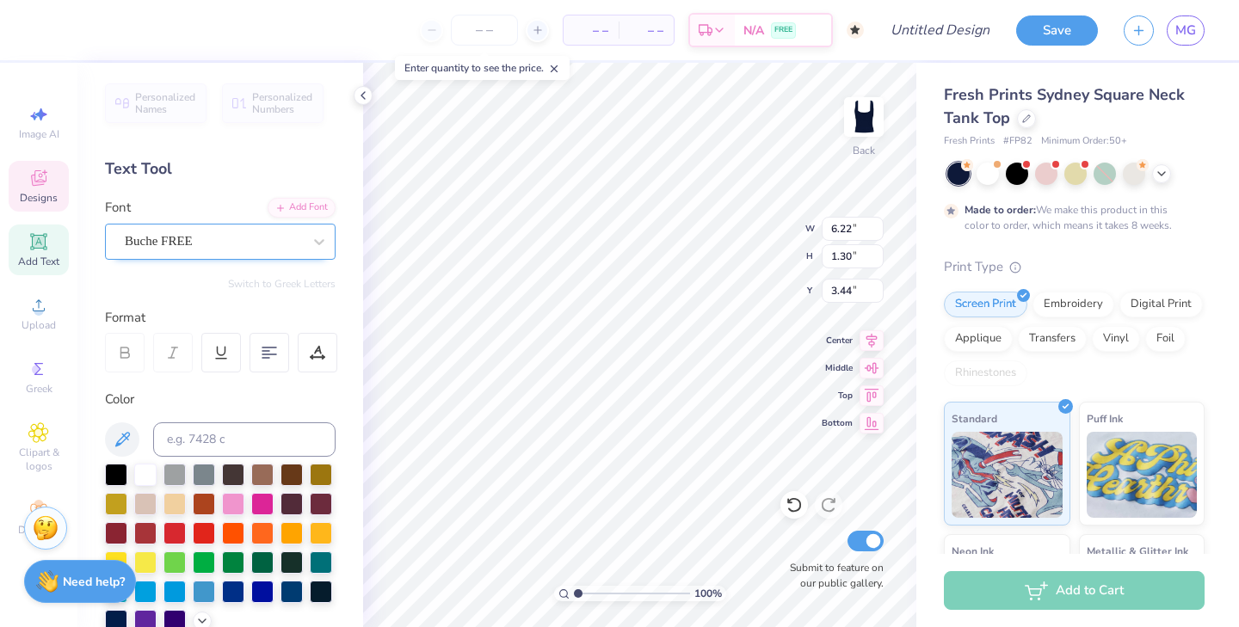
click at [223, 245] on div "Buche FREE" at bounding box center [213, 241] width 181 height 27
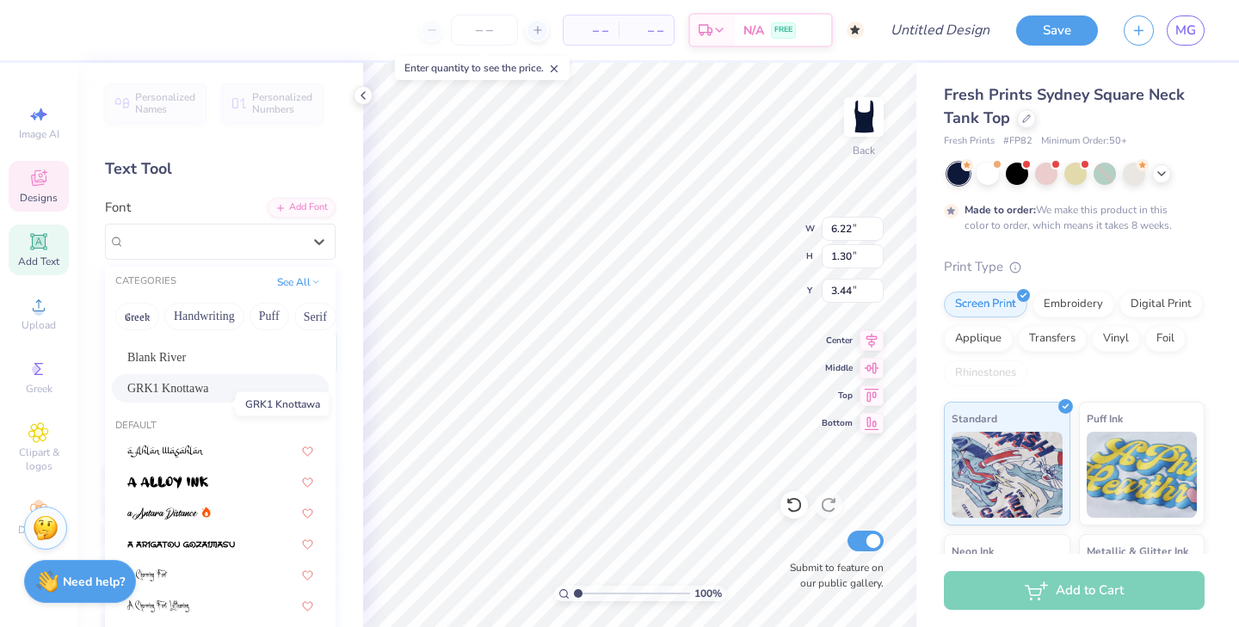
scroll to position [83, 0]
click at [143, 321] on button "Greek" at bounding box center [137, 317] width 44 height 28
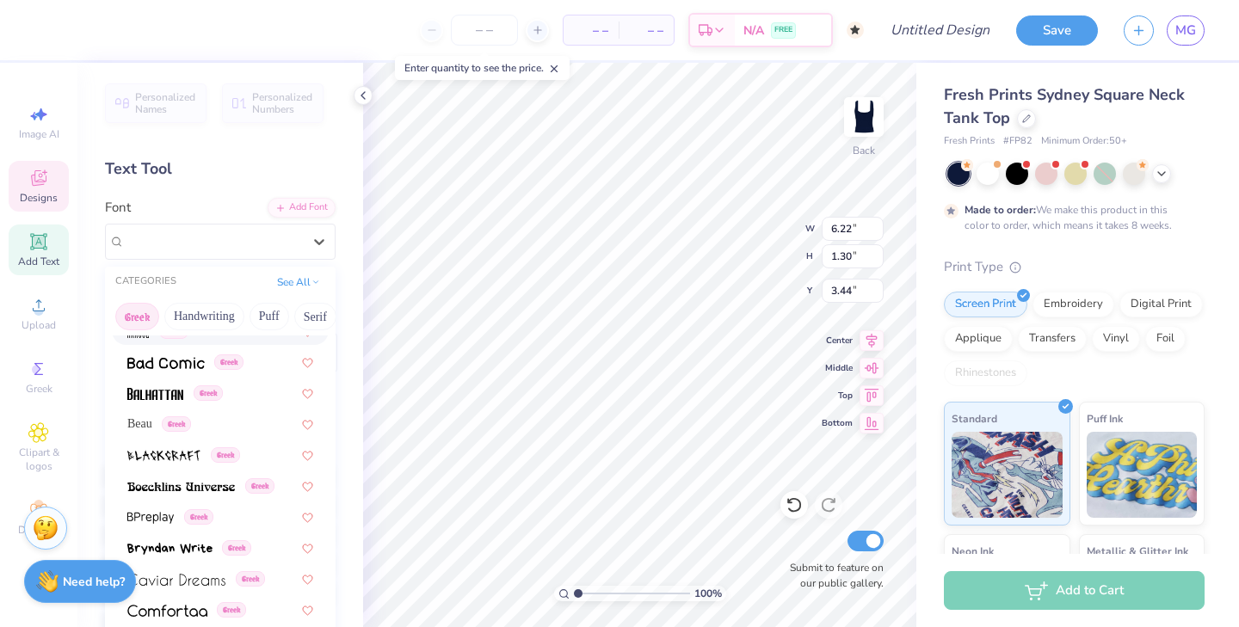
scroll to position [176, 0]
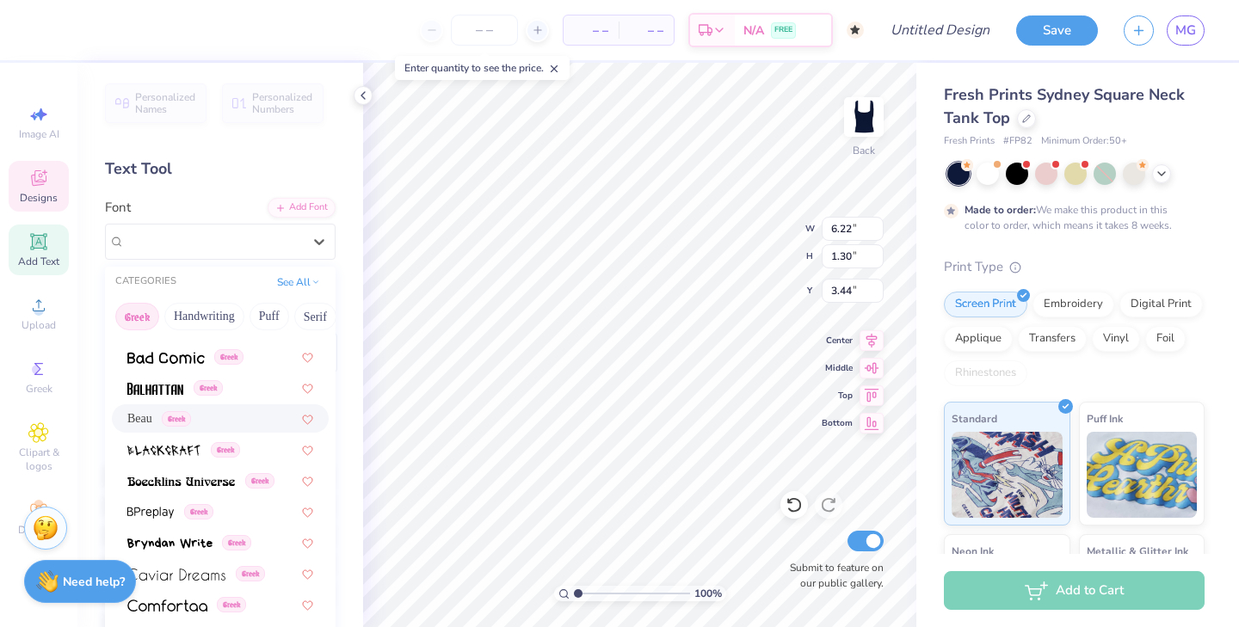
click at [142, 420] on span "Beau" at bounding box center [139, 419] width 25 height 18
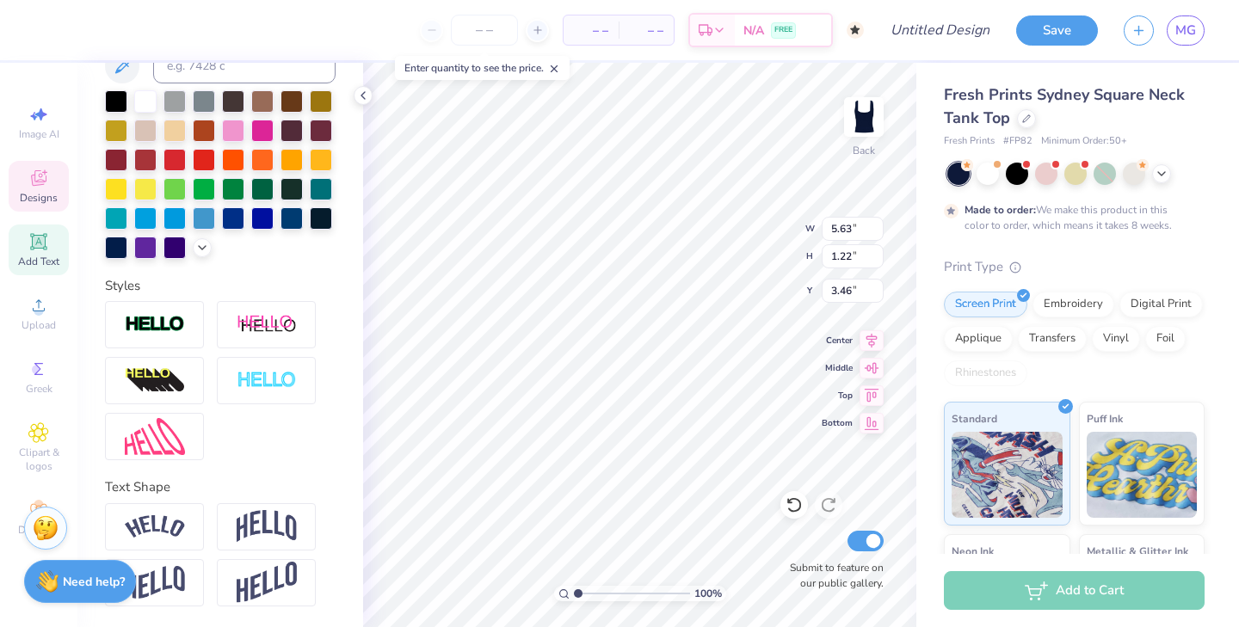
scroll to position [374, 0]
click at [263, 527] on img at bounding box center [267, 526] width 60 height 33
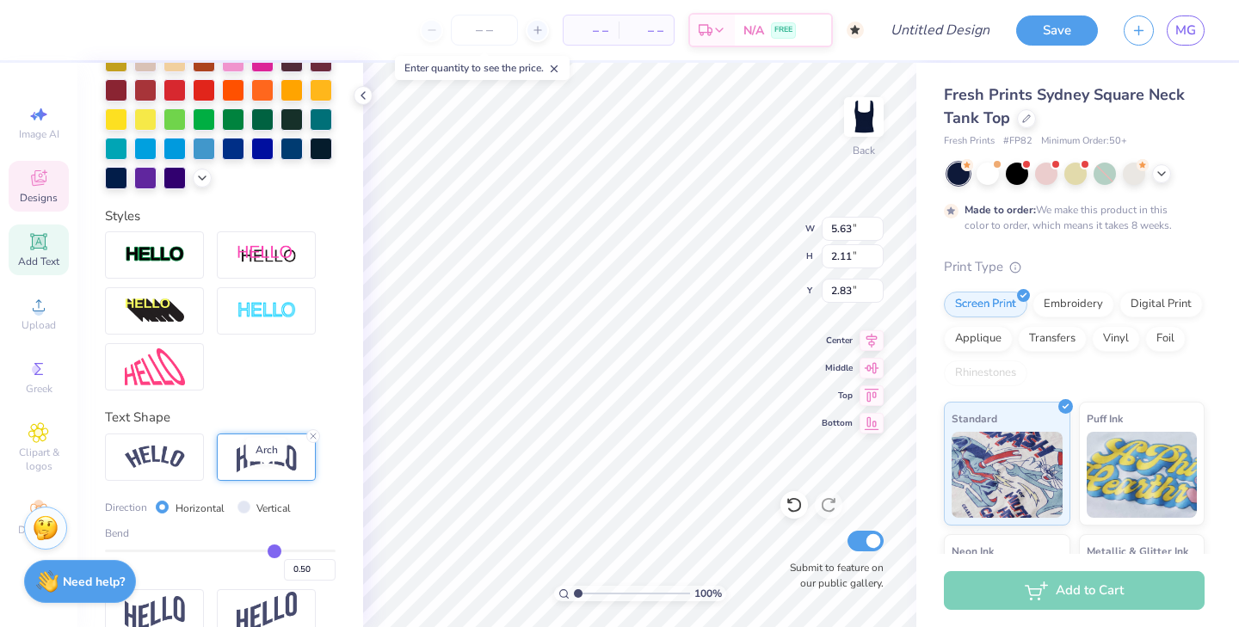
scroll to position [457, 0]
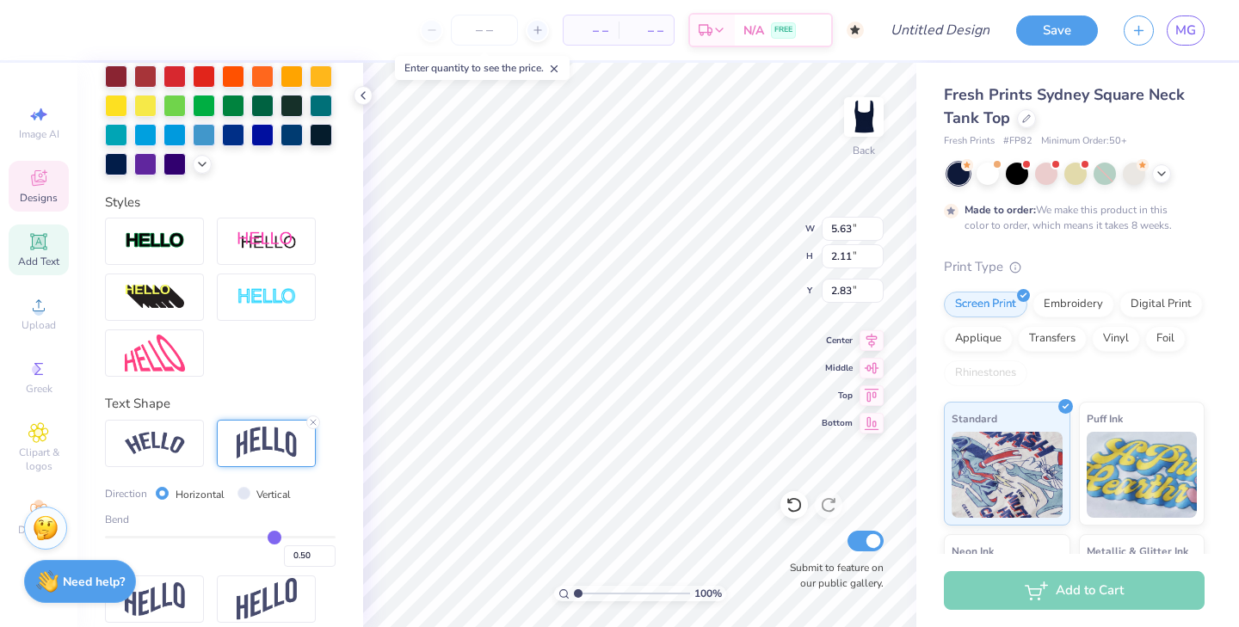
click at [244, 498] on input "Vertical" at bounding box center [244, 493] width 13 height 13
drag, startPoint x: 272, startPoint y: 535, endPoint x: 251, endPoint y: 535, distance: 20.7
click at [251, 536] on input "range" at bounding box center [220, 537] width 231 height 3
click at [175, 449] on img at bounding box center [155, 443] width 60 height 23
click at [263, 454] on img at bounding box center [267, 443] width 60 height 33
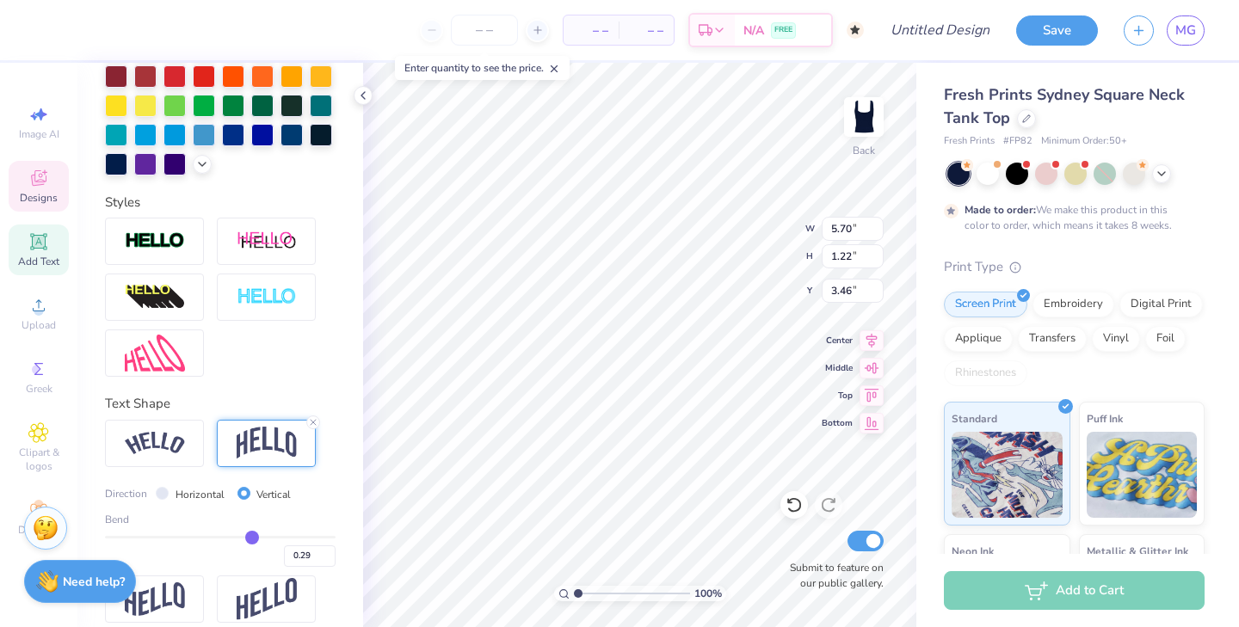
click at [165, 493] on input "Horizontal" at bounding box center [162, 493] width 13 height 13
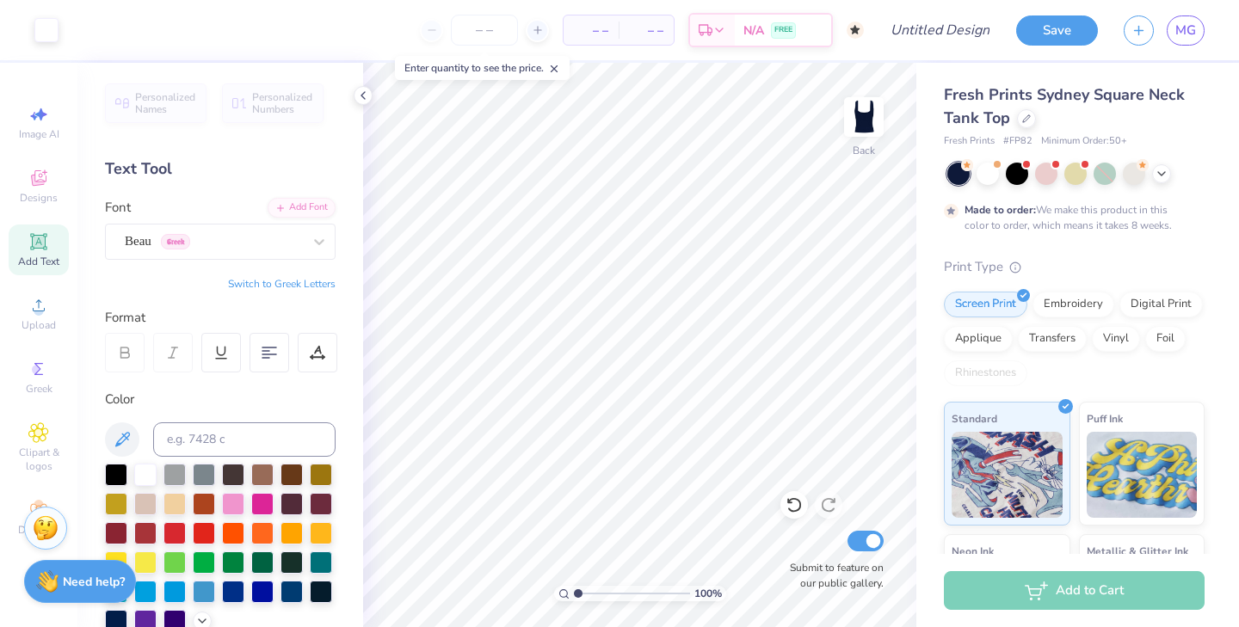
scroll to position [0, 0]
click at [51, 183] on div "Designs" at bounding box center [39, 186] width 60 height 51
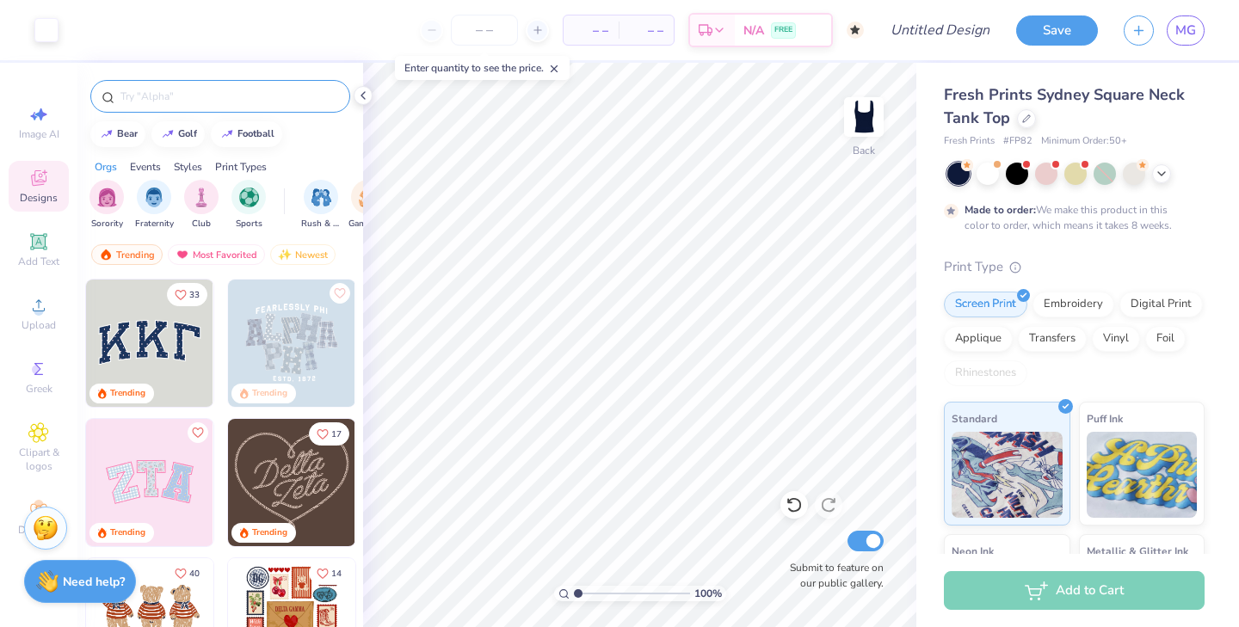
click at [165, 96] on input "text" at bounding box center [229, 96] width 220 height 17
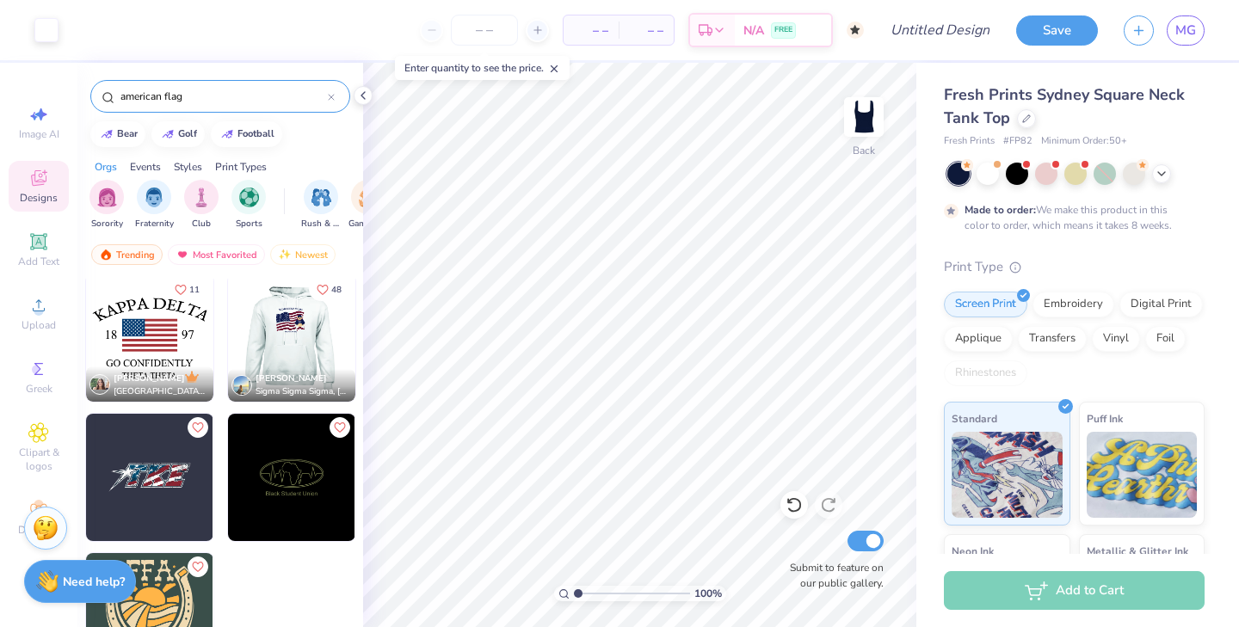
scroll to position [284, 0]
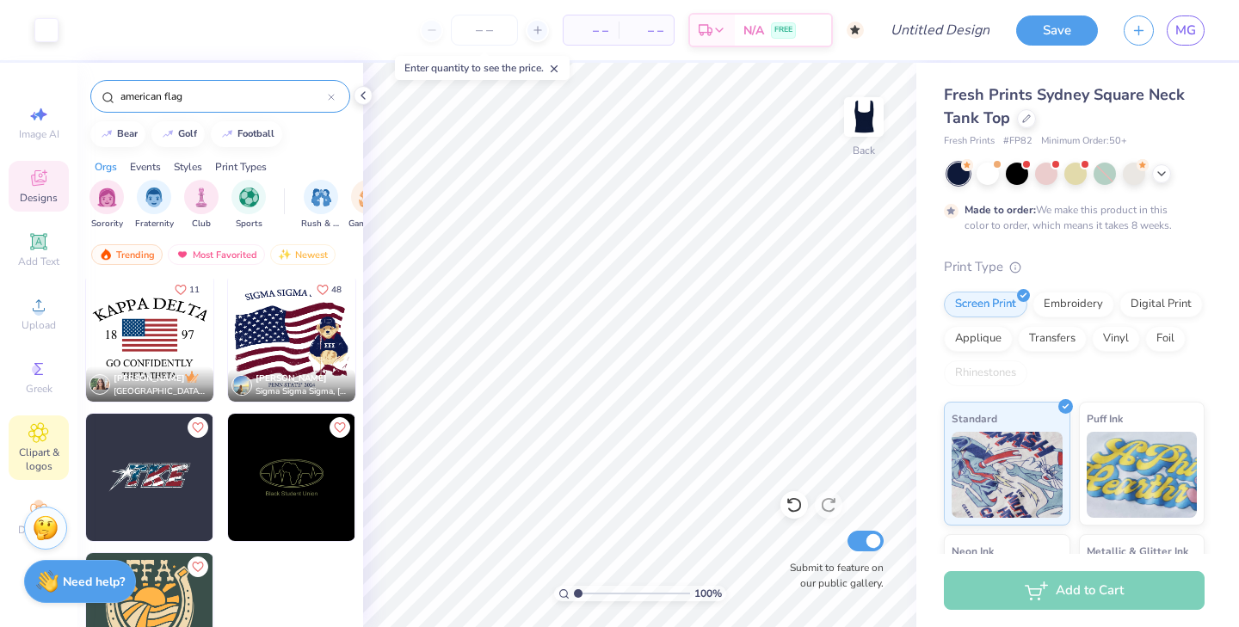
click at [38, 443] on div "Clipart & logos" at bounding box center [39, 448] width 60 height 65
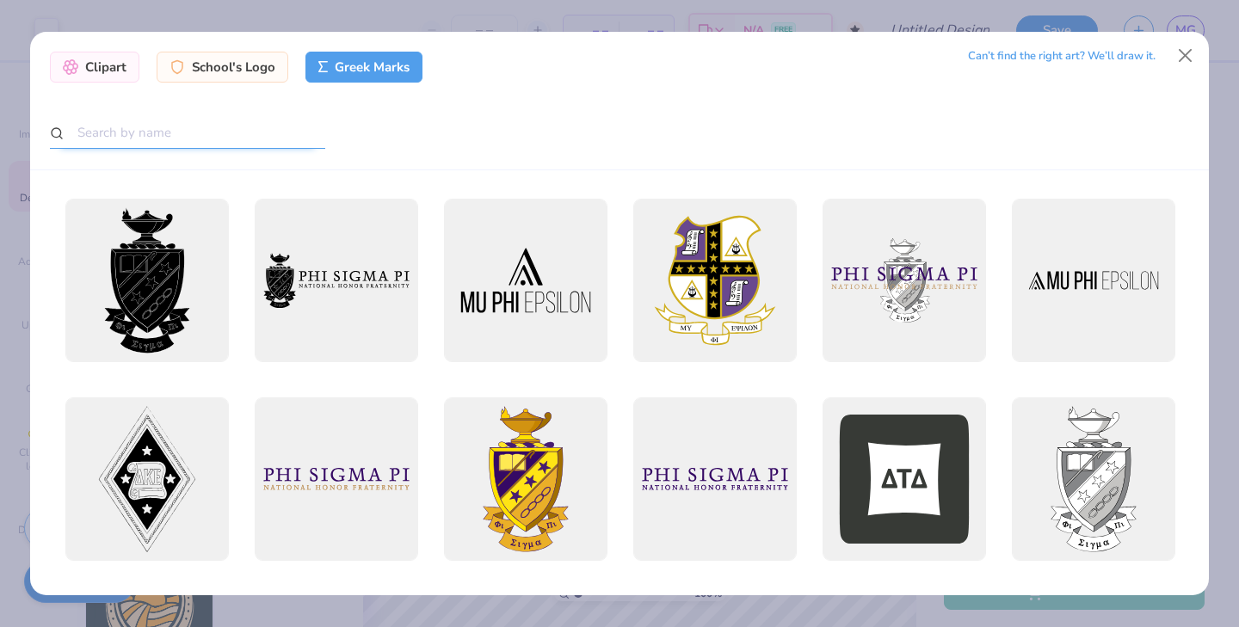
click at [176, 133] on input "text" at bounding box center [187, 133] width 275 height 32
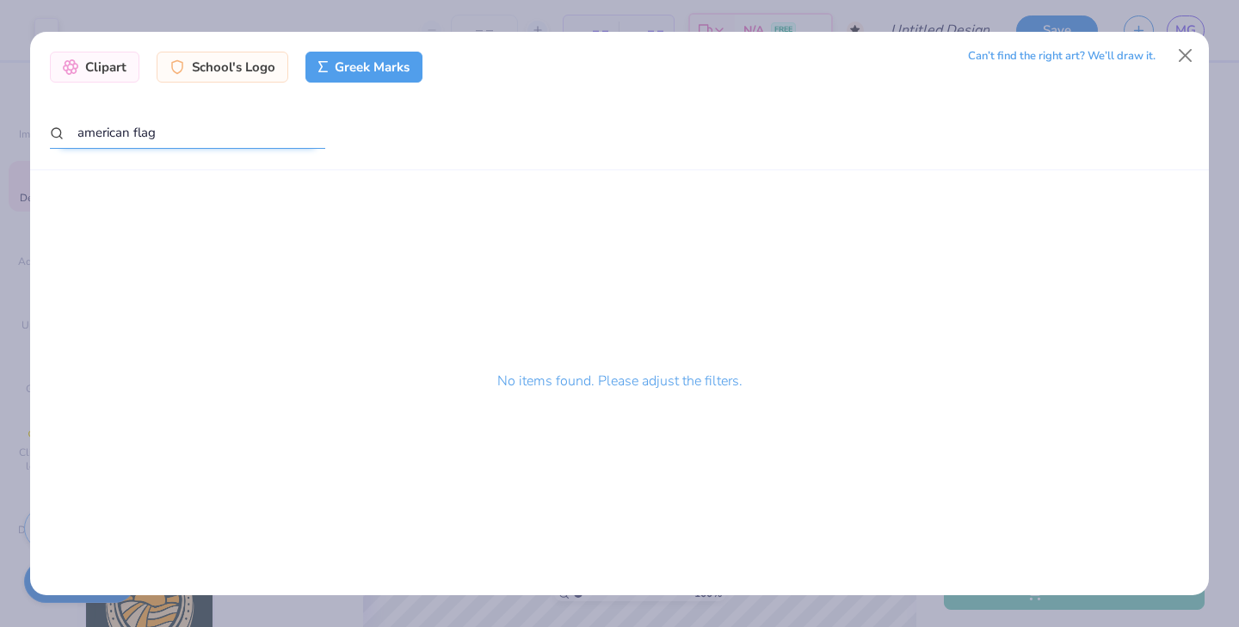
click at [184, 131] on input "american flag" at bounding box center [187, 133] width 275 height 32
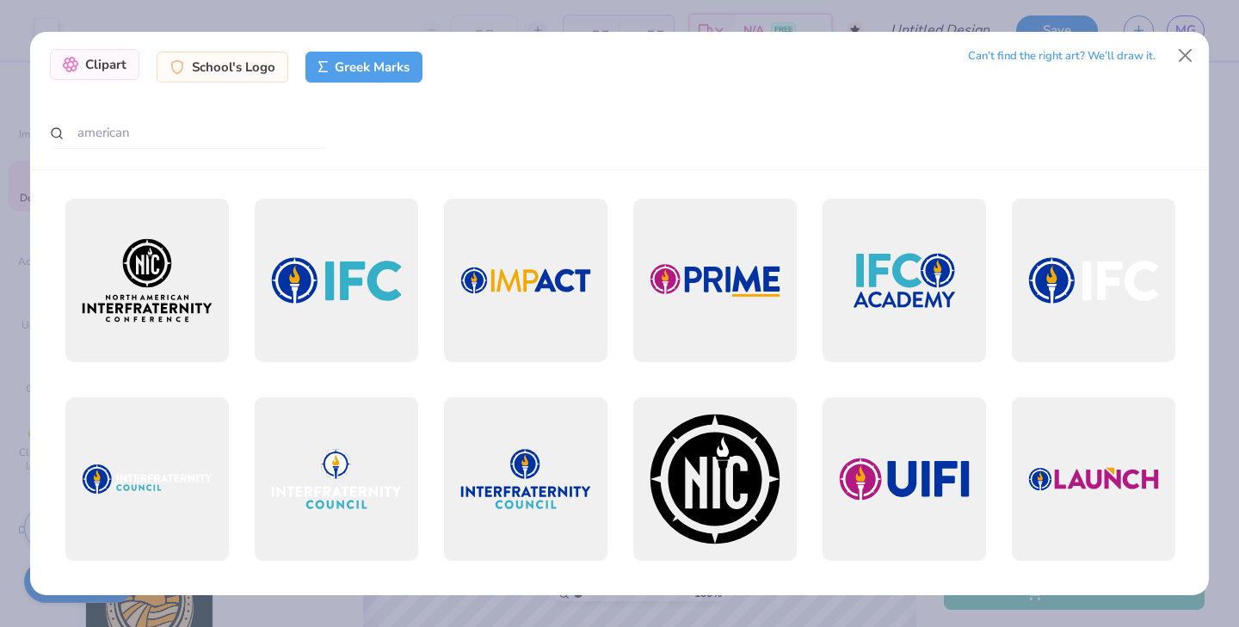
click at [121, 64] on div "Clipart" at bounding box center [95, 64] width 90 height 31
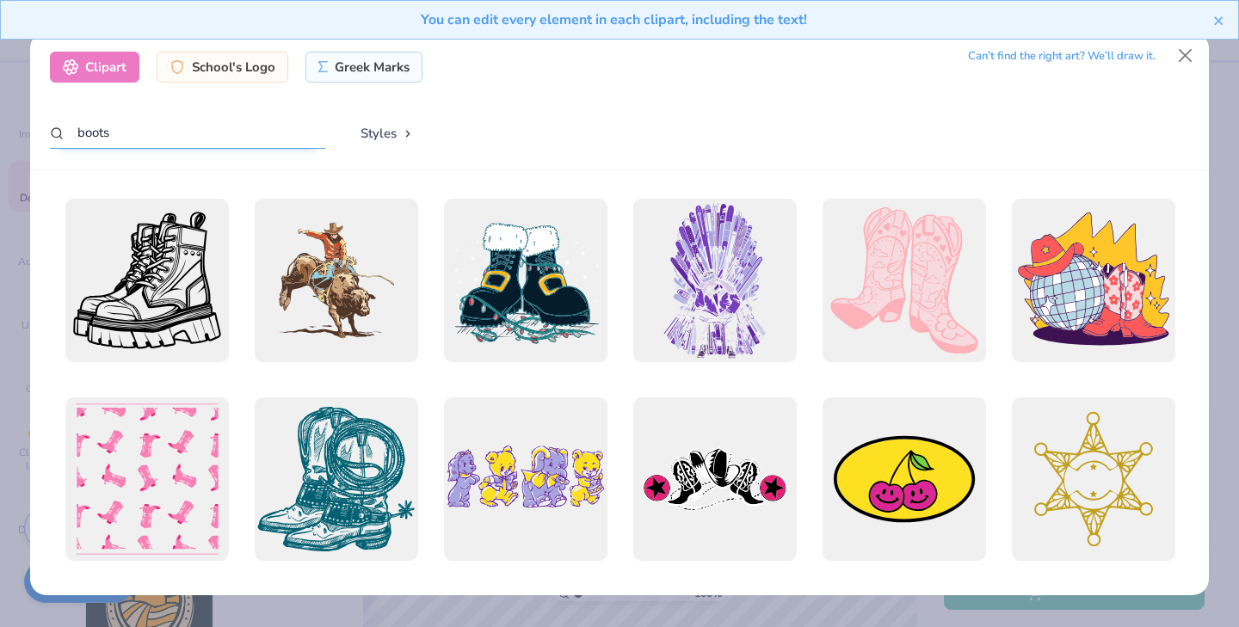
click at [136, 146] on input "boots" at bounding box center [187, 133] width 275 height 32
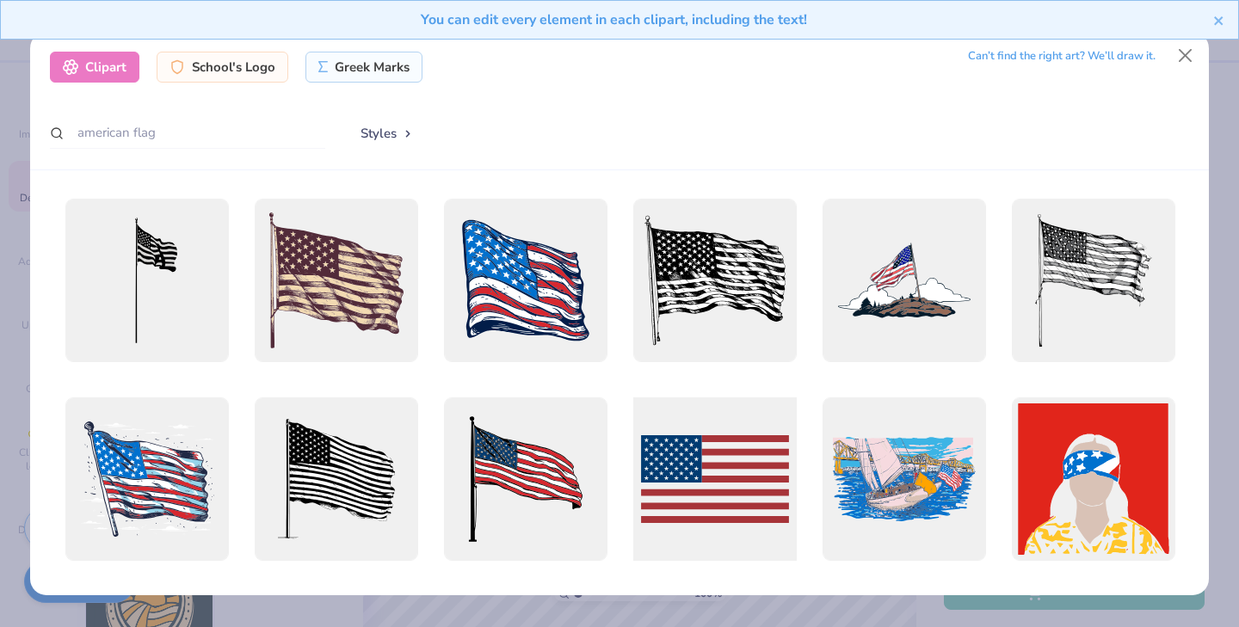
click at [728, 479] on div at bounding box center [715, 479] width 180 height 180
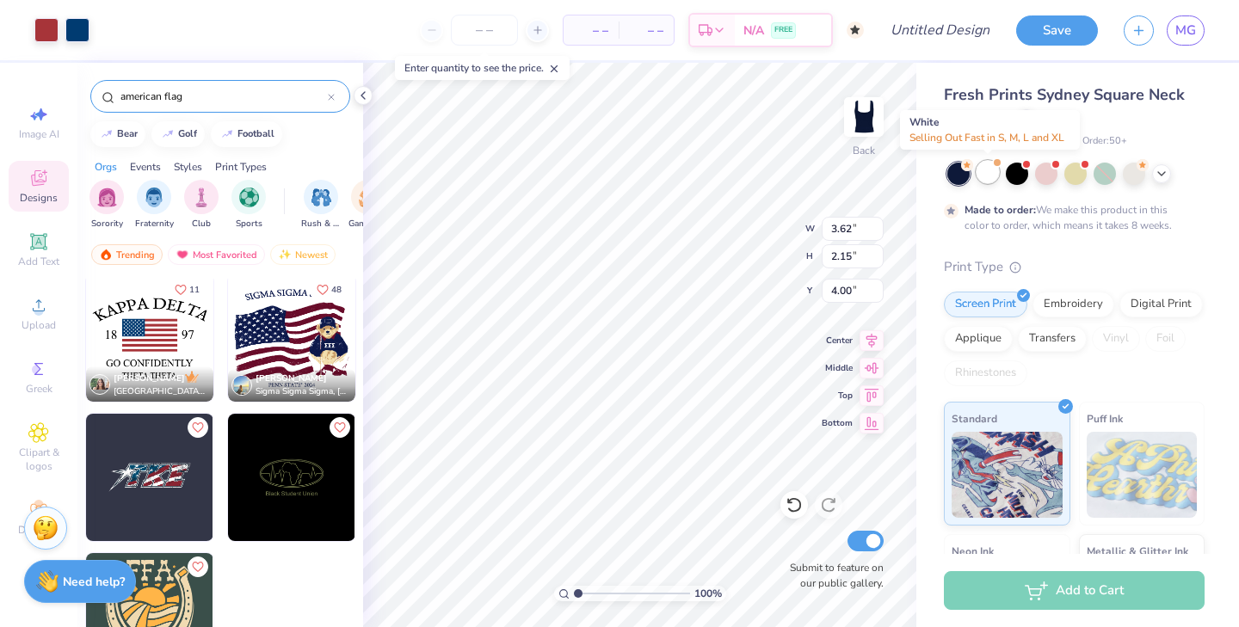
click at [981, 177] on div at bounding box center [988, 172] width 22 height 22
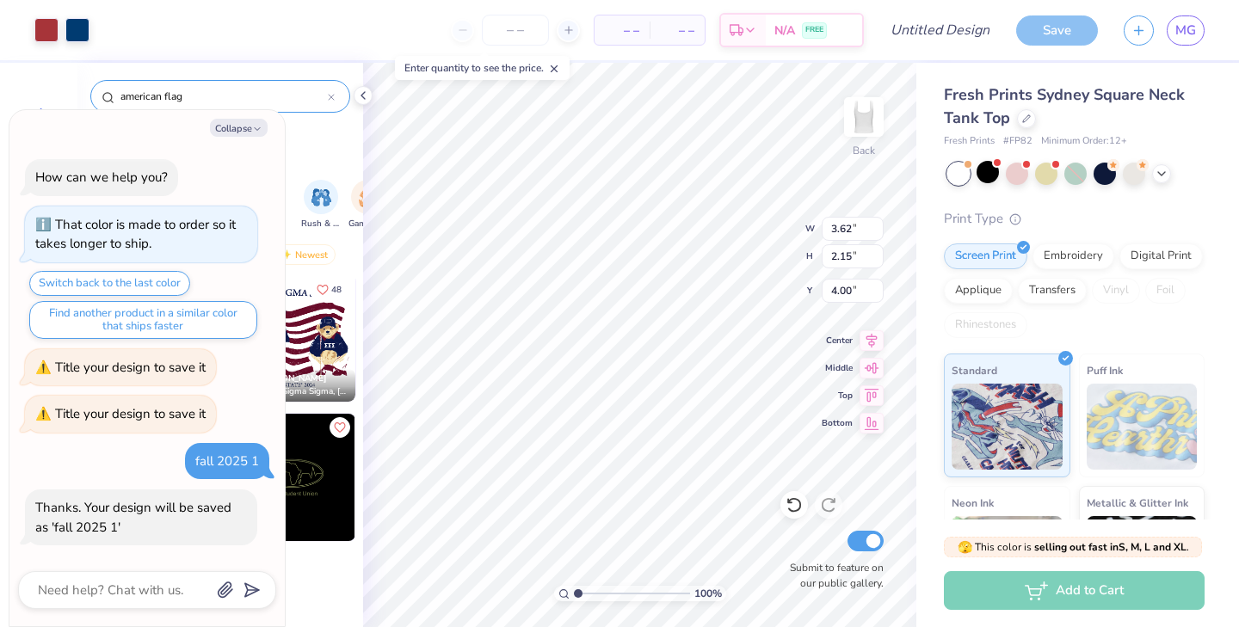
scroll to position [300, 0]
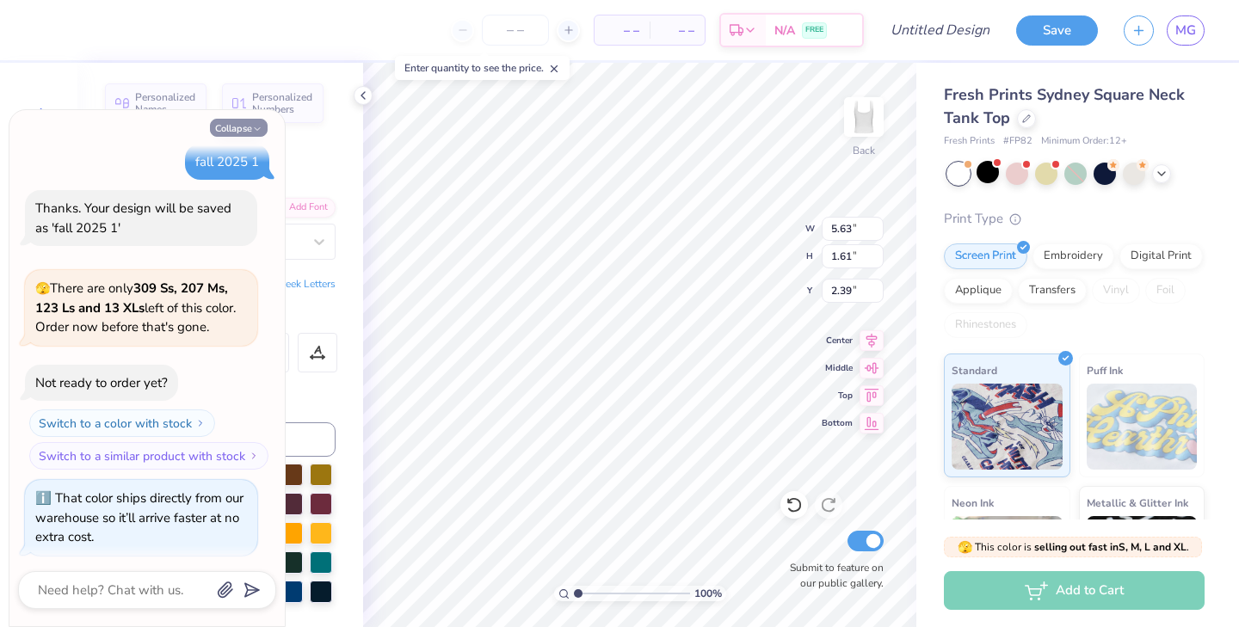
click at [246, 130] on button "Collapse" at bounding box center [239, 128] width 58 height 18
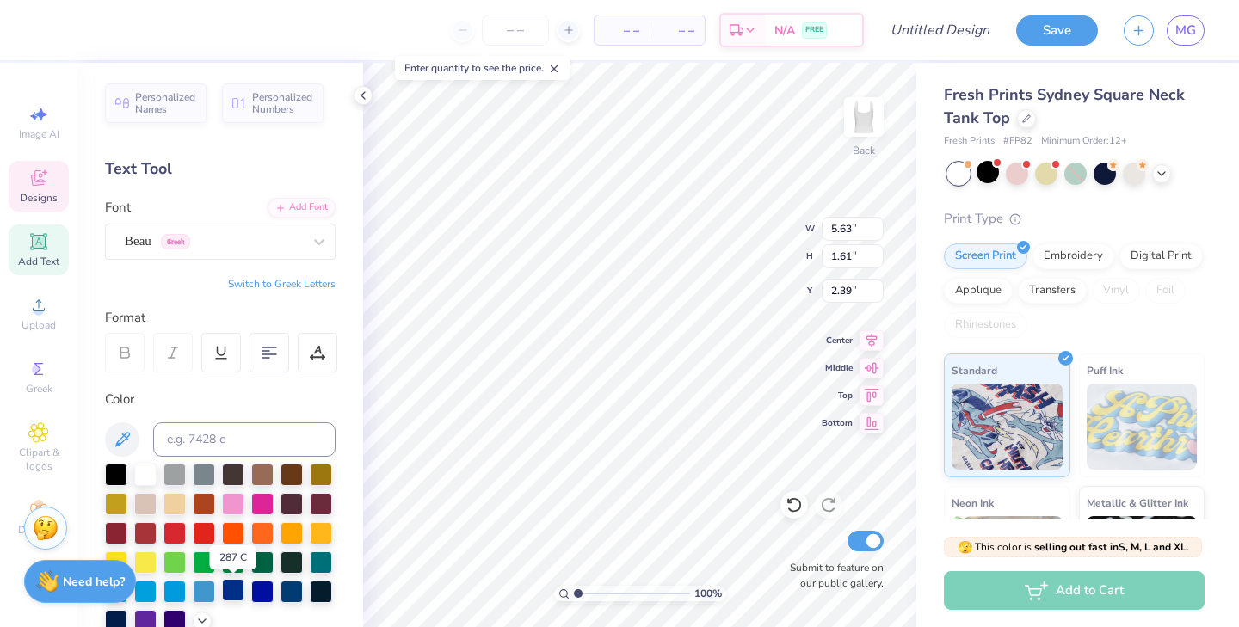
click at [238, 593] on div at bounding box center [233, 590] width 22 height 22
click at [257, 595] on div at bounding box center [262, 592] width 22 height 22
click at [291, 594] on div at bounding box center [292, 590] width 22 height 22
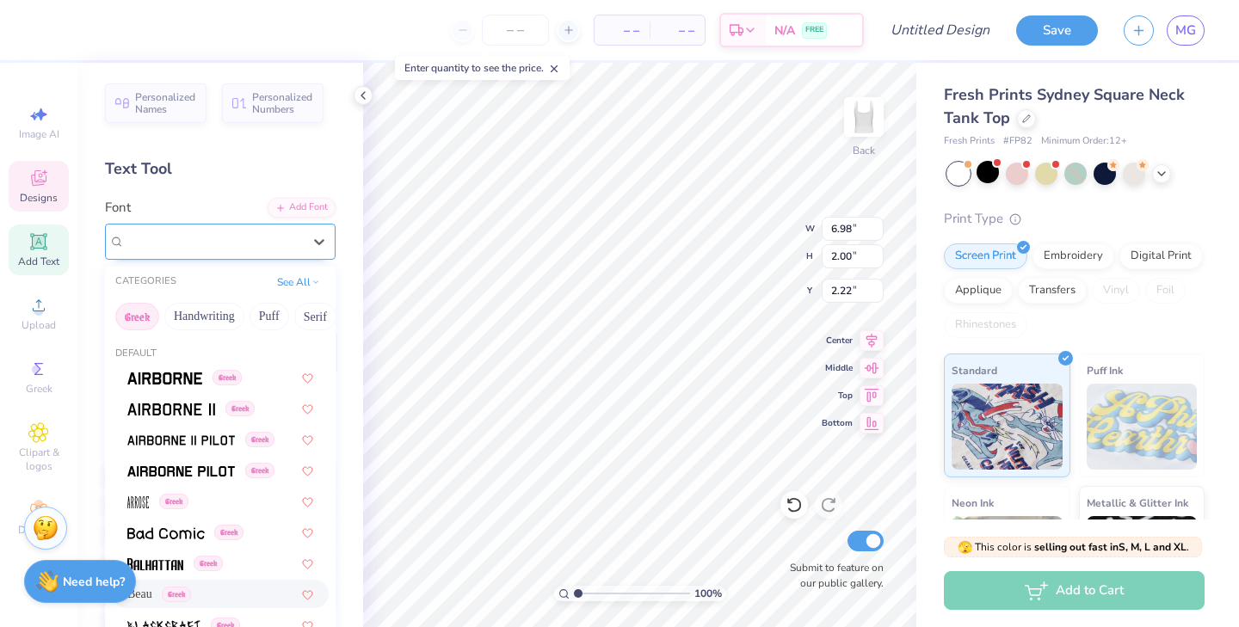
click at [268, 234] on div "Beau Greek" at bounding box center [213, 241] width 181 height 27
click at [135, 320] on button "Greek" at bounding box center [137, 317] width 44 height 28
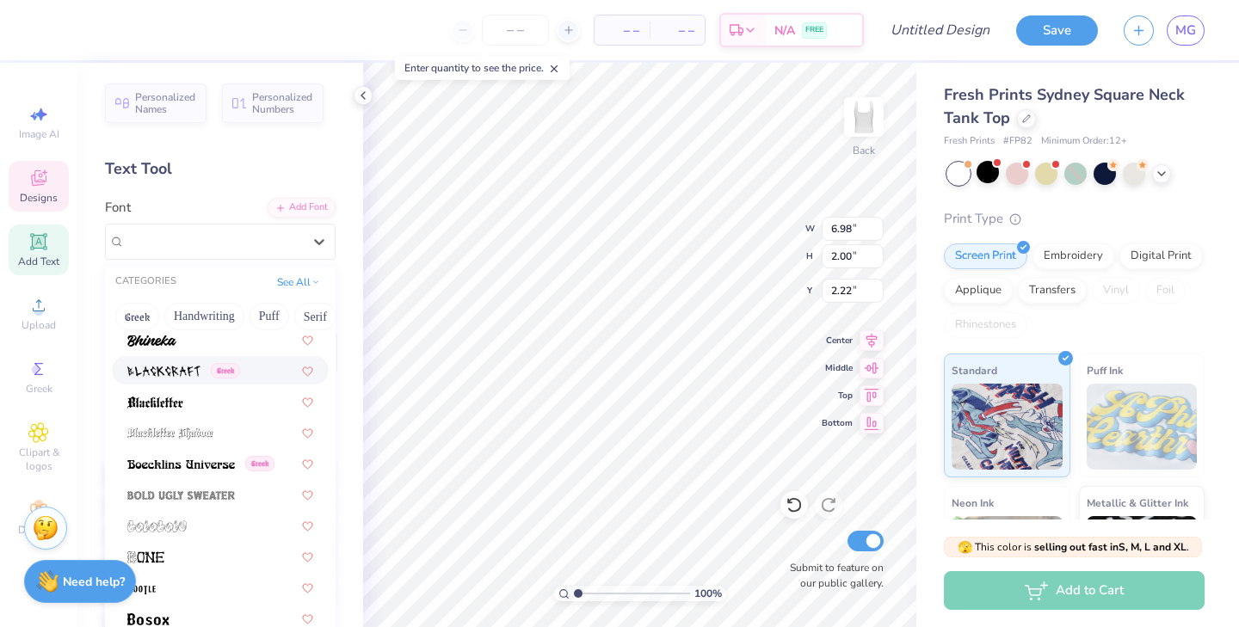
scroll to position [1073, 0]
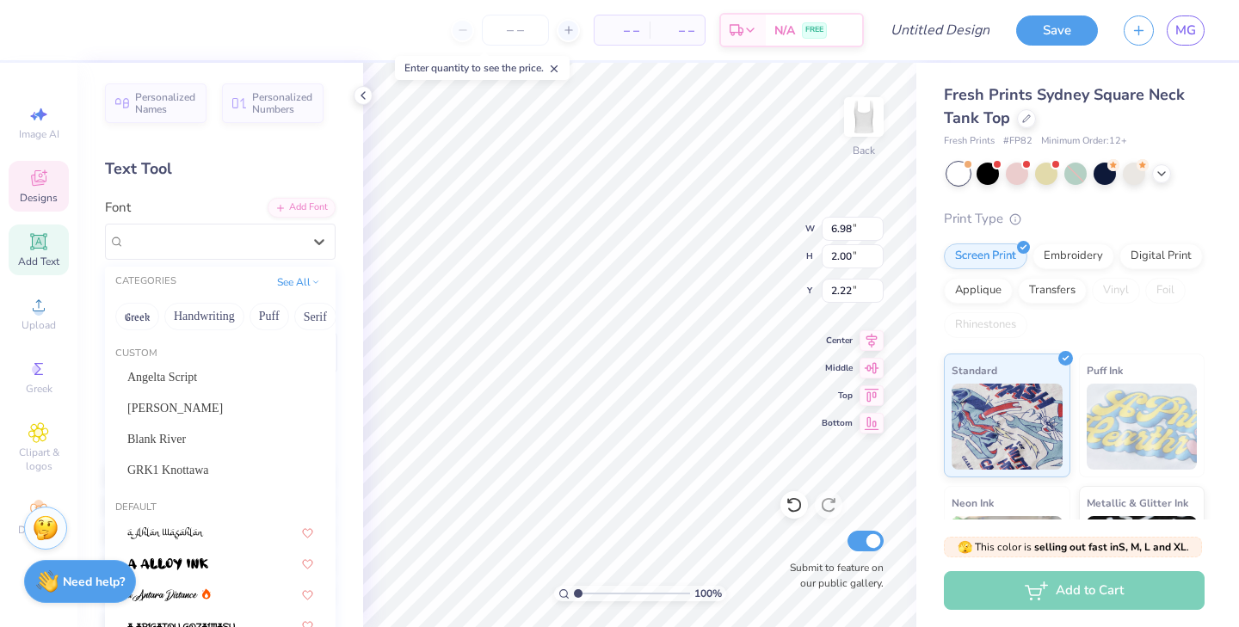
scroll to position [1074, 0]
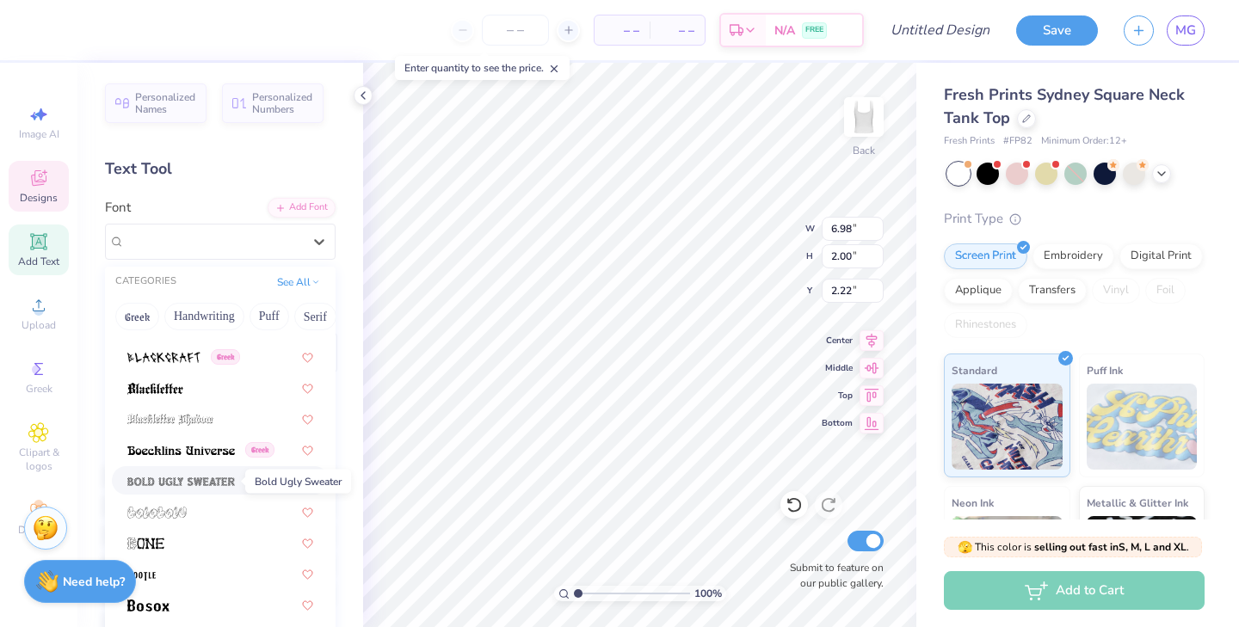
click at [184, 478] on img at bounding box center [181, 482] width 108 height 12
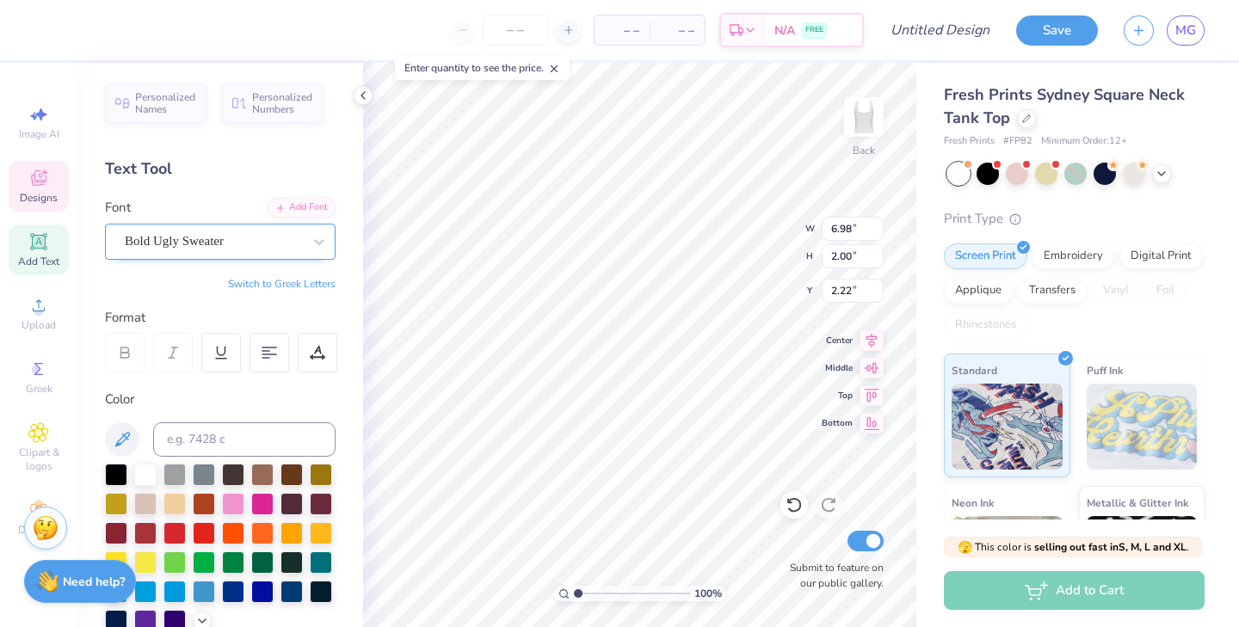
type input "7.03"
type input "1.89"
type input "2.28"
click at [247, 243] on div "Bold Ugly Sweater" at bounding box center [213, 241] width 181 height 27
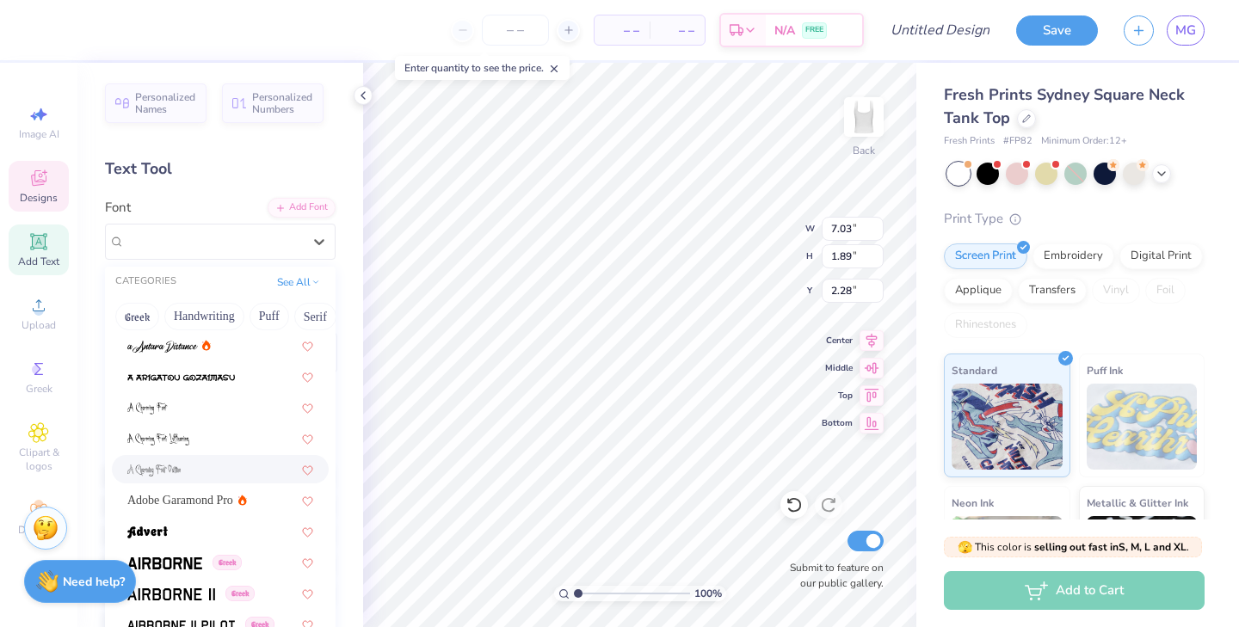
scroll to position [250, 0]
click at [1167, 170] on icon at bounding box center [1162, 172] width 14 height 14
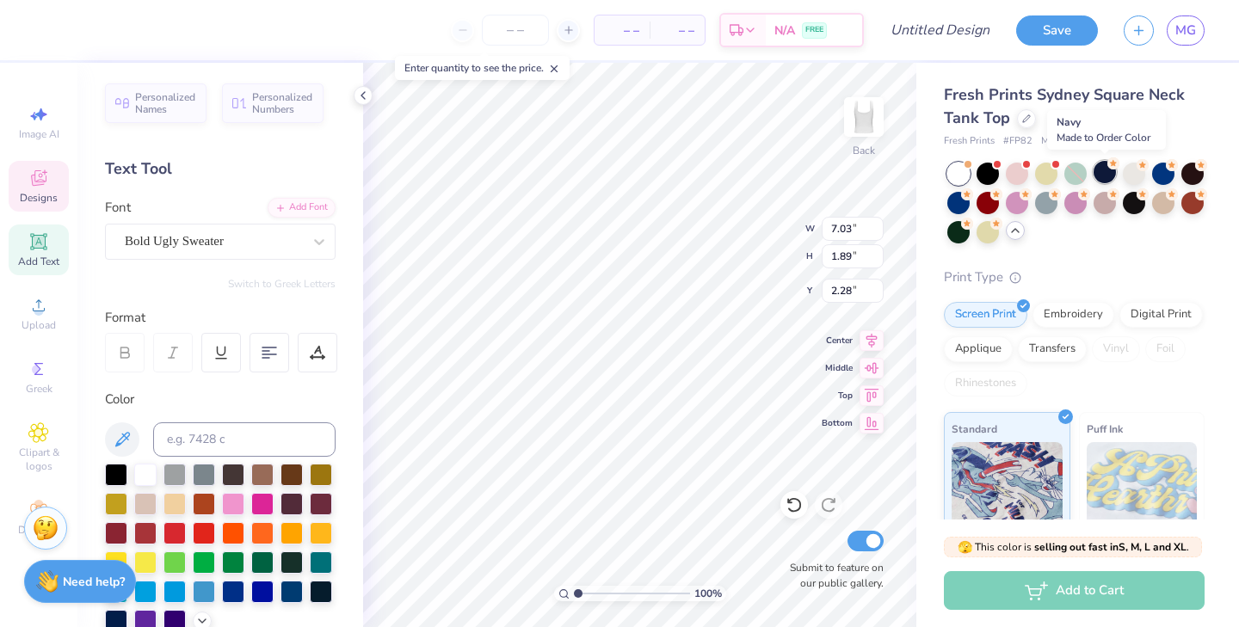
click at [1111, 166] on circle at bounding box center [1114, 164] width 12 height 12
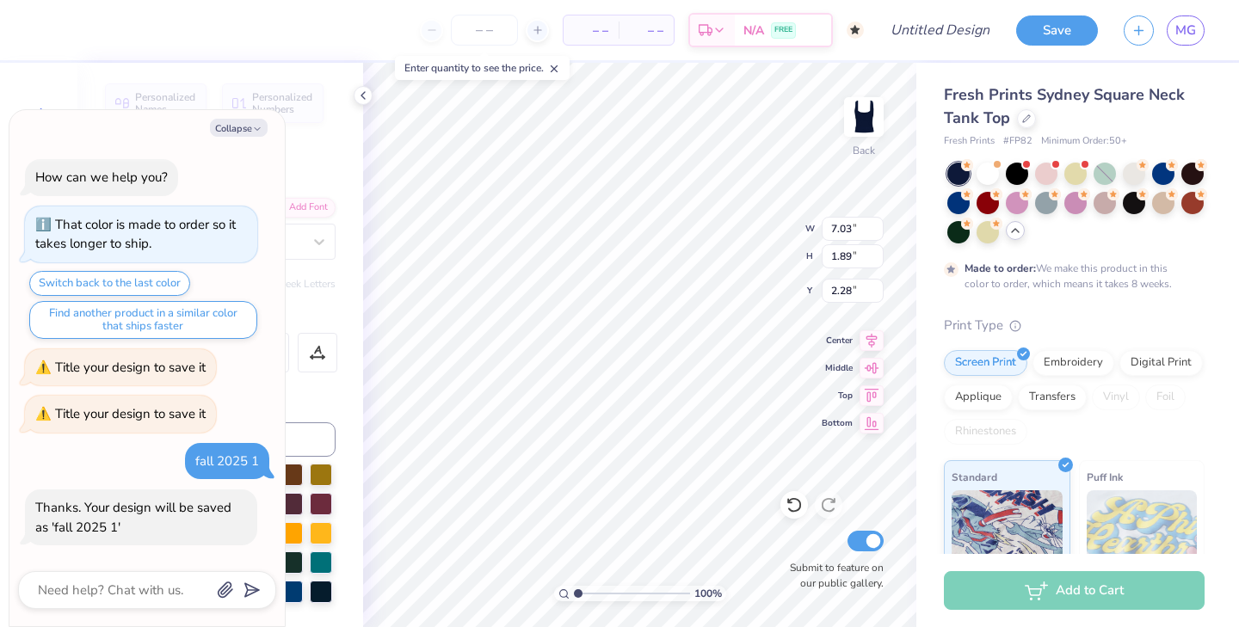
scroll to position [442, 0]
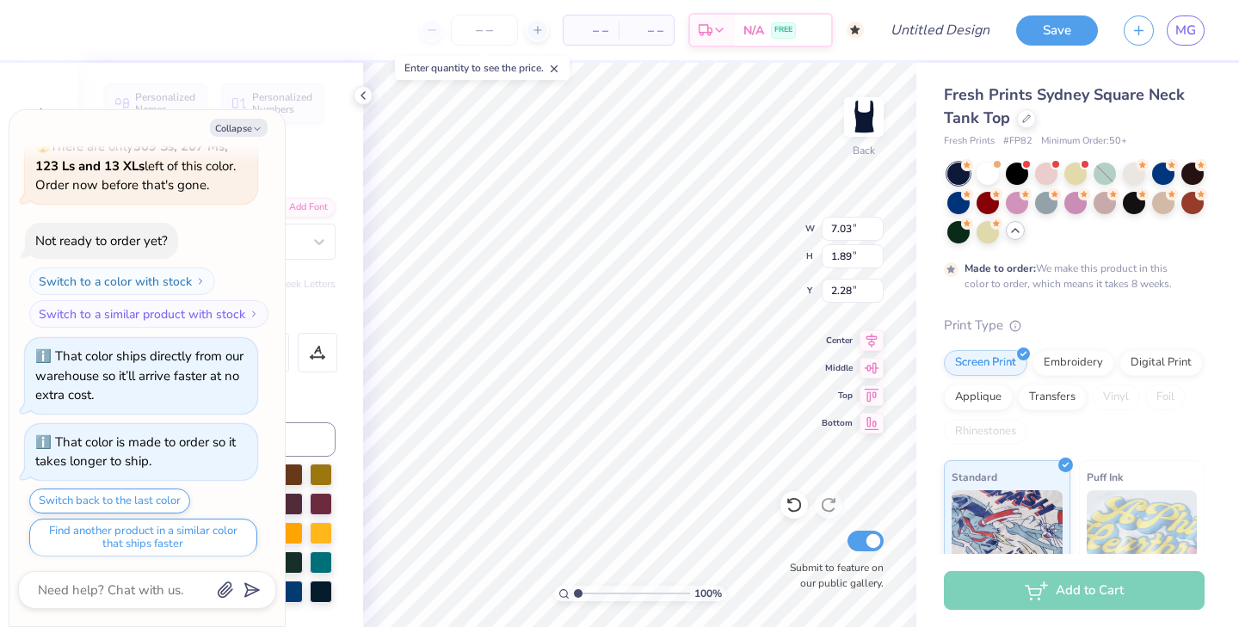
type textarea "x"
type input "2.06"
type input "1.22"
type input "6.24"
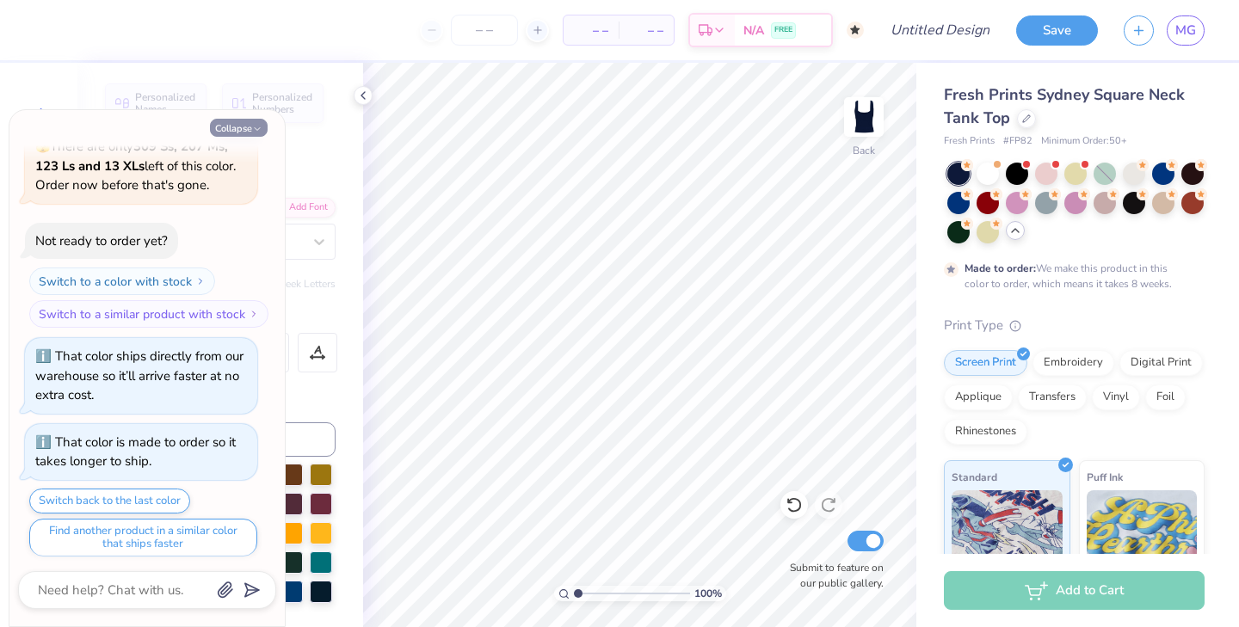
click at [238, 131] on button "Collapse" at bounding box center [239, 128] width 58 height 18
type textarea "x"
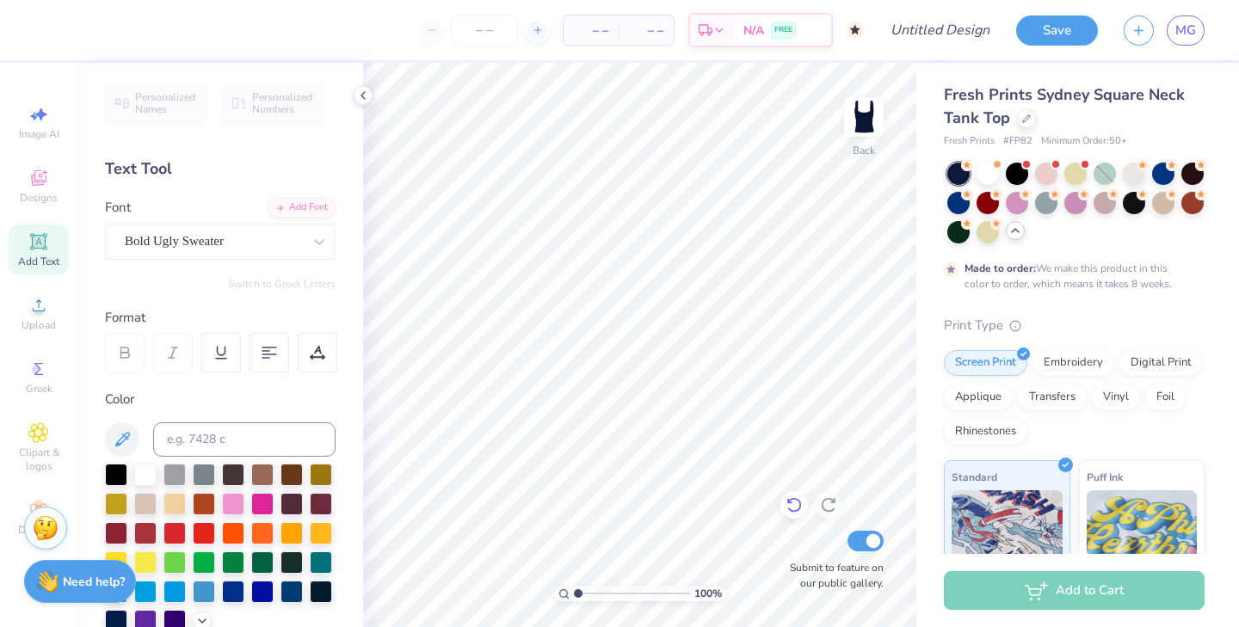
click at [790, 507] on icon at bounding box center [794, 505] width 17 height 17
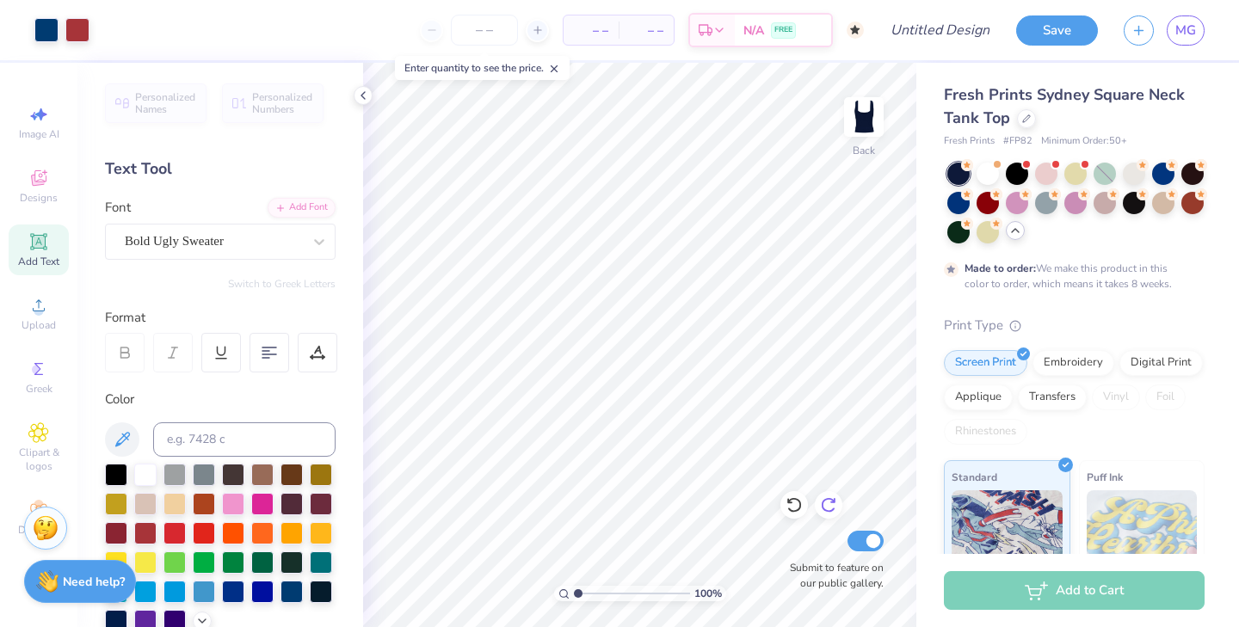
click at [824, 501] on icon at bounding box center [828, 505] width 15 height 15
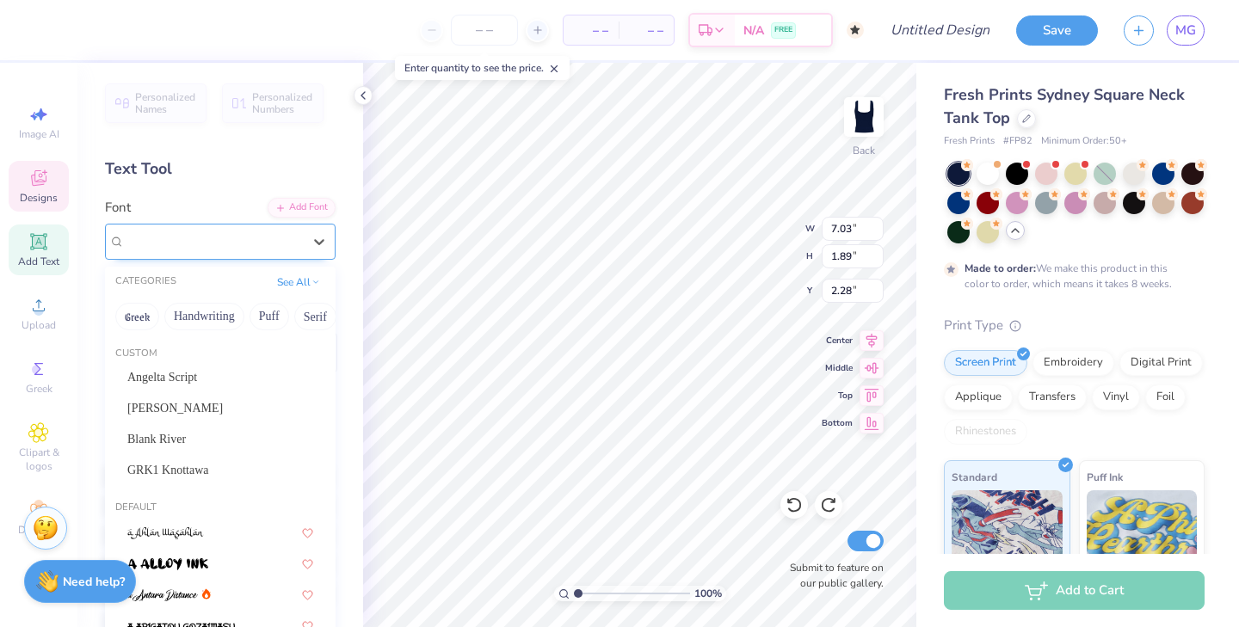
click at [251, 248] on div "Bold Ugly Sweater" at bounding box center [213, 241] width 181 height 27
click at [145, 314] on button "Greek" at bounding box center [137, 317] width 44 height 28
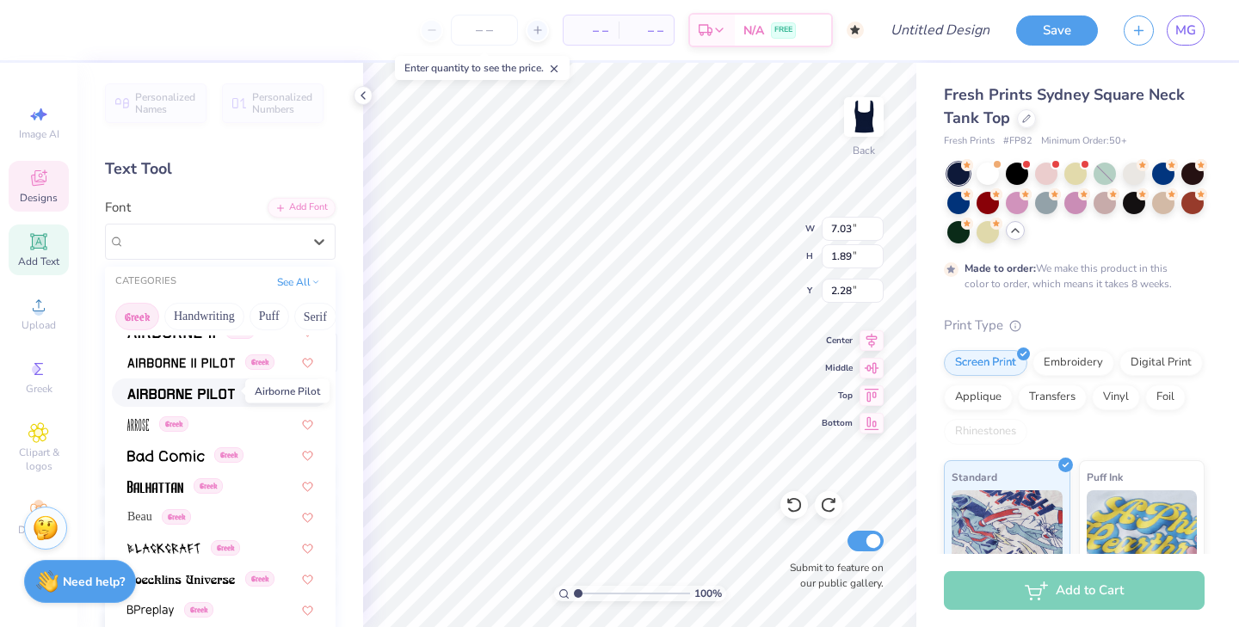
scroll to position [81, 0]
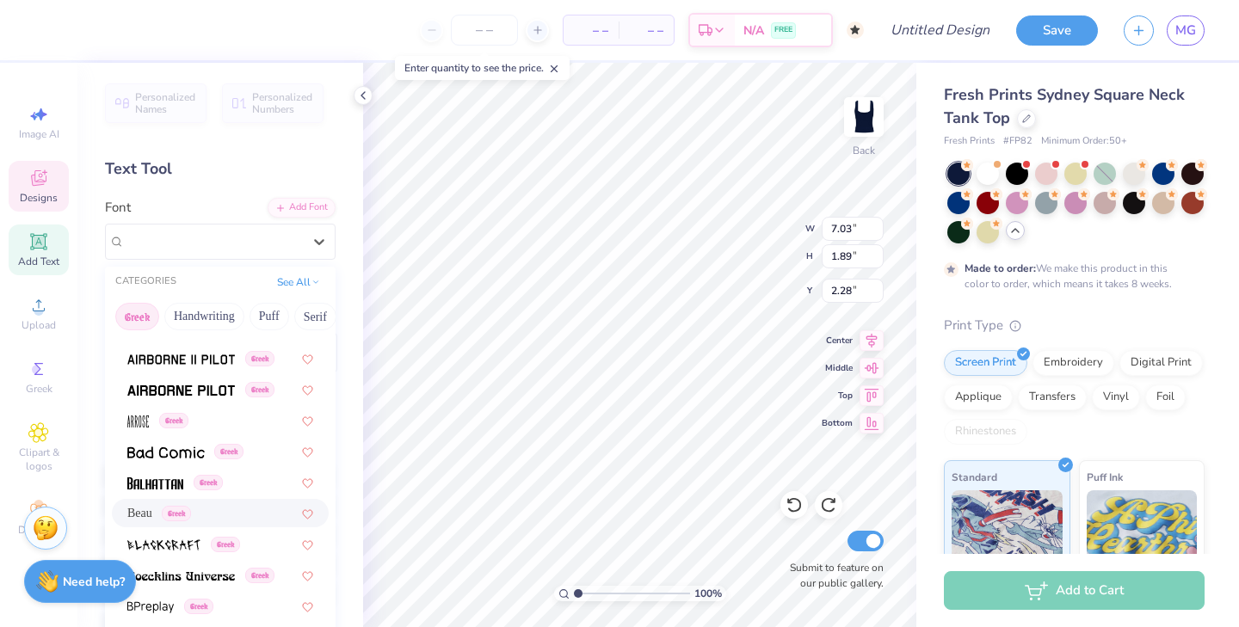
click at [143, 519] on span "Beau" at bounding box center [139, 513] width 25 height 18
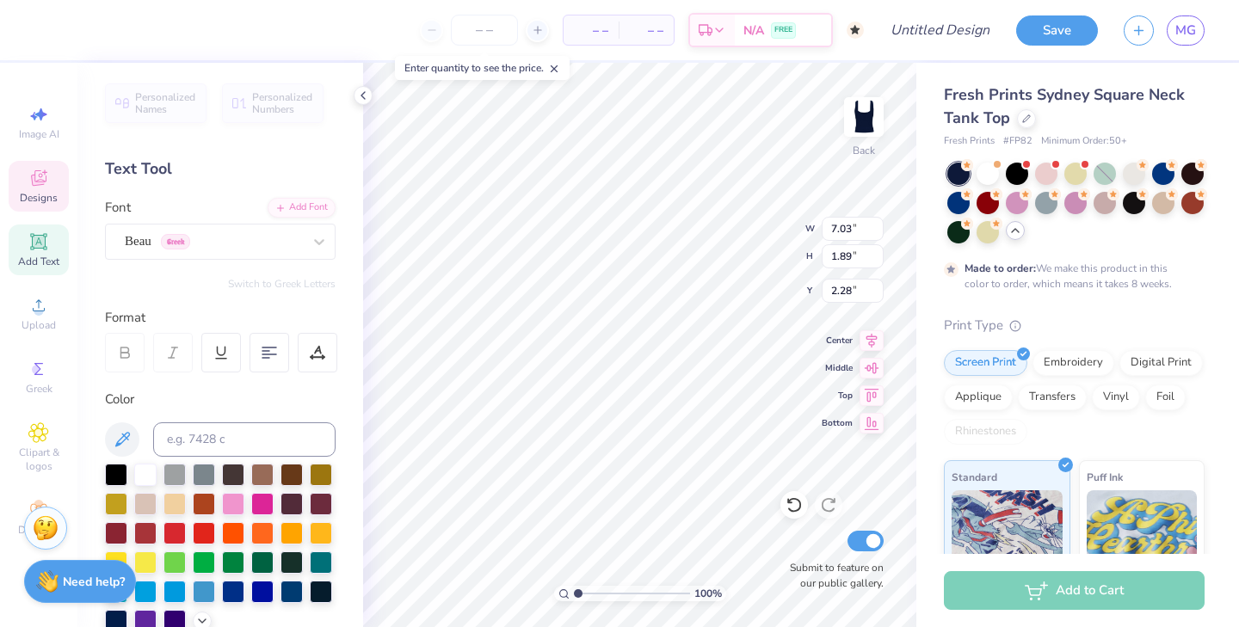
type input "6.35"
type input "1.82"
type input "2.31"
click at [147, 475] on div at bounding box center [145, 473] width 22 height 22
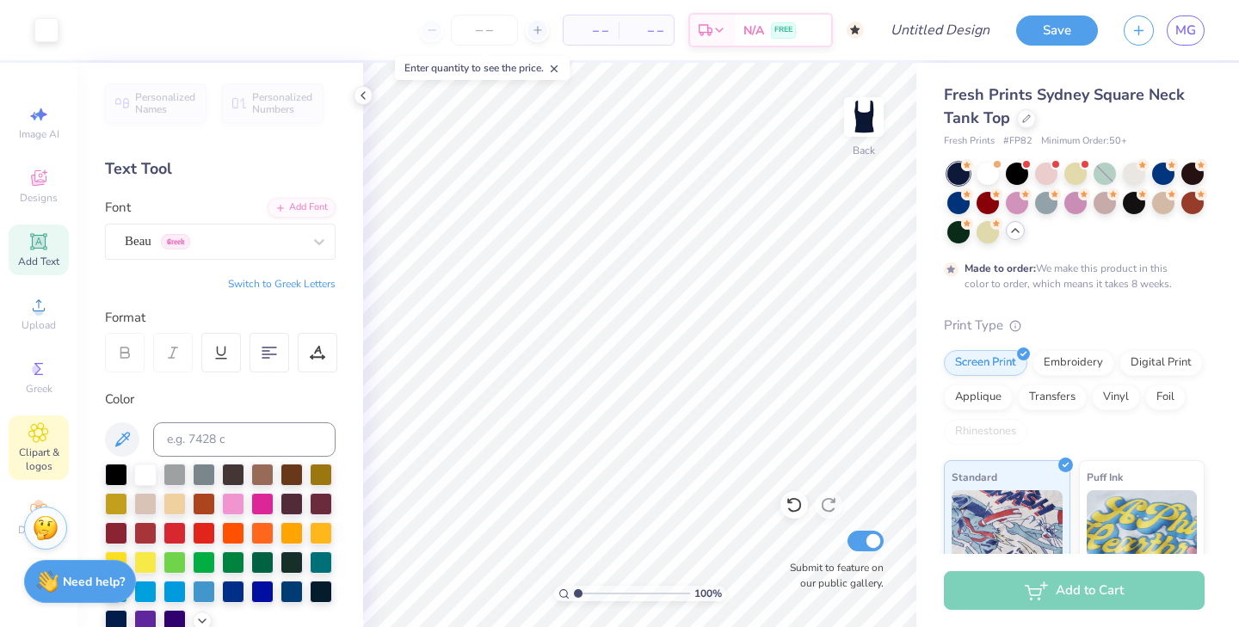
click at [46, 439] on icon at bounding box center [38, 433] width 20 height 21
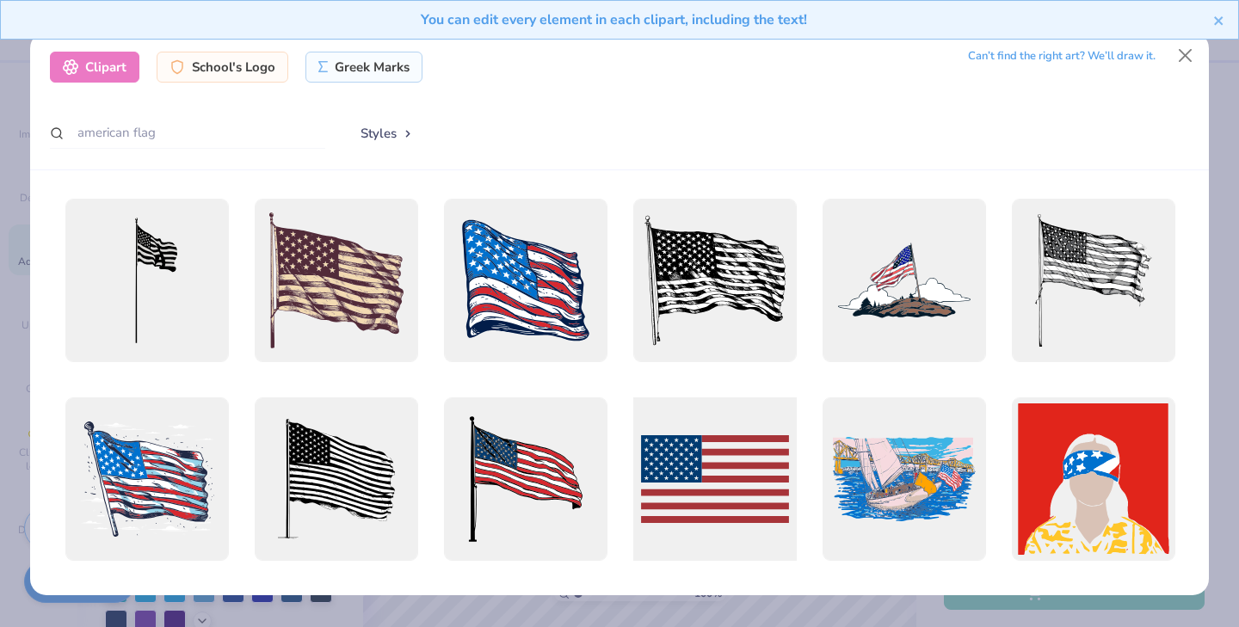
click at [690, 479] on div at bounding box center [715, 479] width 180 height 180
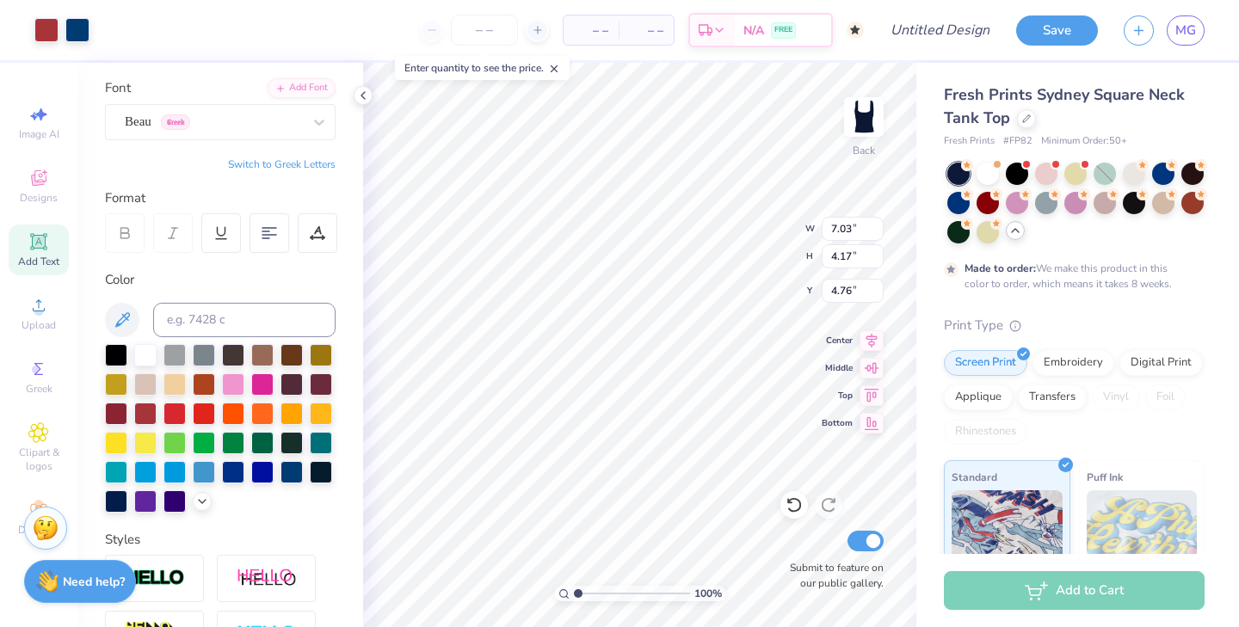
scroll to position [126, 0]
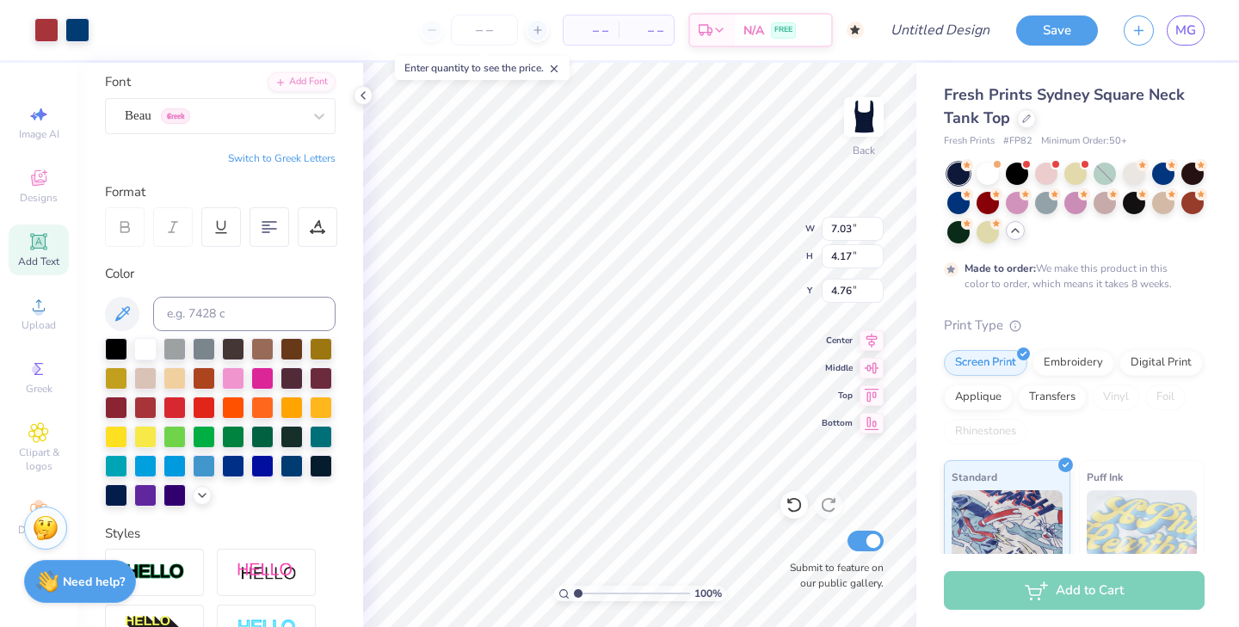
type input "4.79"
type input "2.88"
type input "2.24"
type input "7.03"
type input "4.17"
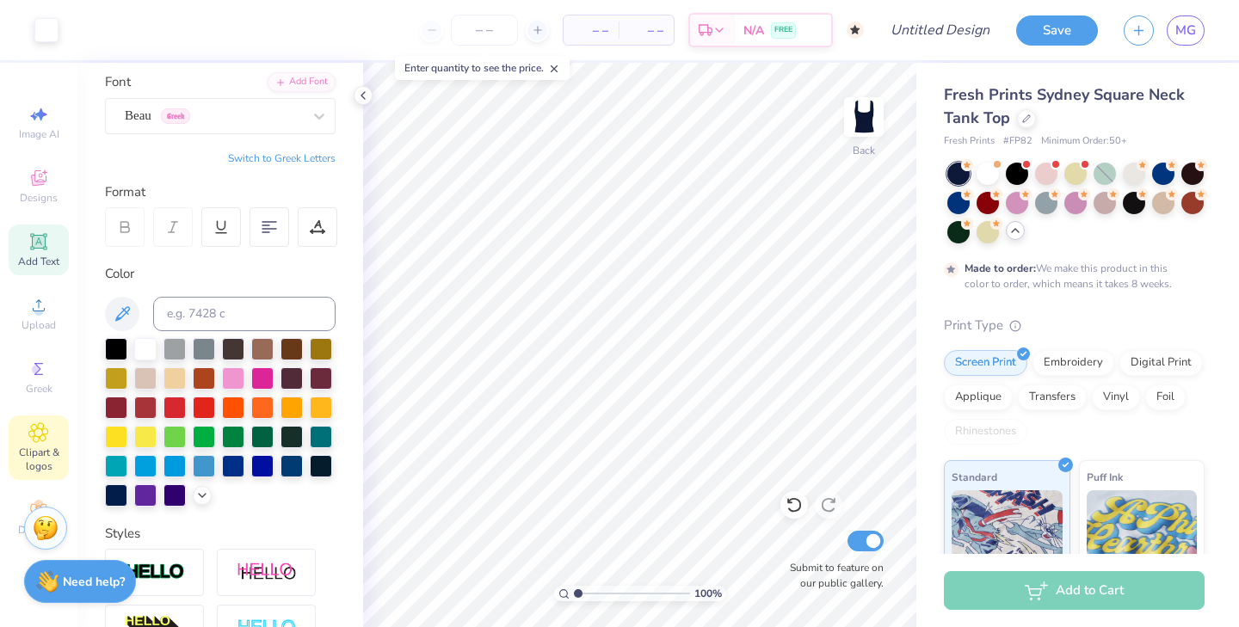
click at [50, 437] on div "Clipart & logos" at bounding box center [39, 448] width 60 height 65
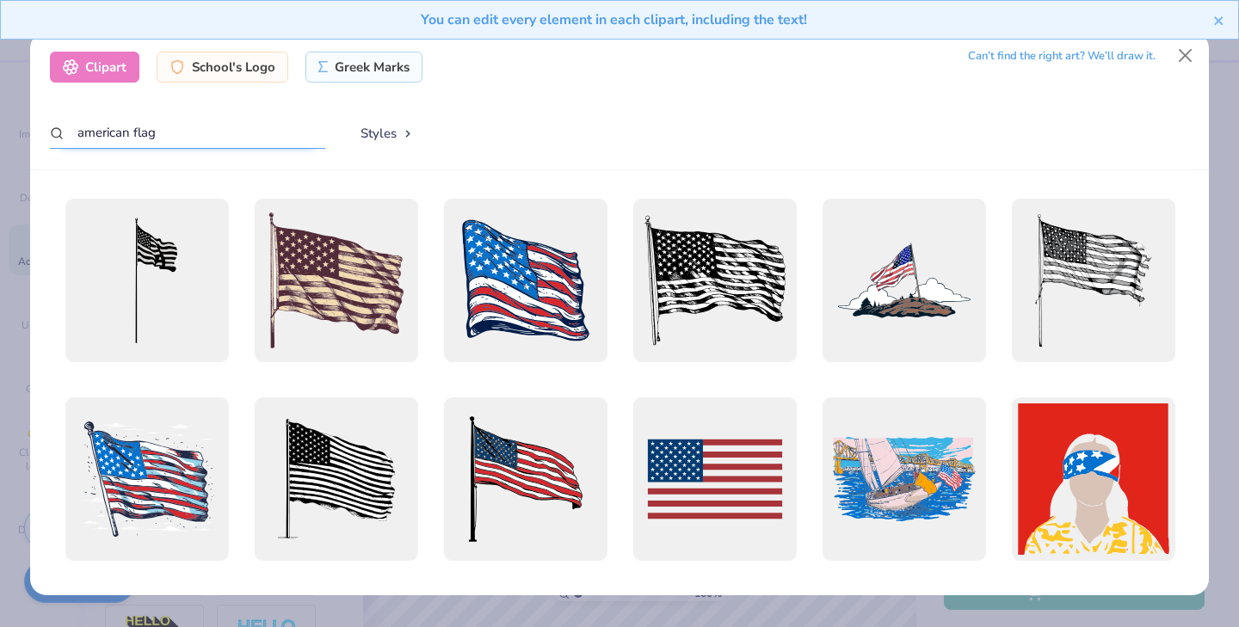
click at [168, 141] on input "american flag" at bounding box center [187, 133] width 275 height 32
drag, startPoint x: 168, startPoint y: 141, endPoint x: 70, endPoint y: 139, distance: 98.1
click at [70, 139] on input "american flag" at bounding box center [187, 133] width 275 height 32
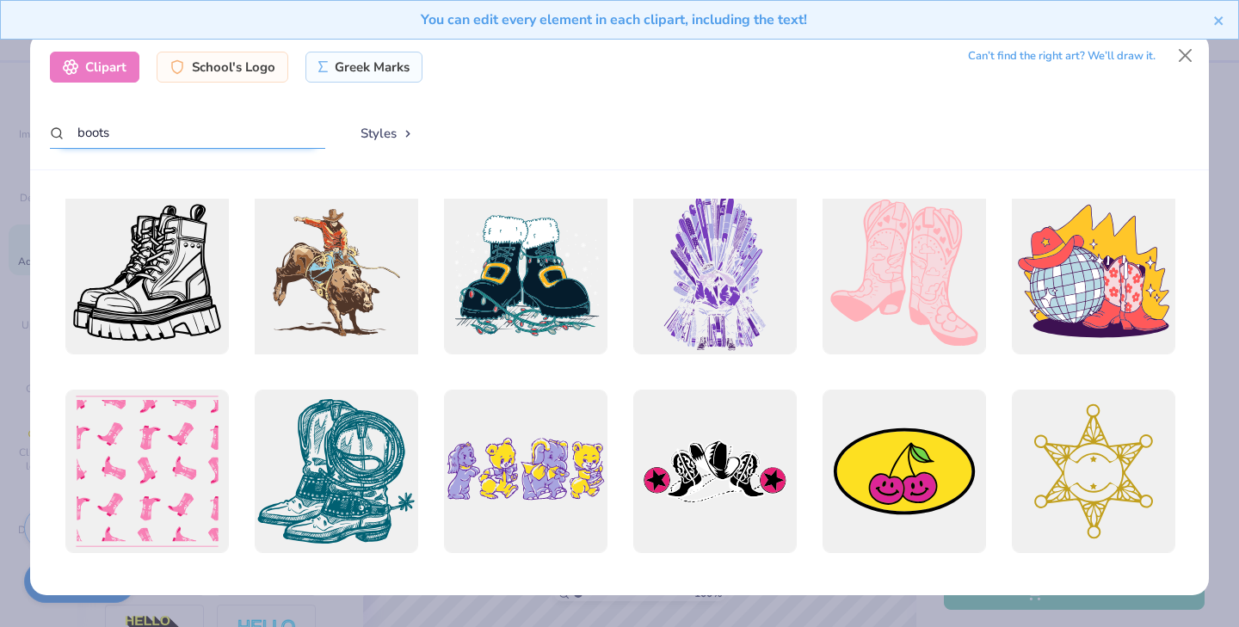
scroll to position [10, 0]
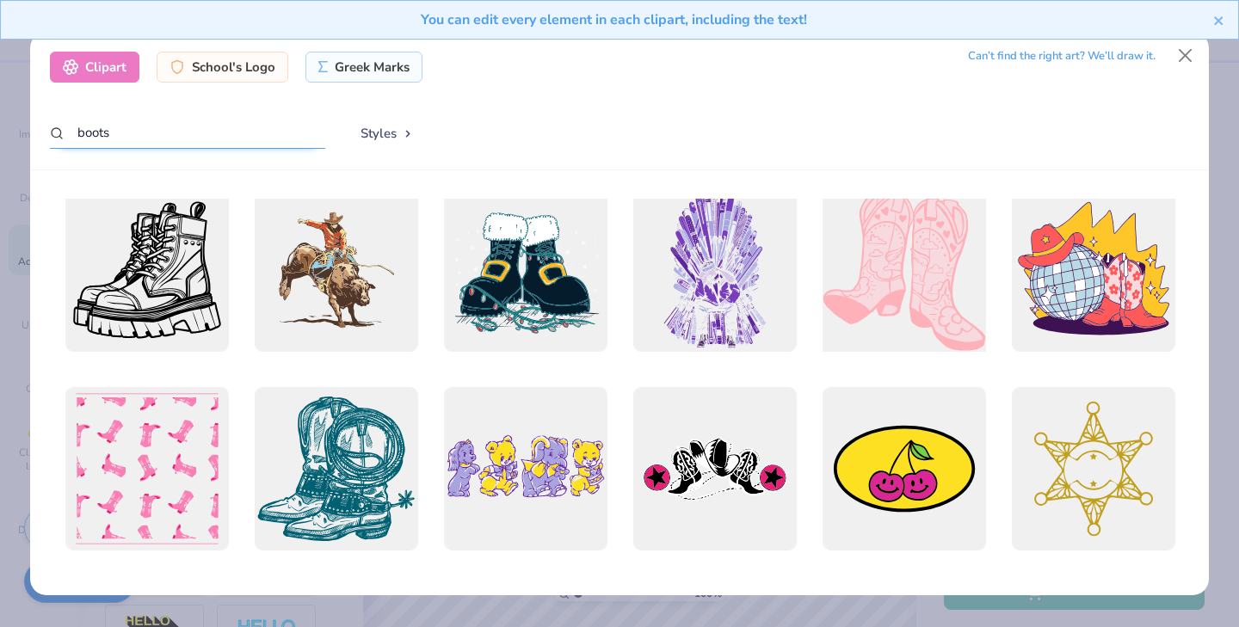
type input "boots"
click at [907, 270] on div at bounding box center [904, 270] width 180 height 180
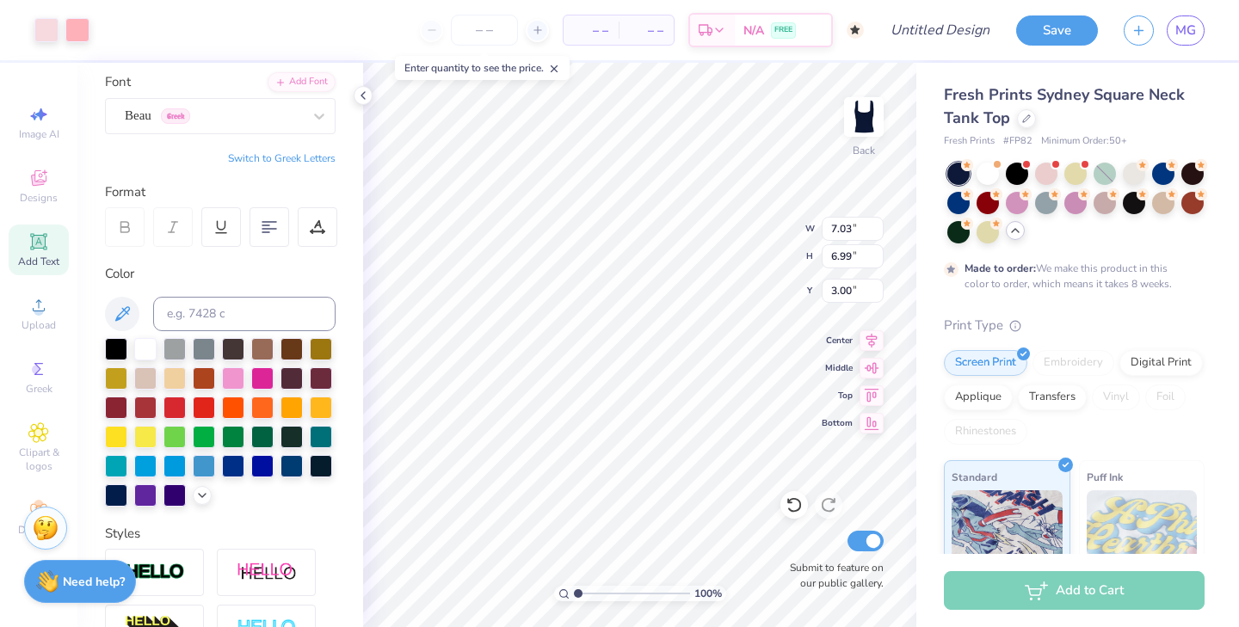
type input "3.83"
type input "3.81"
type input "4.14"
click at [986, 177] on div at bounding box center [988, 172] width 22 height 22
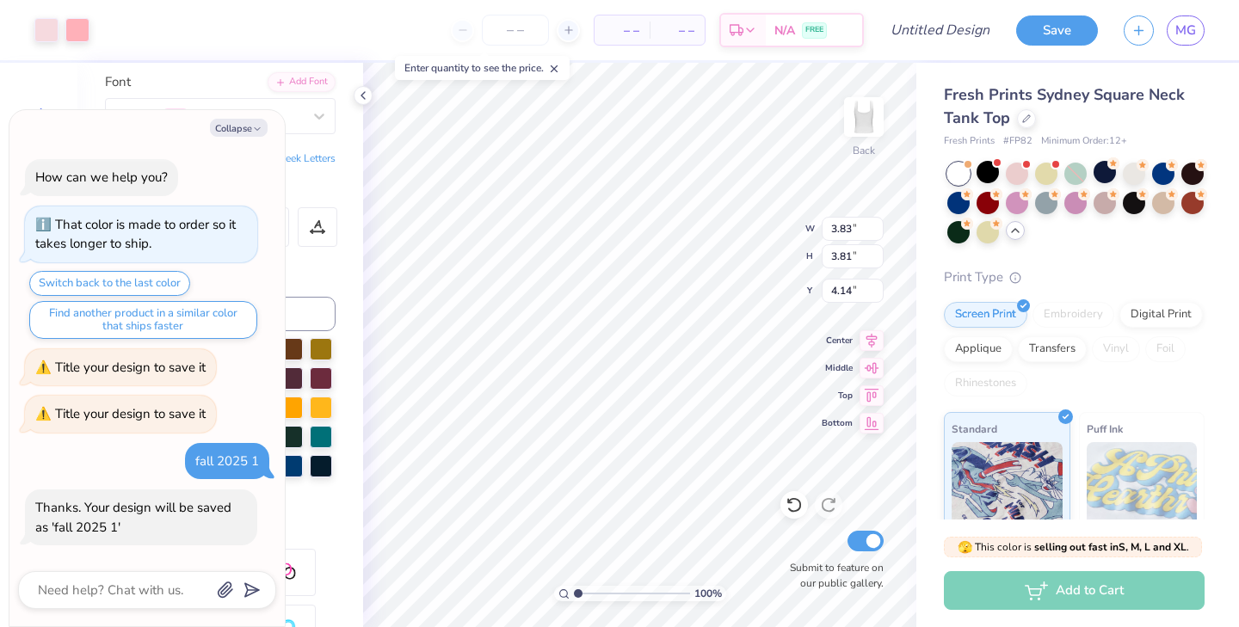
scroll to position [748, 0]
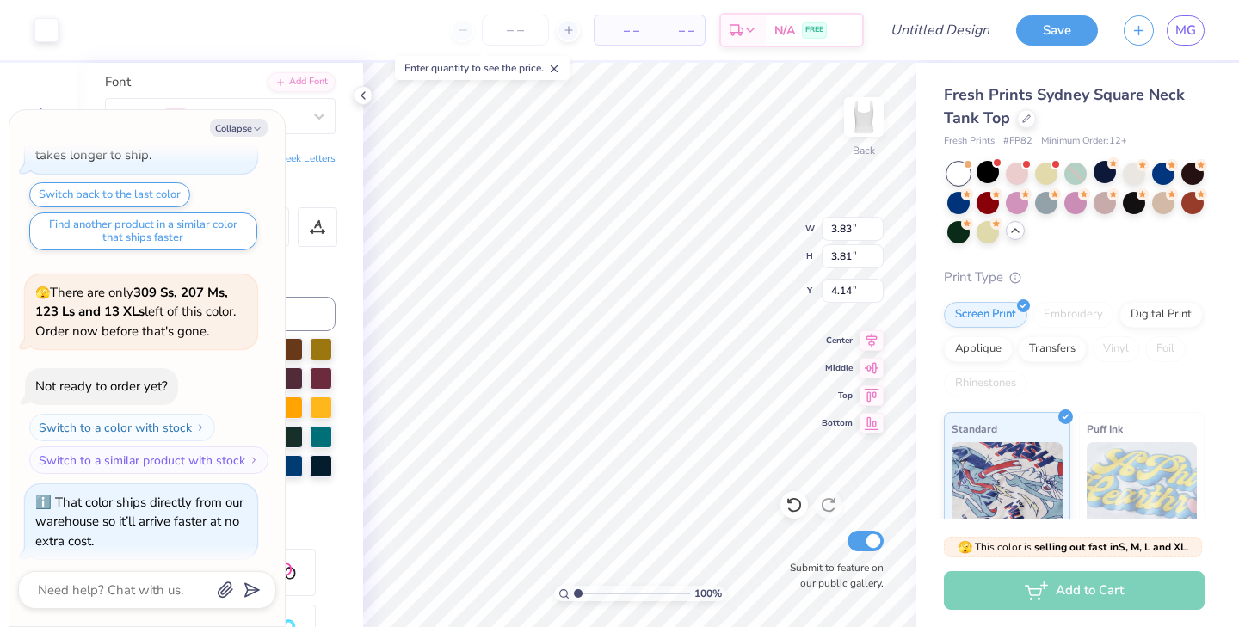
type textarea "x"
type input "6.35"
type input "1.82"
type input "2.31"
click at [250, 127] on button "Collapse" at bounding box center [239, 128] width 58 height 18
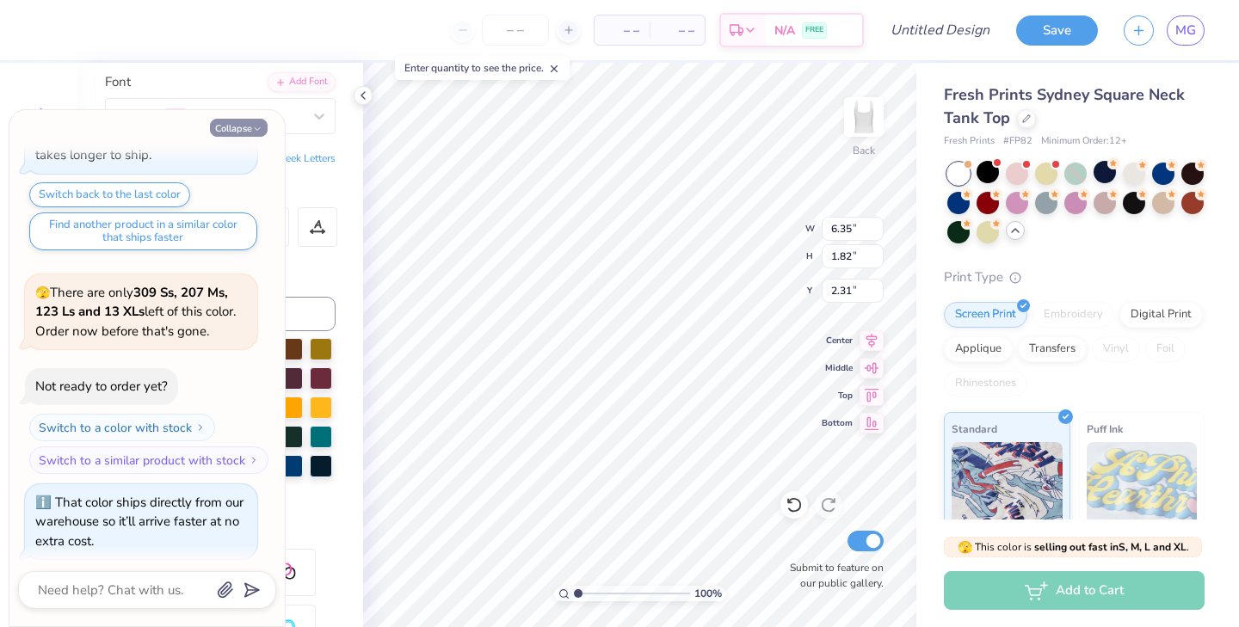
type textarea "x"
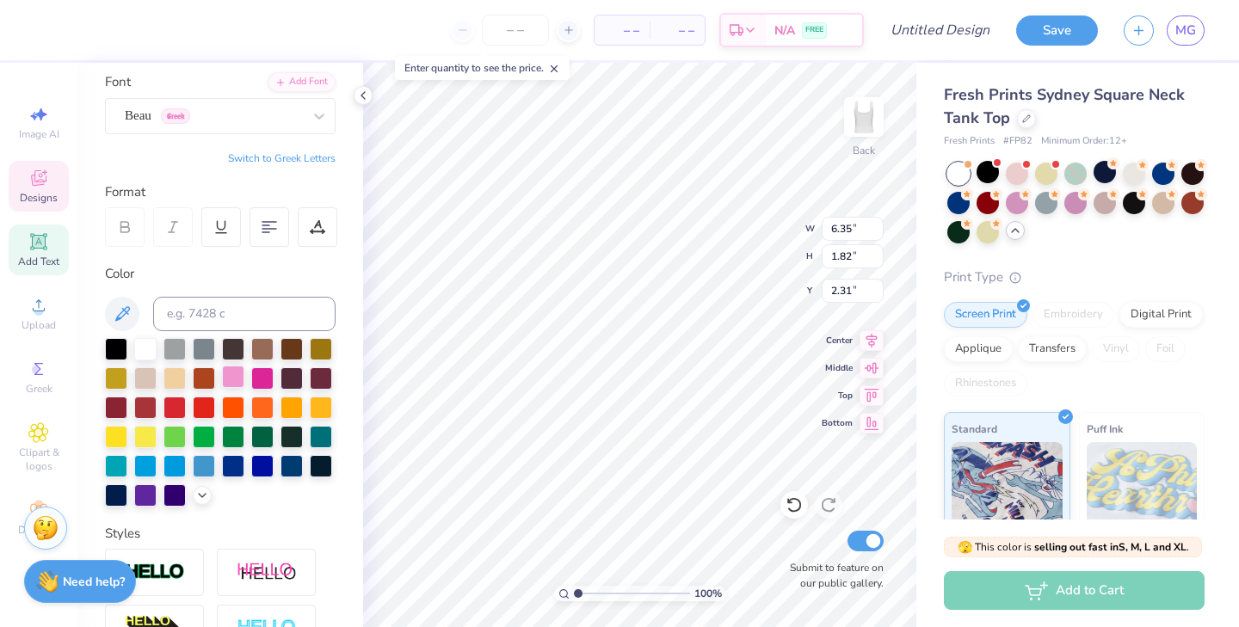
click at [240, 380] on div at bounding box center [233, 377] width 22 height 22
click at [135, 311] on button at bounding box center [122, 314] width 34 height 34
type input "6.35"
type input "1.82"
type input "2.31"
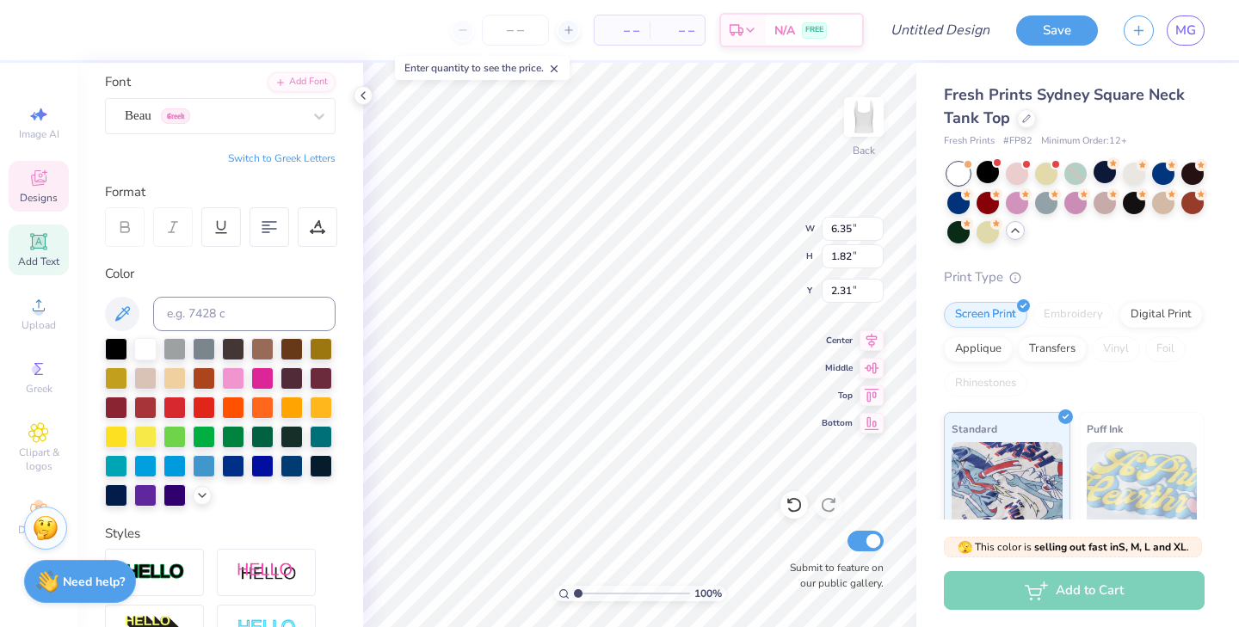
type input "6.69"
type input "1.92"
click at [127, 306] on icon at bounding box center [122, 313] width 15 height 15
type input "3.81"
type input "3.79"
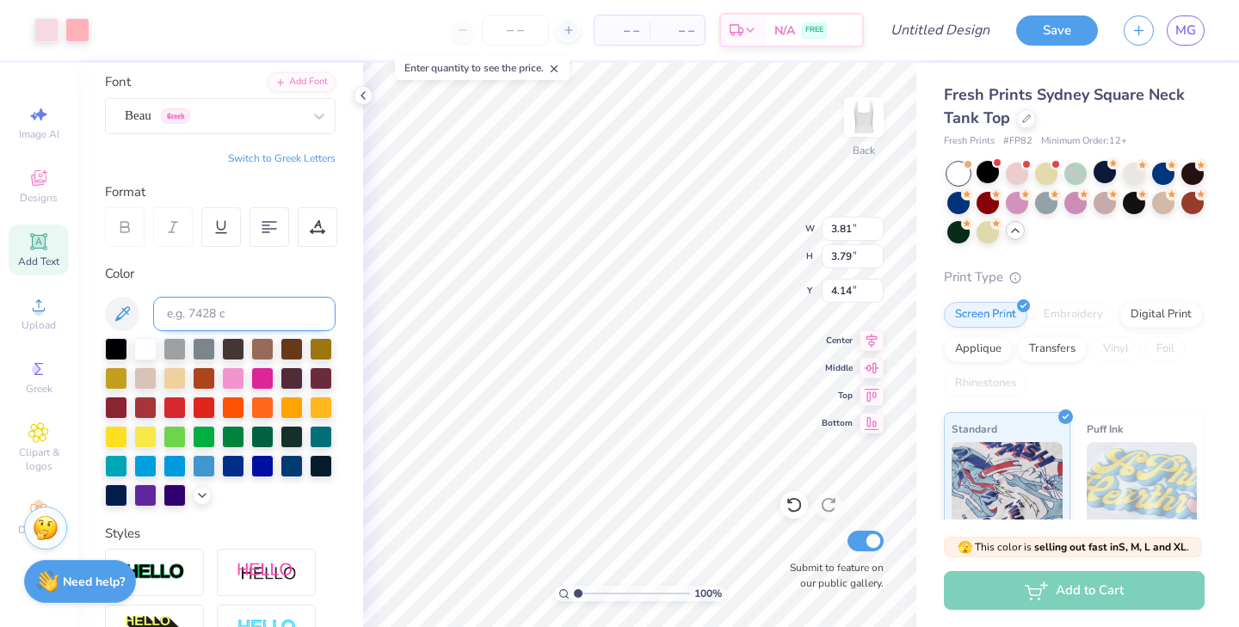
type input "4.42"
type input "6.69"
type input "1.92"
type input "2.31"
type input "6.69"
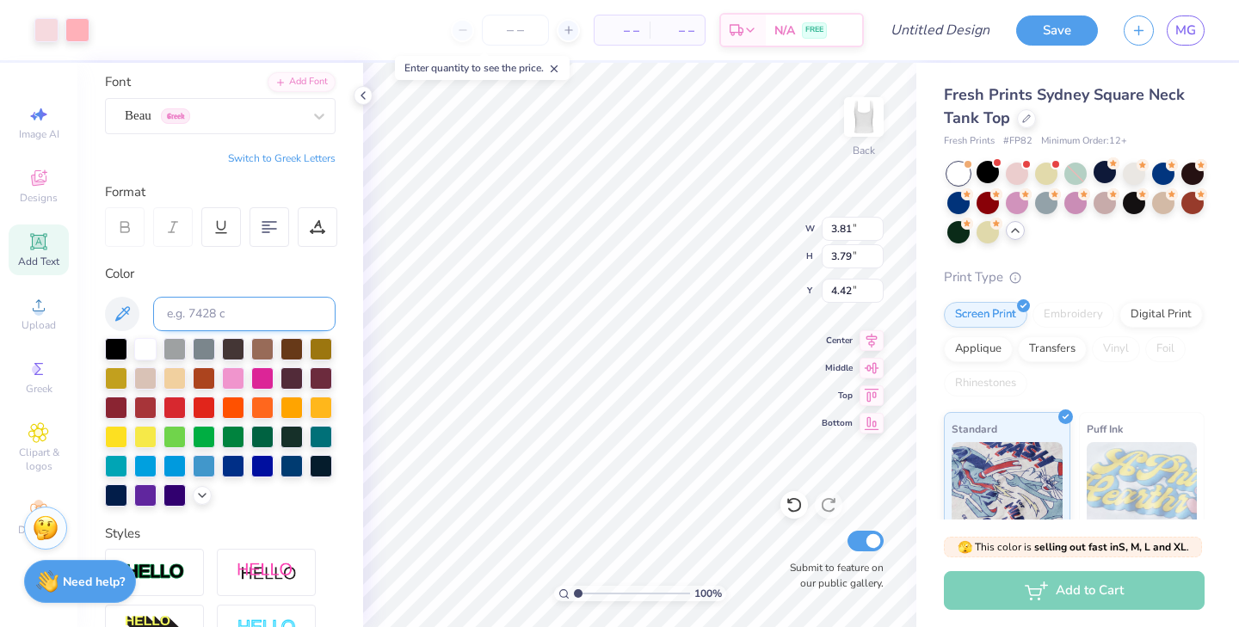
type input "1.92"
type input "2.50"
type input "7.02"
type input "2.01"
type input "4.61"
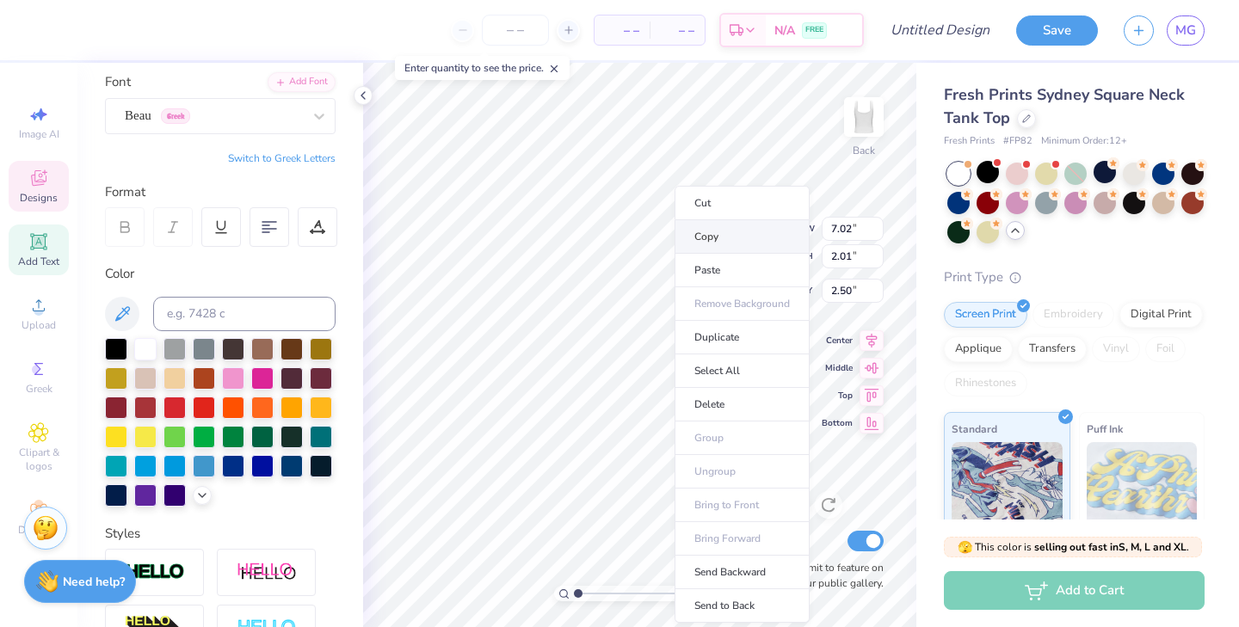
click at [714, 234] on li "Copy" at bounding box center [742, 237] width 135 height 34
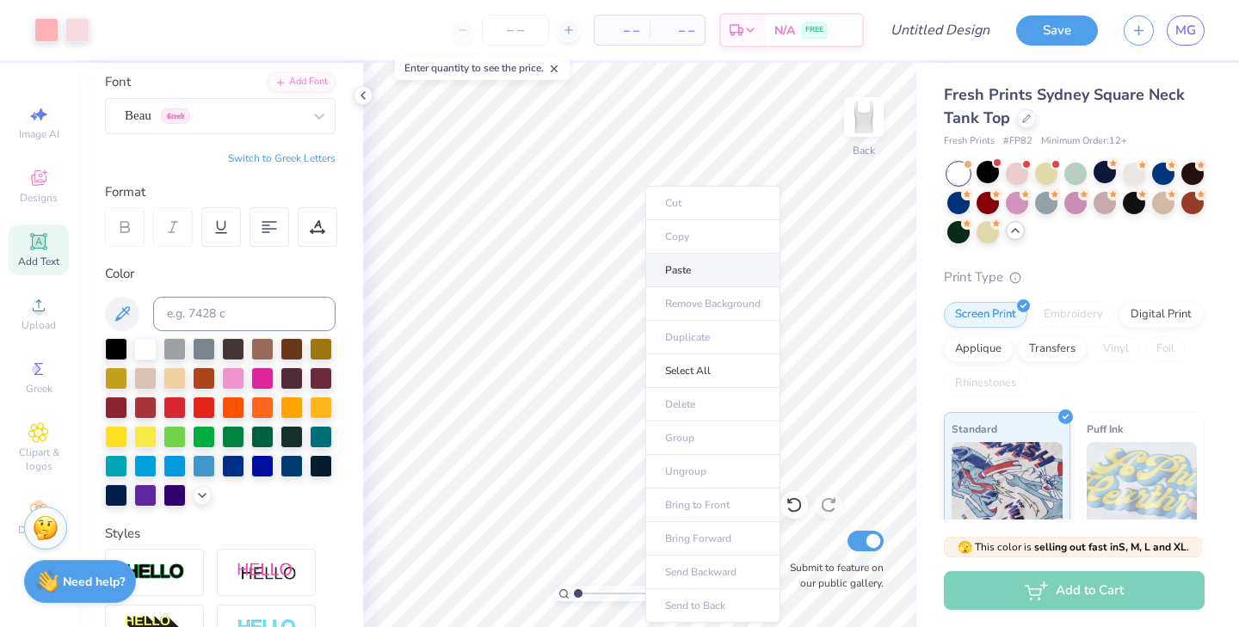
click at [693, 265] on li "Paste" at bounding box center [713, 271] width 135 height 34
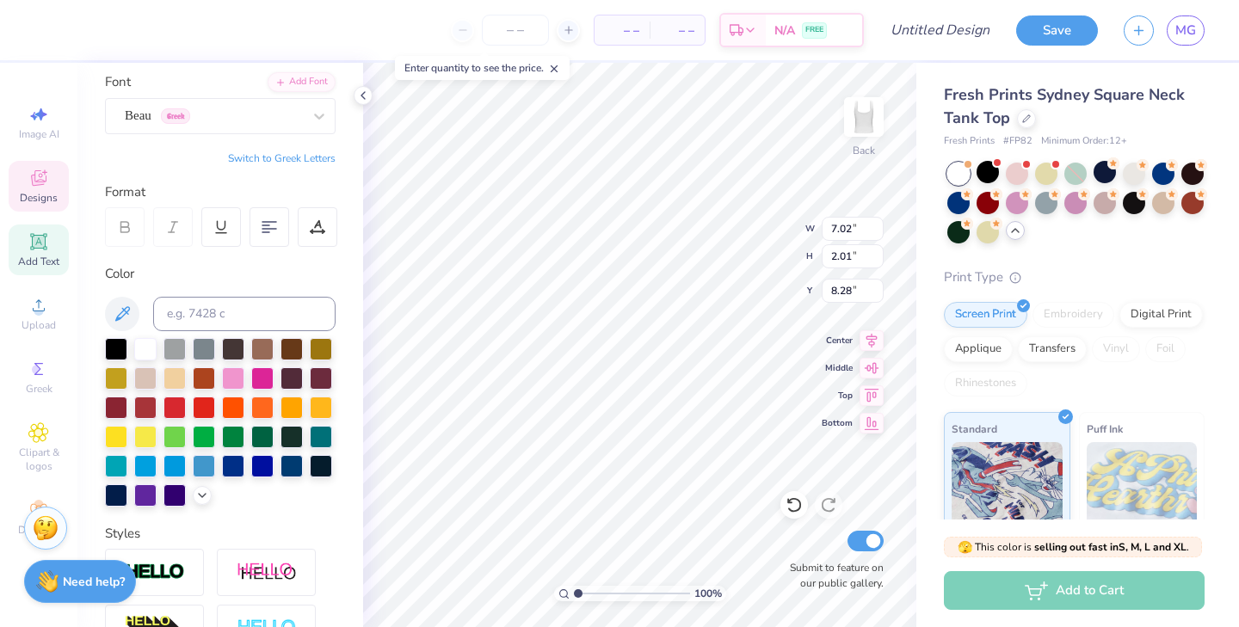
scroll to position [0, 0]
type textarea "T"
type textarea "Bid Day 2025"
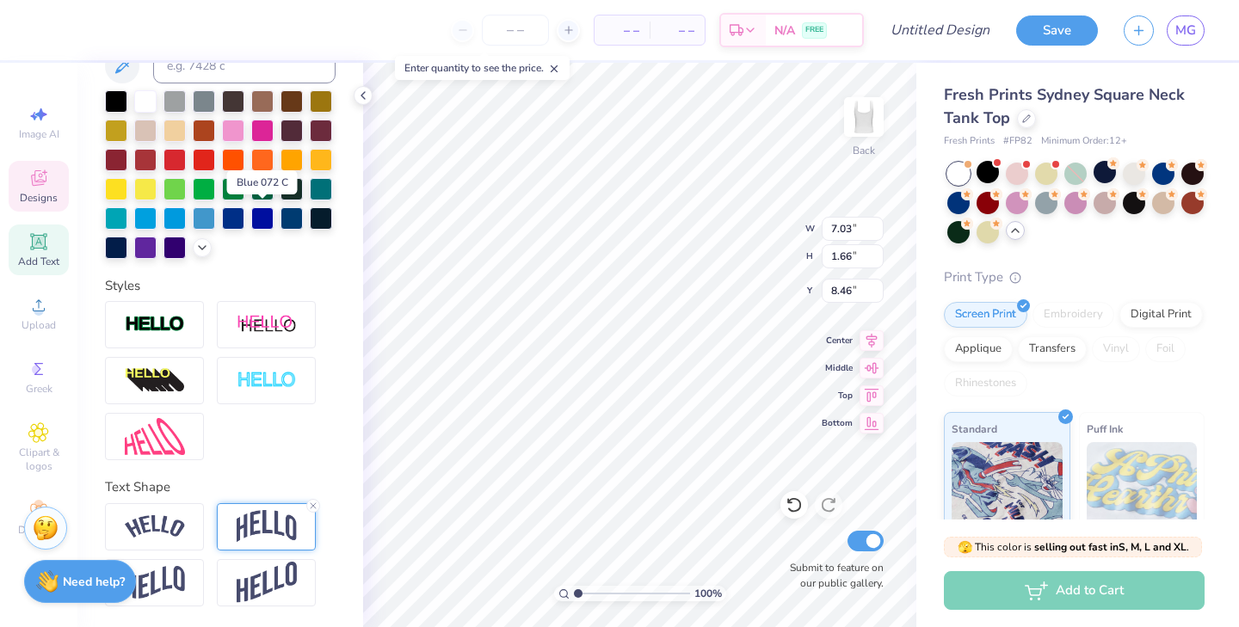
scroll to position [374, 0]
click at [315, 503] on icon at bounding box center [313, 506] width 10 height 10
type input "1.13"
type input "8.89"
type input "4.58"
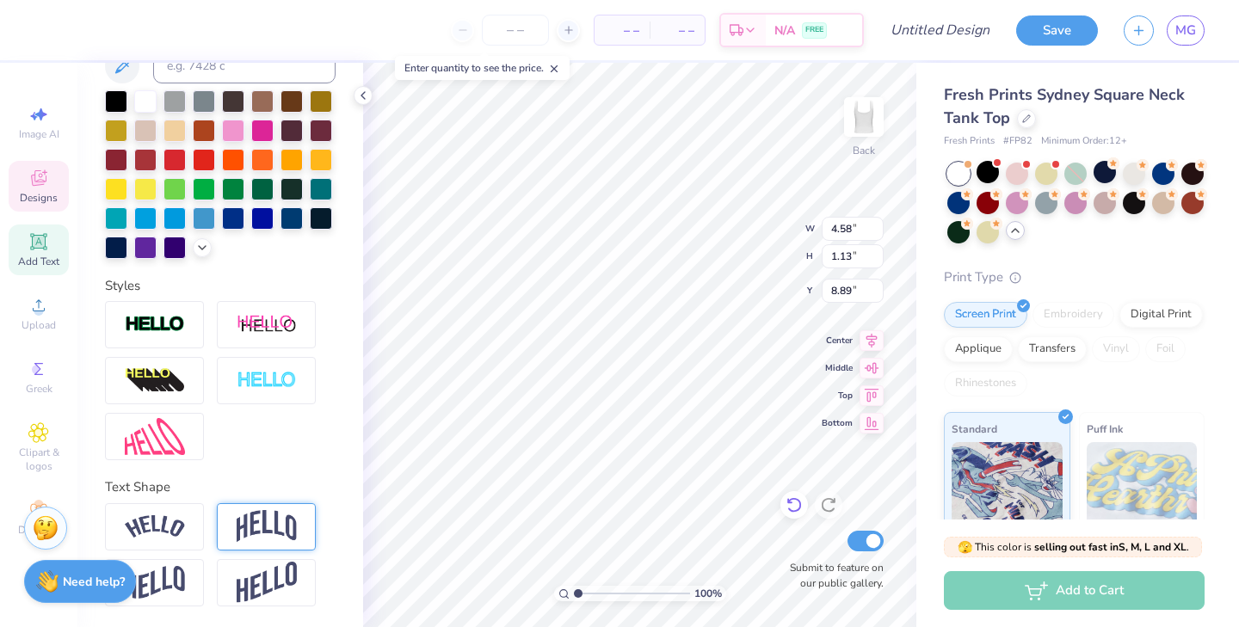
type input "0.74"
type input "9.40"
type input "3.81"
type input "3.79"
type input "4.89"
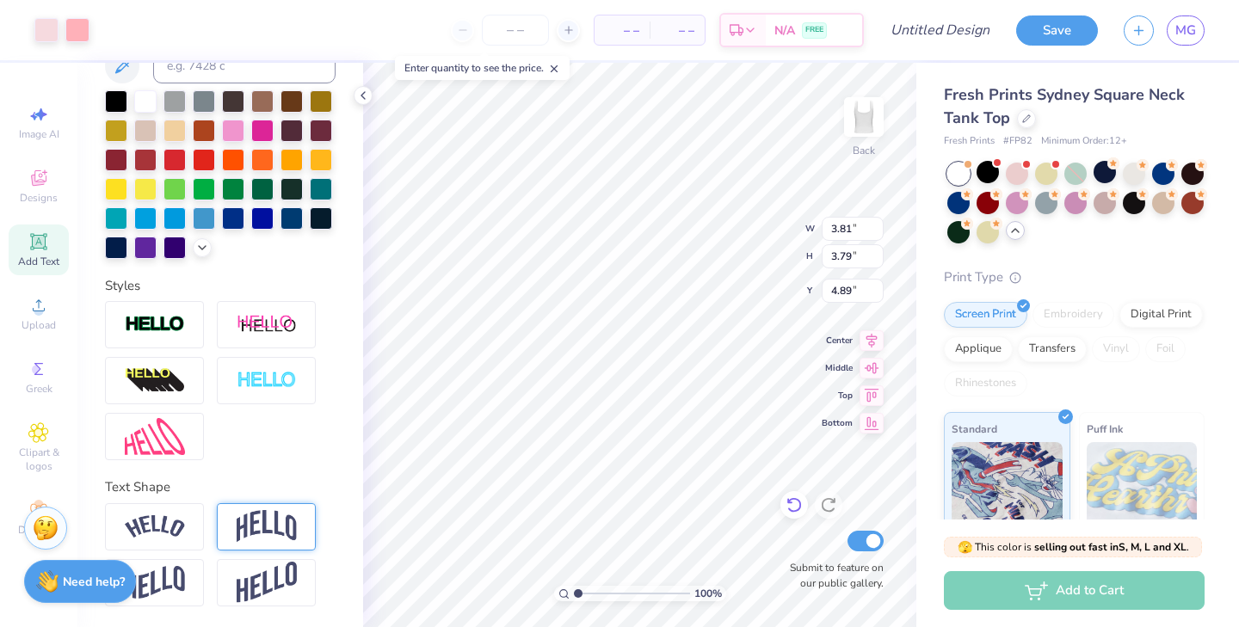
type input "4.58"
type input "0.74"
type input "8.93"
type input "4.35"
type input "4.58"
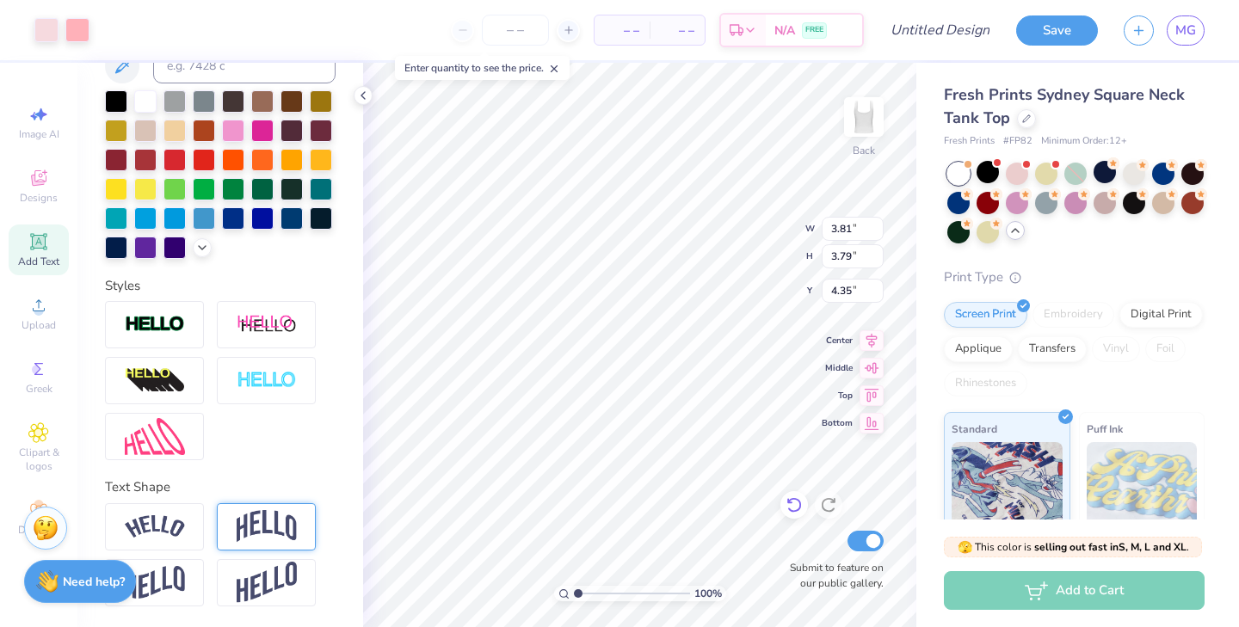
type input "0.74"
type input "8.65"
type input "8.49"
type input "8.39"
click at [1105, 172] on div at bounding box center [1105, 172] width 22 height 22
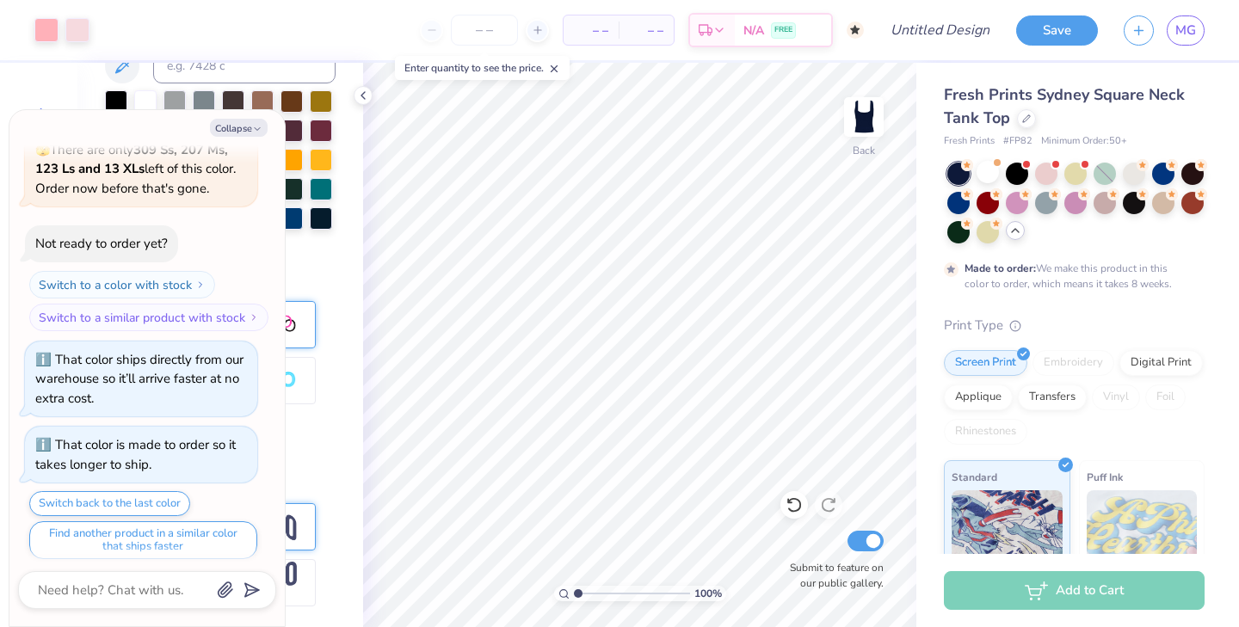
scroll to position [890, 0]
click at [1053, 173] on div at bounding box center [1046, 172] width 22 height 22
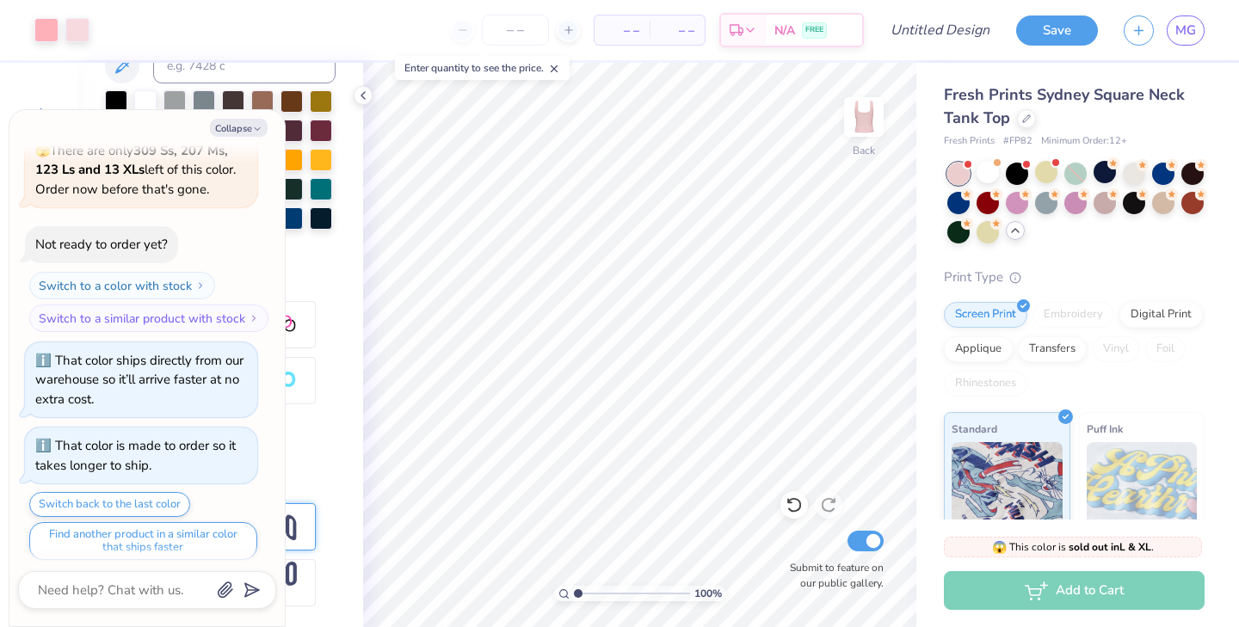
scroll to position [1215, 0]
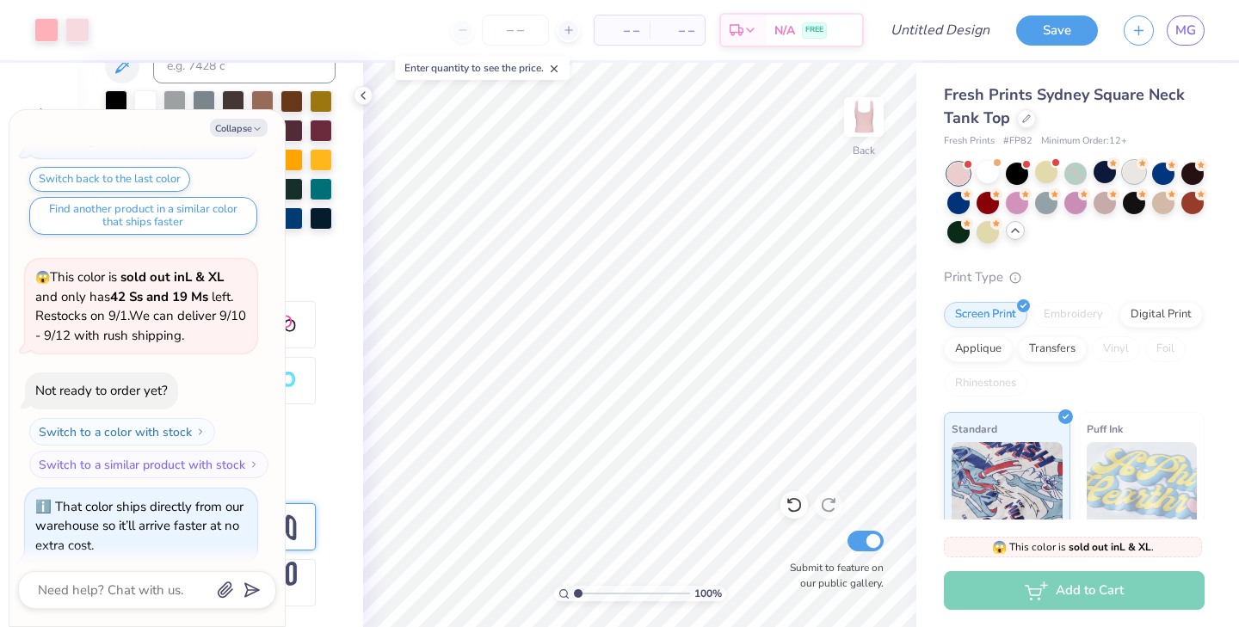
click at [1133, 172] on div at bounding box center [1134, 172] width 22 height 22
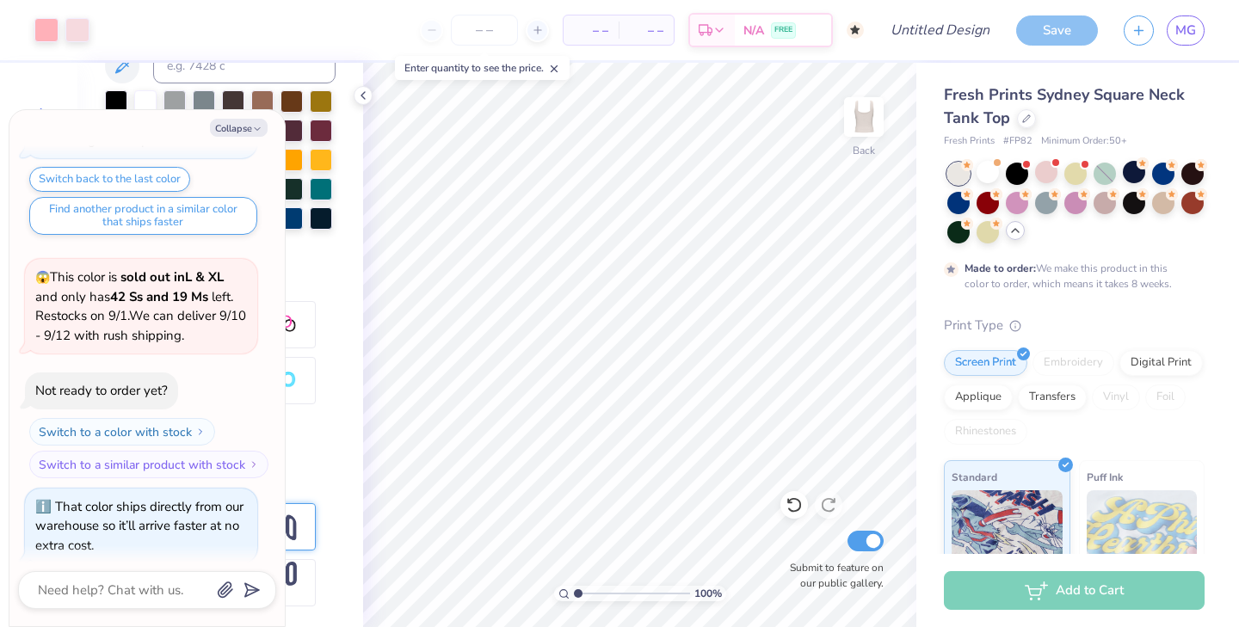
scroll to position [1357, 0]
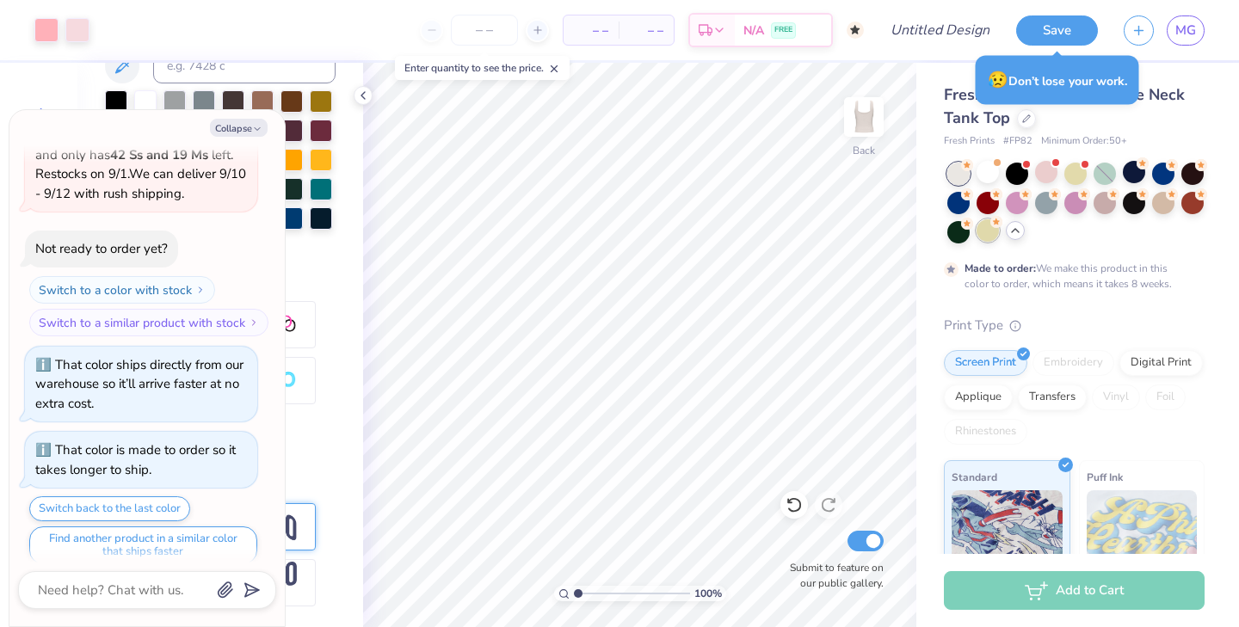
click at [987, 233] on div at bounding box center [988, 230] width 22 height 22
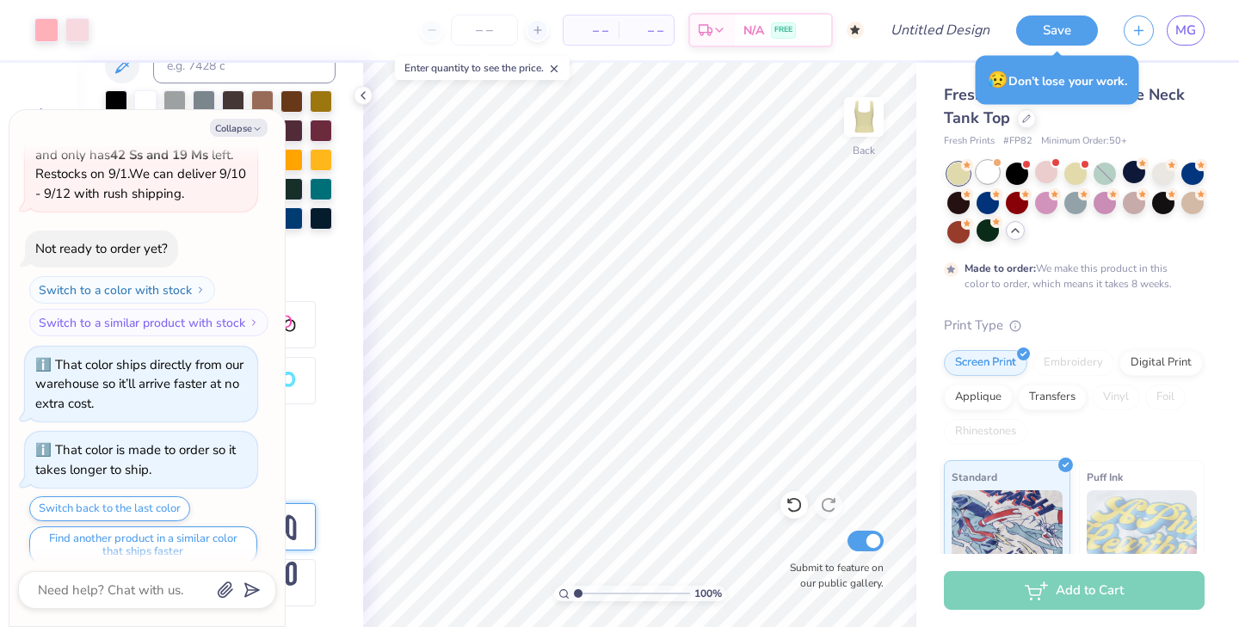
click at [993, 167] on div at bounding box center [988, 172] width 22 height 22
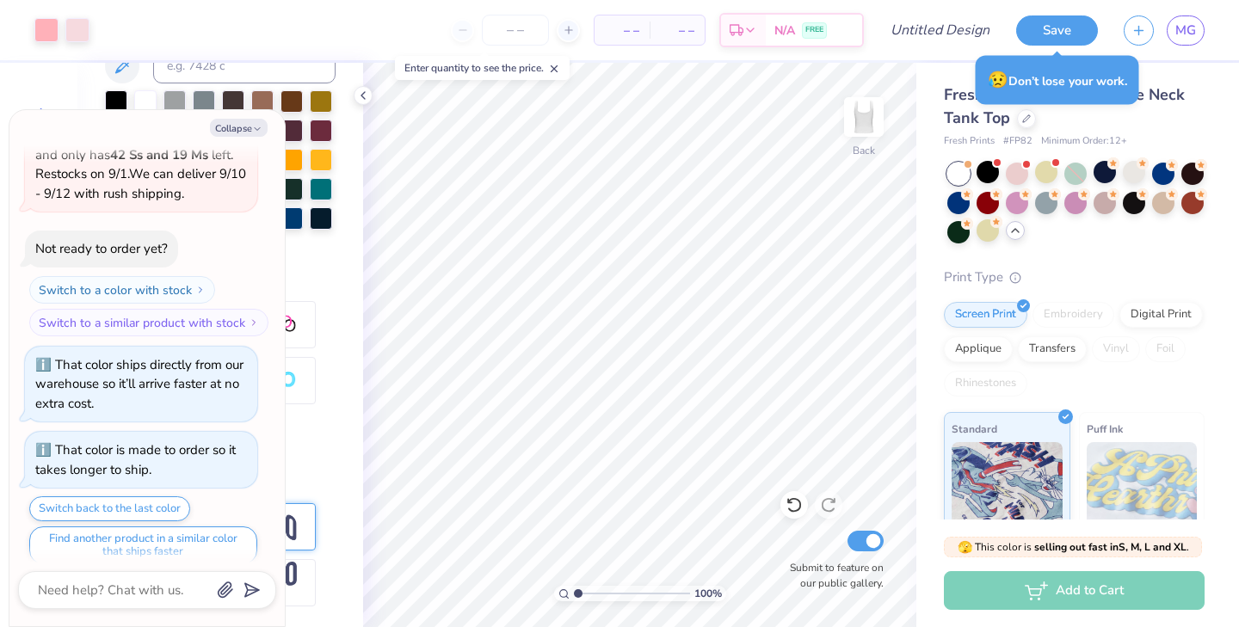
scroll to position [1664, 0]
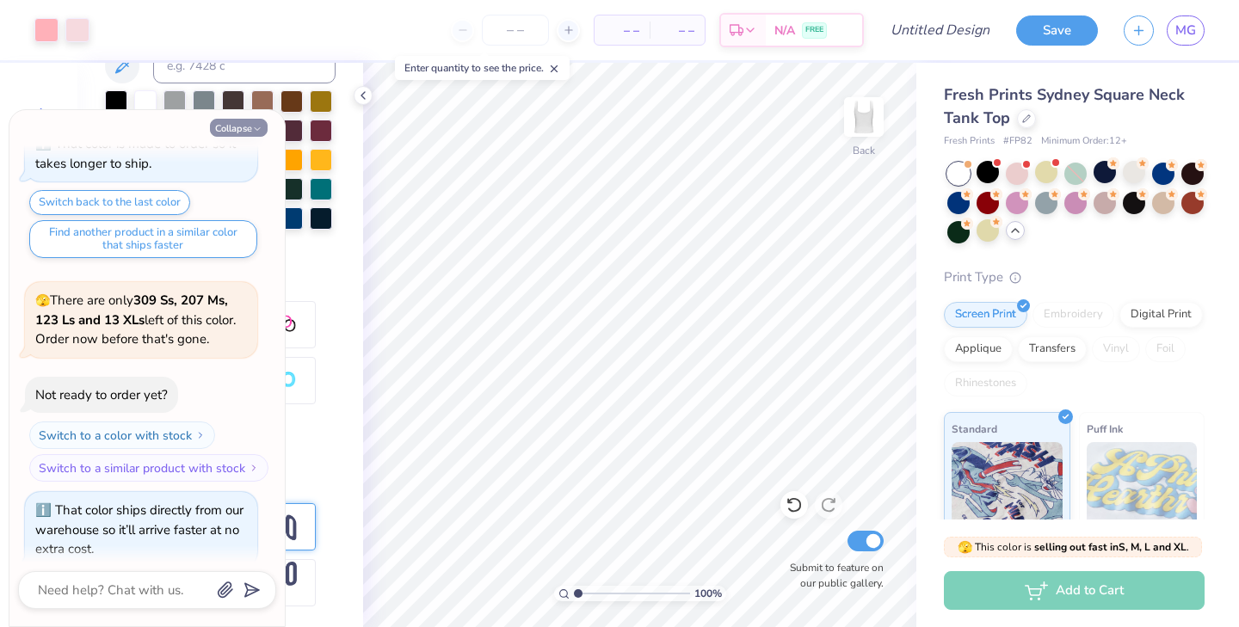
click at [252, 121] on button "Collapse" at bounding box center [239, 128] width 58 height 18
type textarea "x"
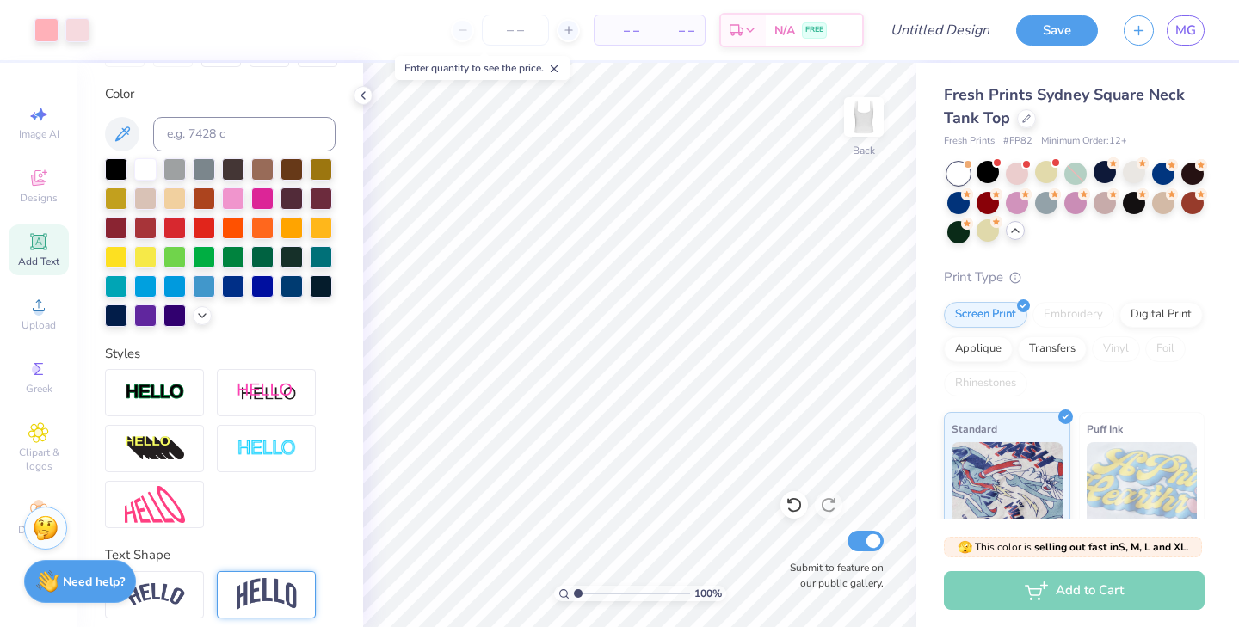
scroll to position [294, 0]
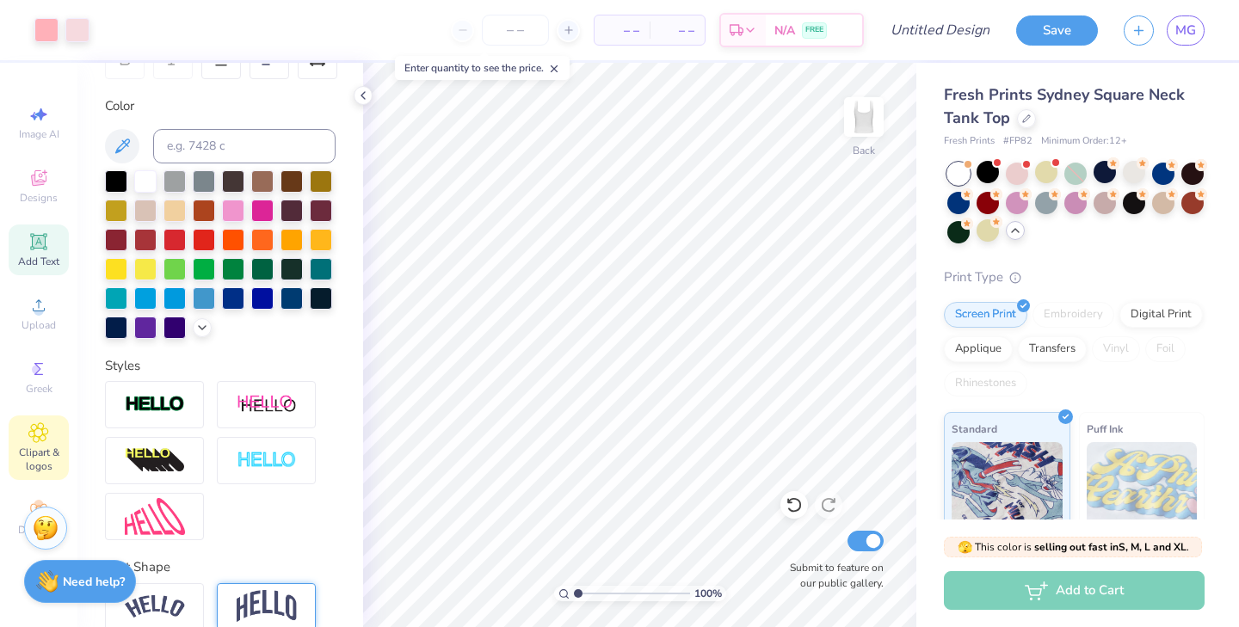
click at [50, 436] on div "Clipart & logos" at bounding box center [39, 448] width 60 height 65
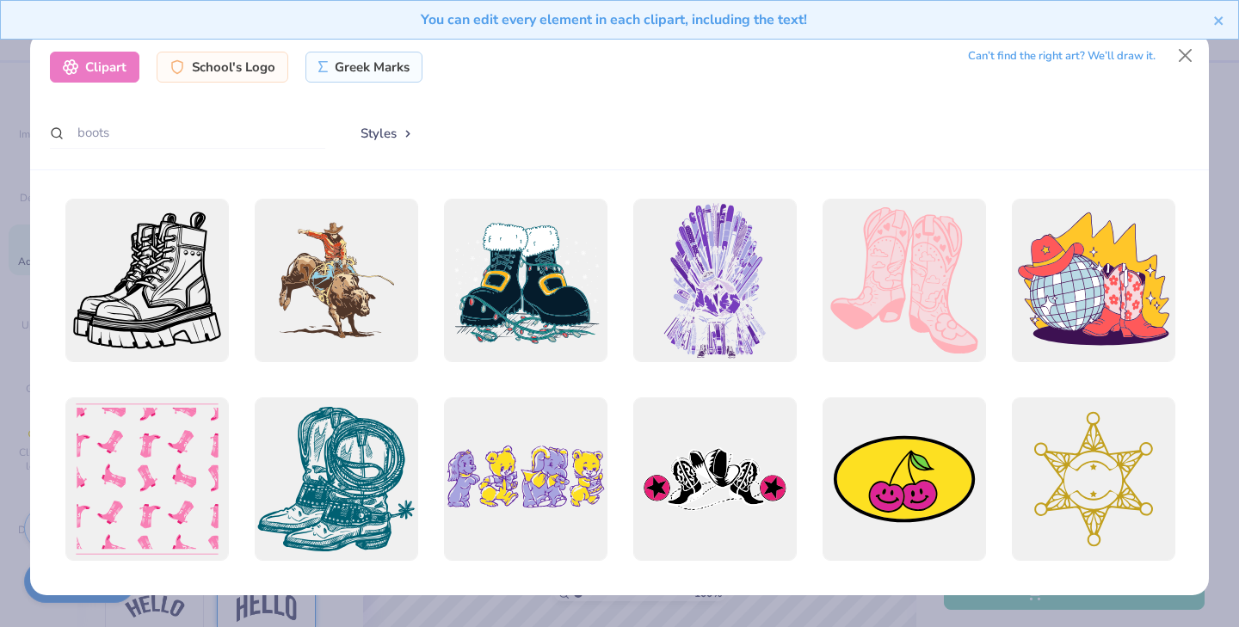
click at [1228, 20] on div "You can edit every element in each clipart, including the text!" at bounding box center [619, 20] width 1239 height 40
click at [1187, 58] on button "Close" at bounding box center [1186, 56] width 33 height 33
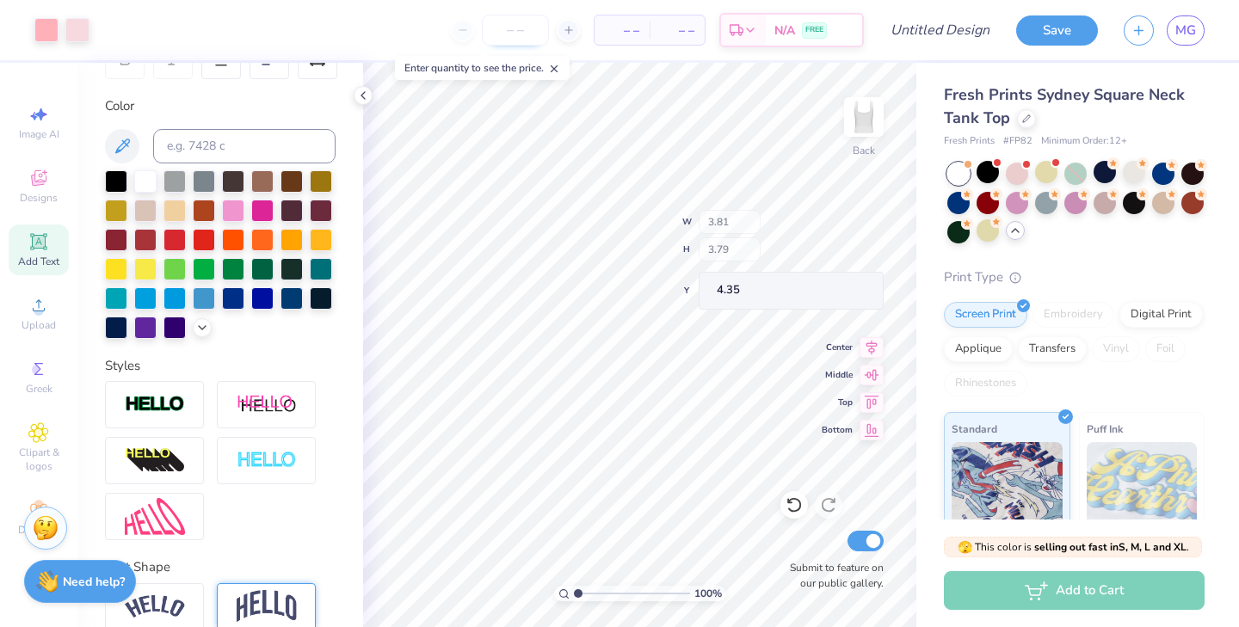
click at [517, 30] on input "number" at bounding box center [515, 30] width 67 height 31
type input "37"
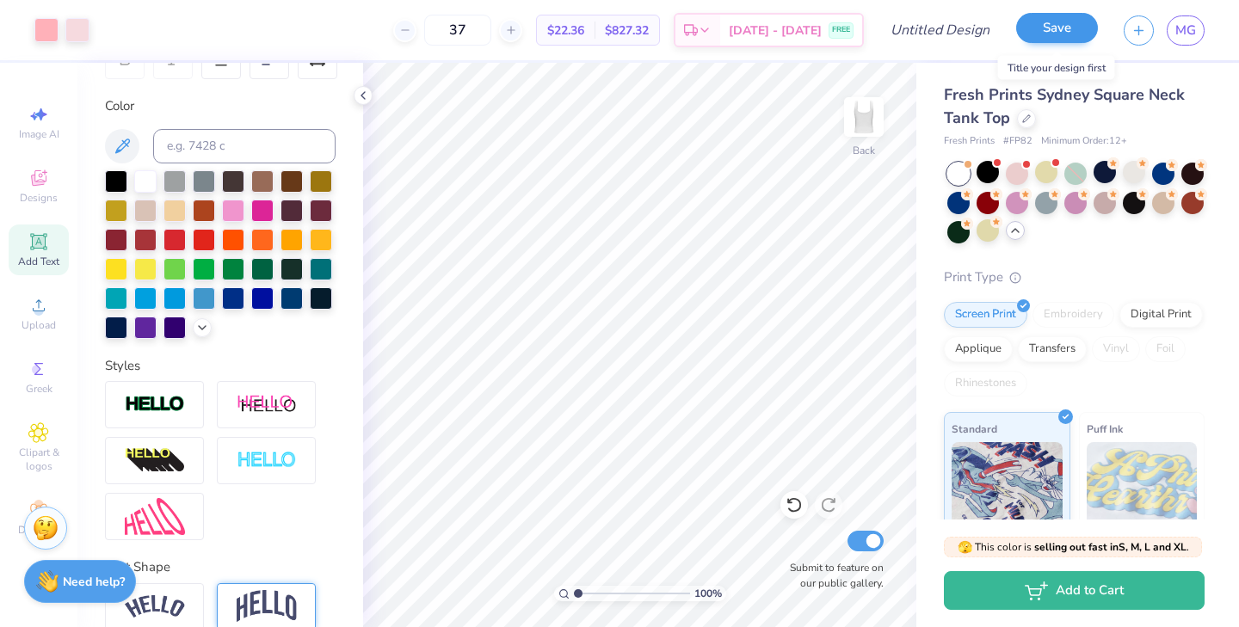
click at [1066, 41] on button "Save" at bounding box center [1058, 28] width 82 height 30
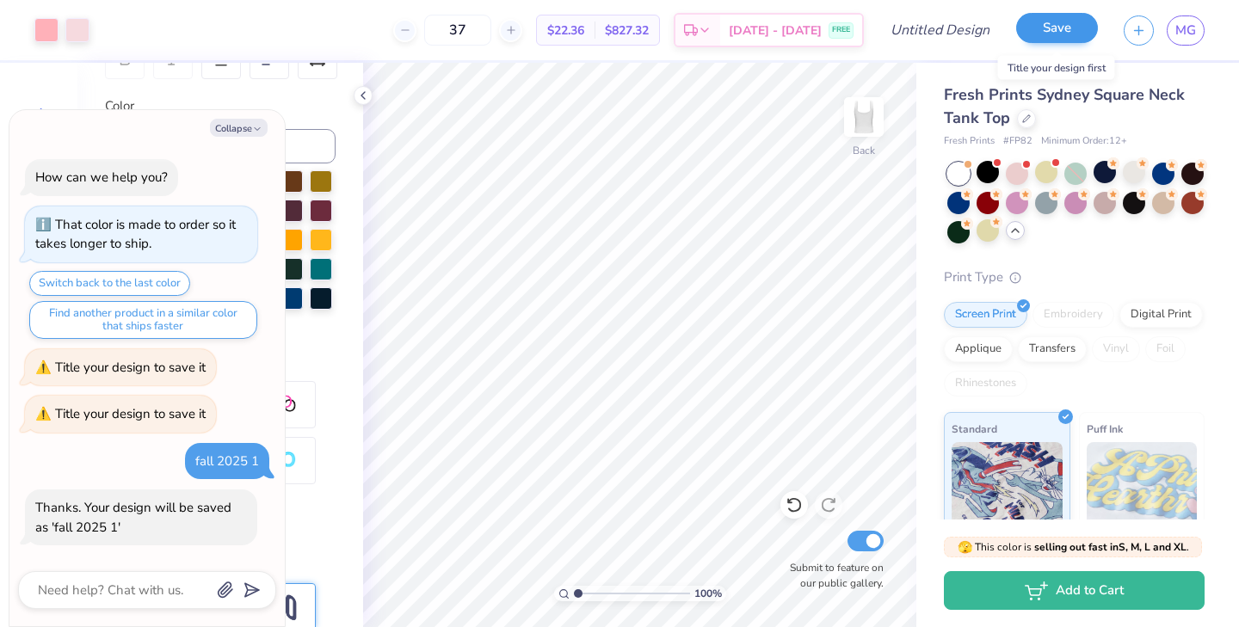
scroll to position [1820, 0]
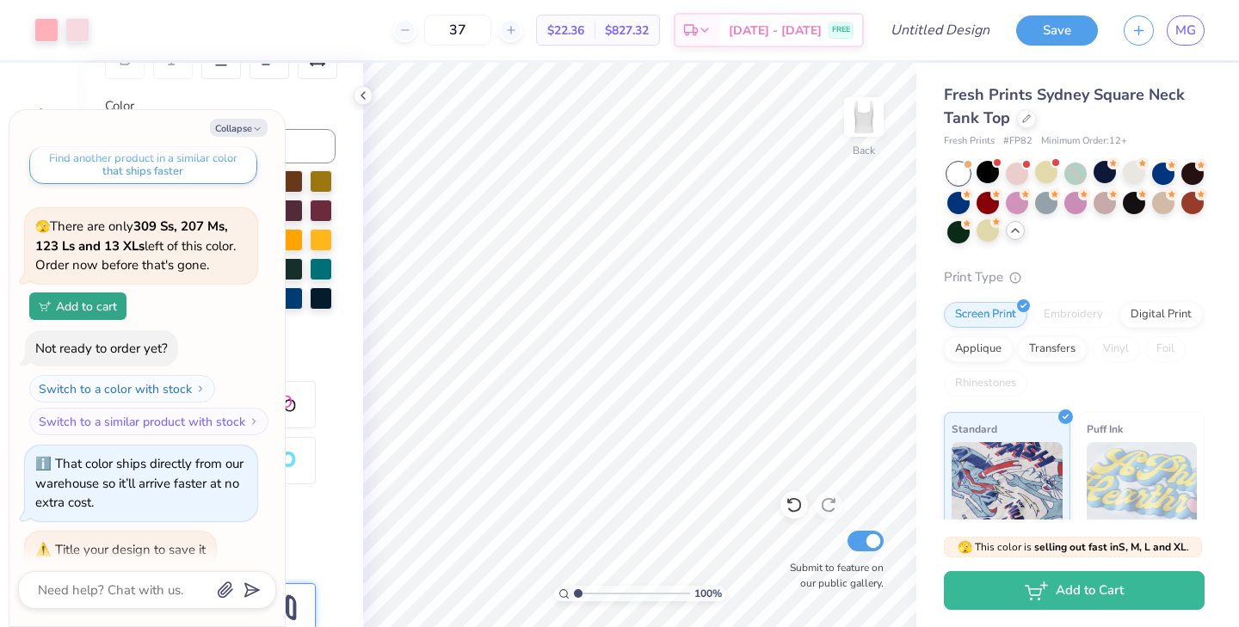
type textarea "x"
type textarea "2"
type textarea "x"
type textarea "20"
type textarea "x"
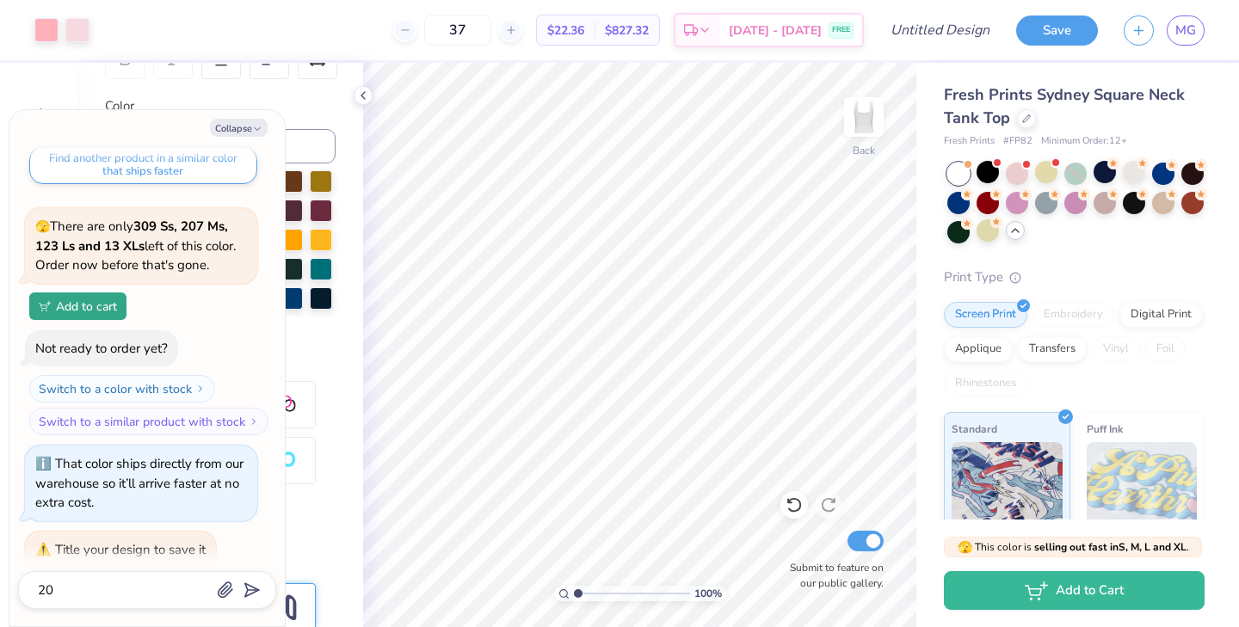
type textarea "202"
type textarea "x"
type textarea "202"
type textarea "x"
type textarea "202"
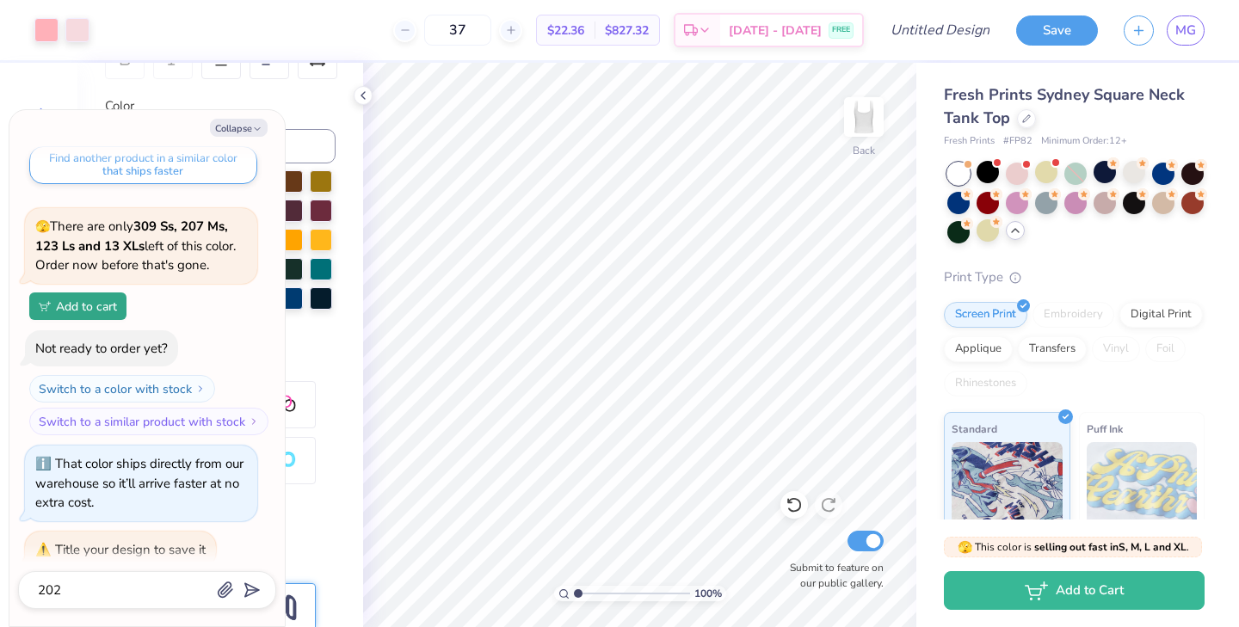
type textarea "x"
type textarea "2025"
type textarea "x"
type textarea "2025"
type textarea "x"
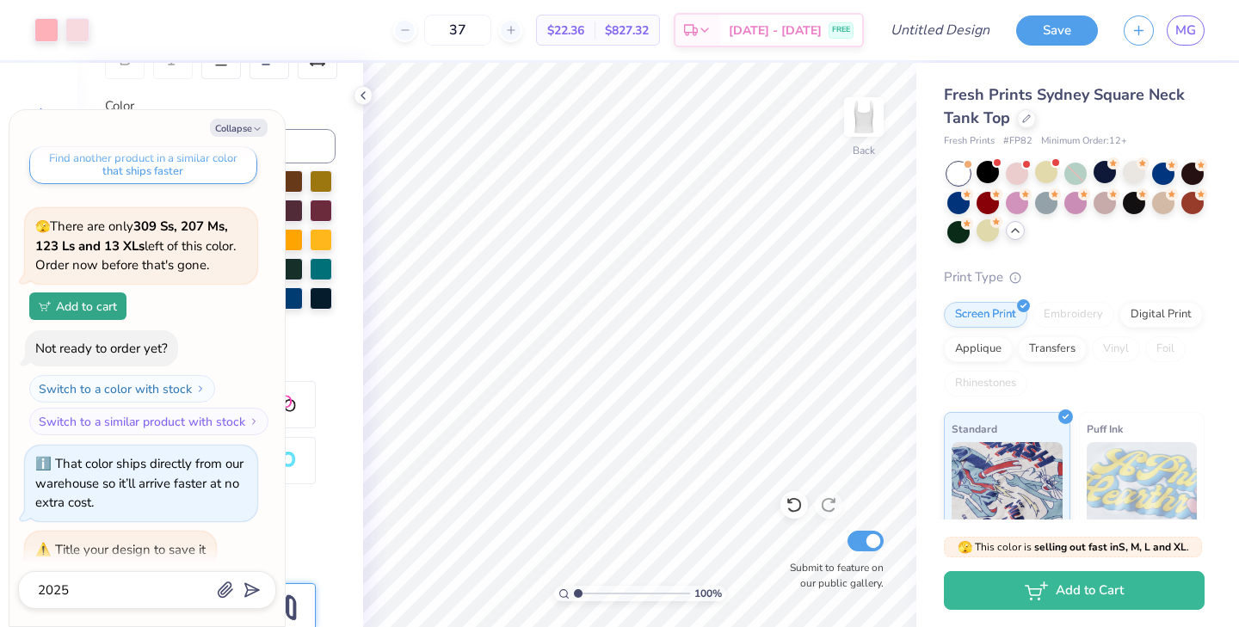
type textarea "2025 b"
type textarea "x"
type textarea "2025 bi"
type textarea "x"
type textarea "2025 bid"
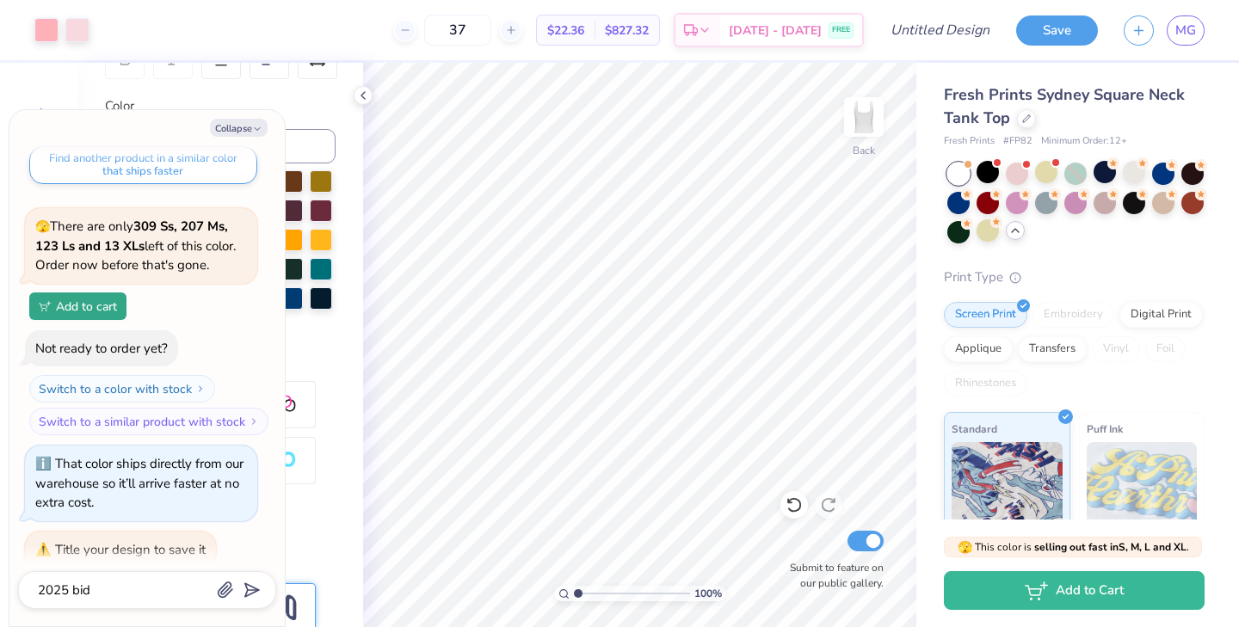
type textarea "x"
type textarea "2025 bid"
type textarea "x"
type textarea "2025 bid d"
type textarea "x"
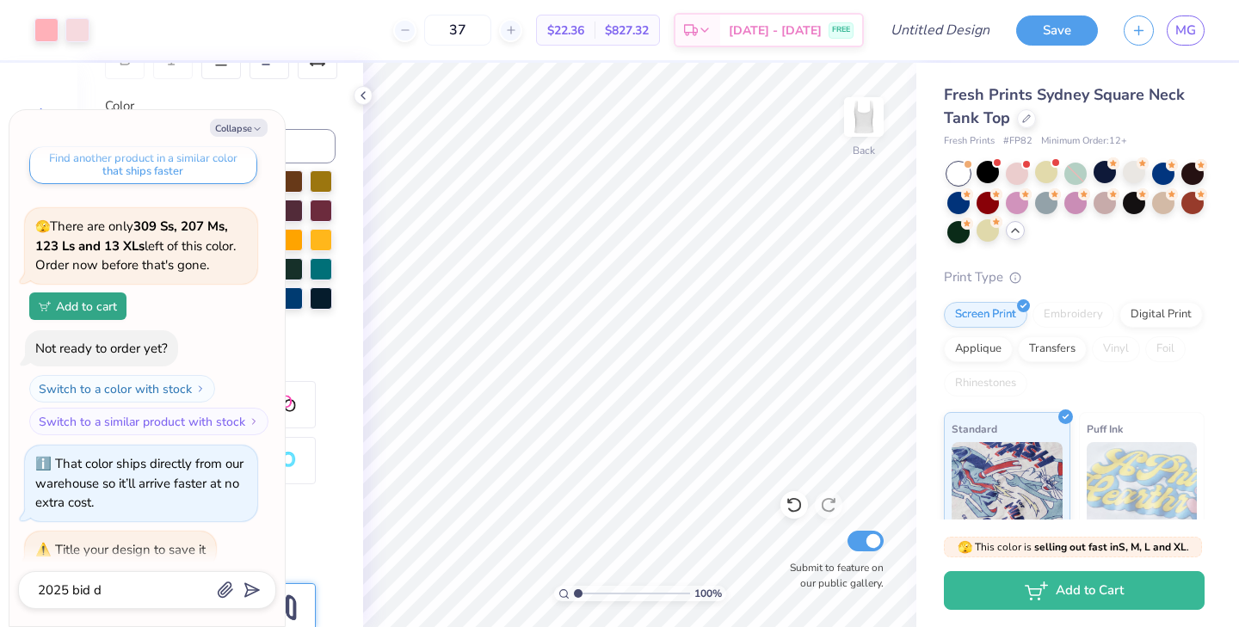
type textarea "2025 bid da"
type textarea "x"
type textarea "2025 bid day"
type textarea "x"
type textarea "2025 bid day"
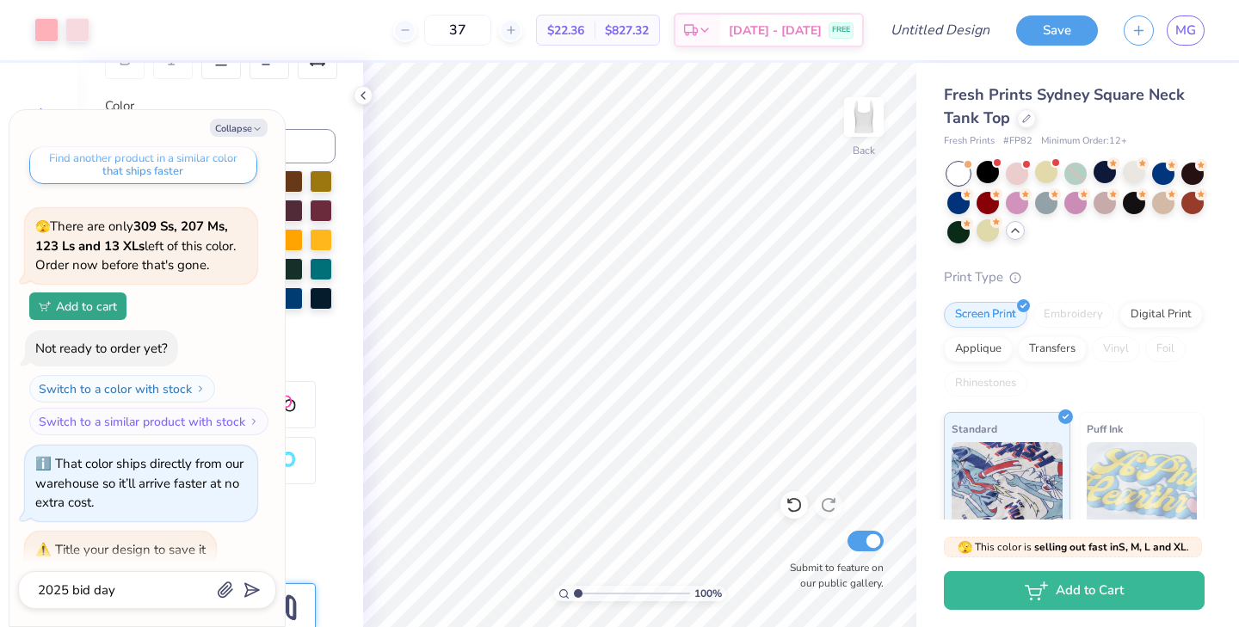
type textarea "x"
type textarea "2025 bid day 2"
type textarea "x"
type input "2025 bid day 2"
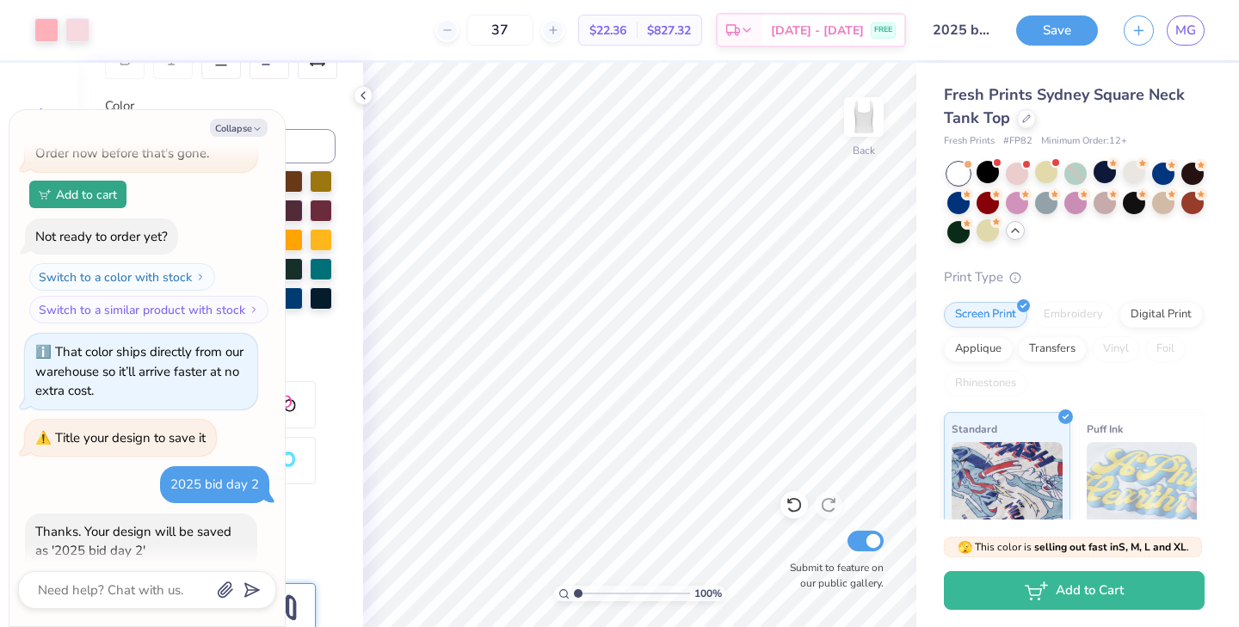
type textarea "x"
type textarea "c"
type textarea "x"
type textarea "can"
type textarea "x"
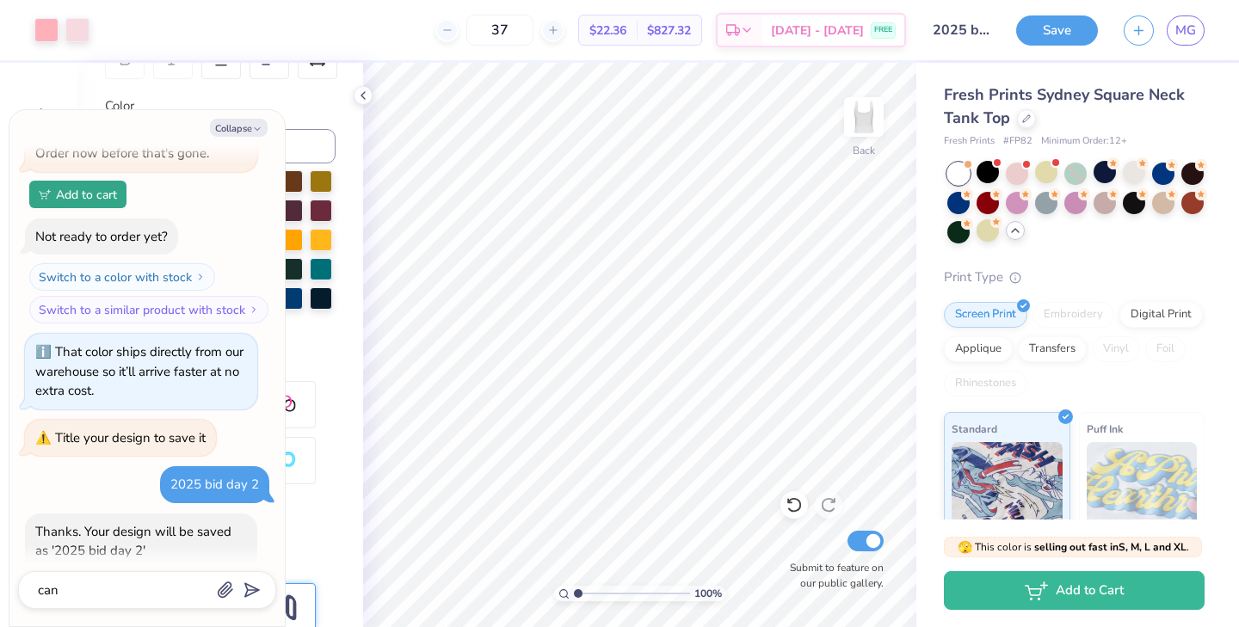
type textarea "can."
type textarea "x"
type textarea "can."
type textarea "x"
type textarea "can"
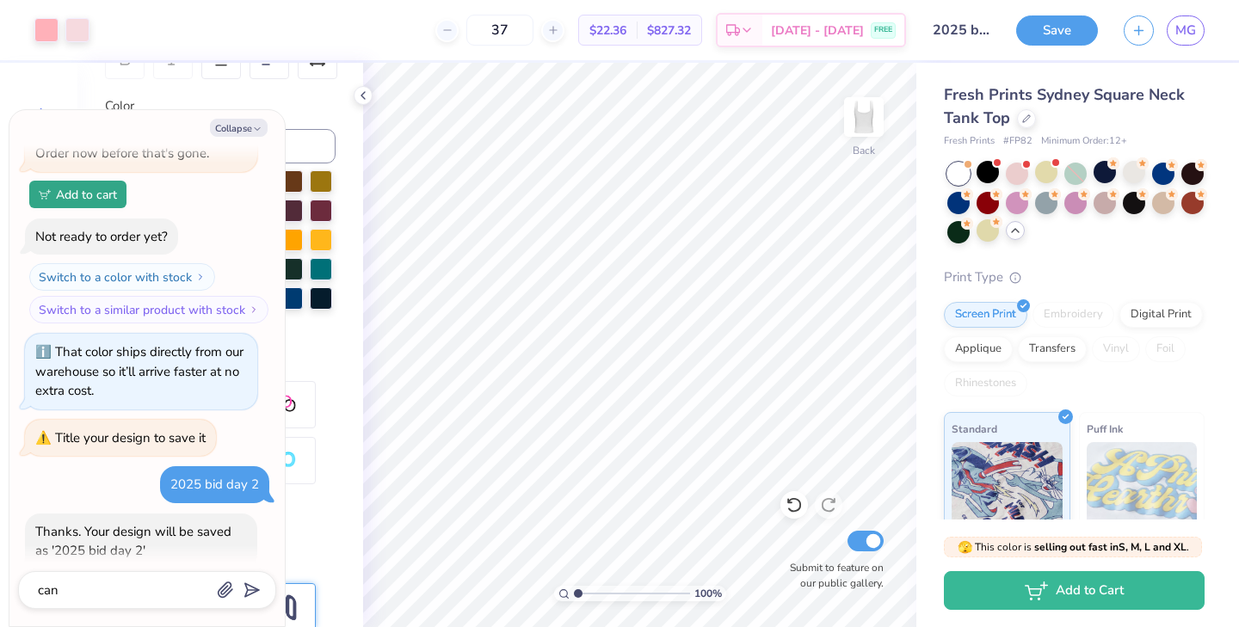
type textarea "x"
type textarea "can"
type textarea "x"
type textarea "can i"
type textarea "x"
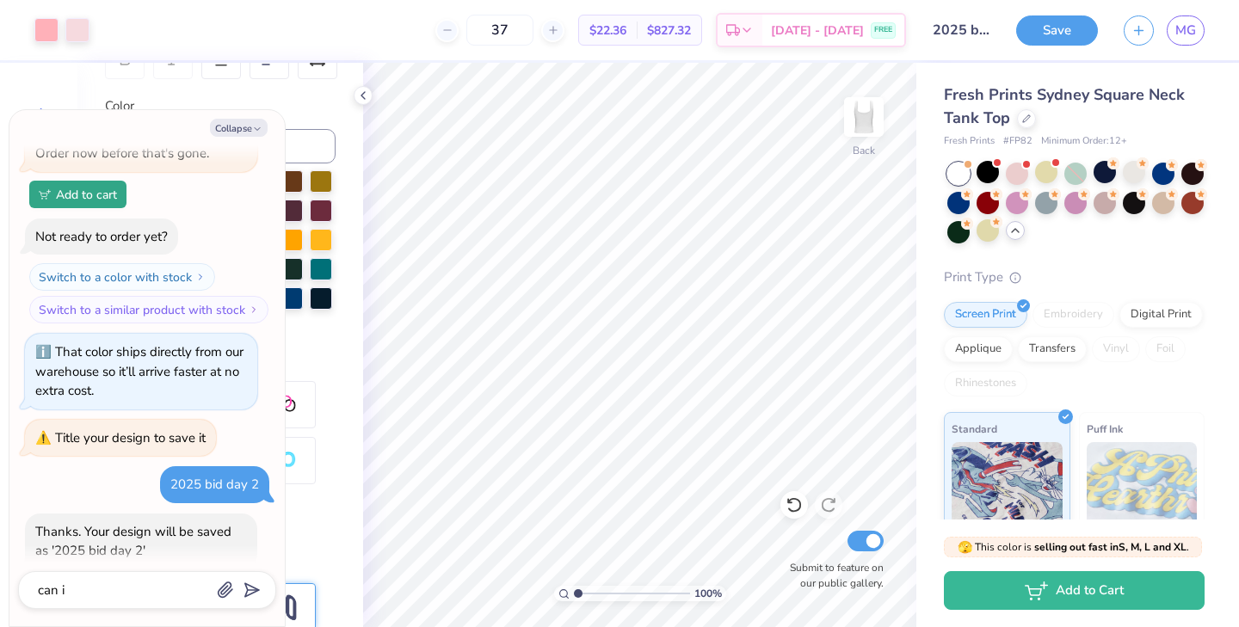
type textarea "can i"
type textarea "x"
type textarea "can i c"
type textarea "x"
type textarea "can i ch"
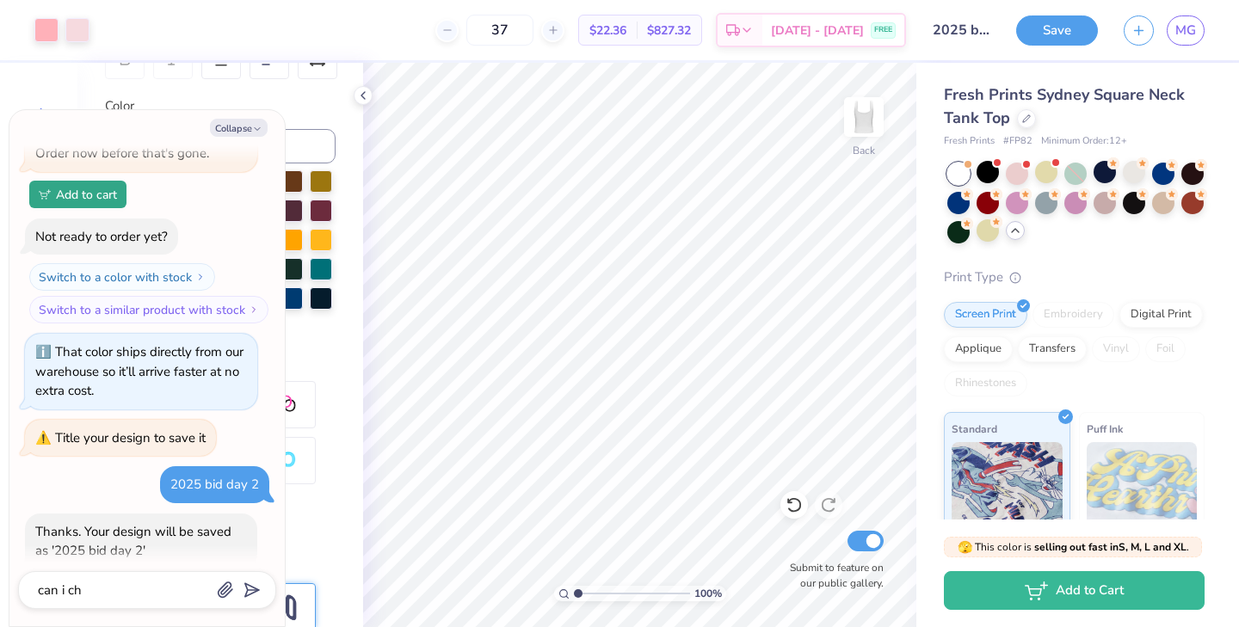
type textarea "x"
type textarea "can i cha"
type textarea "x"
type textarea "can i chan"
type textarea "x"
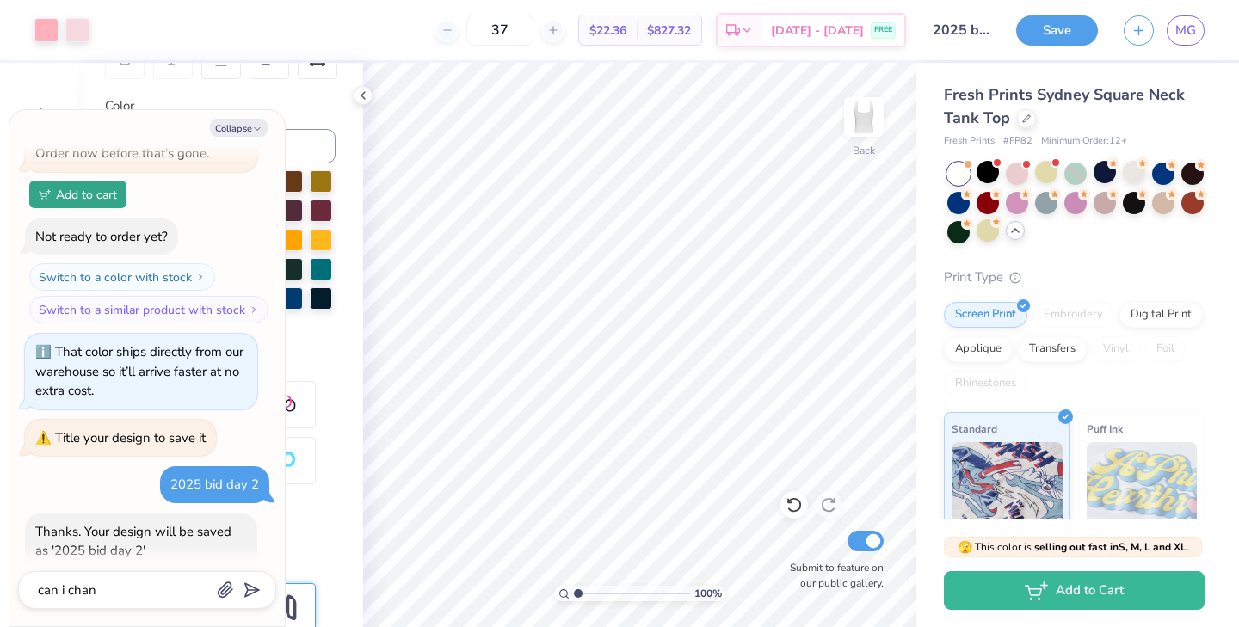
type textarea "can i chang"
type textarea "x"
type textarea "can i change"
type textarea "x"
type textarea "can i change"
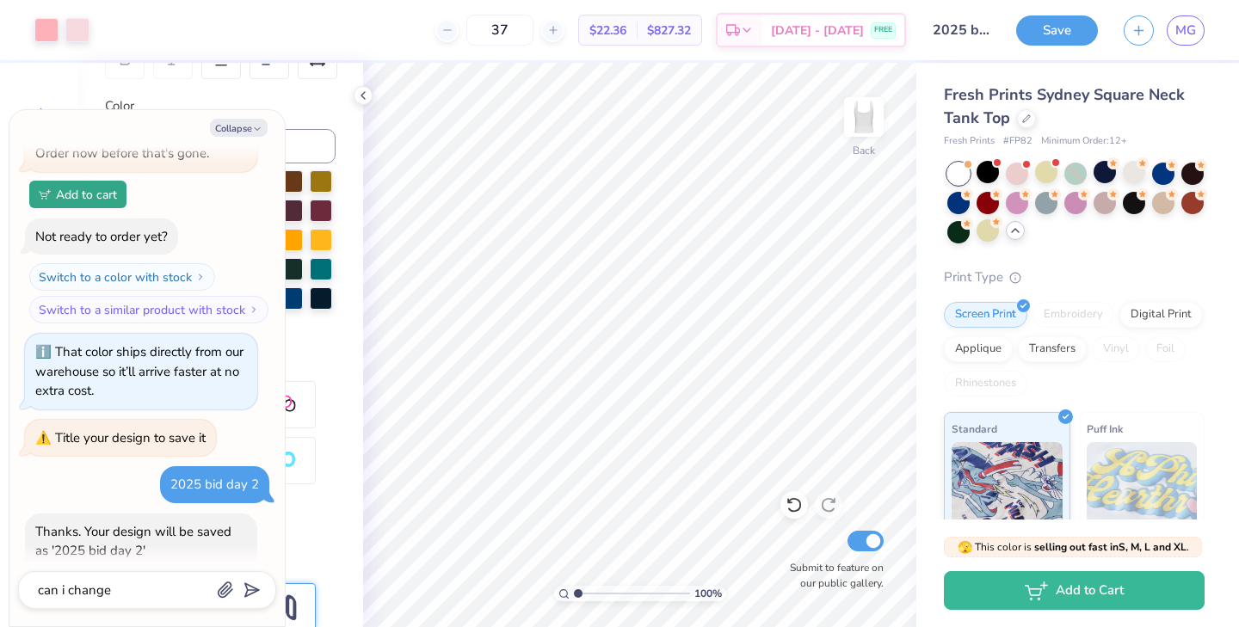
type textarea "x"
type textarea "can i change c"
type textarea "x"
type textarea "can i change cl"
type textarea "x"
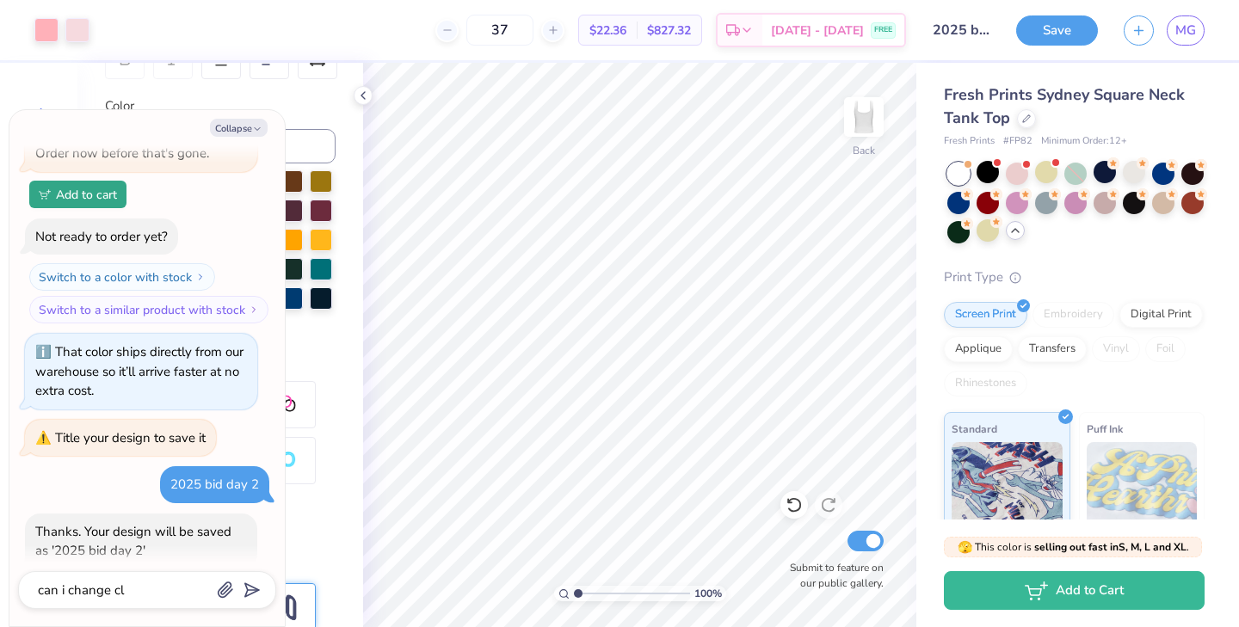
type textarea "can i change cli"
type textarea "x"
type textarea "can i change clip"
type textarea "x"
type textarea "can i change clipa"
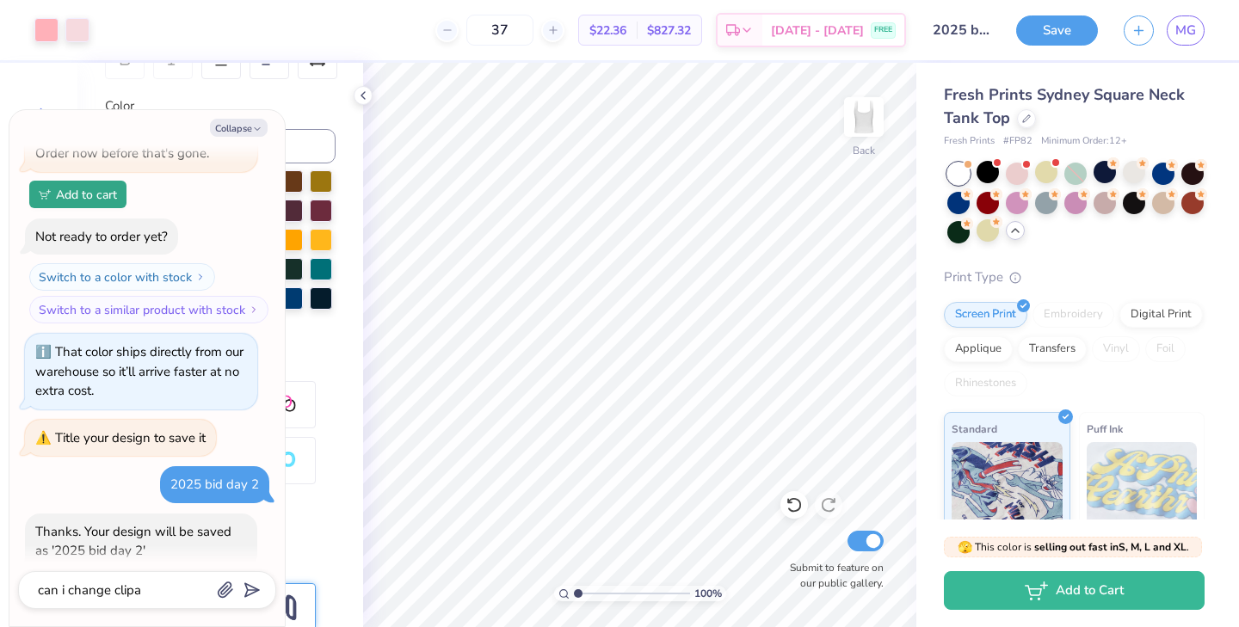
type textarea "x"
type textarea "can i change clipar"
type textarea "x"
type textarea "can i change clipart"
type textarea "x"
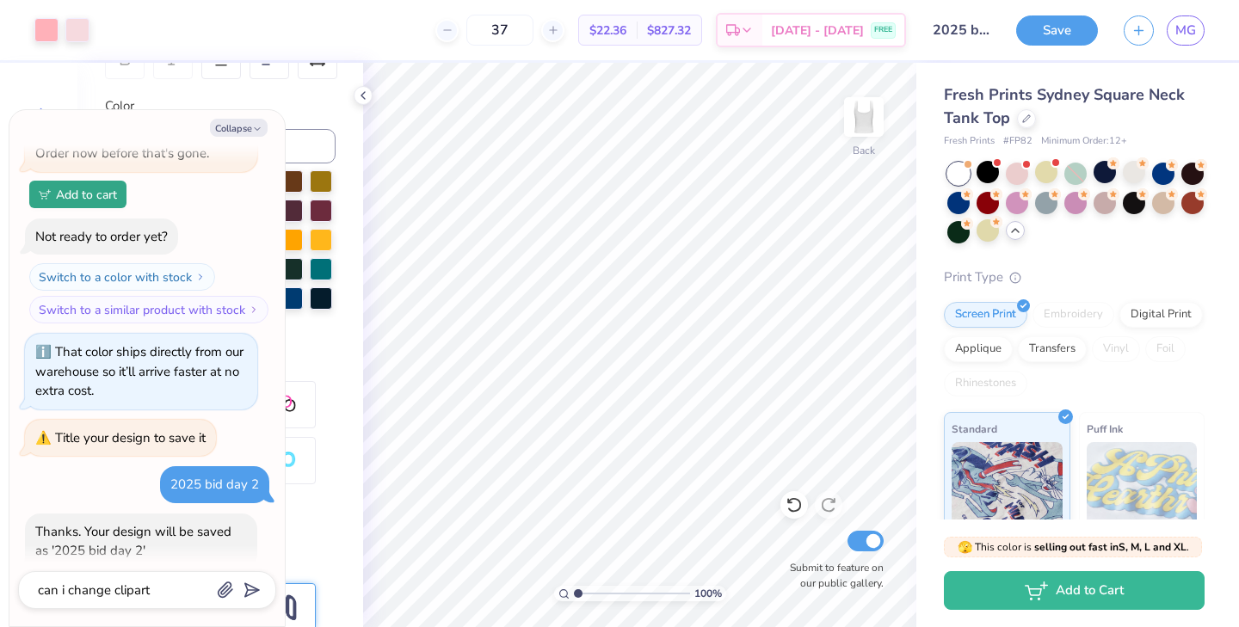
type textarea "can i change clipart"
type textarea "x"
type textarea "can i change clipart c"
type textarea "x"
type textarea "can i change clipart co"
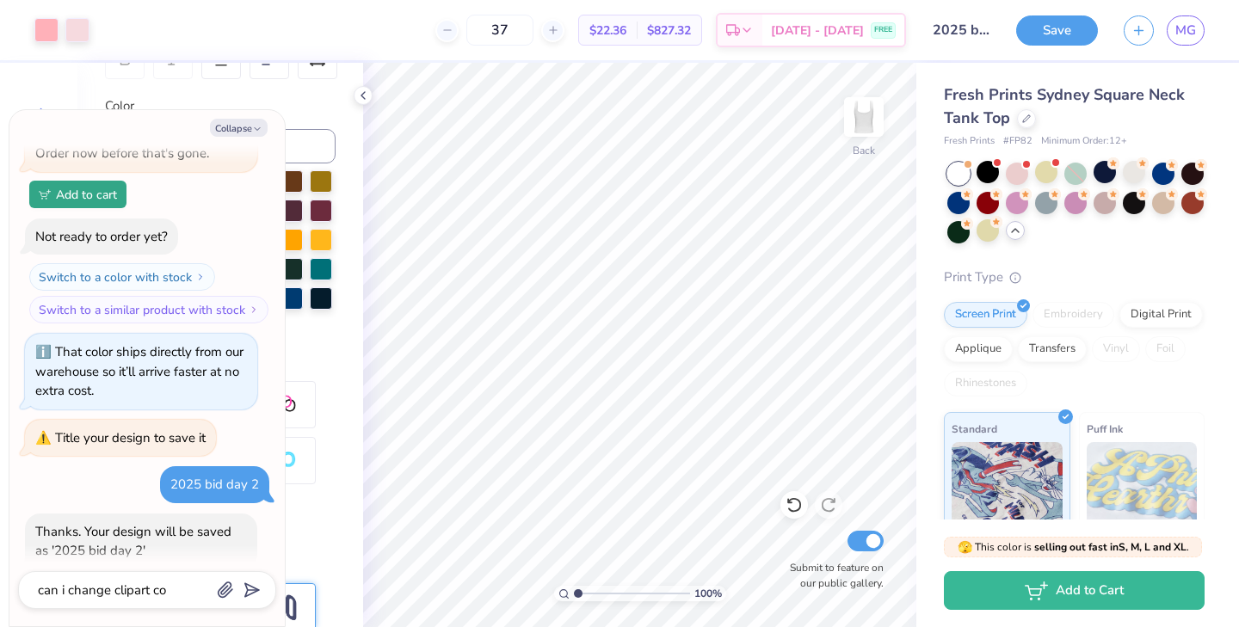
type textarea "x"
type textarea "can i change clipart col"
type textarea "x"
type textarea "can i change clipart colo"
type textarea "x"
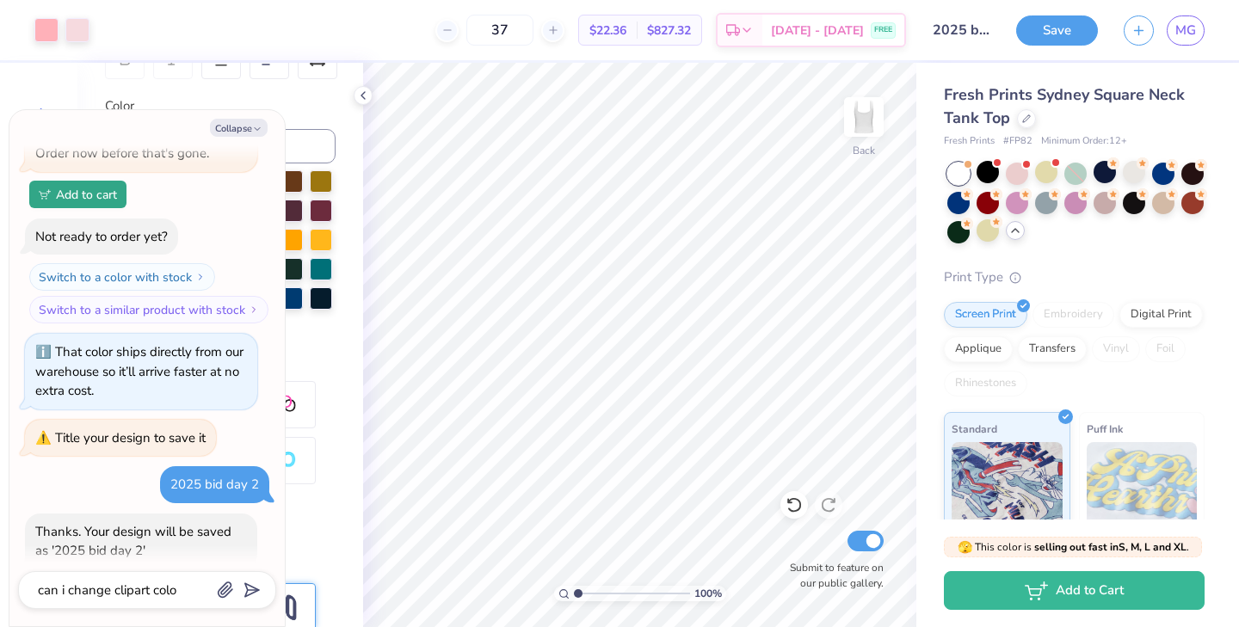
type textarea "can i change clipart color"
type textarea "x"
type textarea "can i change clipart color"
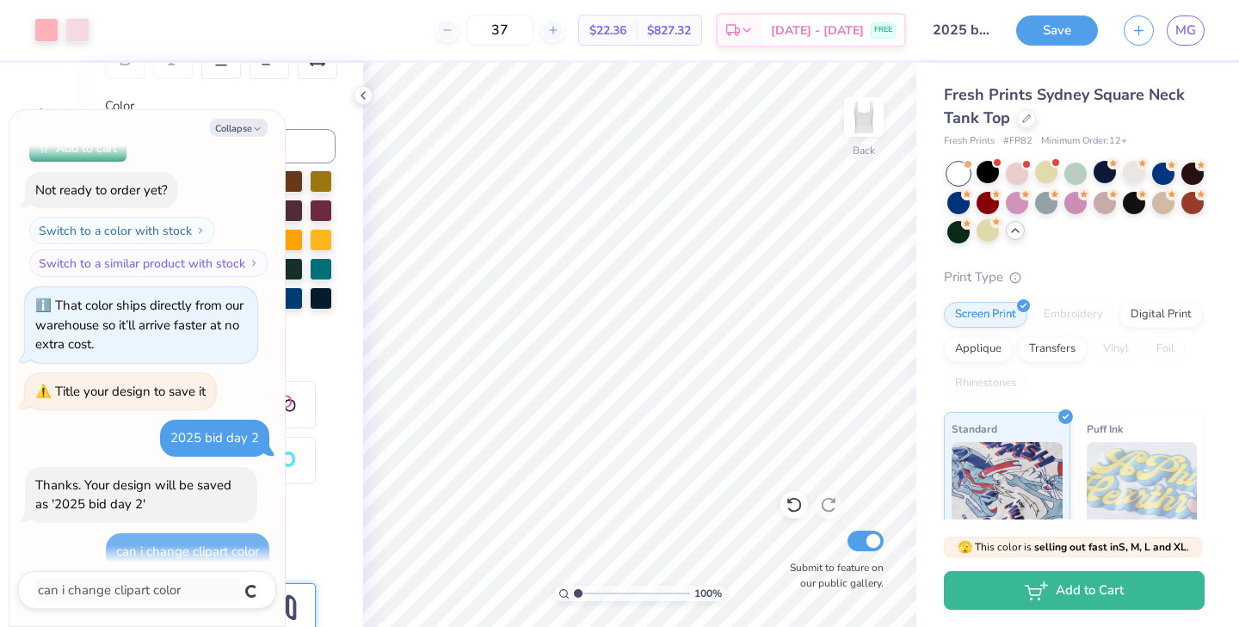
type textarea "x"
click at [152, 591] on textarea at bounding box center [123, 590] width 175 height 22
type textarea "x"
type textarea "c"
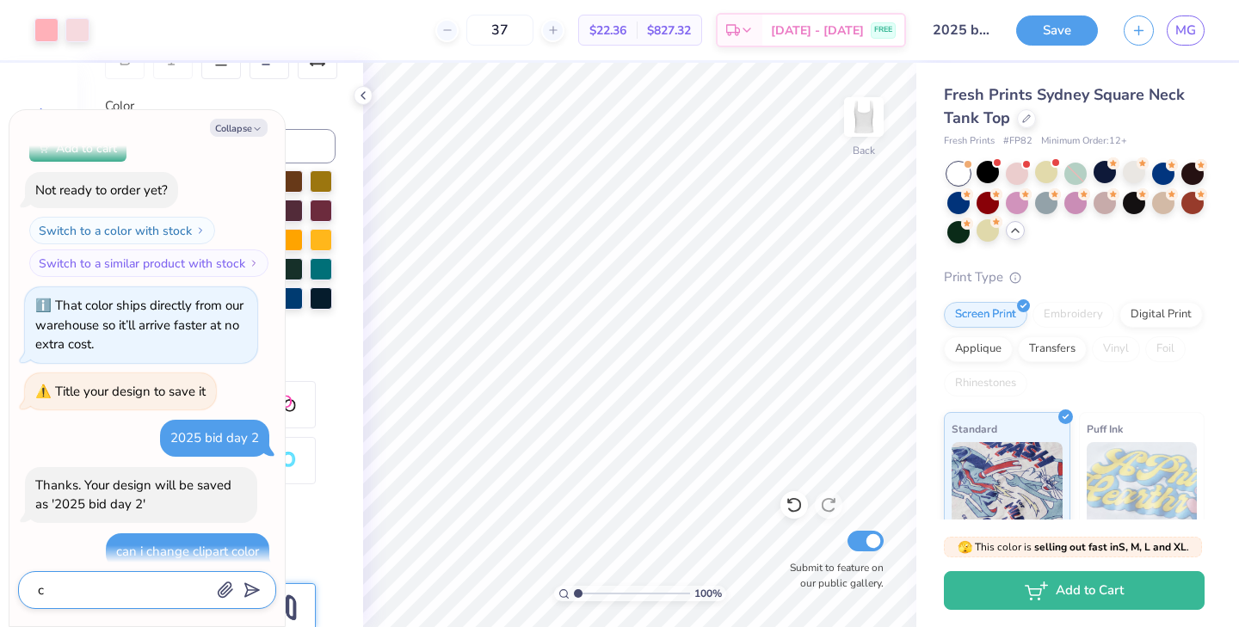
type textarea "x"
type textarea "ca"
type textarea "x"
type textarea "can"
type textarea "x"
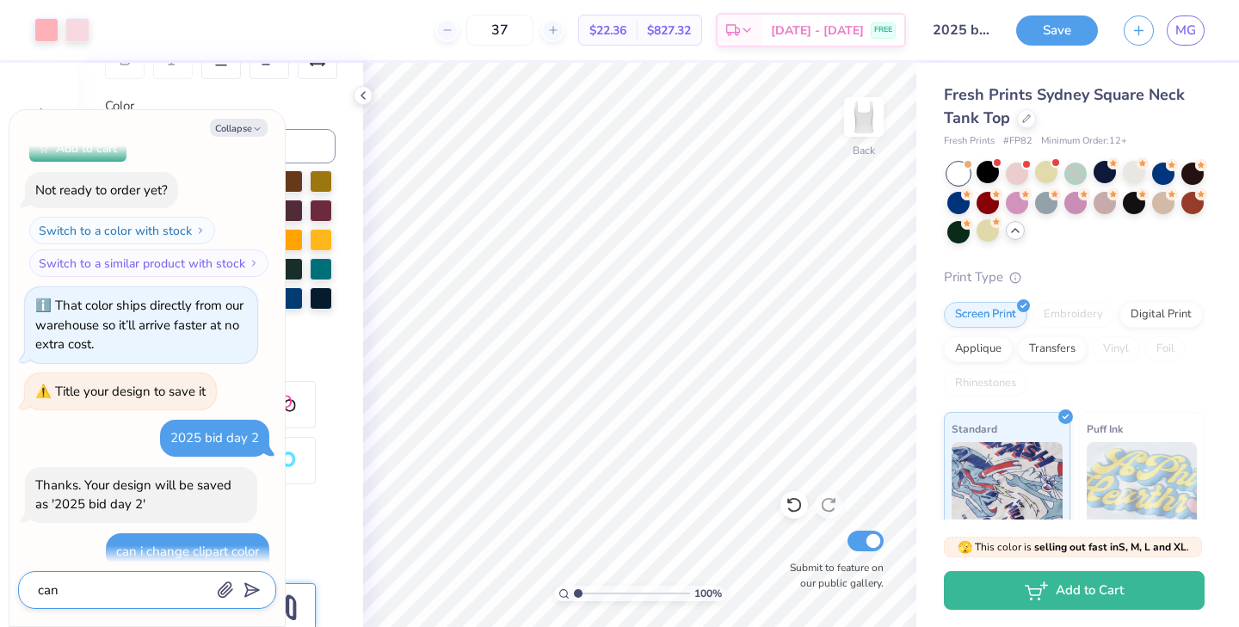
type textarea "can"
type textarea "x"
type textarea "can i"
type textarea "x"
type textarea "can i"
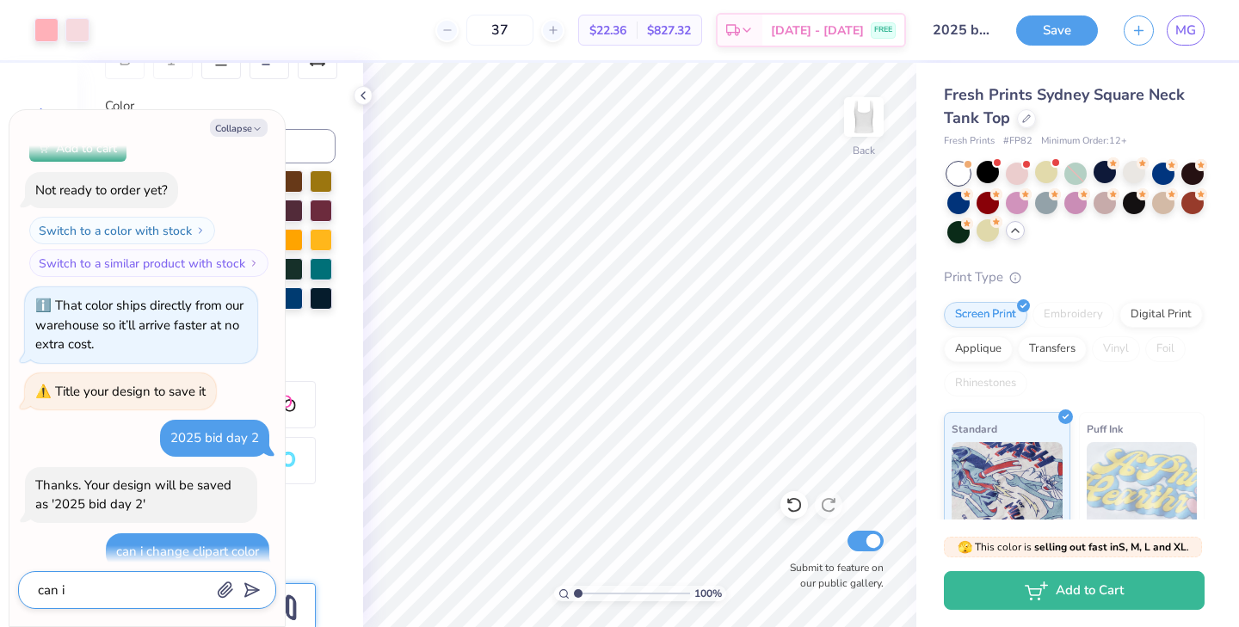
type textarea "x"
type textarea "can i c"
type textarea "x"
type textarea "can i ch"
type textarea "x"
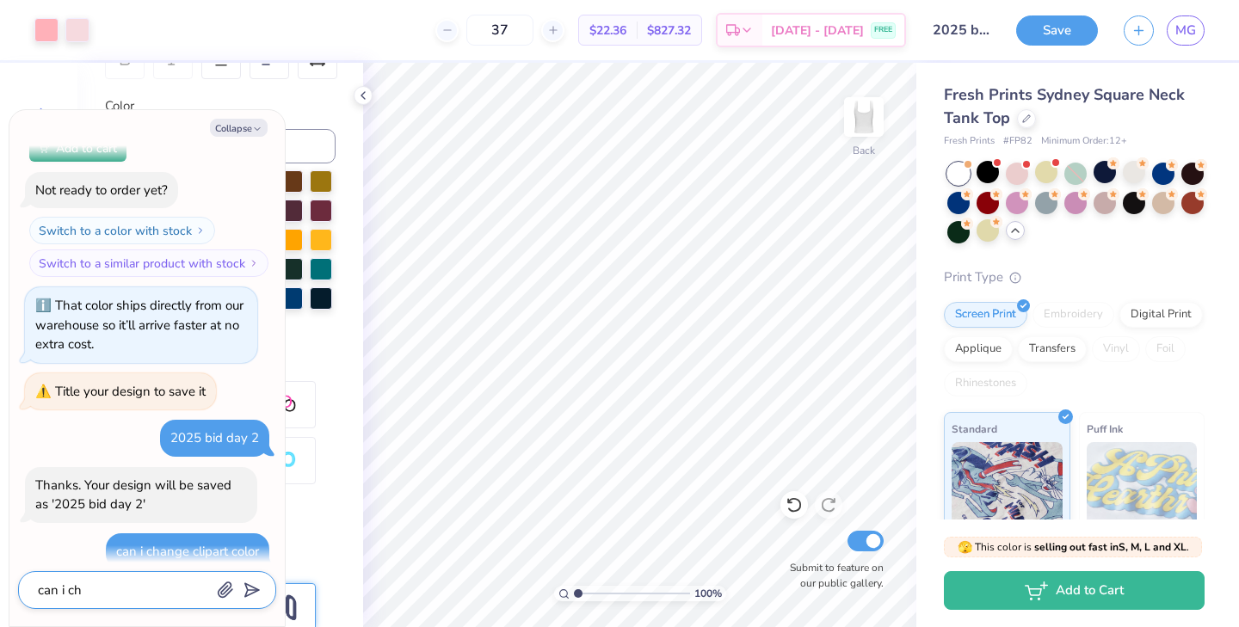
type textarea "can i cha"
type textarea "x"
type textarea "can i chan"
type textarea "x"
type textarea "can i chang"
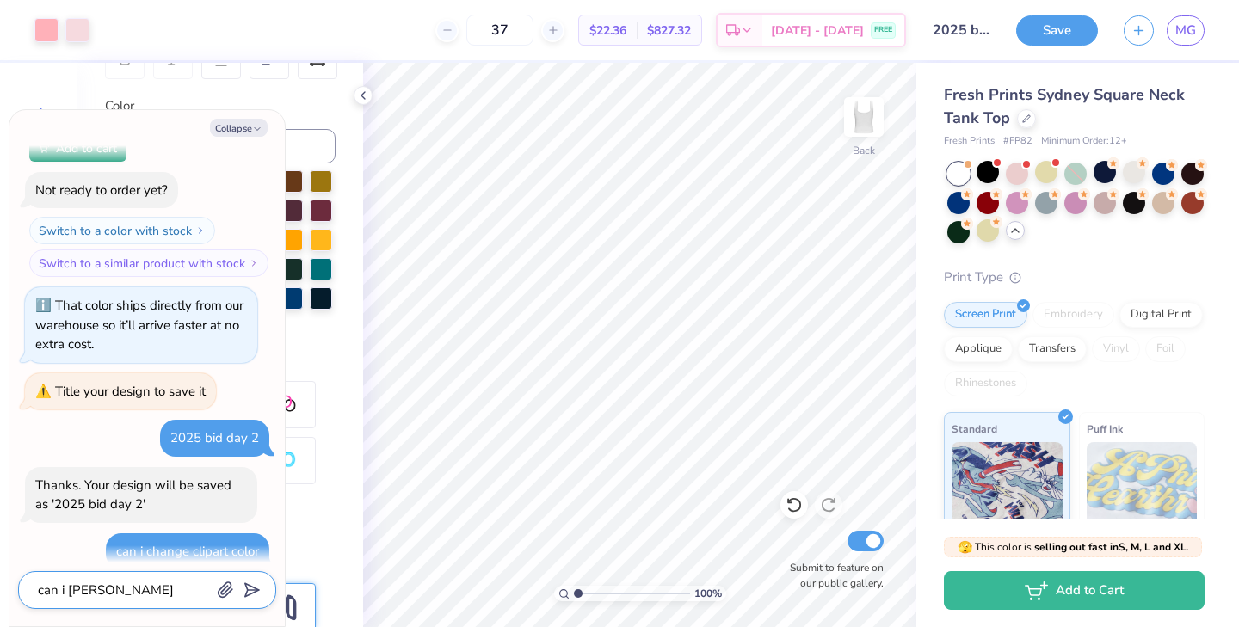
type textarea "x"
type textarea "can i change"
type textarea "x"
type textarea "can i change"
type textarea "x"
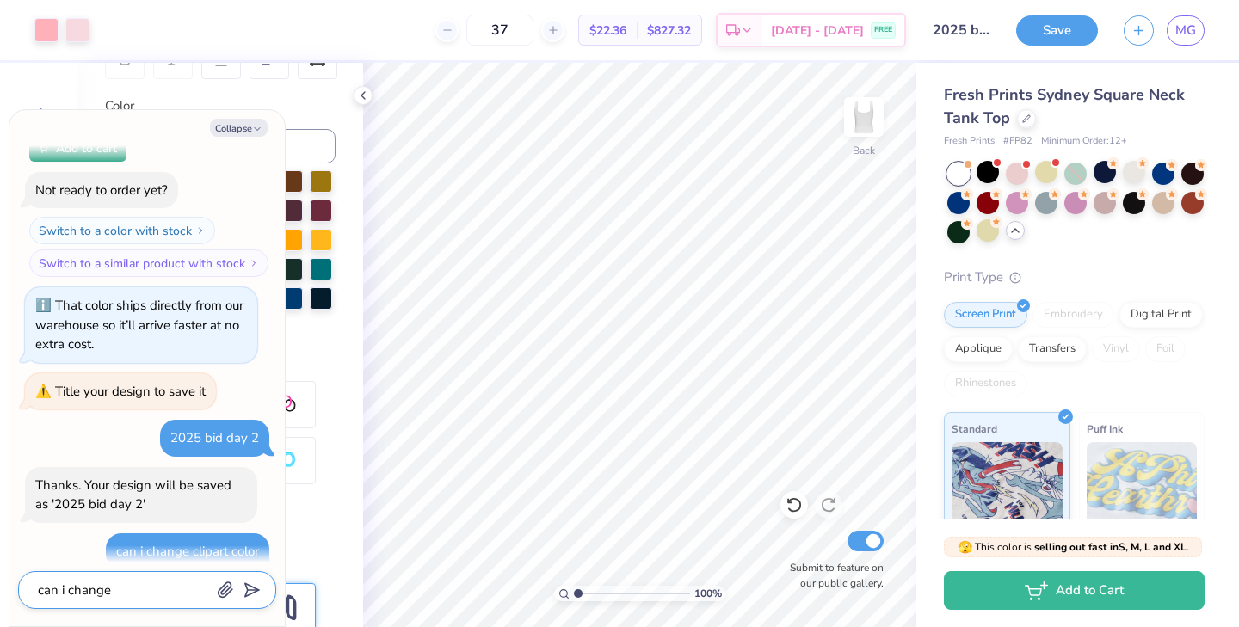
type textarea "can i change c"
type textarea "x"
type textarea "can i change cl"
type textarea "x"
type textarea "can i change cli"
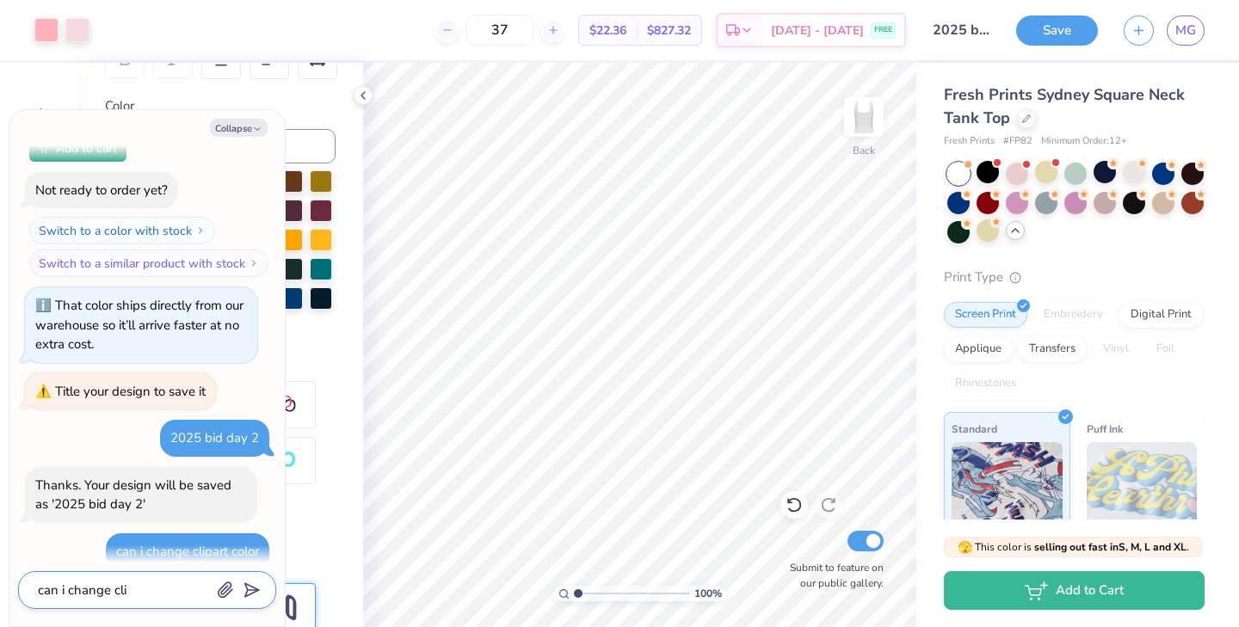
type textarea "x"
type textarea "can i change clip"
type textarea "x"
type textarea "can i change clipa"
type textarea "x"
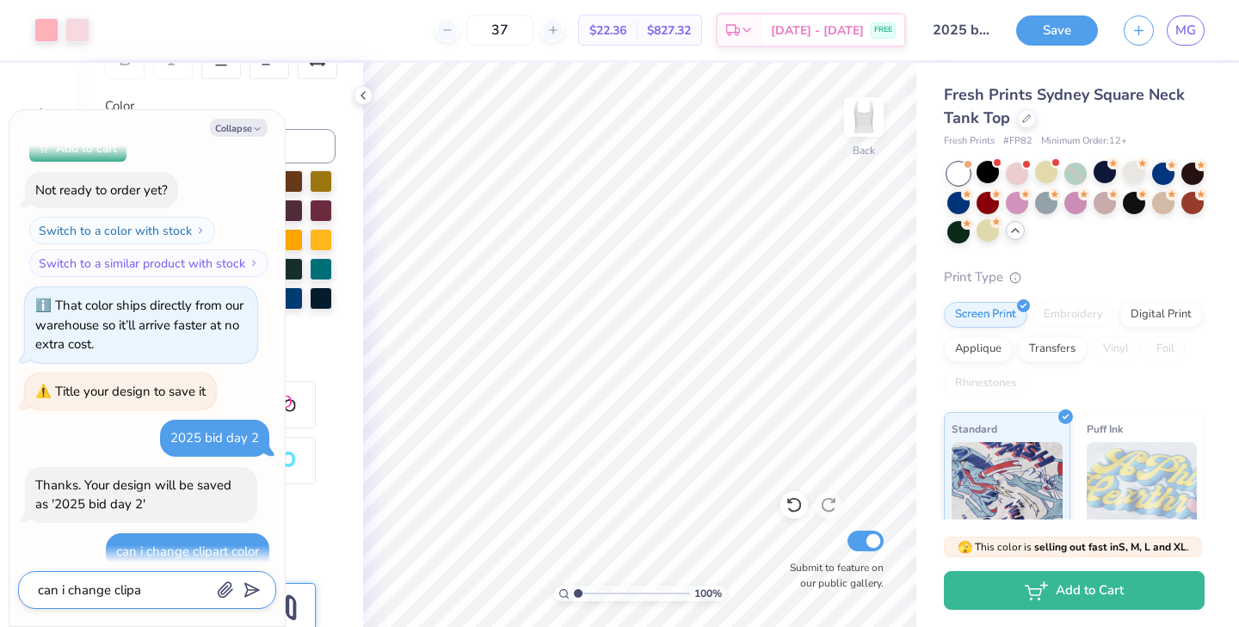
type textarea "can i change clipar"
type textarea "x"
type textarea "can i change clipart"
type textarea "x"
type textarea "can i change clipart"
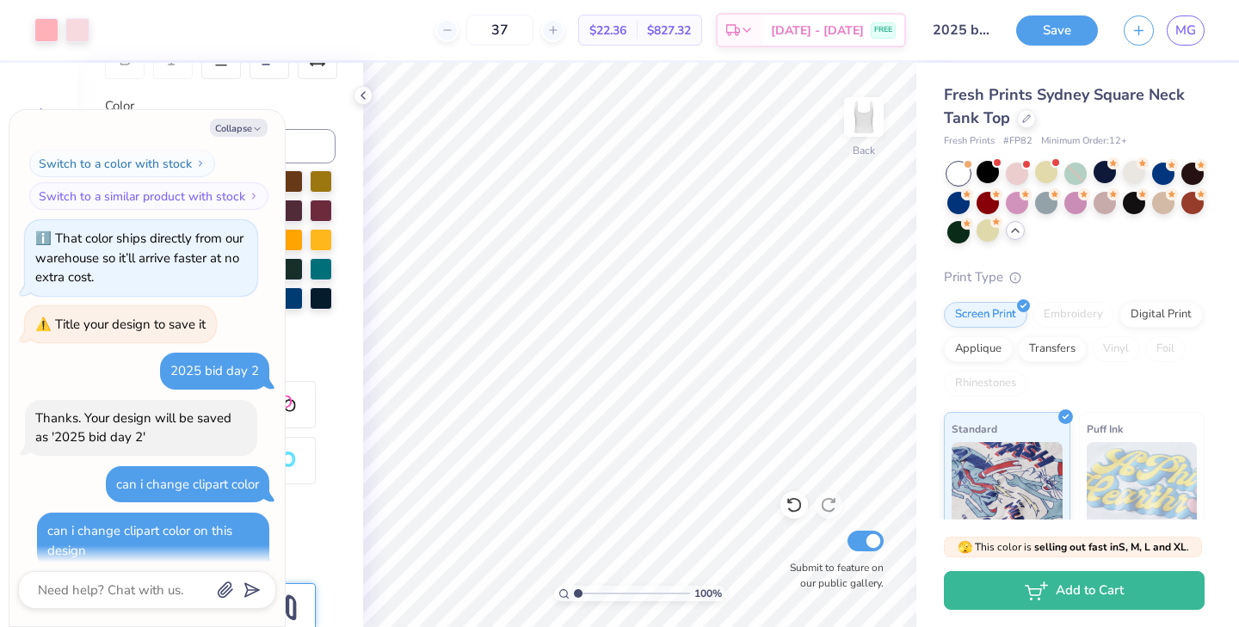
scroll to position [2044, 0]
click at [240, 125] on button "Collapse" at bounding box center [239, 128] width 58 height 18
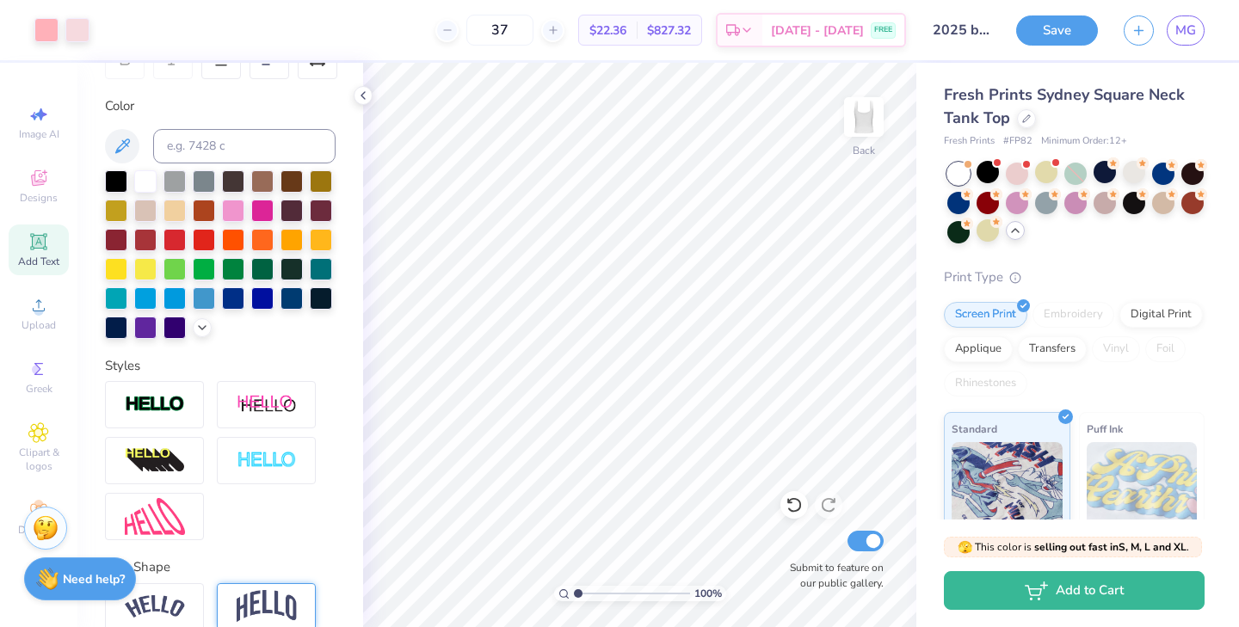
click at [110, 575] on strong "Need help?" at bounding box center [94, 580] width 62 height 16
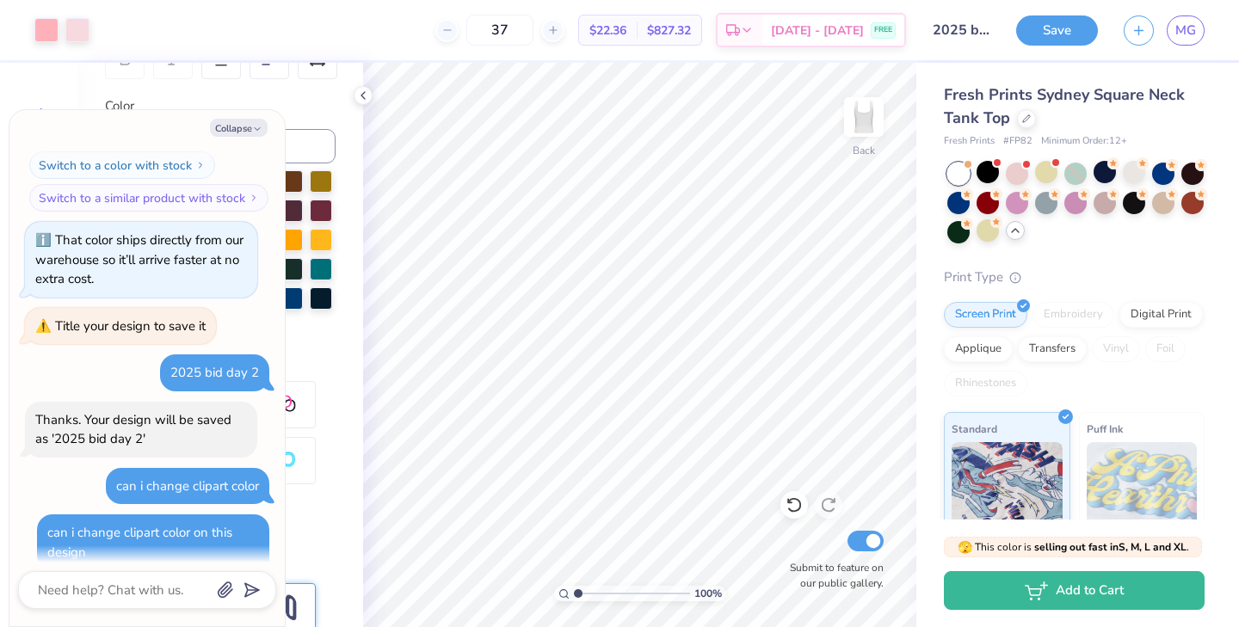
scroll to position [1993, 0]
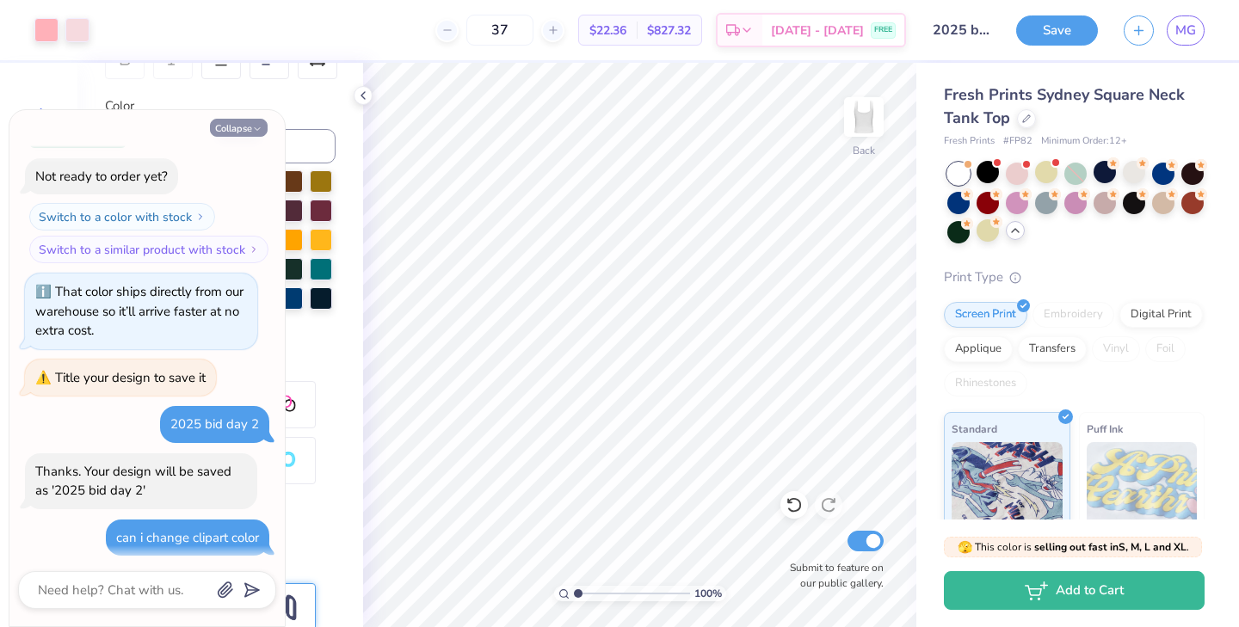
click at [226, 124] on button "Collapse" at bounding box center [239, 128] width 58 height 18
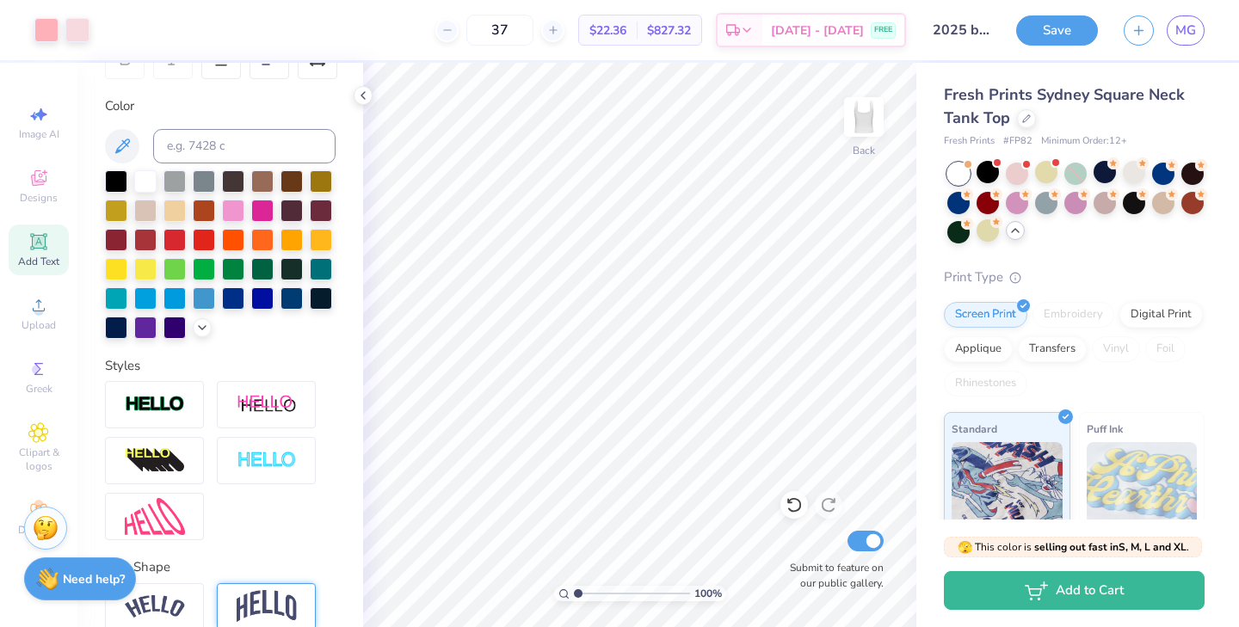
click at [106, 574] on strong "Need help?" at bounding box center [94, 580] width 62 height 16
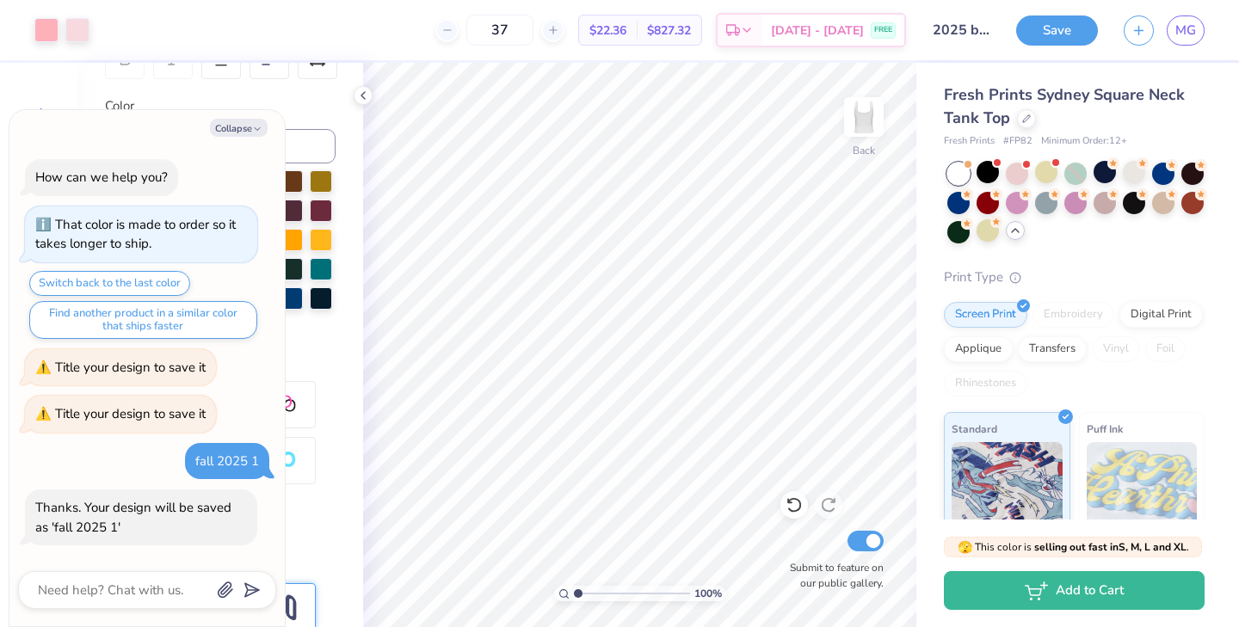
scroll to position [2044, 0]
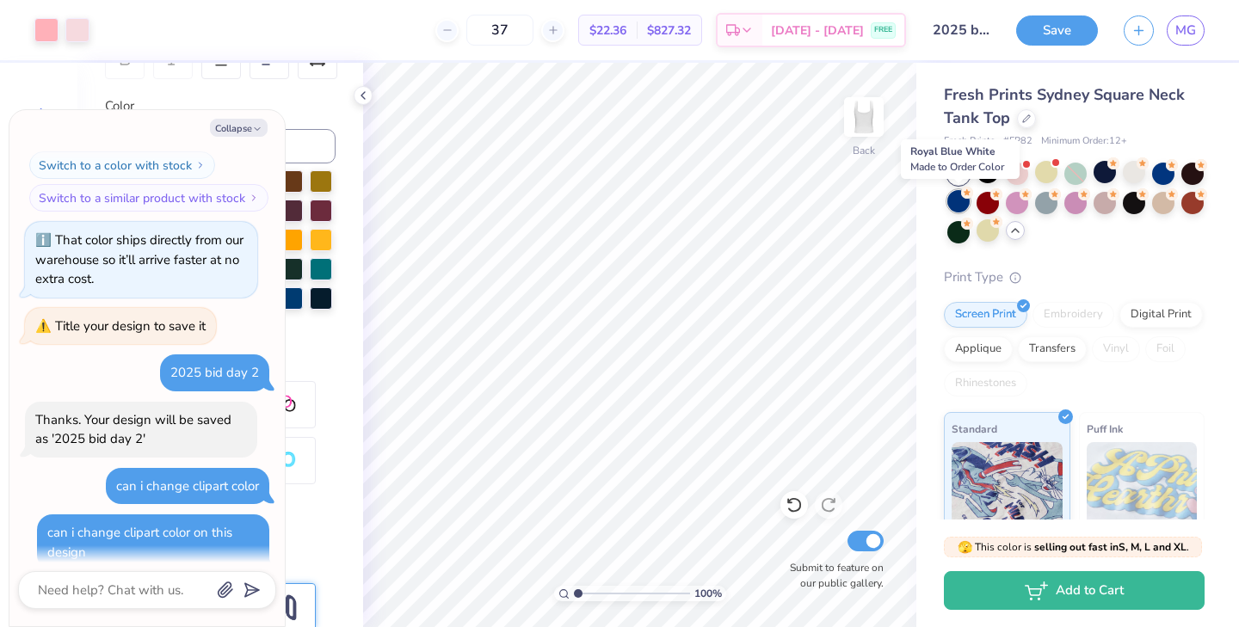
click at [961, 204] on div at bounding box center [959, 201] width 22 height 22
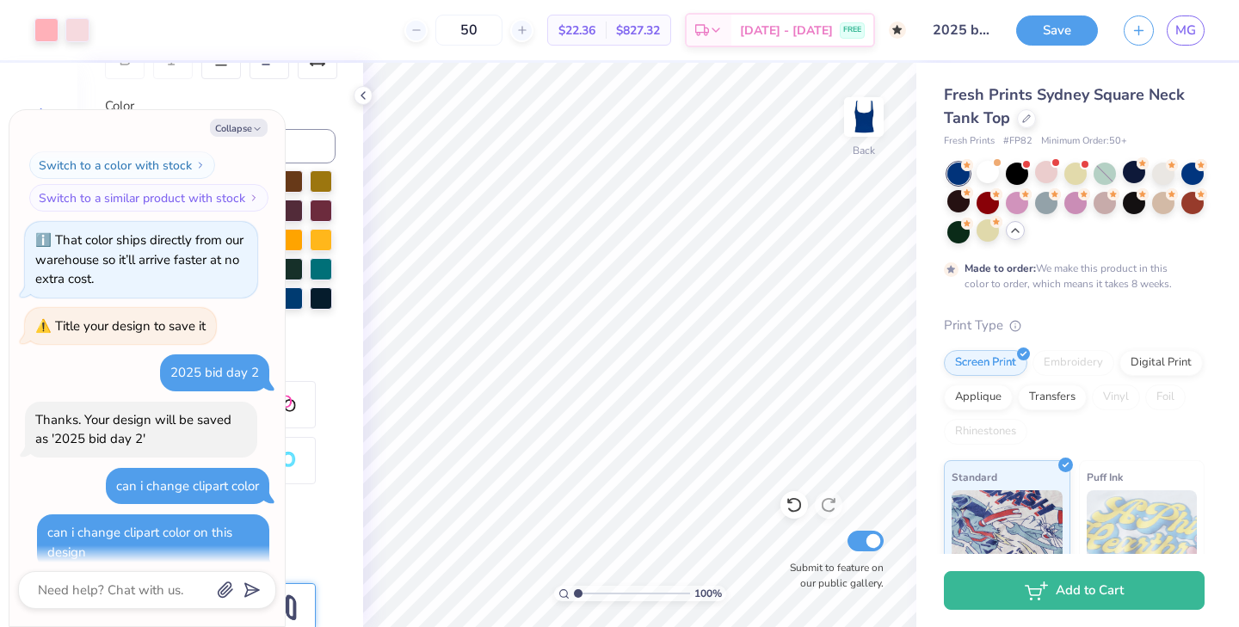
scroll to position [2186, 0]
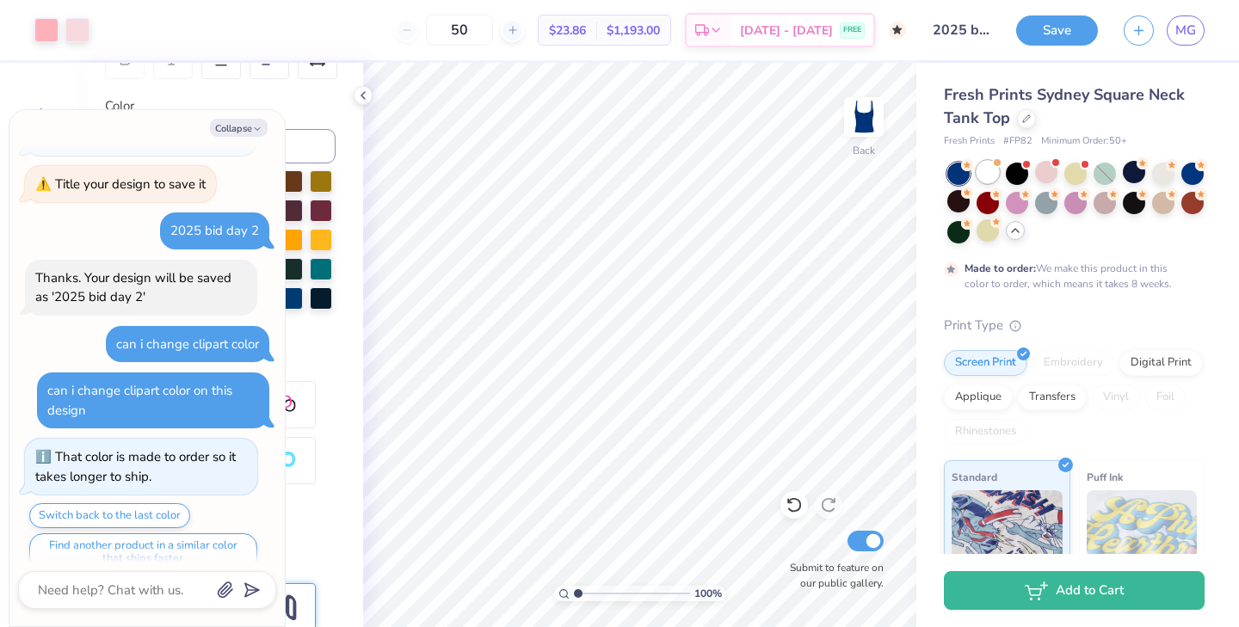
click at [989, 173] on div at bounding box center [988, 172] width 22 height 22
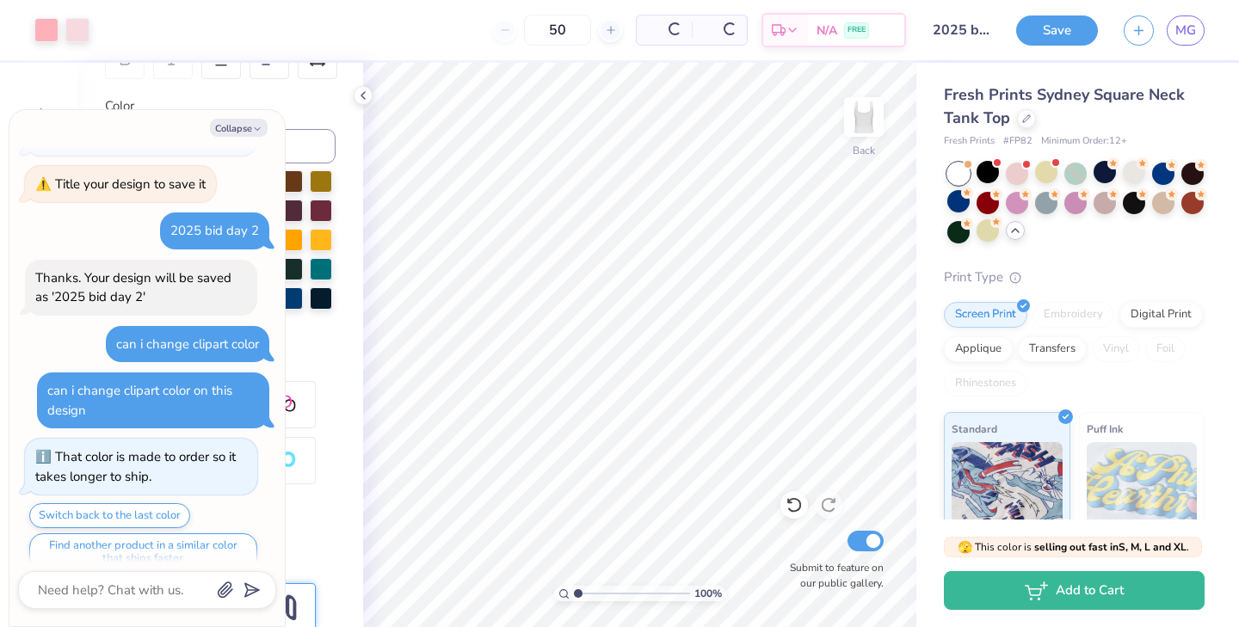
scroll to position [2539, 0]
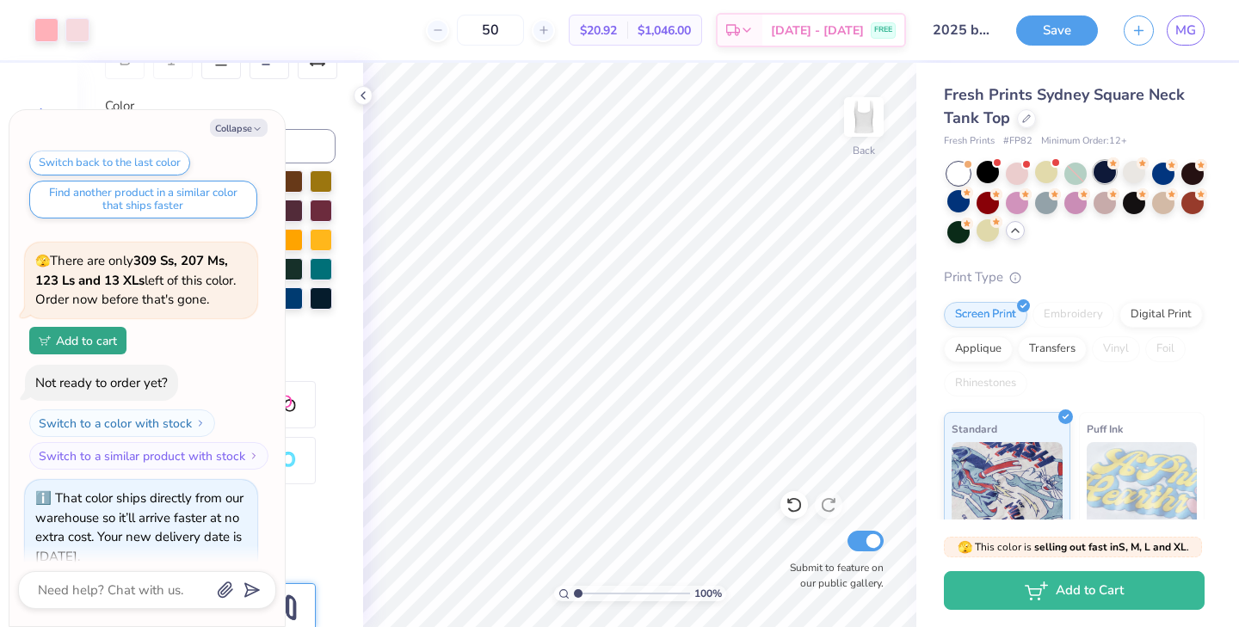
click at [1108, 172] on div at bounding box center [1105, 172] width 22 height 22
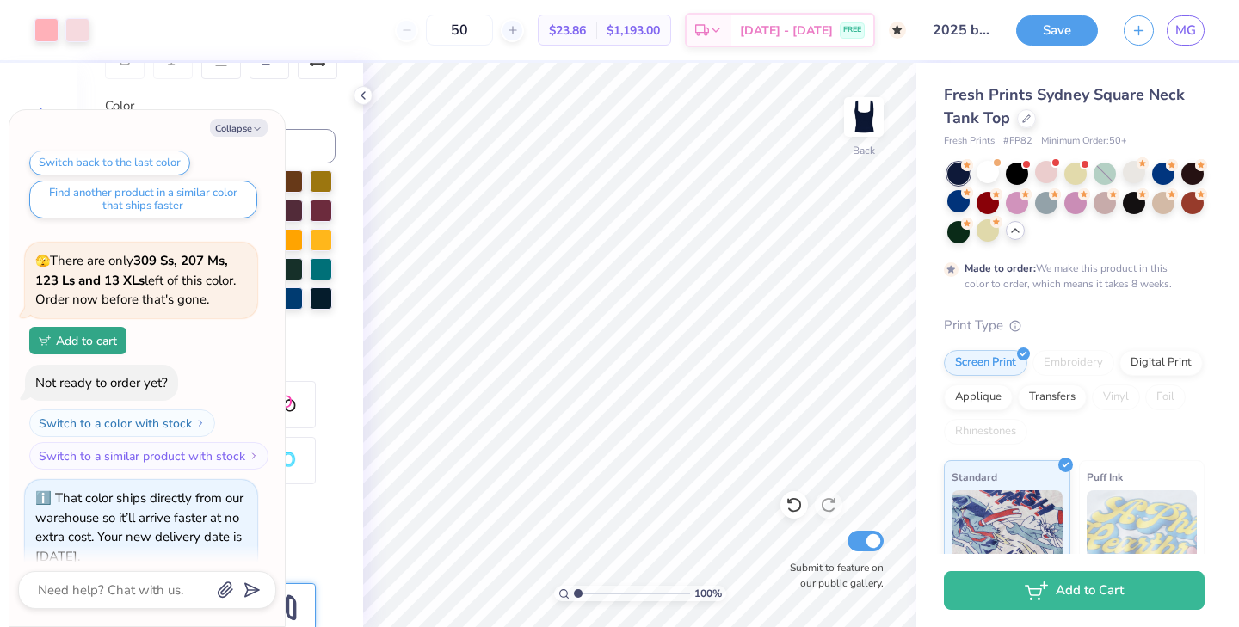
scroll to position [2700, 0]
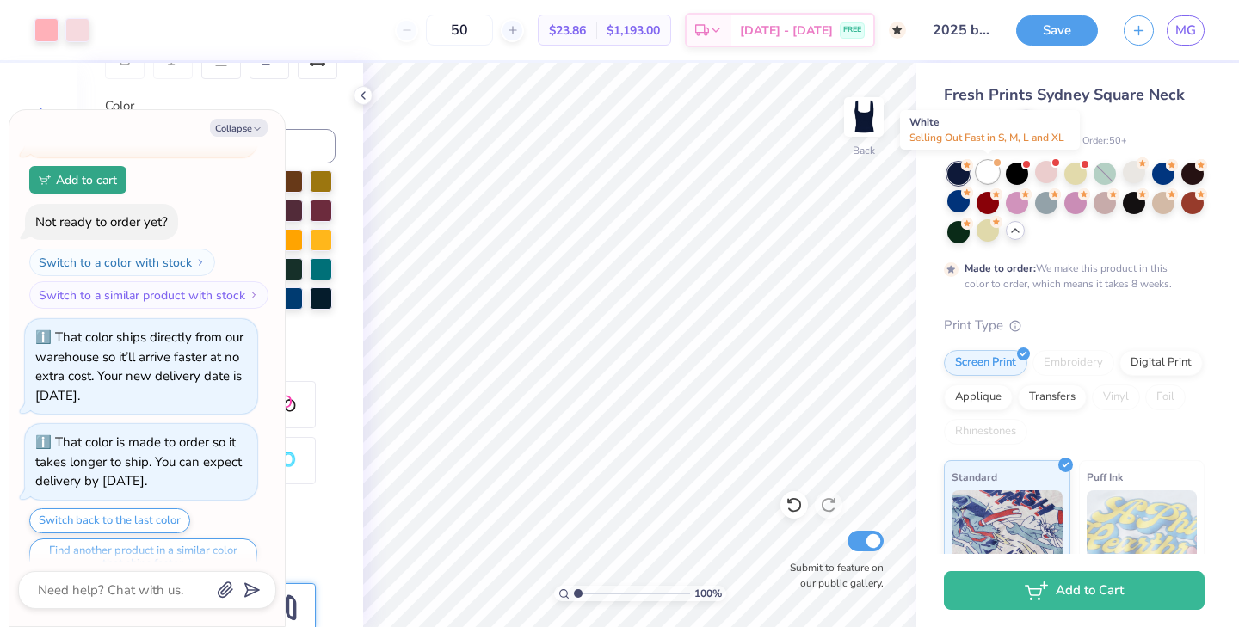
click at [986, 171] on div at bounding box center [988, 172] width 22 height 22
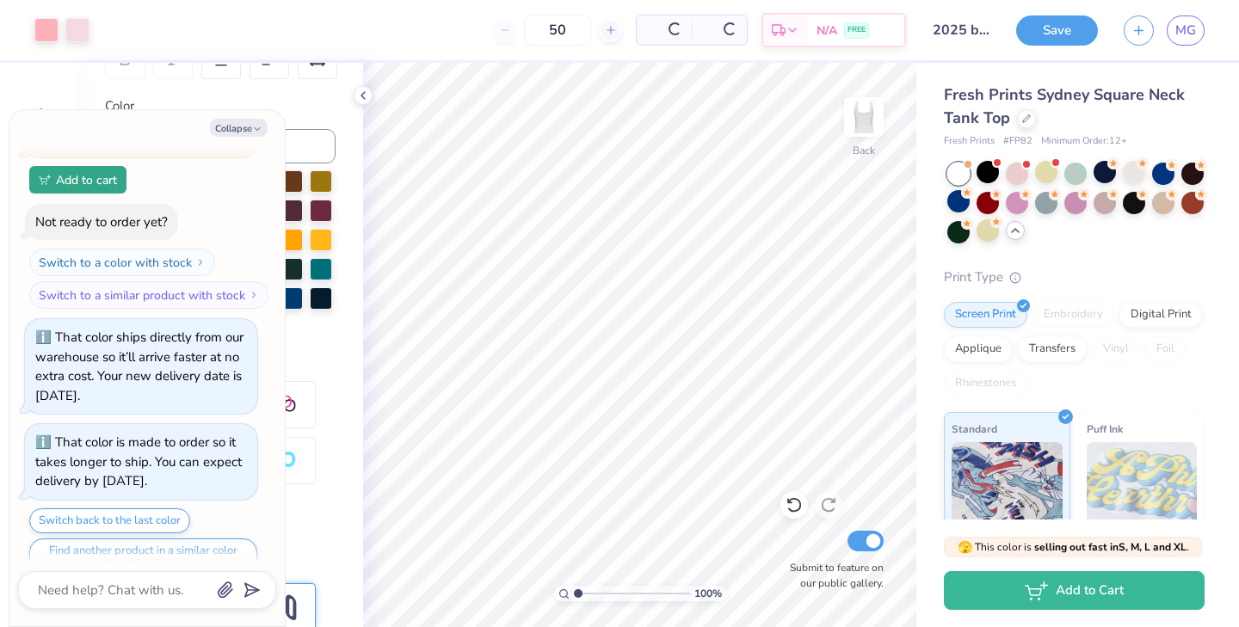
scroll to position [3053, 0]
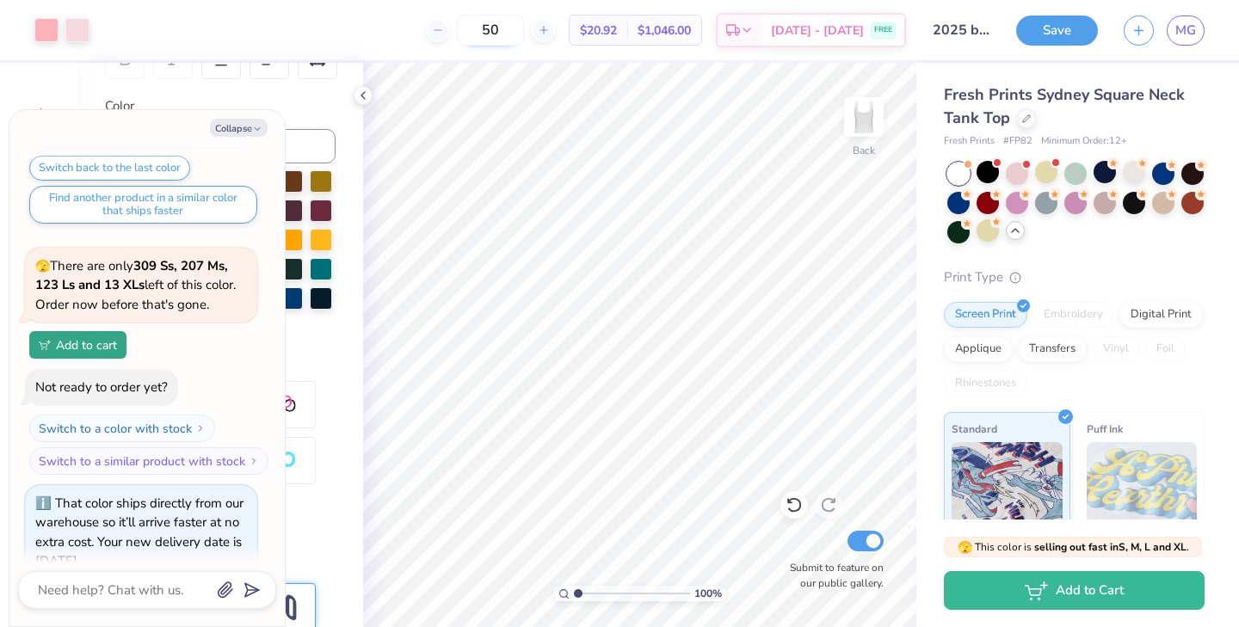
click at [524, 34] on input "50" at bounding box center [490, 30] width 67 height 31
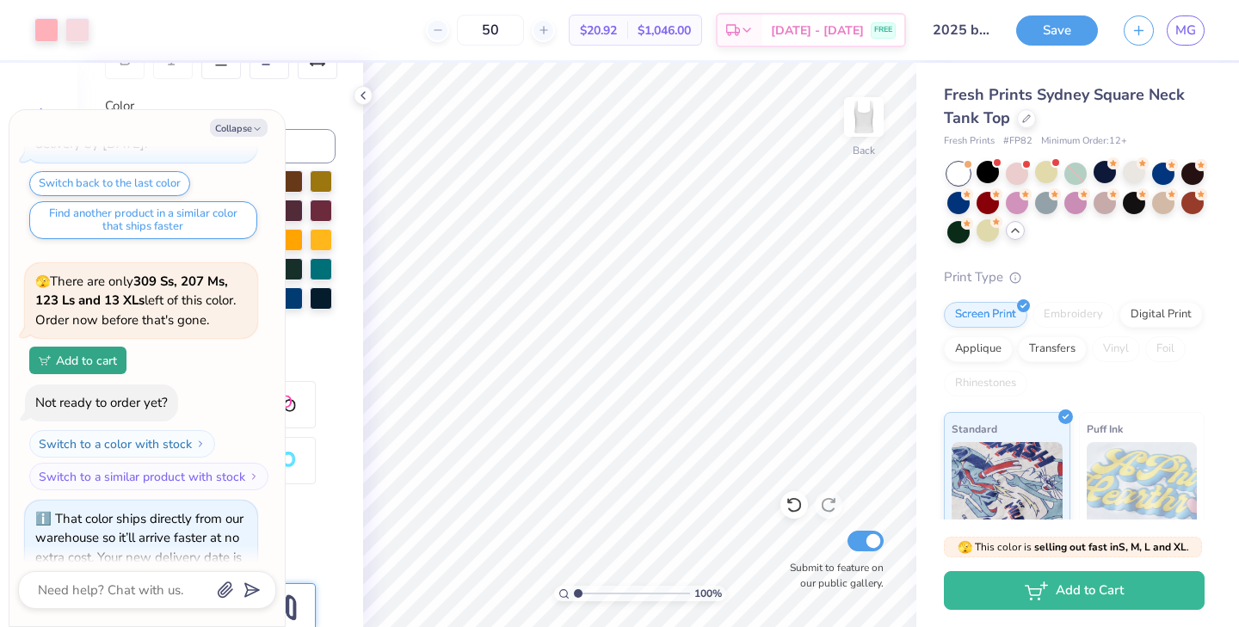
scroll to position [3134, 0]
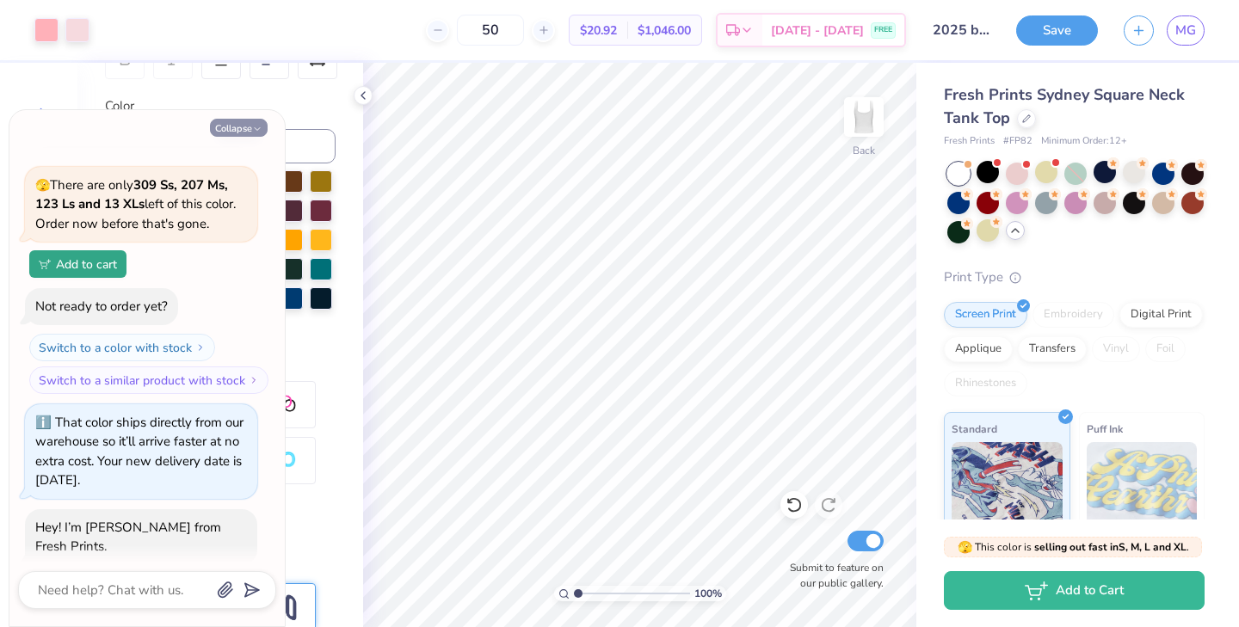
click at [237, 131] on button "Collapse" at bounding box center [239, 128] width 58 height 18
